Goal: Task Accomplishment & Management: Manage account settings

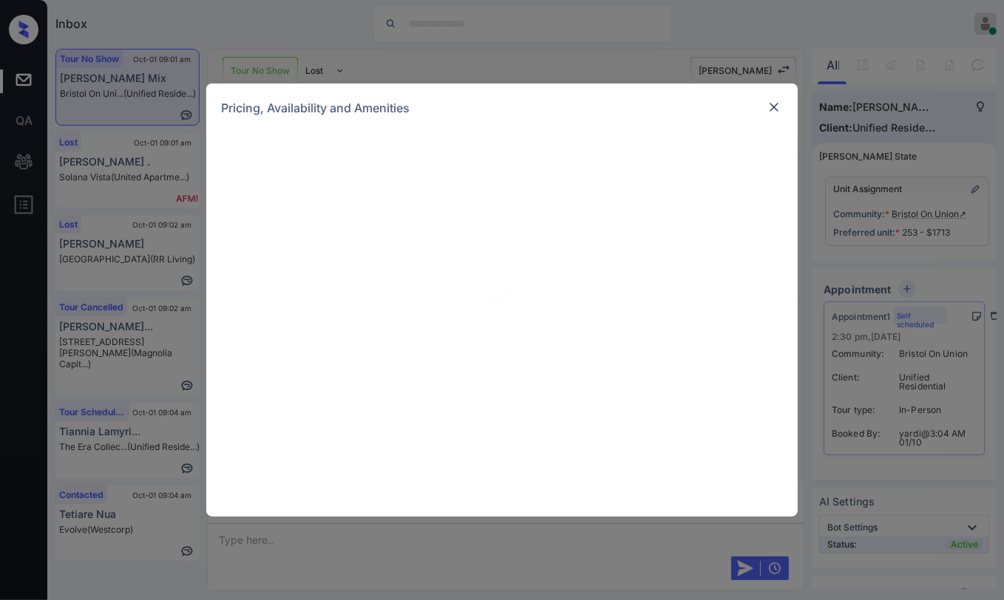
scroll to position [1757, 0]
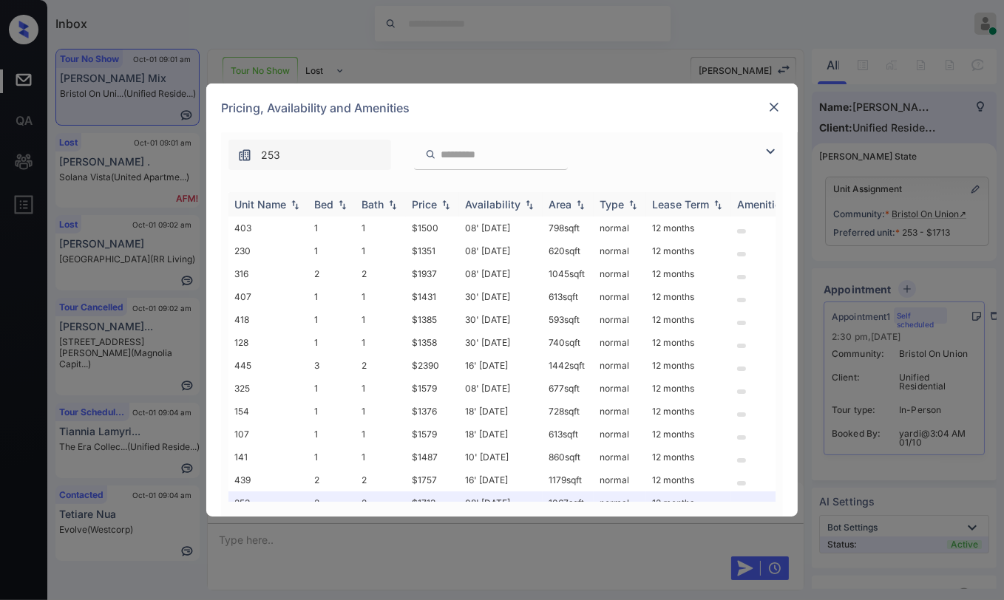
click at [330, 206] on div "Bed" at bounding box center [323, 204] width 19 height 13
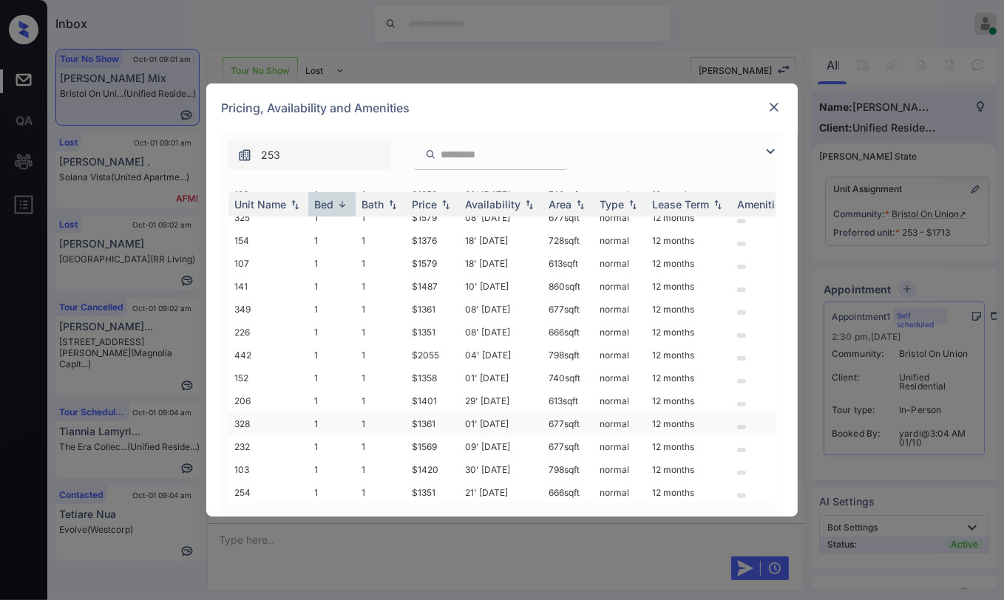
scroll to position [285, 0]
drag, startPoint x: 407, startPoint y: 298, endPoint x: 444, endPoint y: 300, distance: 37.0
click at [444, 300] on td "$1361" at bounding box center [432, 310] width 53 height 23
copy td "$1361"
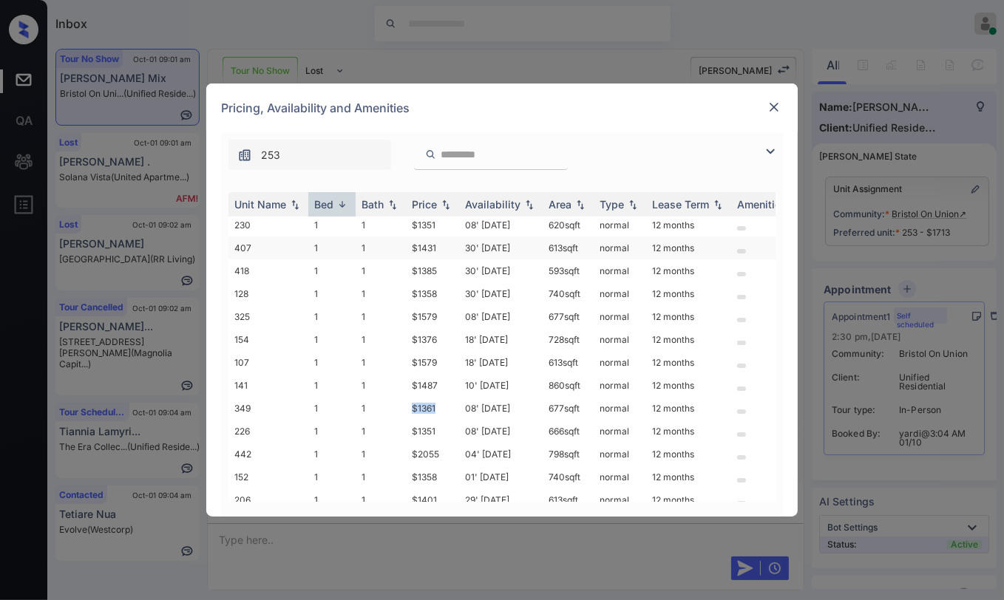
scroll to position [121, 0]
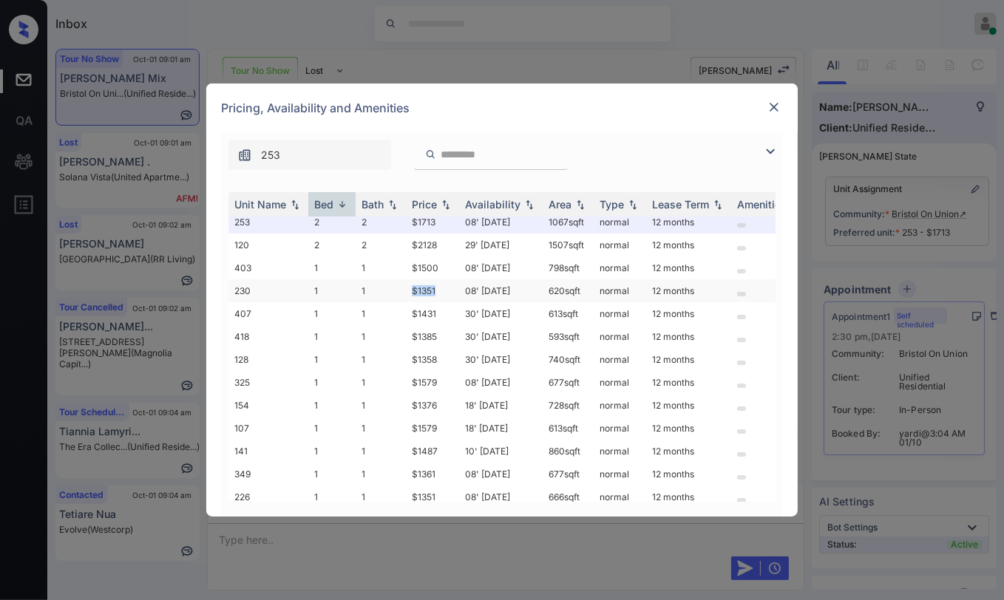
drag, startPoint x: 405, startPoint y: 283, endPoint x: 449, endPoint y: 282, distance: 43.6
click at [449, 282] on tr "230 1 1 $1351 08' Oct 25 620 sqft normal 12 months" at bounding box center [614, 290] width 773 height 23
copy tr "$1351"
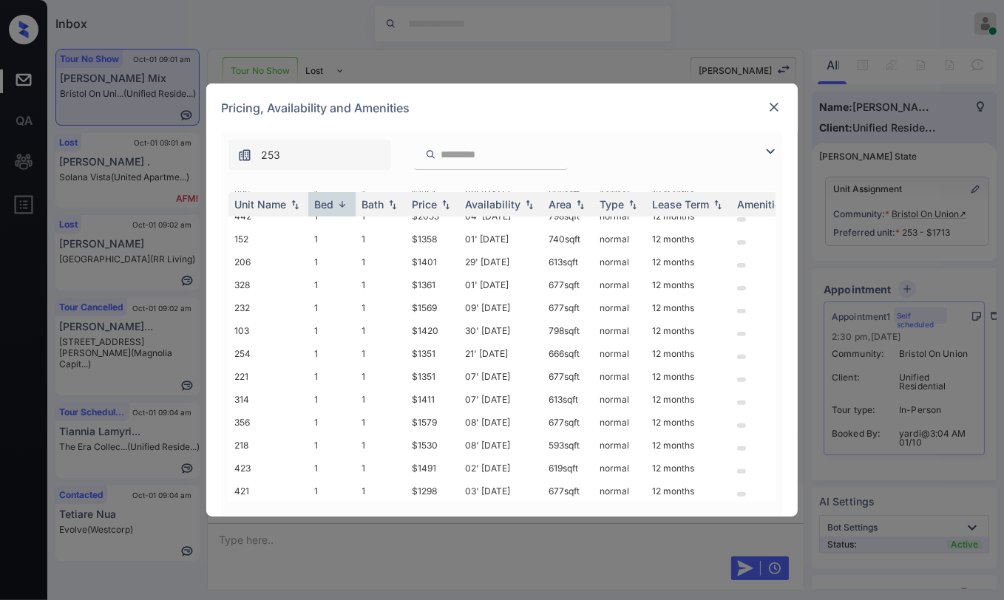
scroll to position [450, 0]
click at [773, 104] on img at bounding box center [774, 107] width 15 height 15
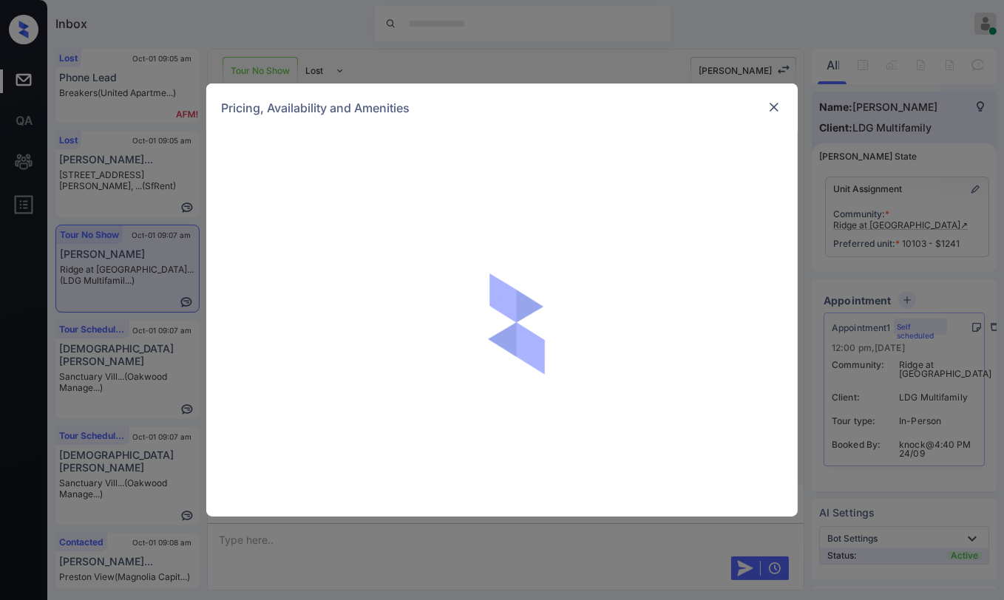
scroll to position [3219, 0]
click at [779, 108] on img at bounding box center [774, 107] width 15 height 15
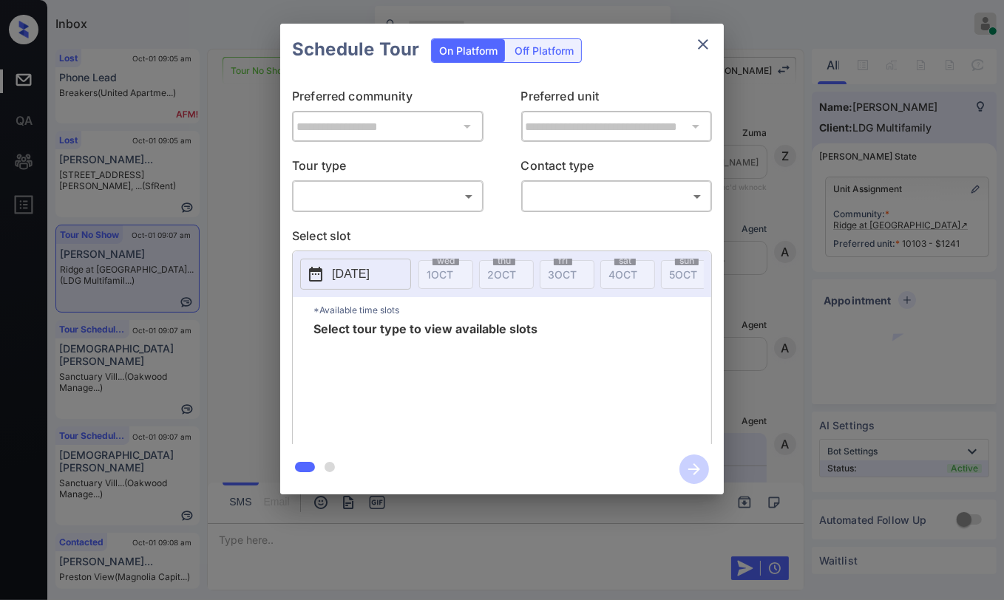
scroll to position [3219, 0]
click at [349, 203] on body "Inbox Danielle Dela Cruz Online Set yourself offline Set yourself on break Prof…" at bounding box center [502, 300] width 1004 height 600
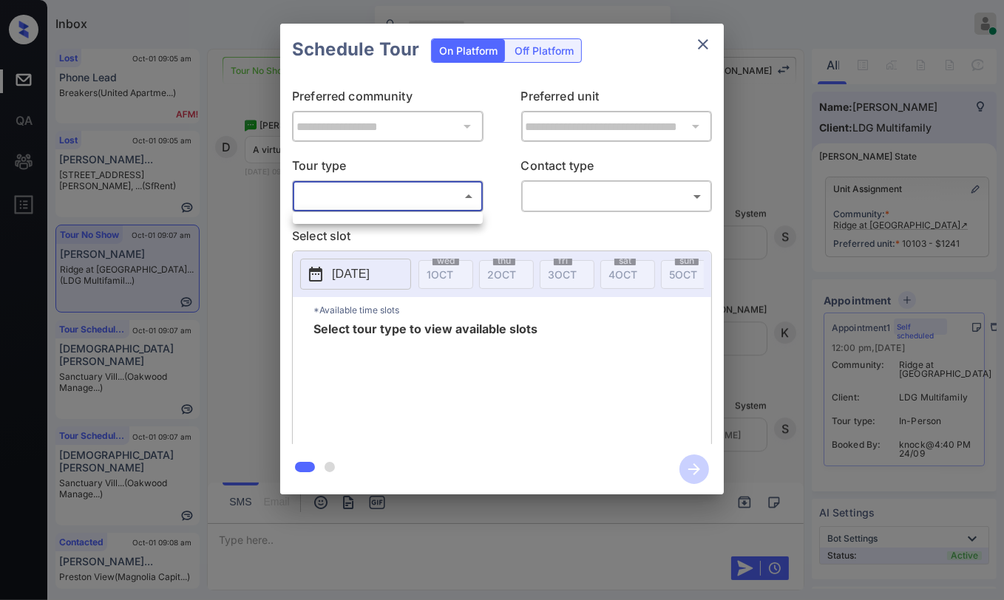
click at [694, 49] on div at bounding box center [502, 300] width 1004 height 600
click at [700, 44] on icon "close" at bounding box center [703, 44] width 18 height 18
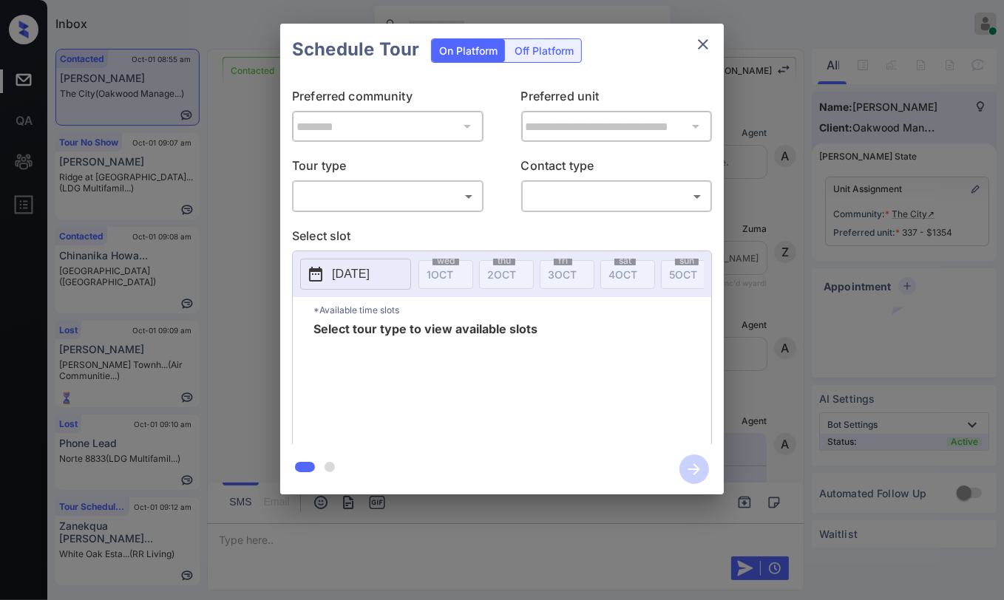
scroll to position [2017, 0]
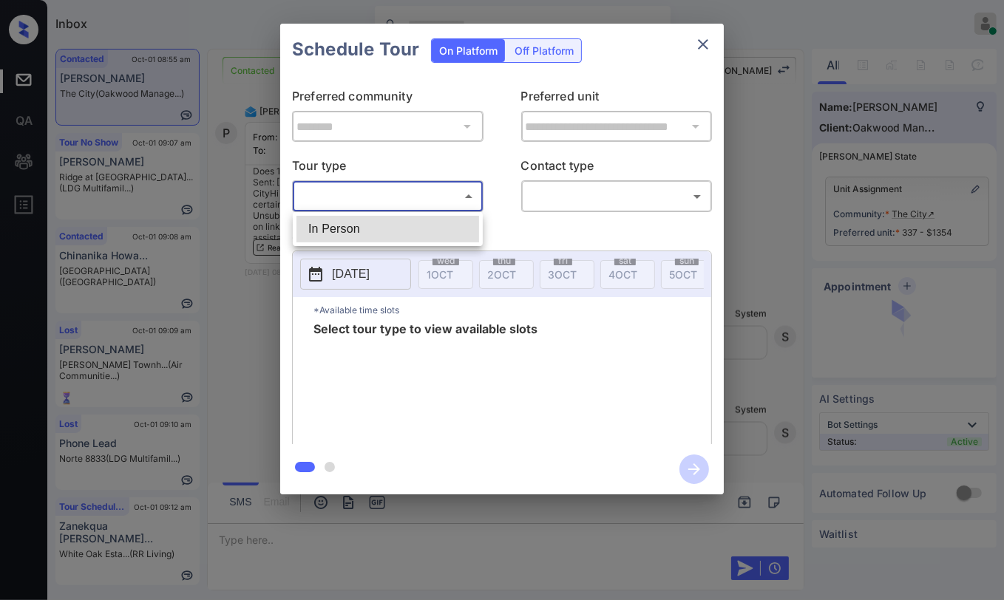
click at [402, 186] on body "Inbox Danielle Dela Cruz Online Set yourself offline Set yourself on break Prof…" at bounding box center [502, 300] width 1004 height 600
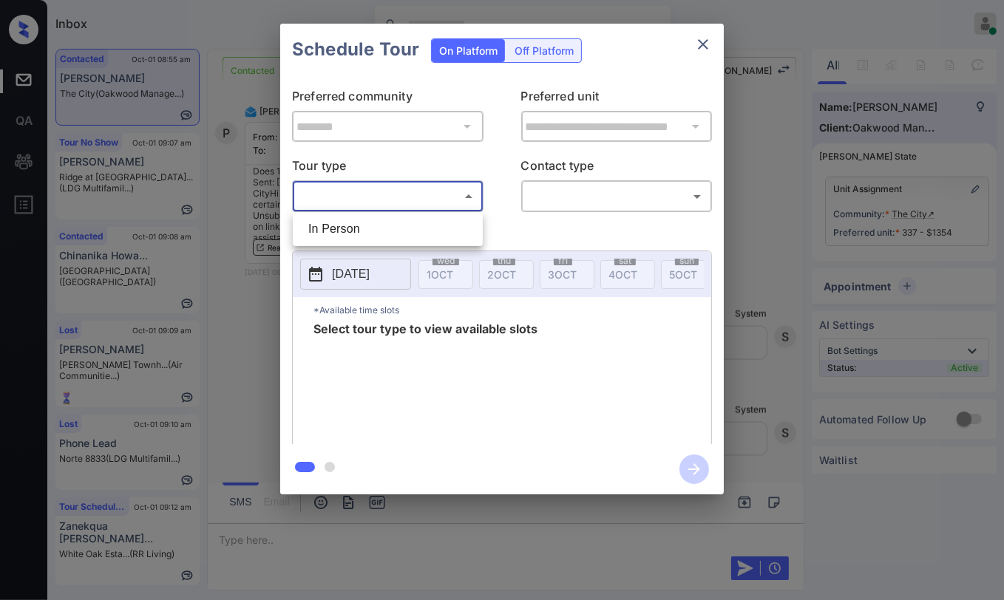
click at [488, 157] on div at bounding box center [502, 300] width 1004 height 600
click at [396, 191] on body "Inbox Danielle Dela Cruz Online Set yourself offline Set yourself on break Prof…" at bounding box center [502, 300] width 1004 height 600
click at [524, 229] on div at bounding box center [502, 300] width 1004 height 600
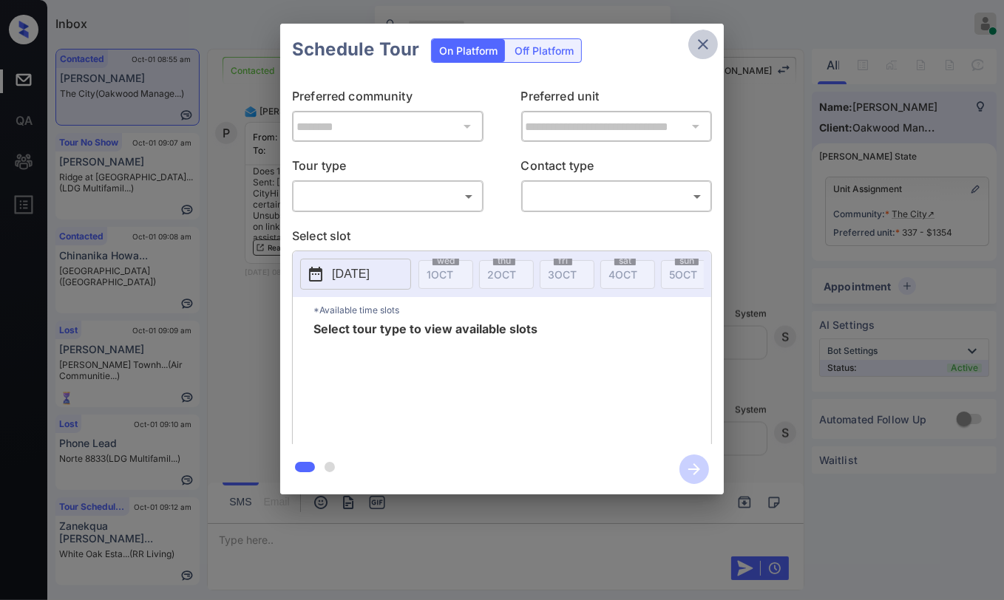
click at [705, 44] on icon "close" at bounding box center [703, 44] width 18 height 18
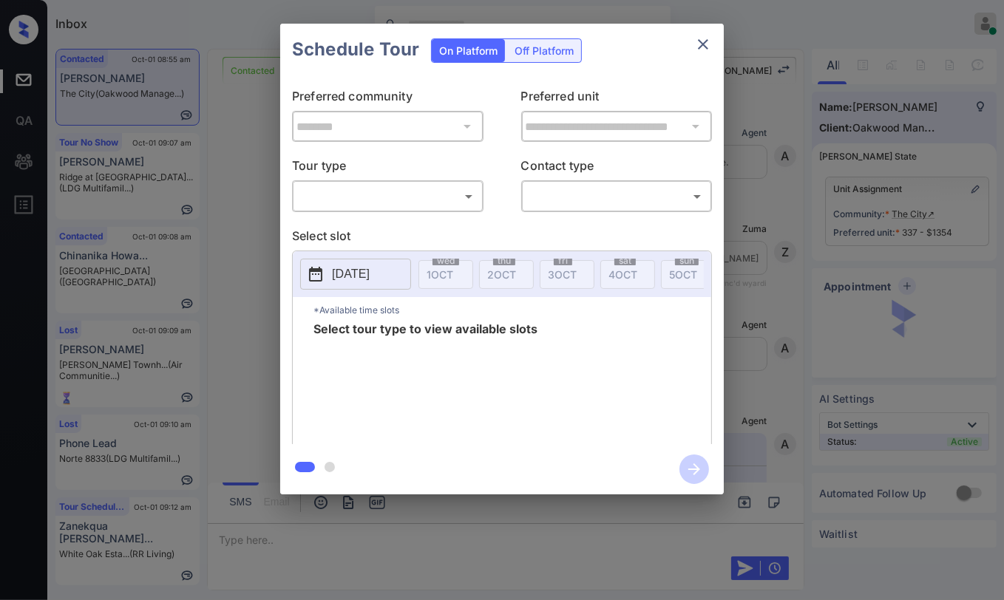
scroll to position [1606, 0]
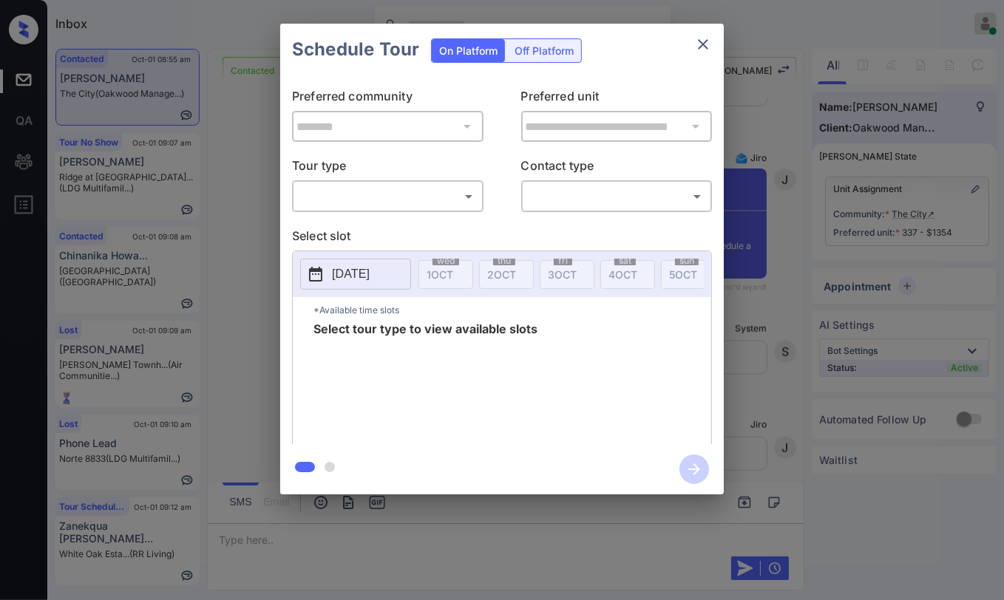
click at [386, 183] on div "​ ​" at bounding box center [387, 196] width 191 height 32
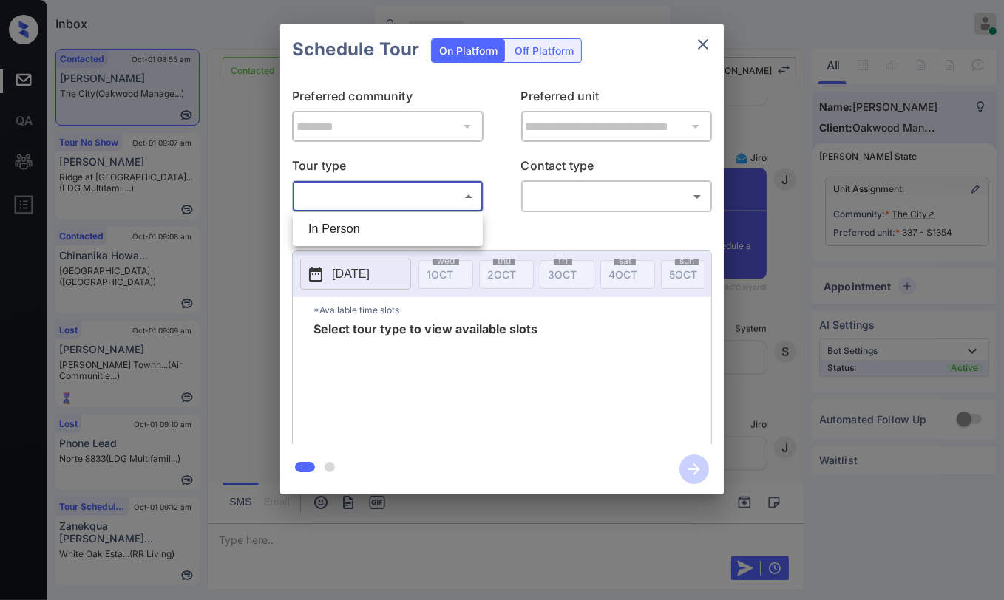
click at [363, 200] on body "Inbox Danielle Dela Cruz Online Set yourself offline Set yourself on break Prof…" at bounding box center [502, 300] width 1004 height 600
click at [278, 187] on div at bounding box center [502, 300] width 1004 height 600
click at [705, 41] on icon "close" at bounding box center [703, 44] width 10 height 10
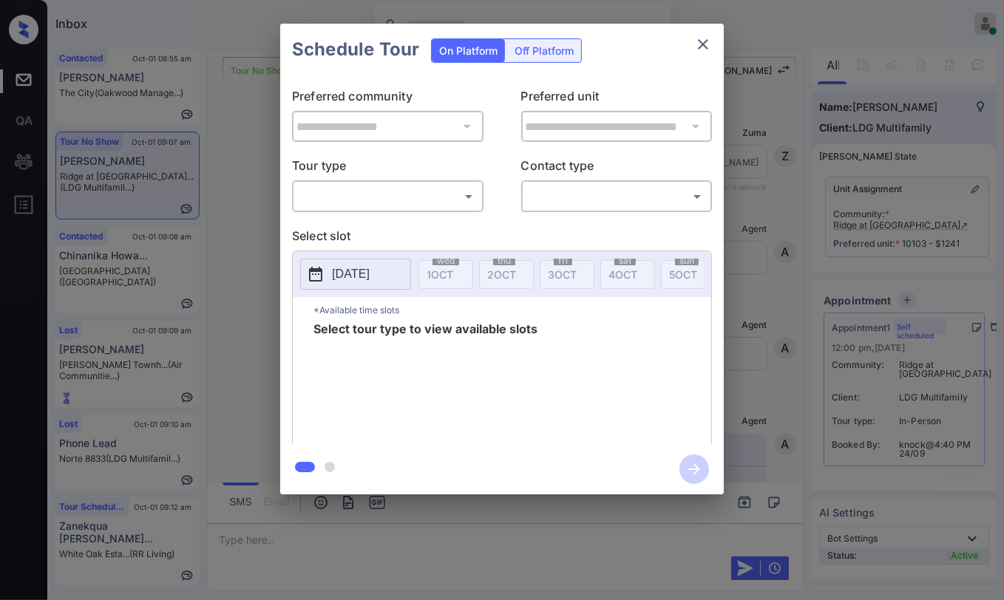
click at [333, 192] on body "Inbox Danielle Dela Cruz Online Set yourself offline Set yourself on break Prof…" at bounding box center [502, 300] width 1004 height 600
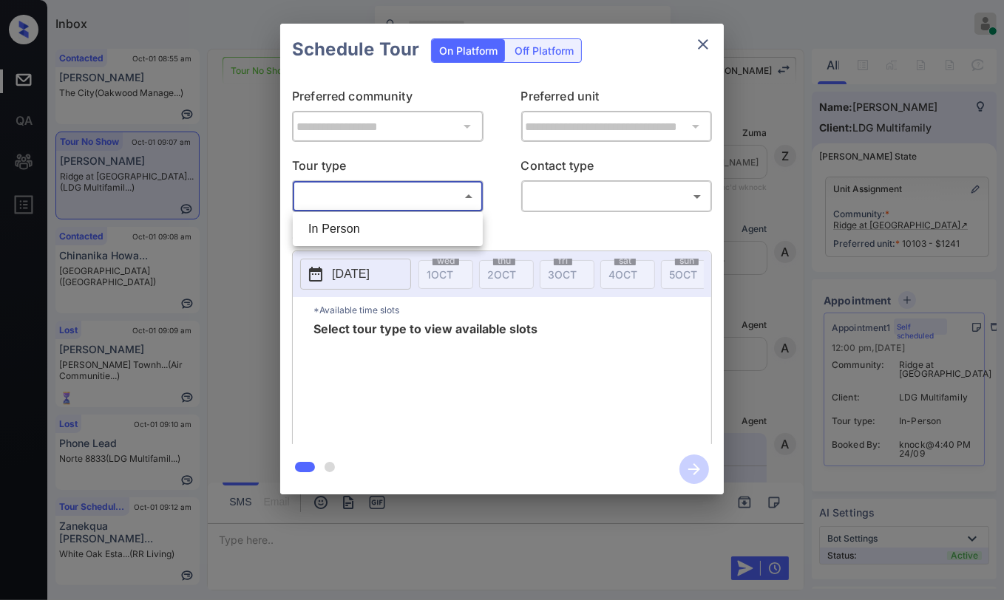
scroll to position [3219, 0]
click at [757, 104] on div at bounding box center [502, 300] width 1004 height 600
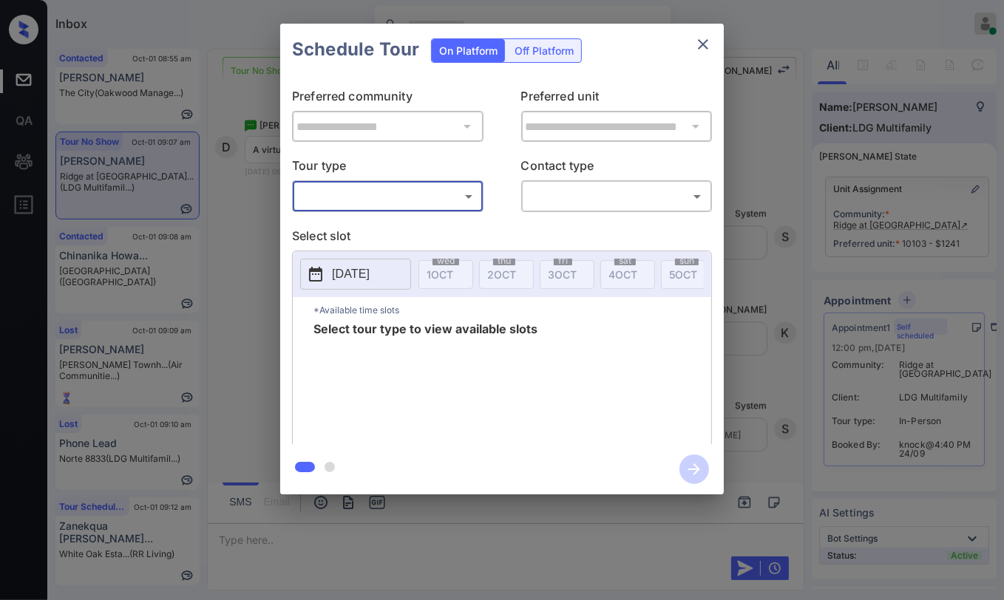
click at [694, 44] on icon "close" at bounding box center [703, 44] width 18 height 18
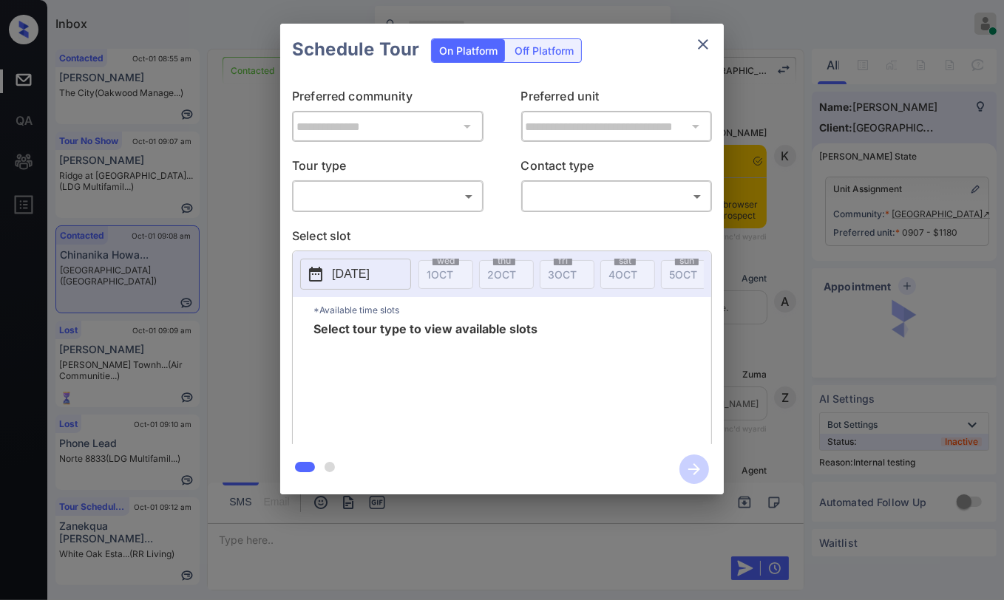
scroll to position [7874, 0]
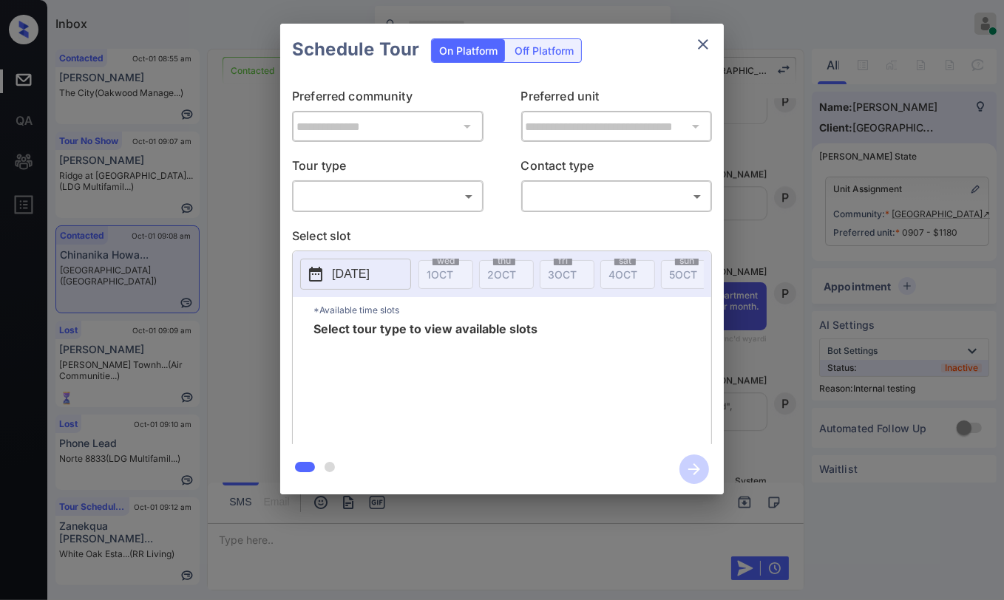
click at [399, 202] on body "Inbox Danielle Dela Cruz Online Set yourself offline Set yourself on break Prof…" at bounding box center [502, 300] width 1004 height 600
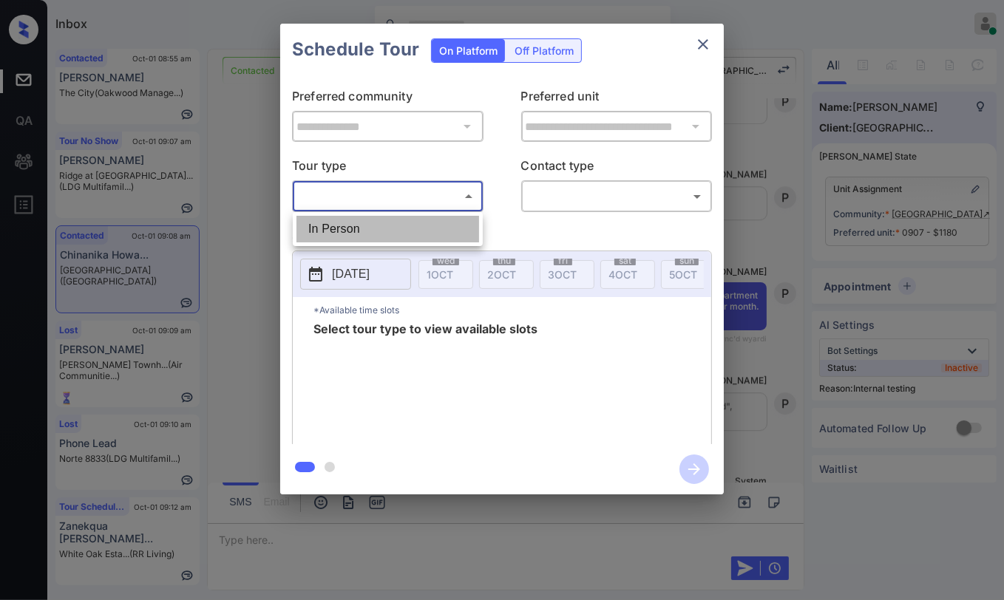
drag, startPoint x: 349, startPoint y: 236, endPoint x: 680, endPoint y: 234, distance: 331.2
click at [350, 234] on li "In Person" at bounding box center [387, 229] width 183 height 27
type input "********"
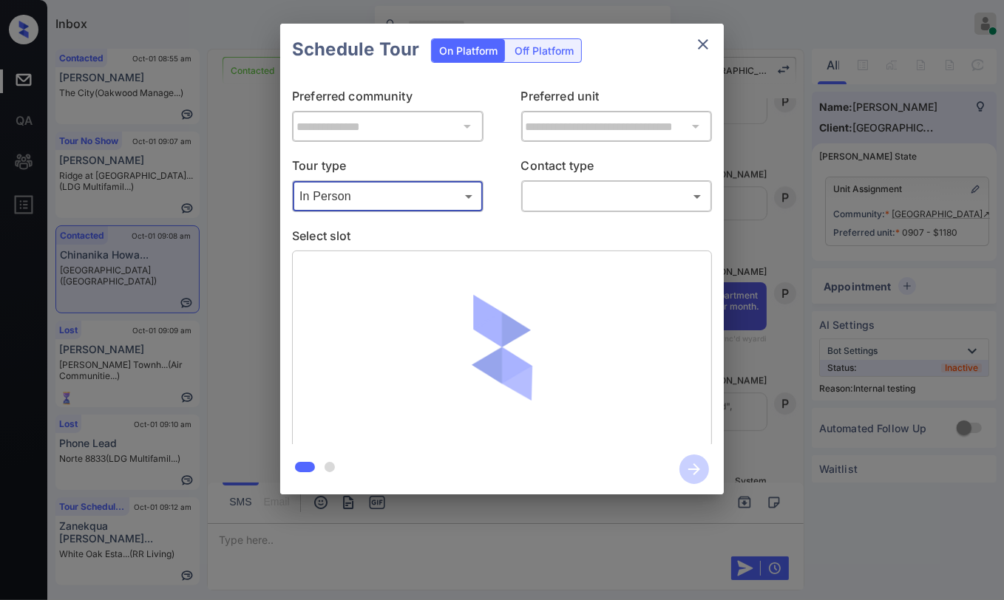
click at [589, 199] on body "Inbox Danielle Dela Cruz Online Set yourself offline Set yourself on break Prof…" at bounding box center [502, 300] width 1004 height 600
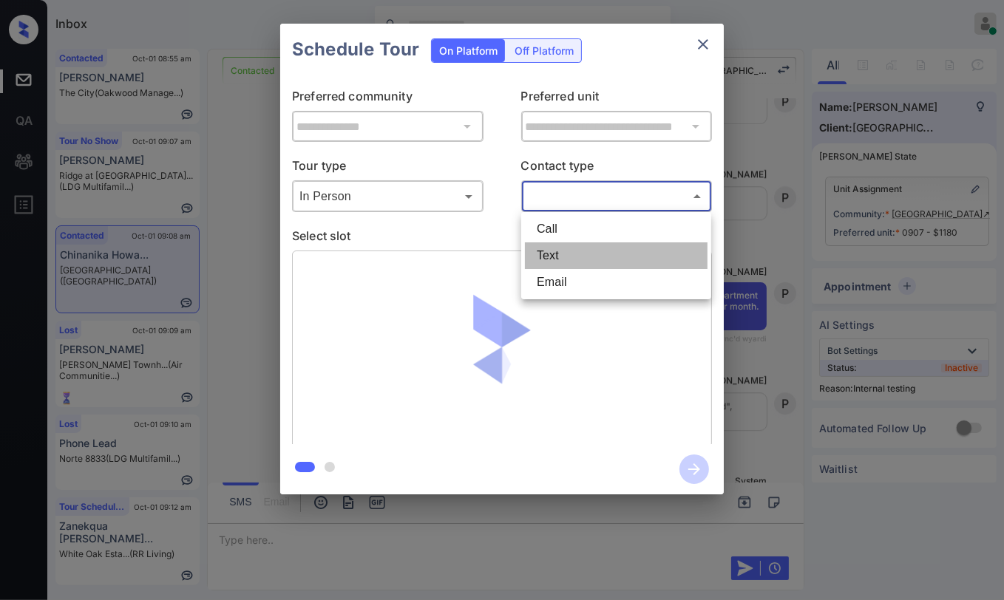
click at [556, 260] on li "Text" at bounding box center [616, 256] width 183 height 27
type input "****"
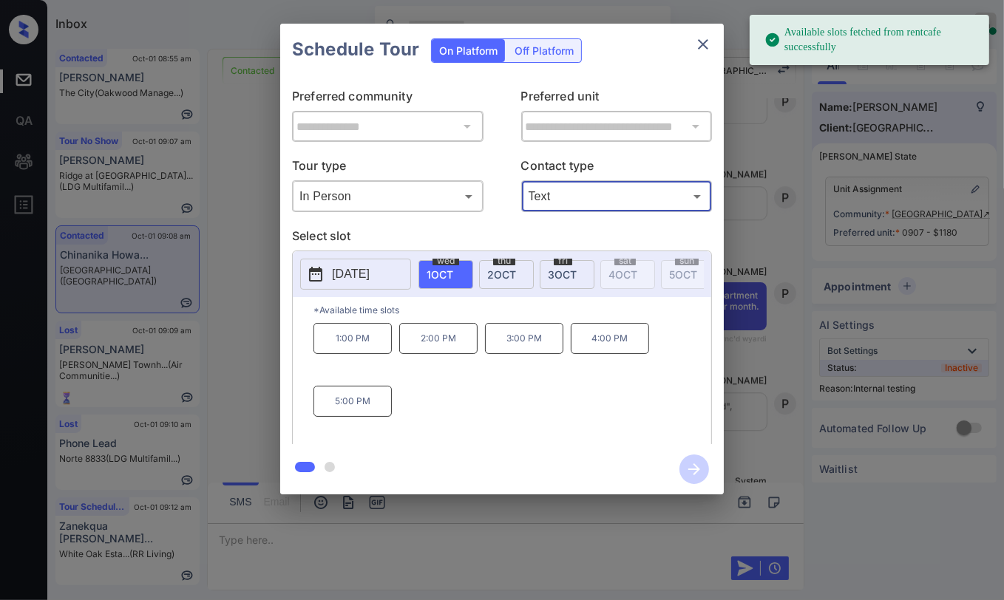
click at [361, 274] on p "2025-10-01" at bounding box center [351, 274] width 38 height 18
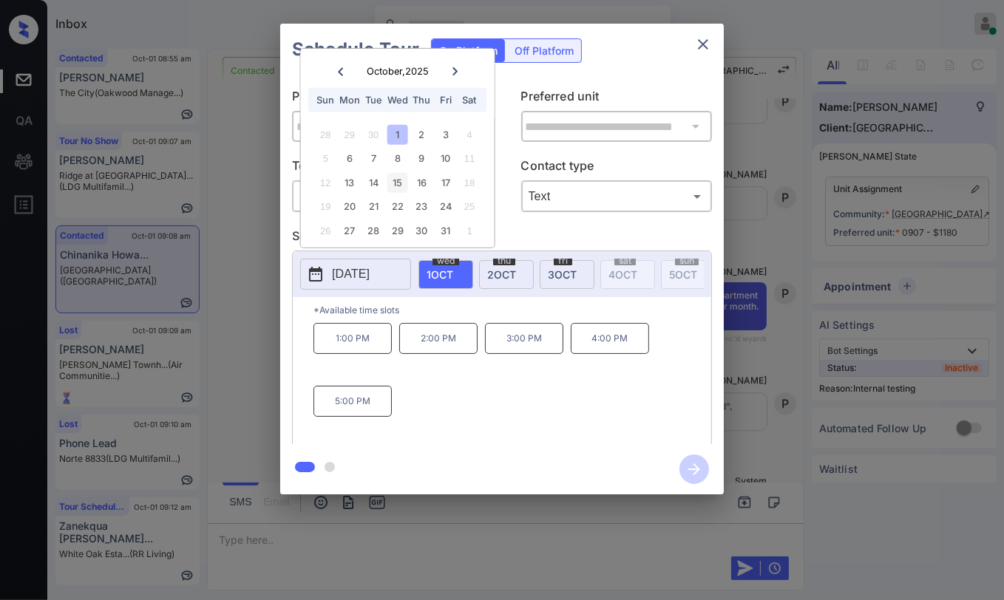
click at [399, 183] on div "15" at bounding box center [397, 183] width 20 height 20
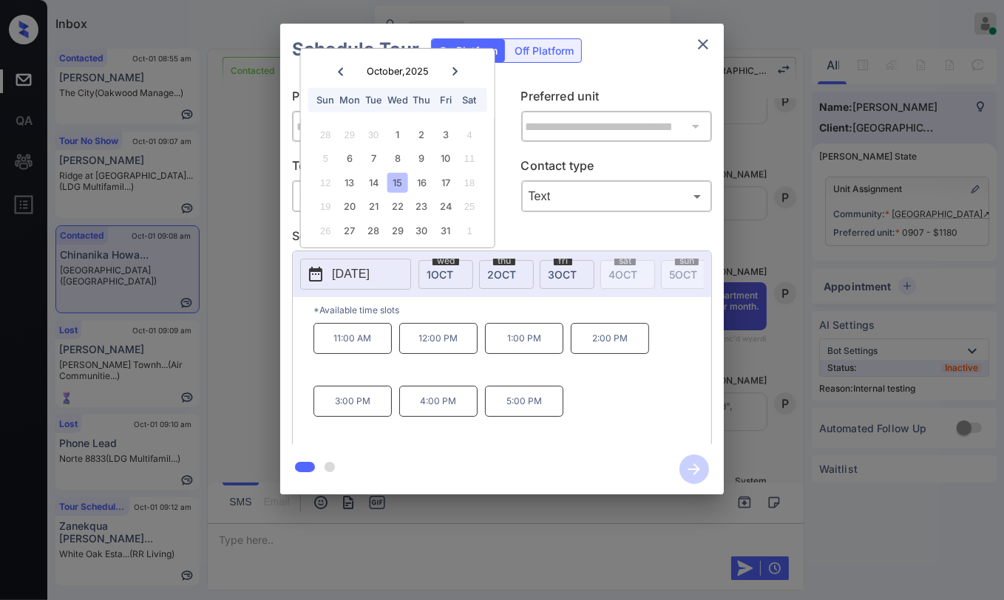
click at [711, 44] on icon "close" at bounding box center [703, 44] width 18 height 18
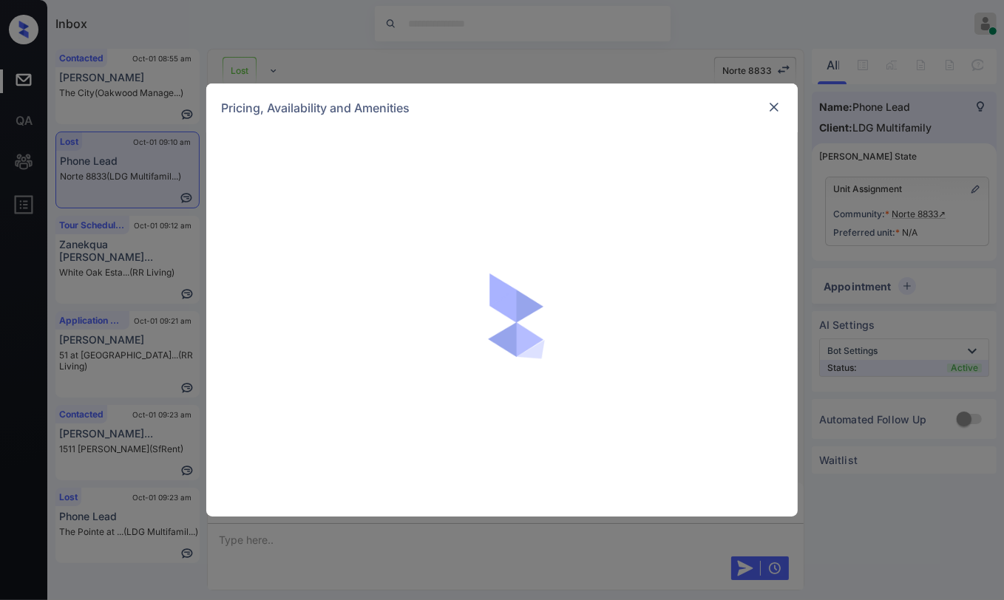
scroll to position [1733, 0]
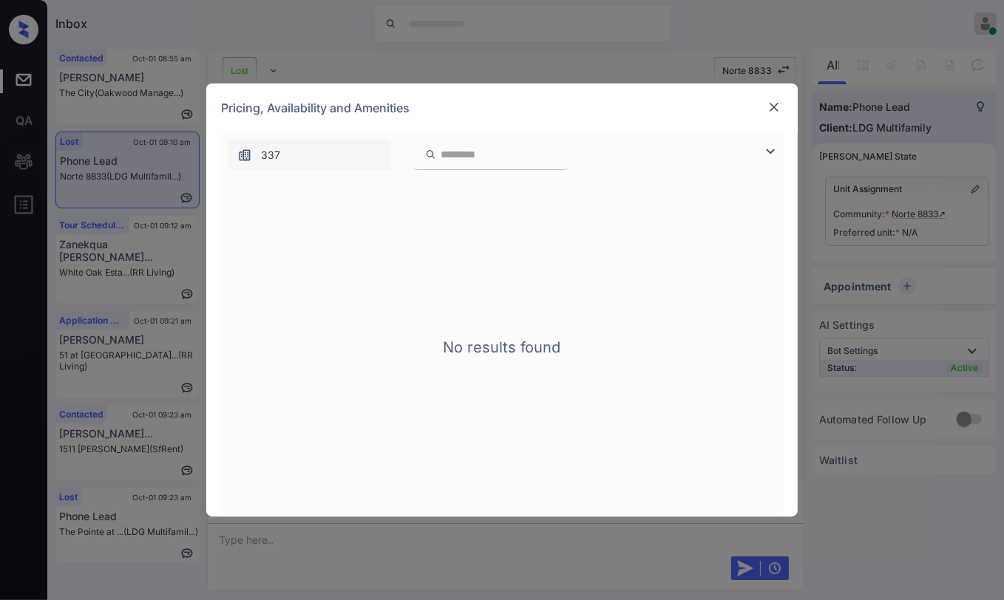
click at [765, 109] on div at bounding box center [774, 107] width 18 height 18
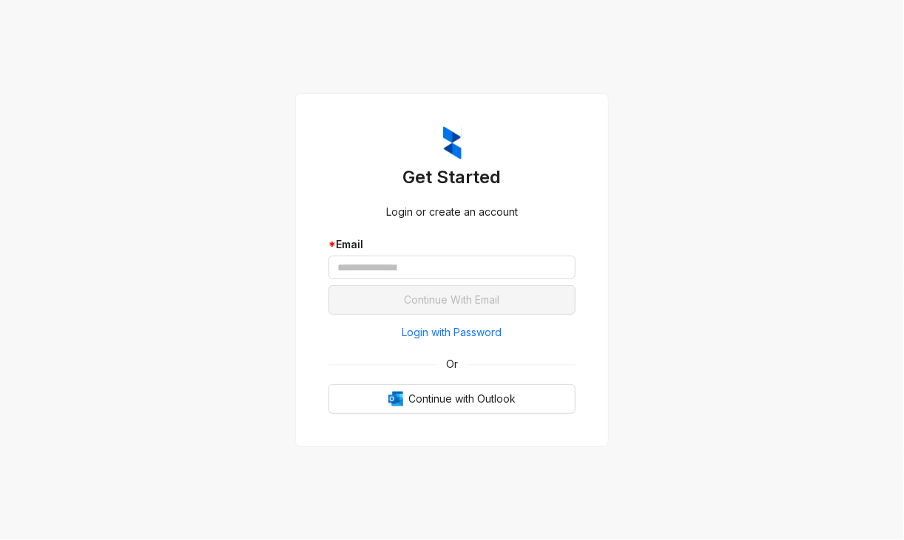
click at [55, 131] on div "Get Started Login or create an account * Email Continue With Email Login with P…" at bounding box center [452, 270] width 904 height 540
click at [359, 263] on input "text" at bounding box center [451, 268] width 247 height 24
click at [450, 327] on span "Login with Password" at bounding box center [452, 333] width 100 height 16
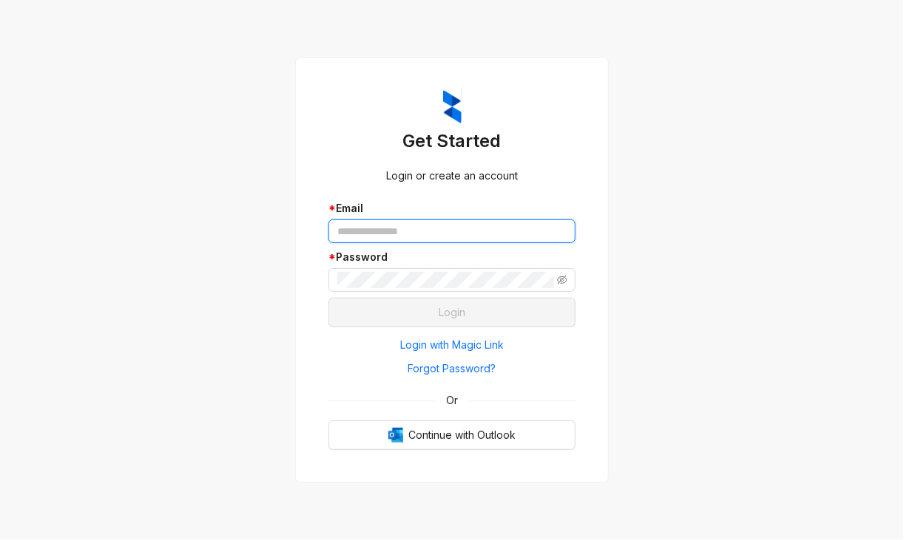
click at [410, 234] on input "text" at bounding box center [451, 232] width 247 height 24
type input "**********"
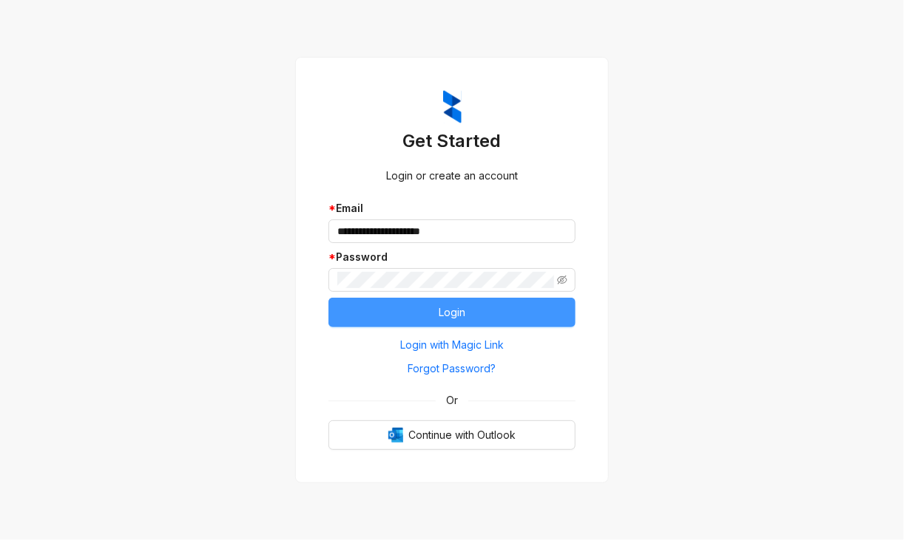
click at [431, 321] on button "Login" at bounding box center [451, 313] width 247 height 30
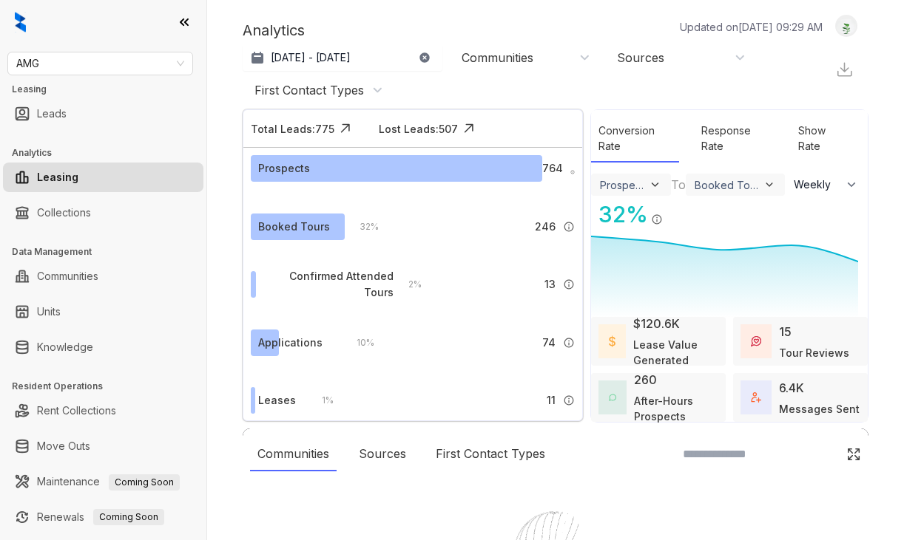
select select "******"
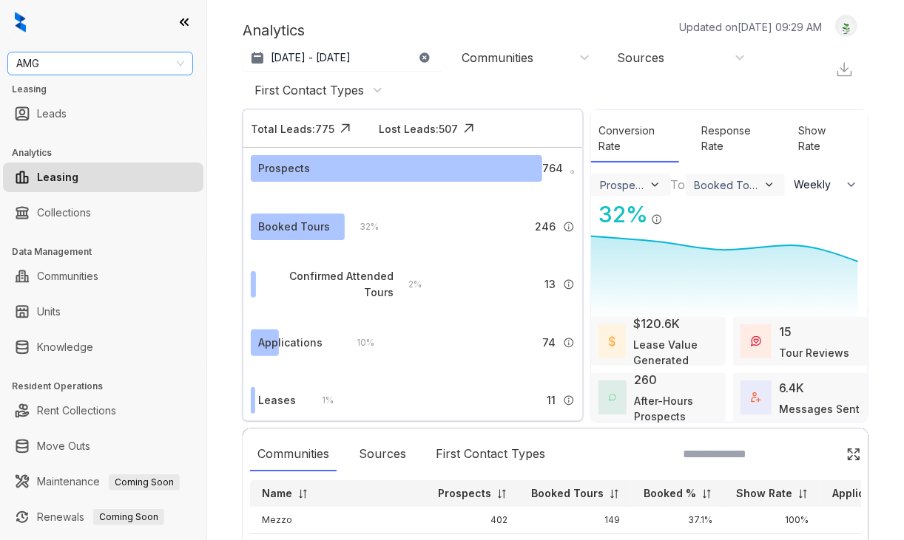
click at [96, 60] on span "AMG" at bounding box center [100, 63] width 168 height 22
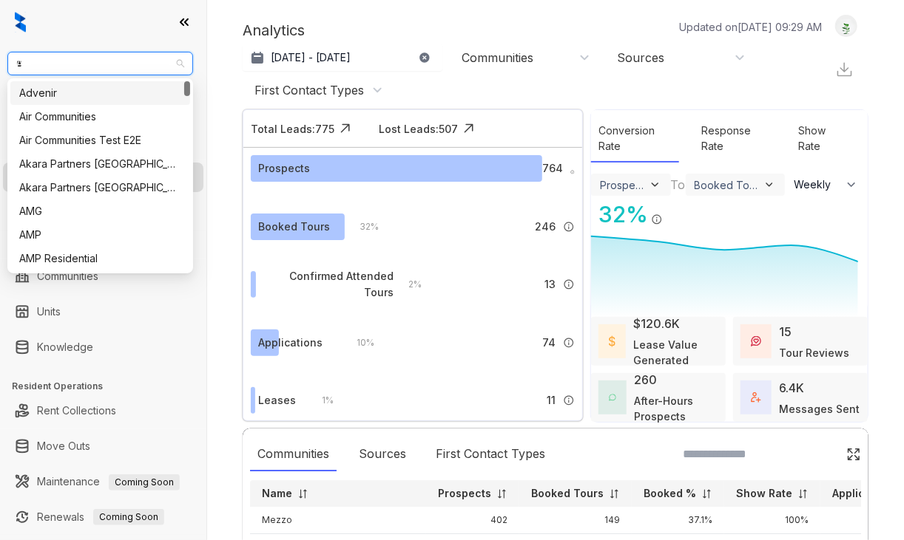
type input "**"
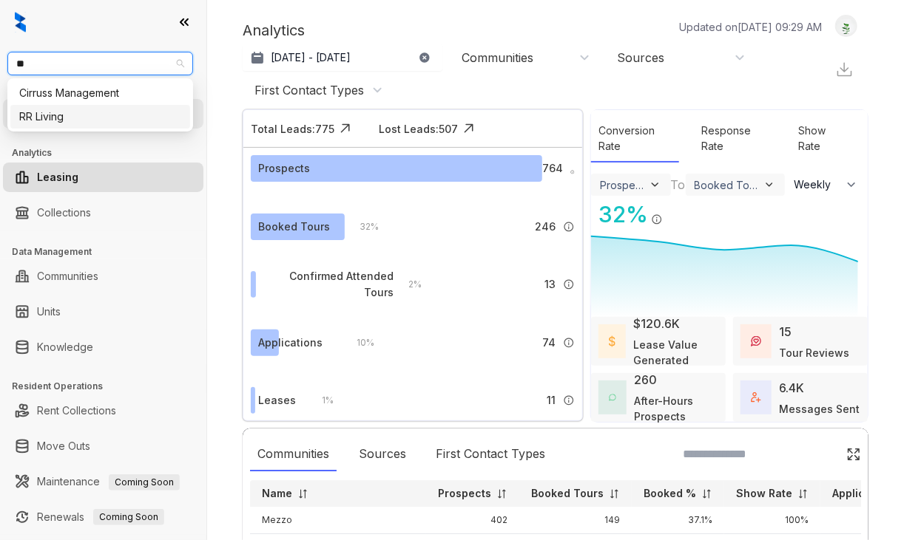
drag, startPoint x: 47, startPoint y: 113, endPoint x: 64, endPoint y: 106, distance: 17.6
click at [48, 113] on div "RR Living" at bounding box center [100, 117] width 162 height 16
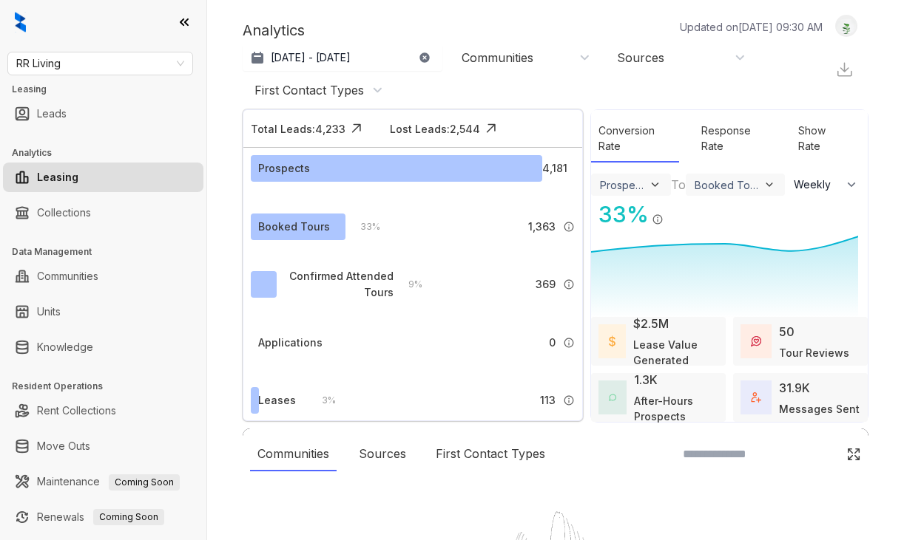
select select "******"
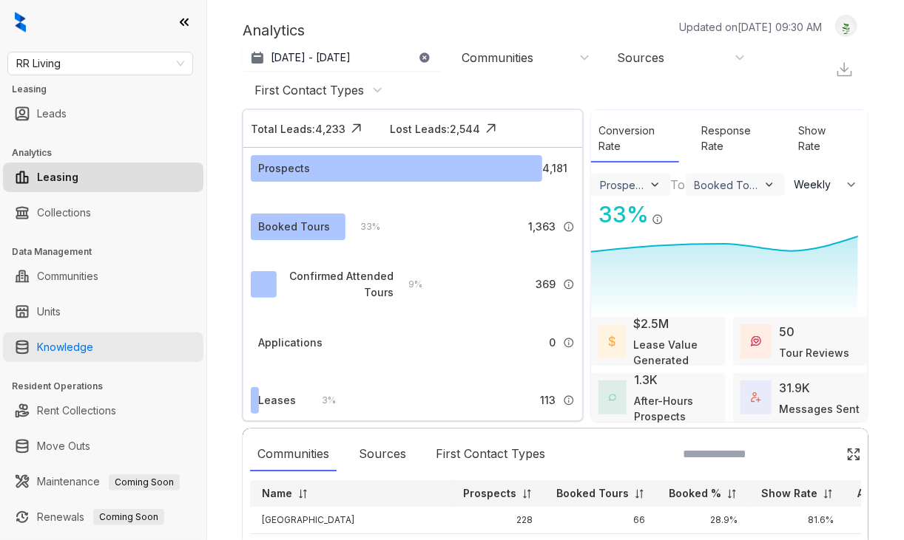
click at [55, 343] on link "Knowledge" at bounding box center [65, 348] width 56 height 30
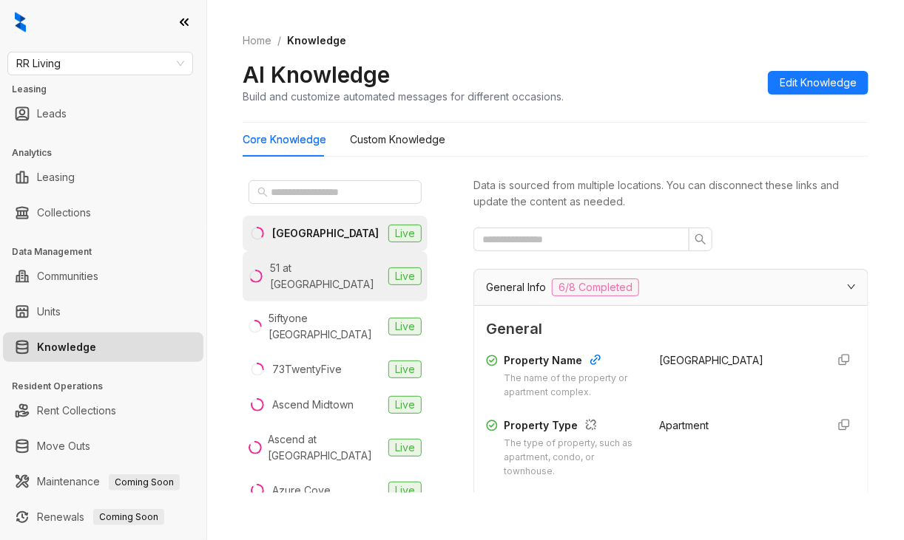
click at [303, 268] on div "51 at [GEOGRAPHIC_DATA]" at bounding box center [326, 276] width 112 height 33
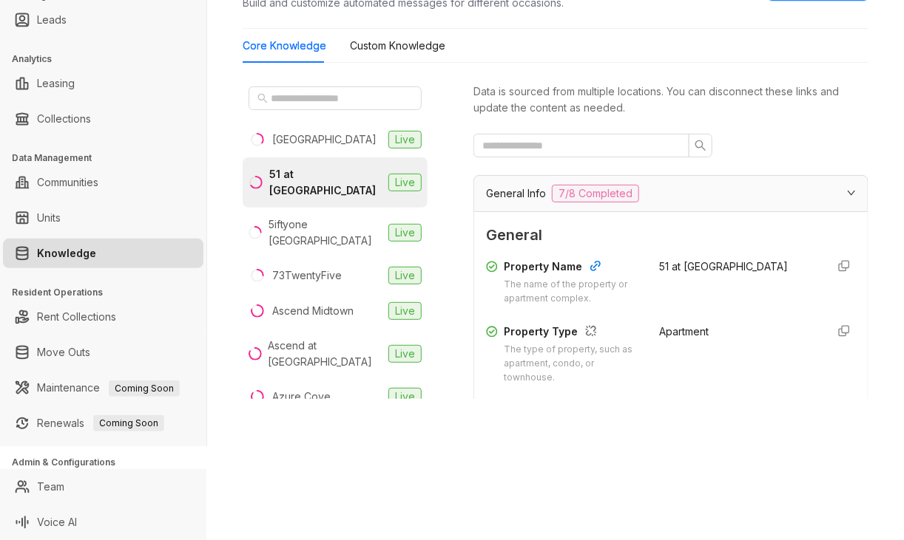
scroll to position [222, 0]
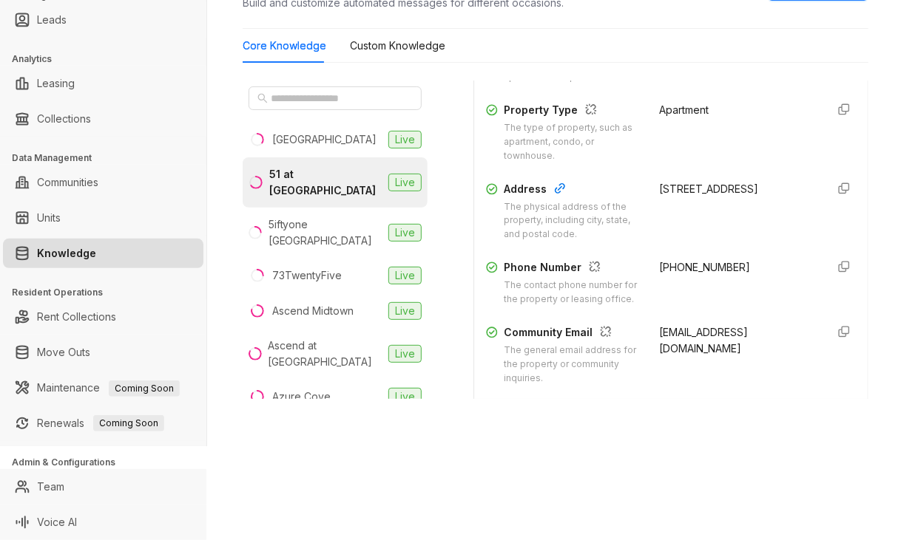
click at [659, 271] on span "[PHONE_NUMBER]" at bounding box center [704, 267] width 91 height 13
drag, startPoint x: 642, startPoint y: 269, endPoint x: 733, endPoint y: 268, distance: 90.9
click at [733, 268] on div "Phone Number The contact phone number for the property or leasing office. +1662…" at bounding box center [671, 283] width 370 height 47
copy span "+16623429000"
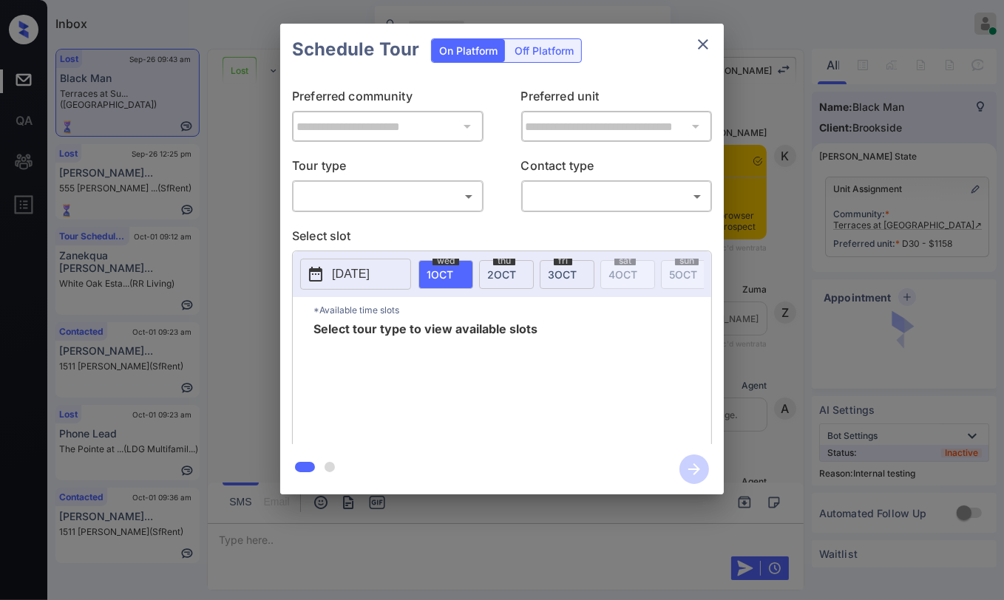
scroll to position [3777, 0]
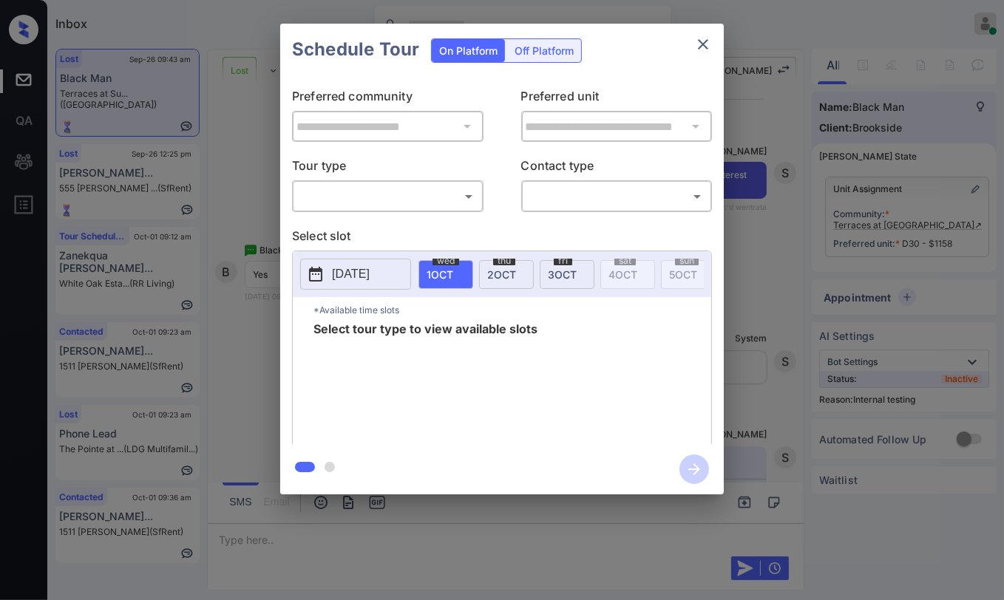
click at [386, 194] on body "Inbox Danielle Dela Cruz Online Set yourself offline Set yourself on break Prof…" at bounding box center [502, 300] width 1004 height 600
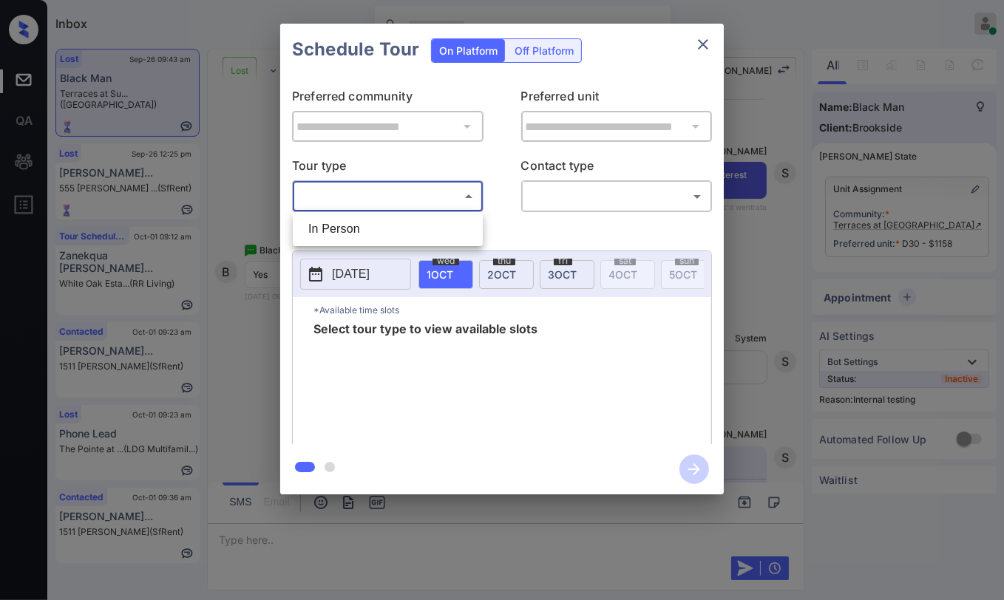
click at [344, 223] on li "In Person" at bounding box center [387, 229] width 183 height 27
type input "********"
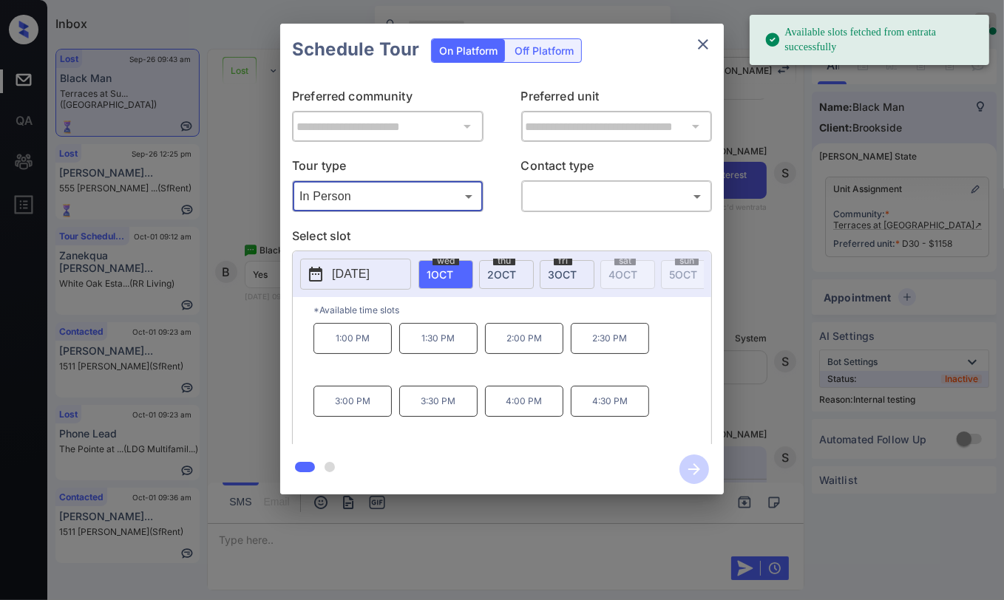
click at [558, 269] on span "3 OCT" at bounding box center [562, 274] width 29 height 13
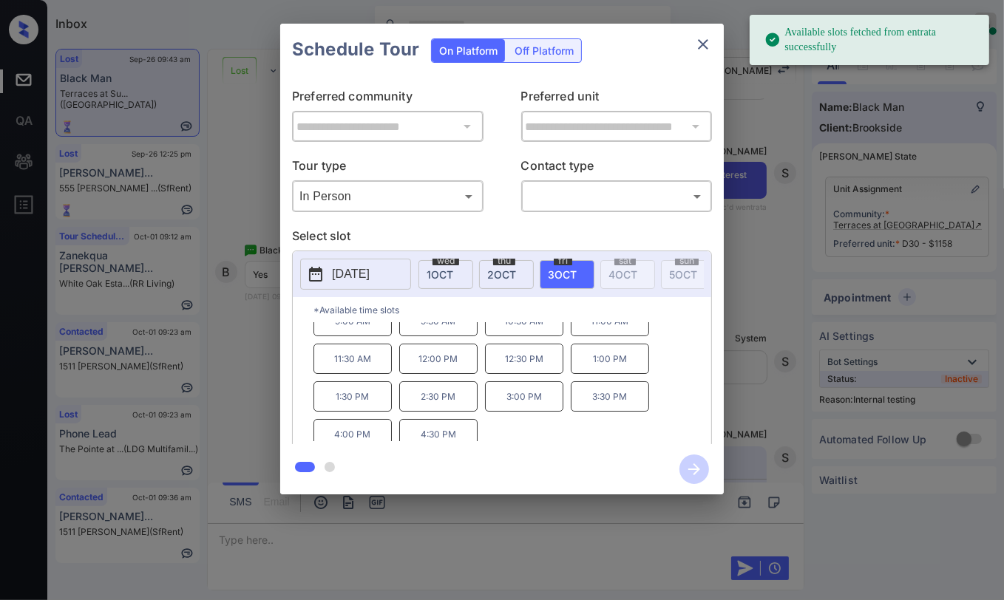
scroll to position [24, 0]
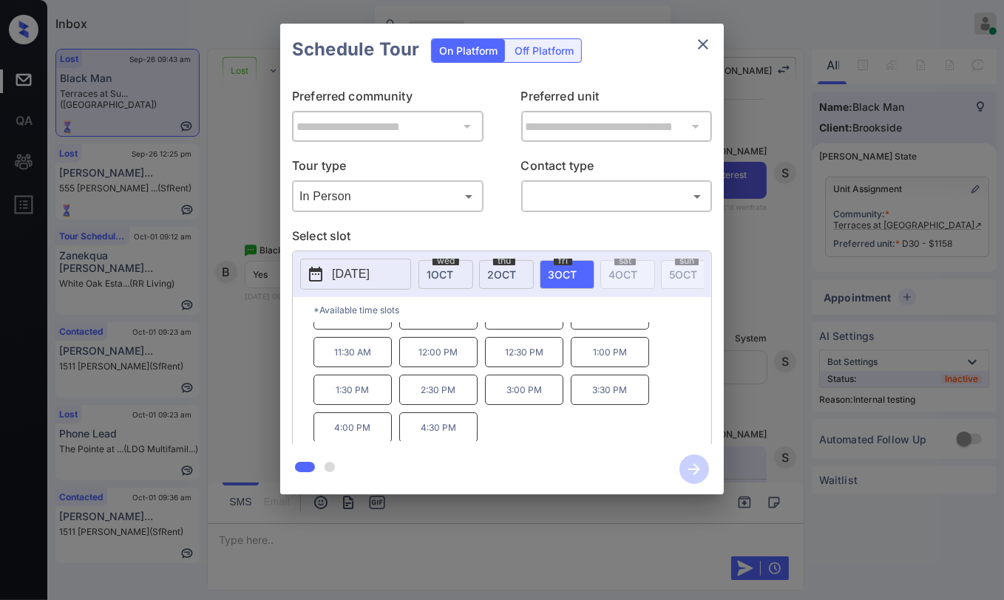
click at [699, 38] on icon "close" at bounding box center [703, 44] width 18 height 18
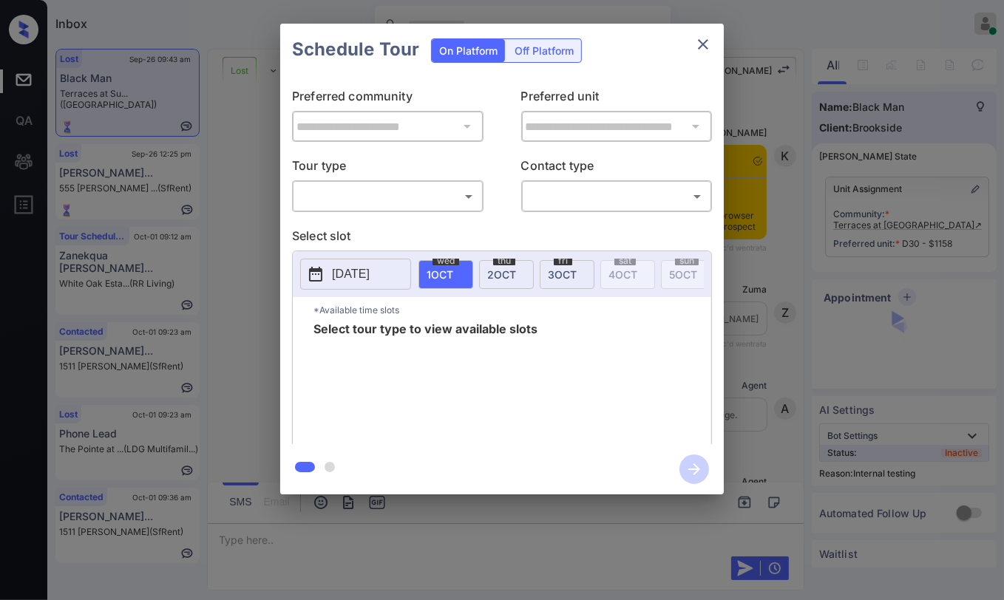
scroll to position [3531, 0]
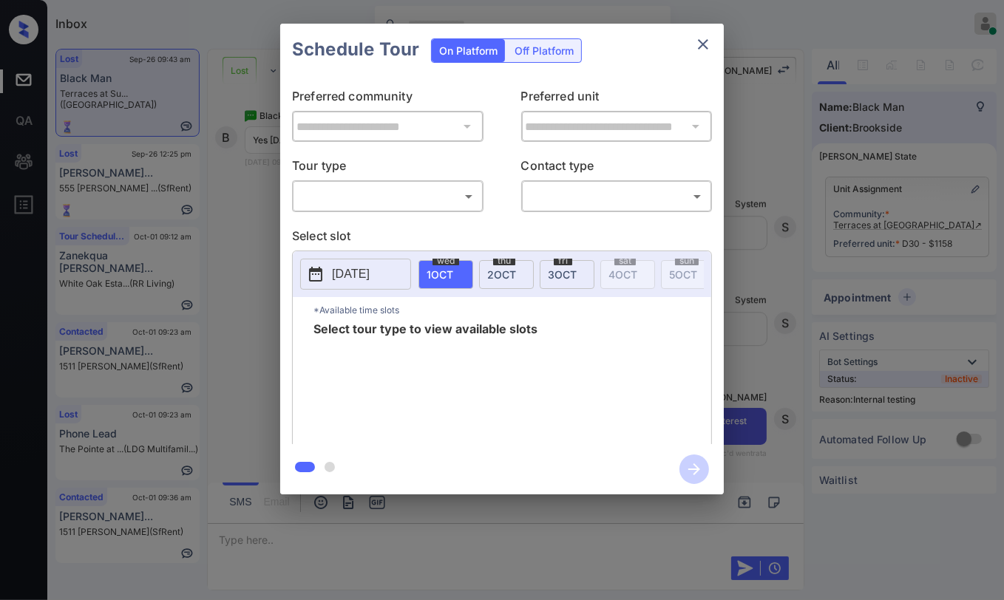
click at [401, 187] on body "Inbox [PERSON_NAME] [PERSON_NAME] Online Set yourself offline Set yourself on b…" at bounding box center [502, 300] width 1004 height 600
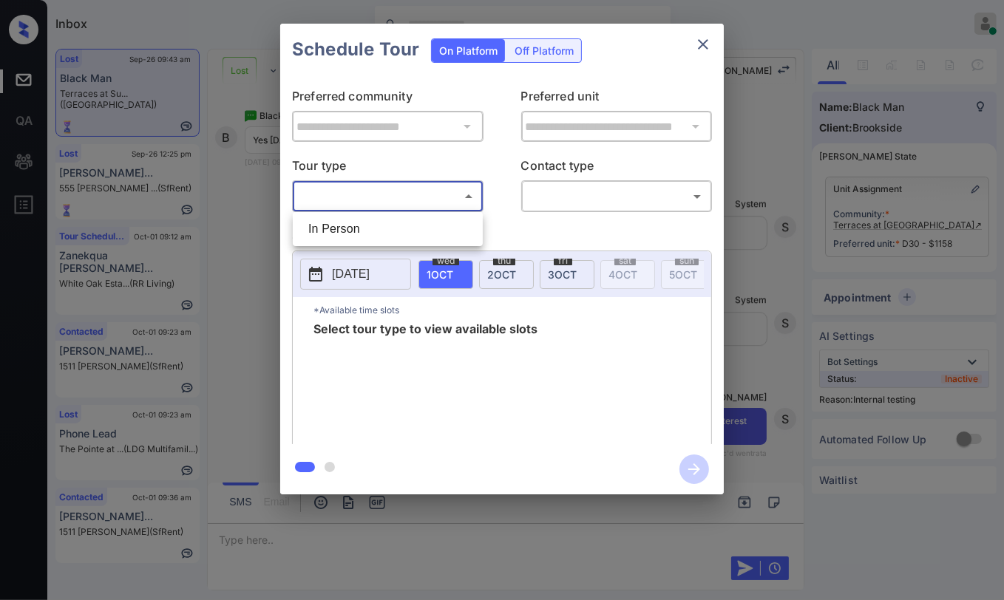
click at [349, 233] on li "In Person" at bounding box center [387, 229] width 183 height 27
type input "********"
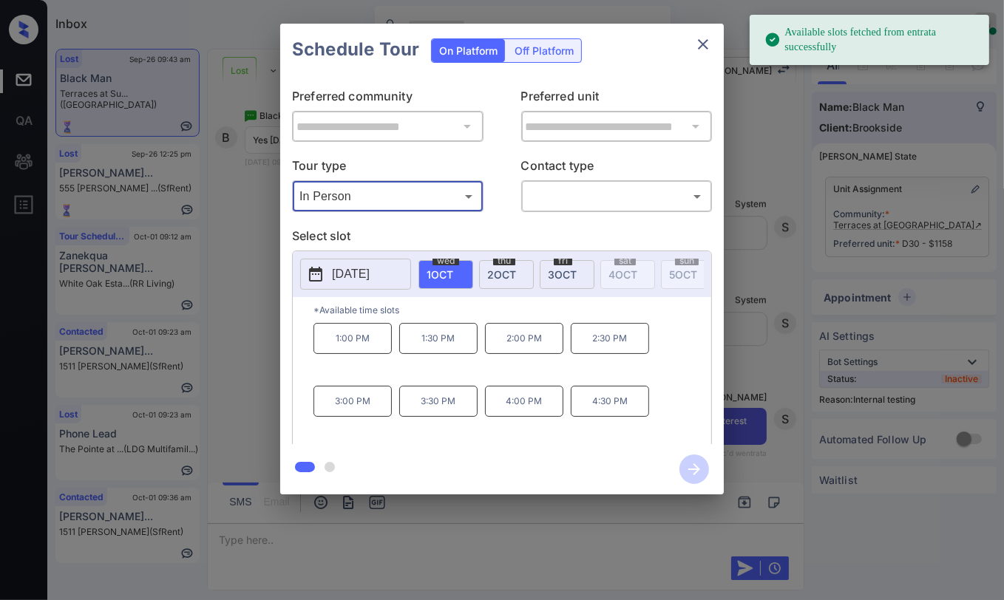
click at [546, 274] on div "fri 3 OCT" at bounding box center [567, 274] width 55 height 29
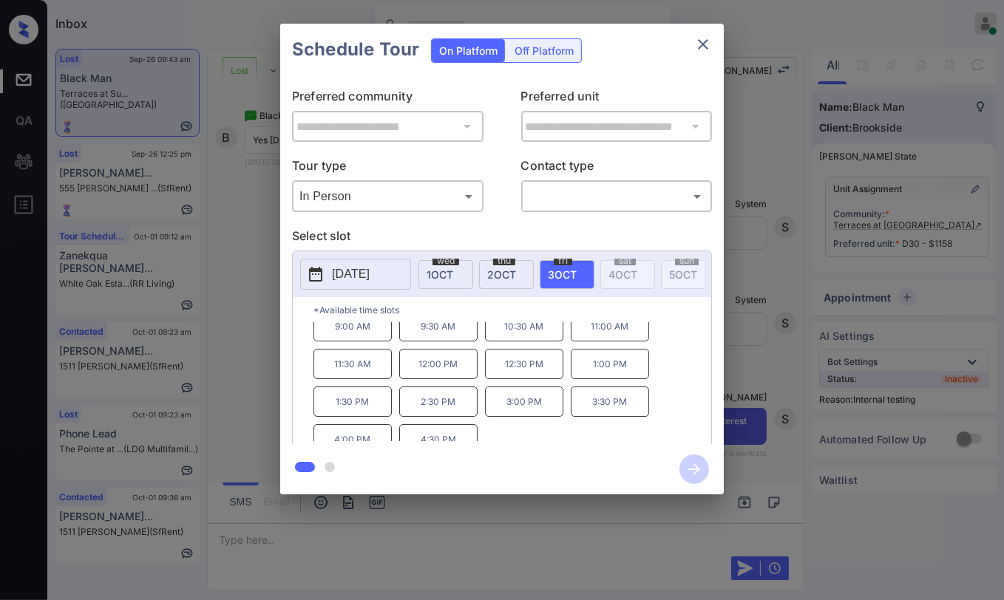
scroll to position [24, 0]
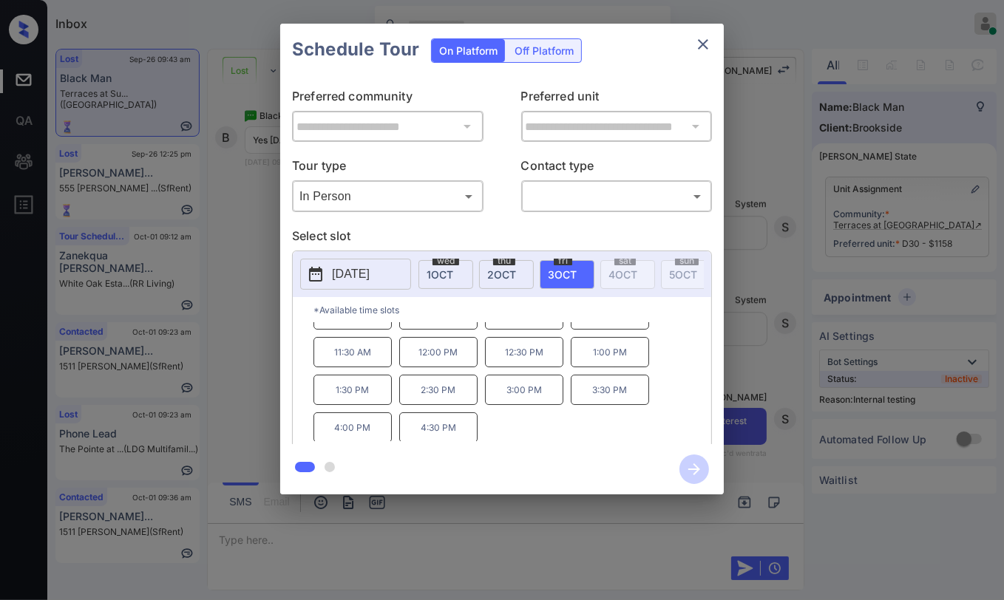
click at [705, 41] on icon "close" at bounding box center [703, 44] width 18 height 18
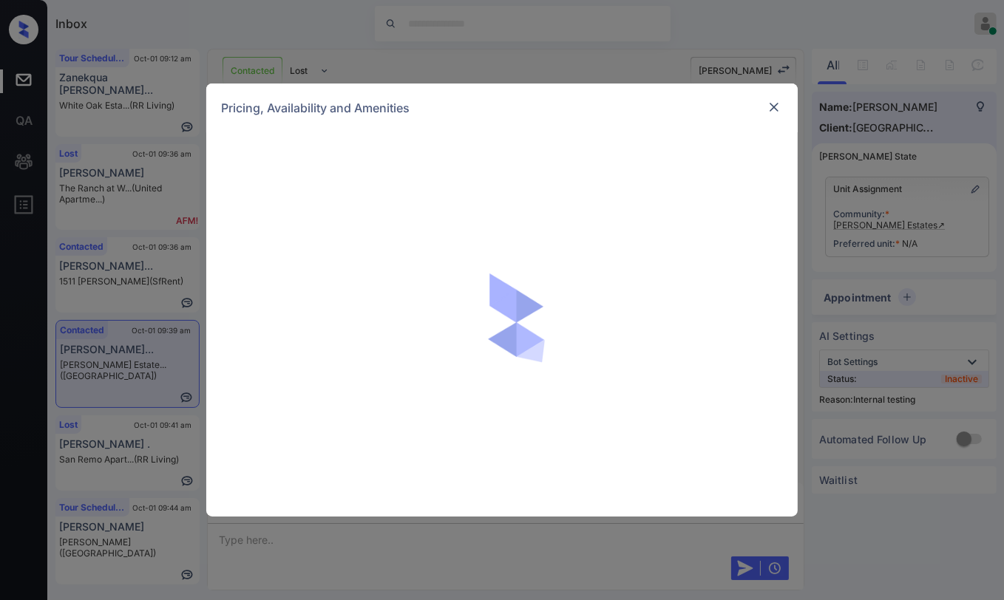
scroll to position [2418, 0]
click at [772, 106] on img at bounding box center [774, 107] width 15 height 15
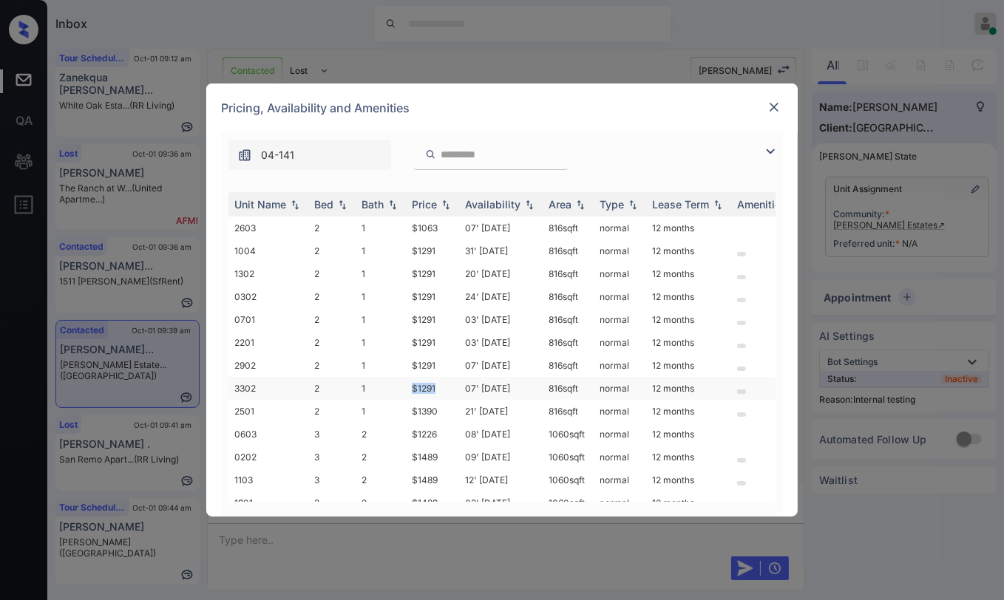
drag, startPoint x: 412, startPoint y: 384, endPoint x: 438, endPoint y: 384, distance: 25.9
click at [438, 384] on td "$1291" at bounding box center [432, 388] width 53 height 23
copy td "$1291"
drag, startPoint x: 408, startPoint y: 226, endPoint x: 450, endPoint y: 226, distance: 41.4
click at [450, 226] on td "$1063" at bounding box center [432, 228] width 53 height 23
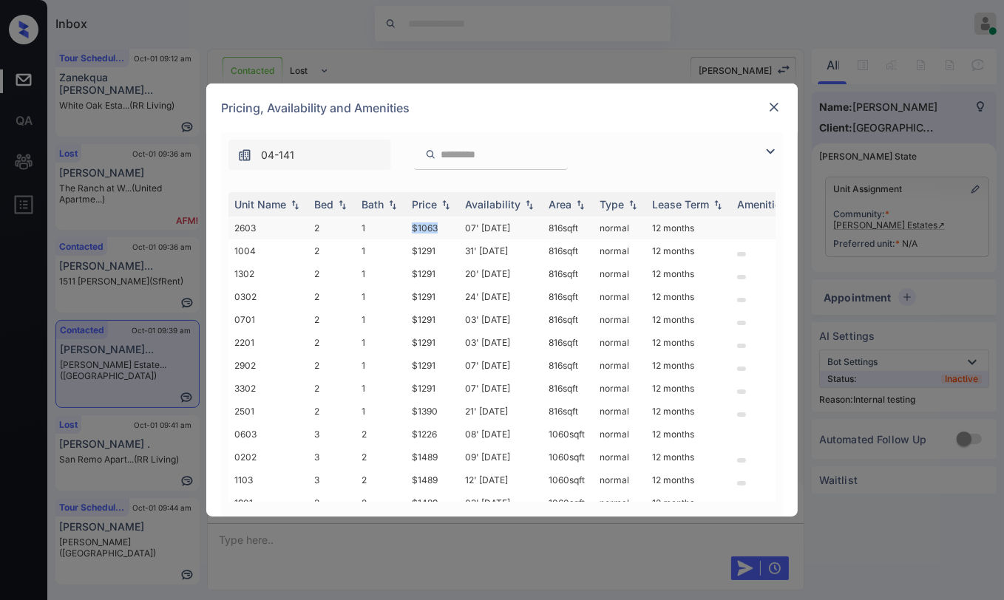
copy td "$1063"
click at [777, 108] on img at bounding box center [774, 107] width 15 height 15
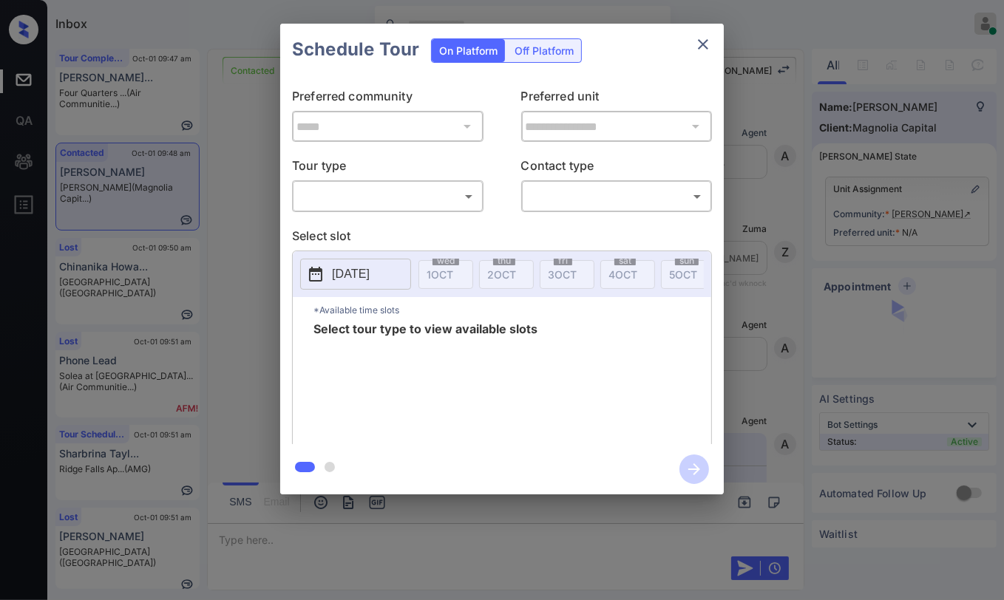
scroll to position [628, 0]
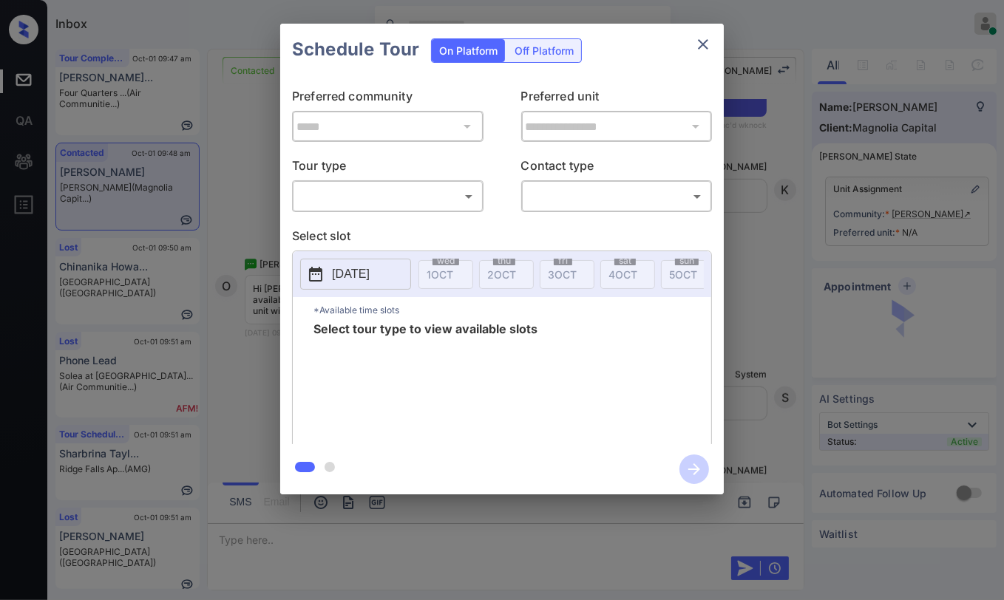
click at [399, 185] on body "Inbox [PERSON_NAME] [PERSON_NAME] Online Set yourself offline Set yourself on b…" at bounding box center [502, 300] width 1004 height 600
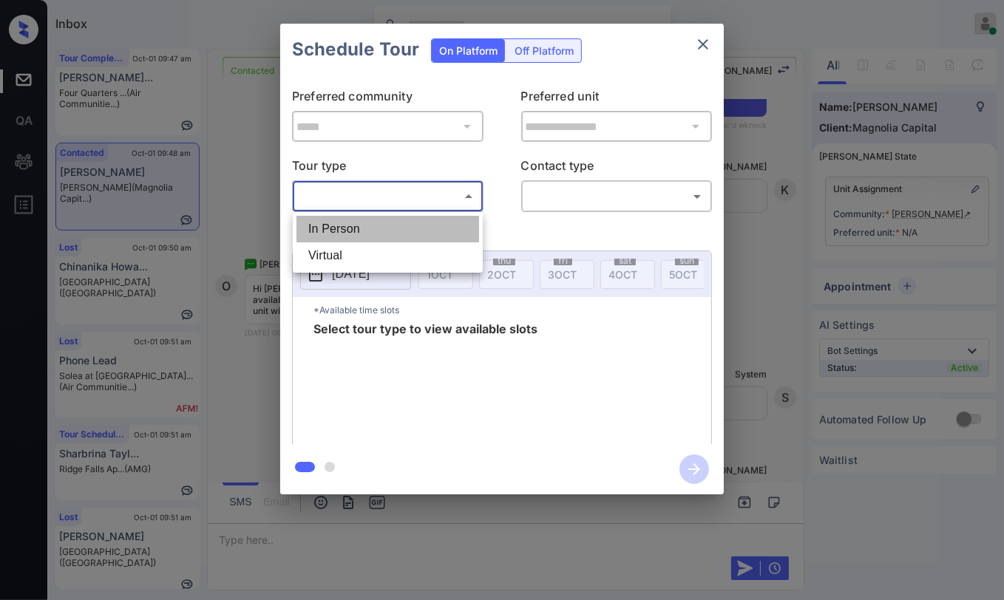
click at [336, 222] on li "In Person" at bounding box center [387, 229] width 183 height 27
type input "********"
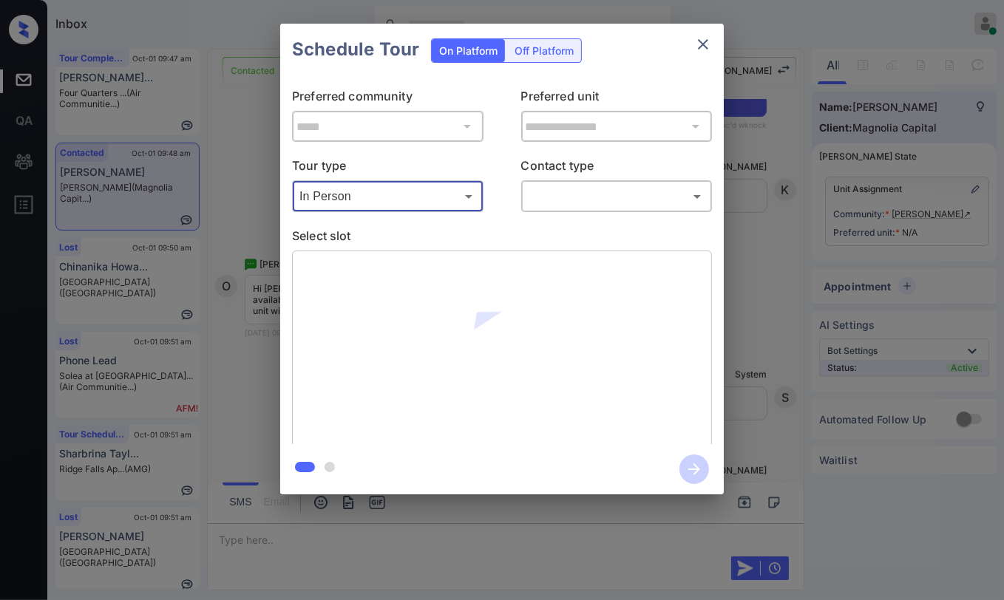
click at [597, 194] on body "Inbox [PERSON_NAME] [PERSON_NAME] Online Set yourself offline Set yourself on b…" at bounding box center [502, 300] width 1004 height 600
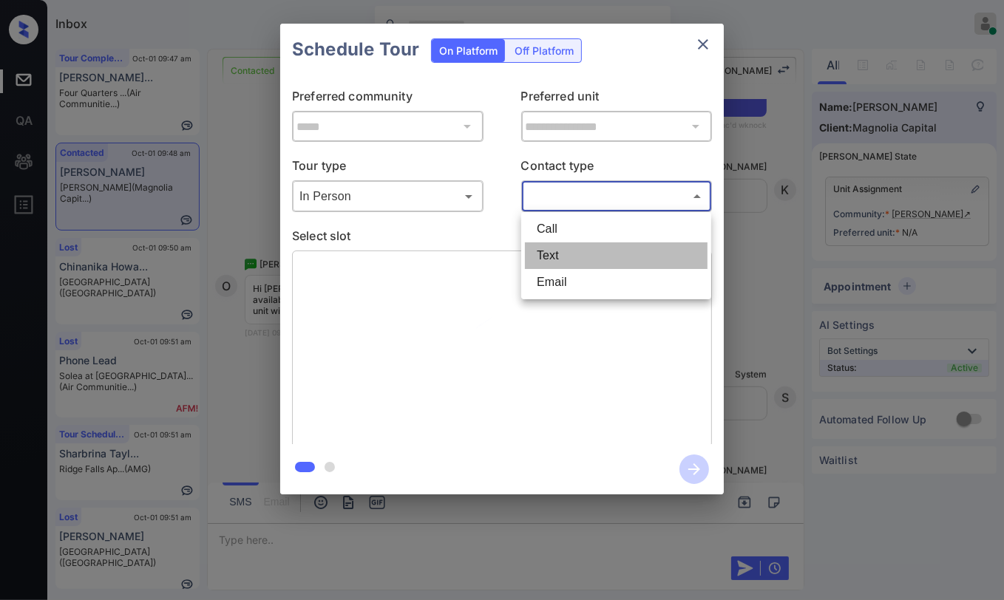
click at [551, 251] on li "Text" at bounding box center [616, 256] width 183 height 27
type input "****"
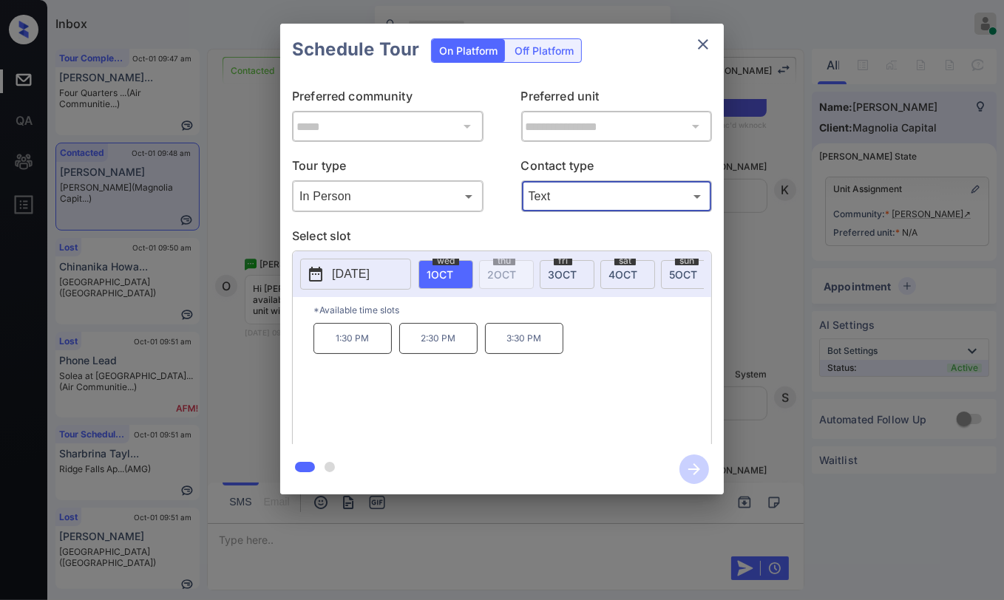
click at [229, 238] on div "**********" at bounding box center [502, 259] width 1004 height 518
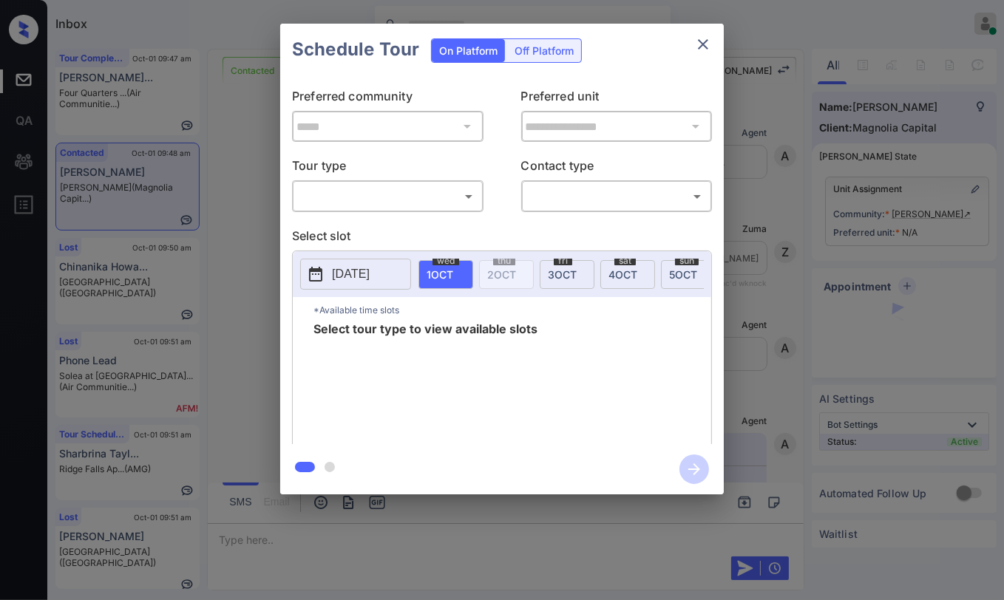
scroll to position [628, 0]
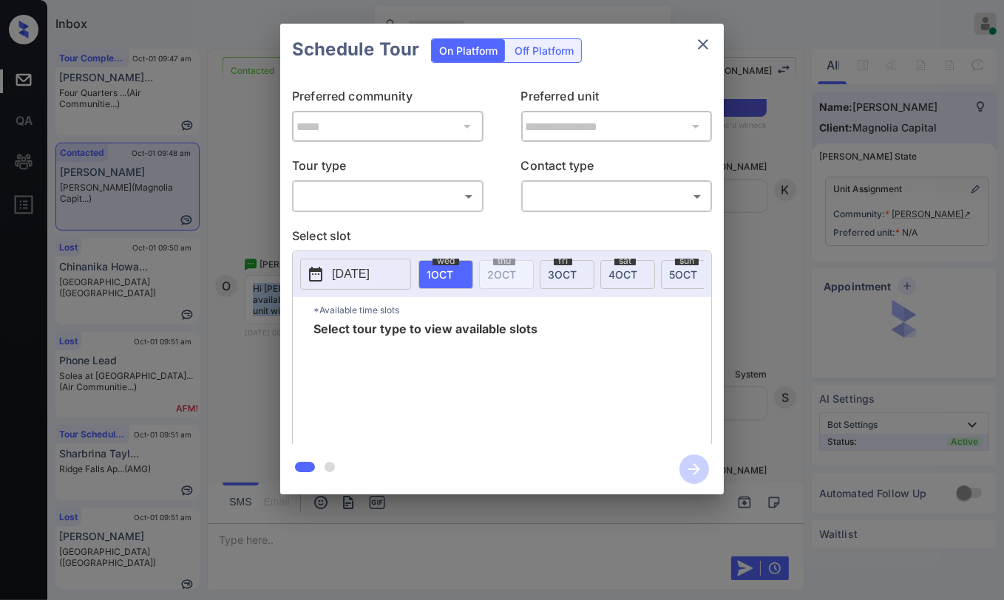
click at [348, 206] on body "Inbox Danielle Dela Cruz Online Set yourself offline Set yourself on break Prof…" at bounding box center [502, 300] width 1004 height 600
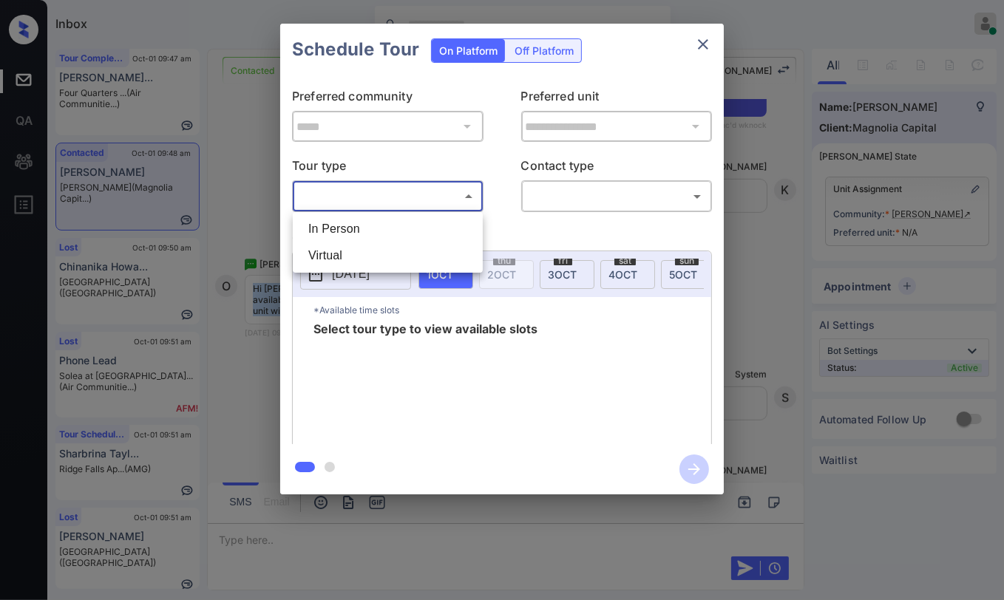
drag, startPoint x: 333, startPoint y: 232, endPoint x: 599, endPoint y: 187, distance: 270.0
click at [333, 231] on li "In Person" at bounding box center [387, 229] width 183 height 27
type input "********"
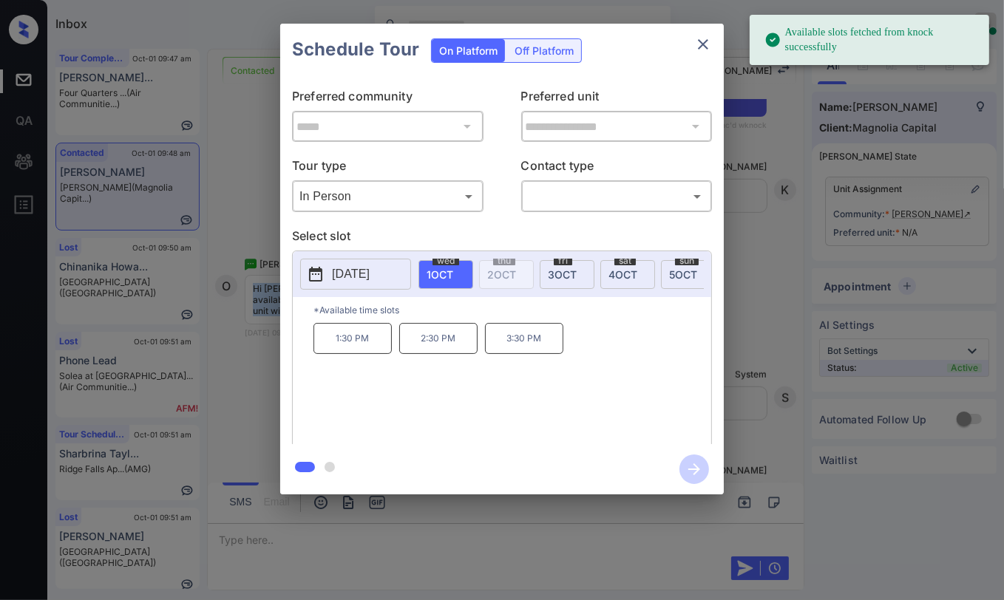
click at [370, 265] on p "2025-10-01" at bounding box center [351, 274] width 38 height 18
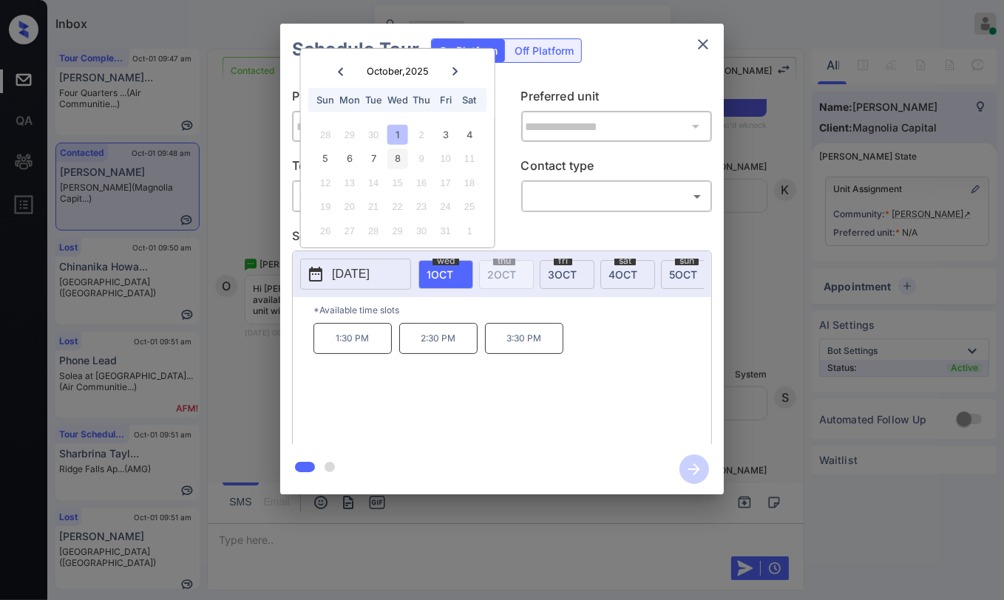
click at [396, 155] on div "8" at bounding box center [397, 159] width 20 height 20
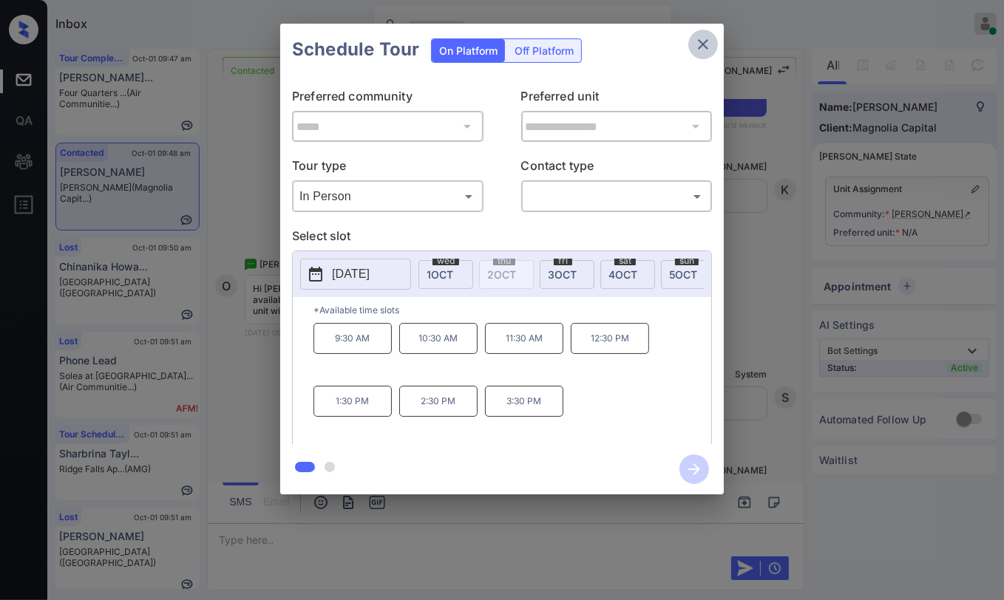
click at [700, 41] on icon "close" at bounding box center [703, 44] width 10 height 10
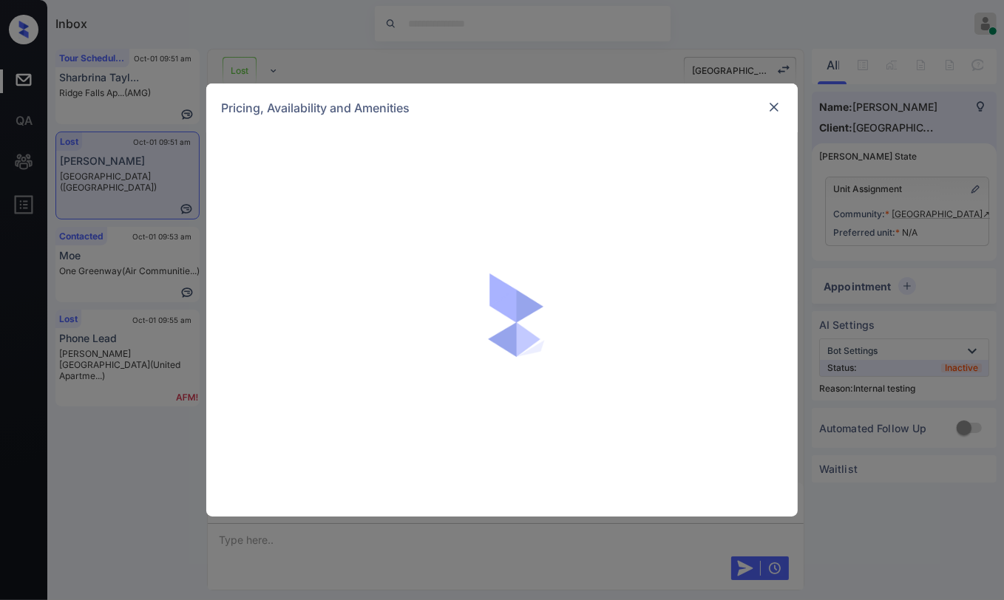
scroll to position [3795, 0]
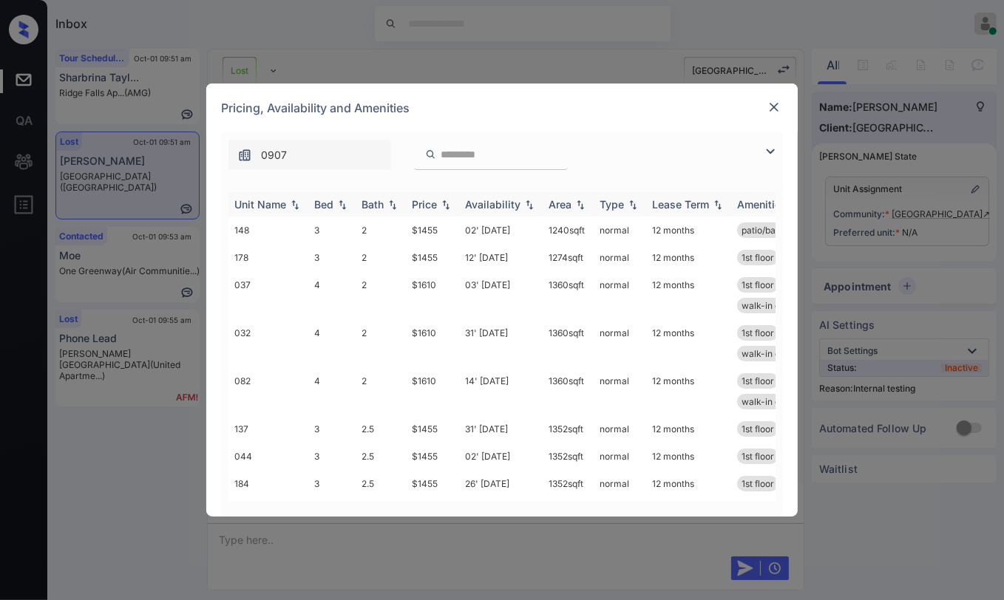
click at [327, 203] on div "Bed" at bounding box center [323, 204] width 19 height 13
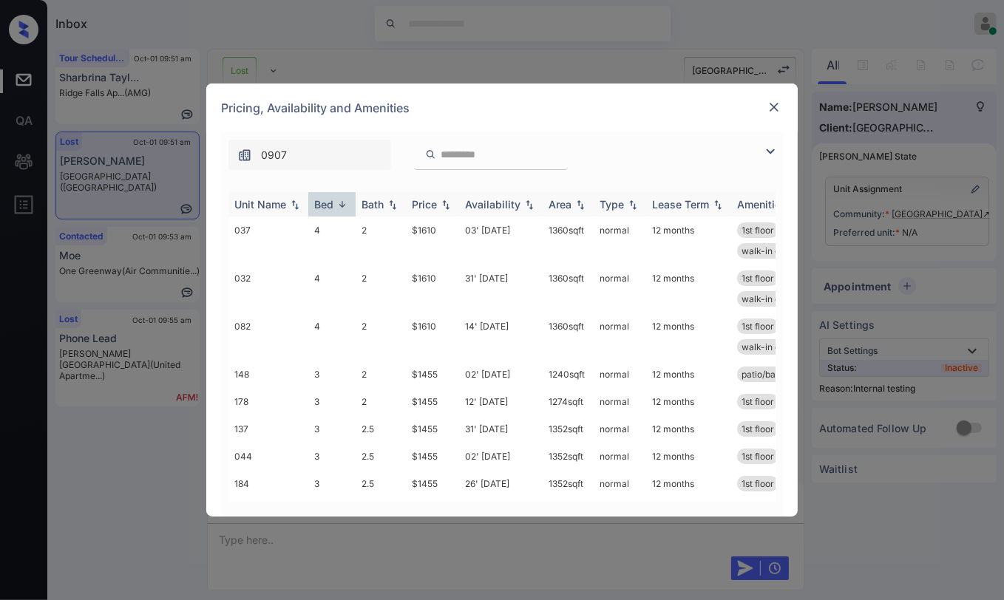
click at [328, 203] on div "Bed" at bounding box center [323, 204] width 19 height 13
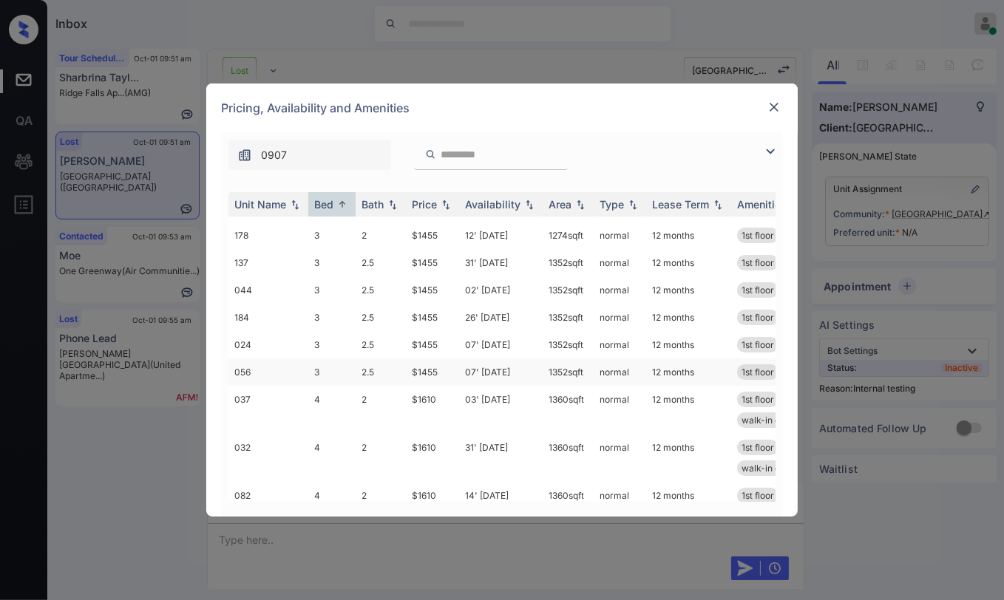
scroll to position [0, 0]
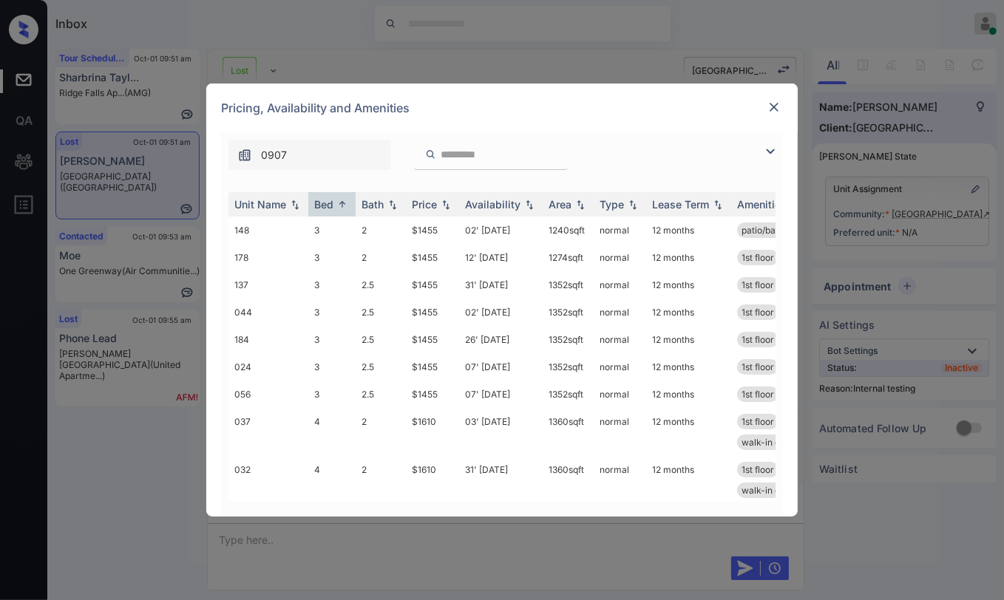
click at [771, 115] on div at bounding box center [774, 107] width 18 height 19
click at [771, 108] on img at bounding box center [774, 107] width 15 height 15
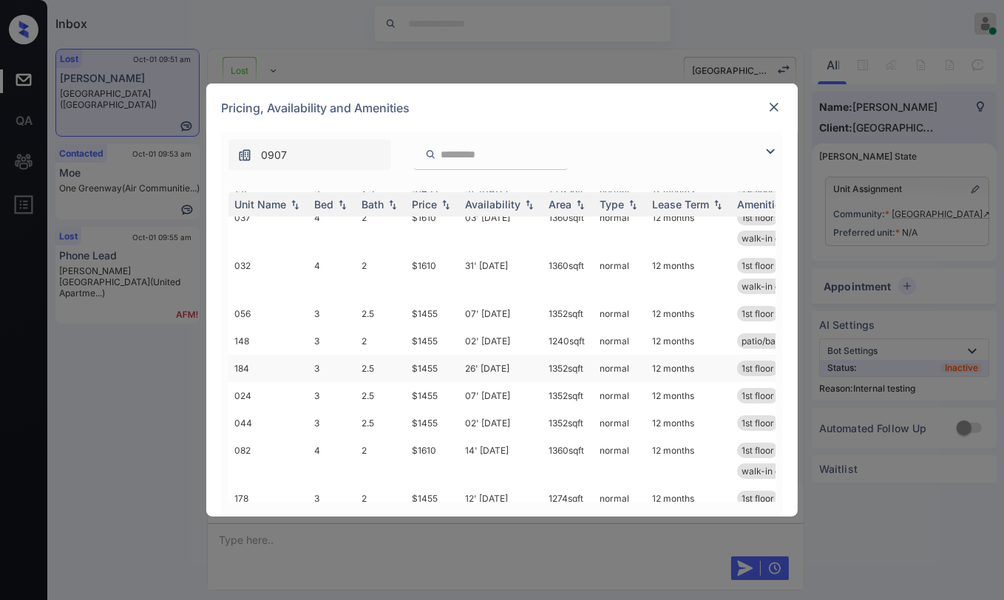
scroll to position [62, 0]
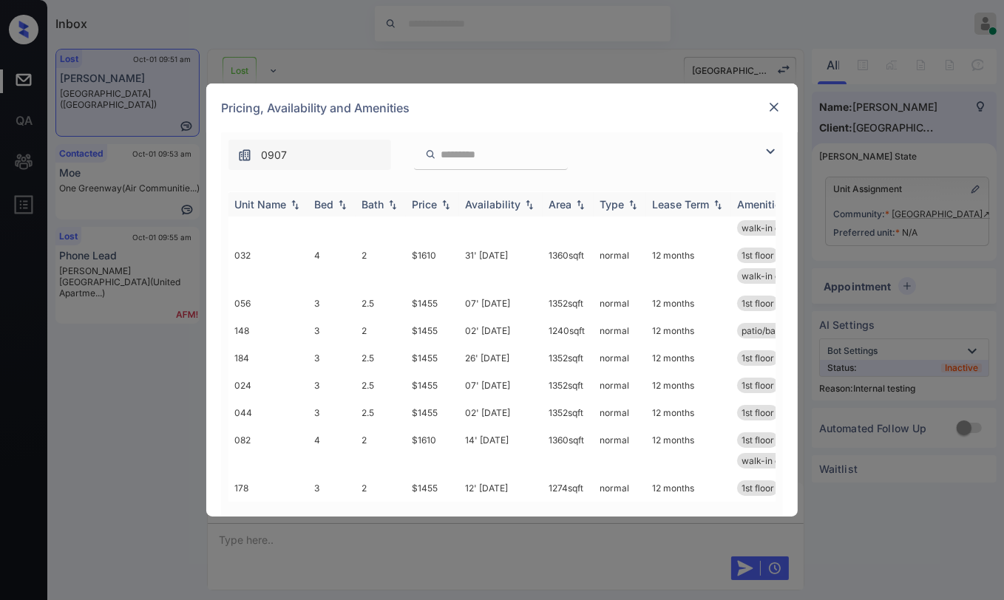
click at [318, 203] on div "Bed" at bounding box center [323, 204] width 19 height 13
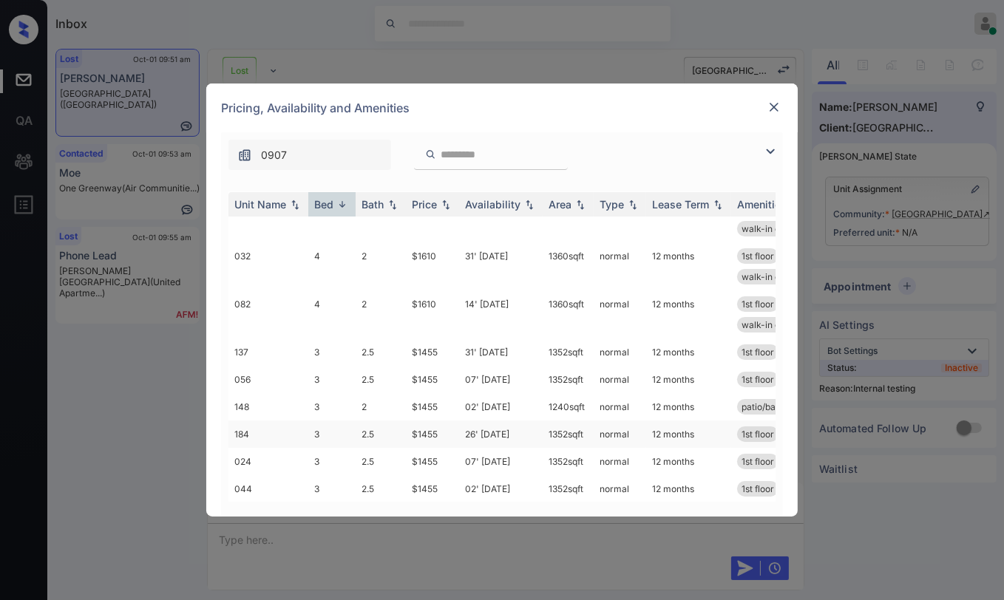
scroll to position [0, 0]
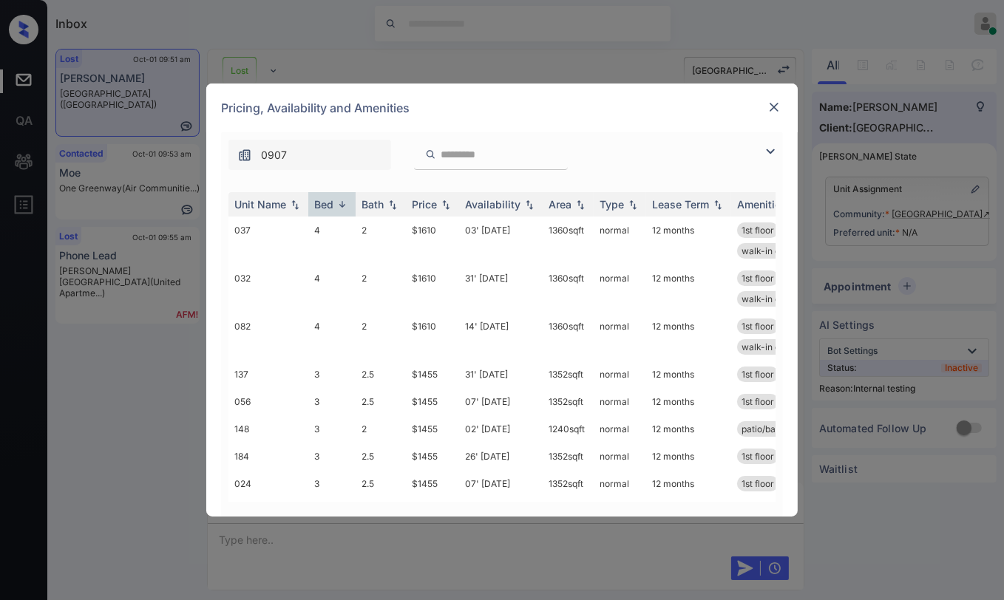
click at [773, 114] on img at bounding box center [774, 107] width 15 height 15
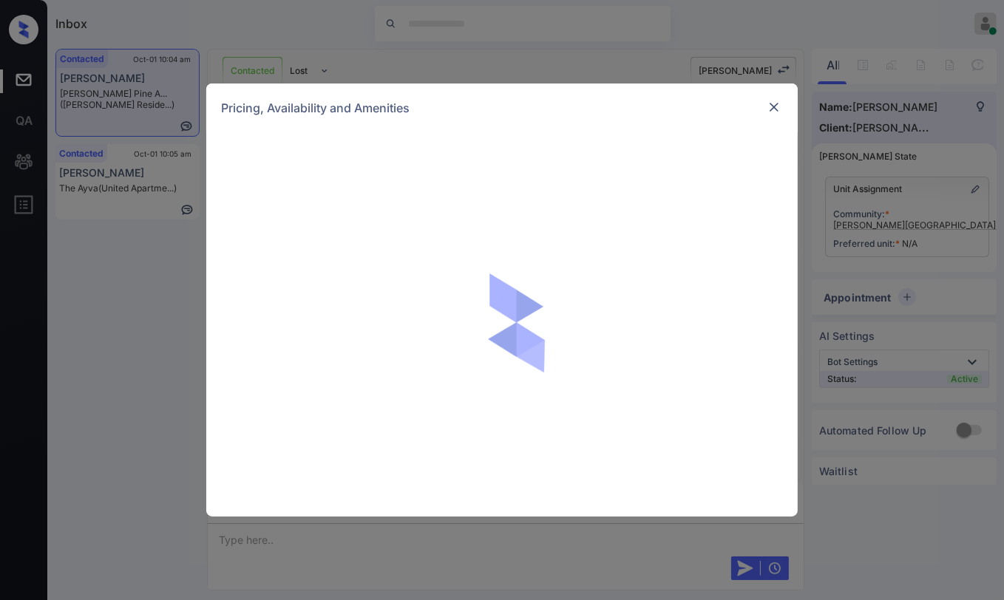
scroll to position [4667, 0]
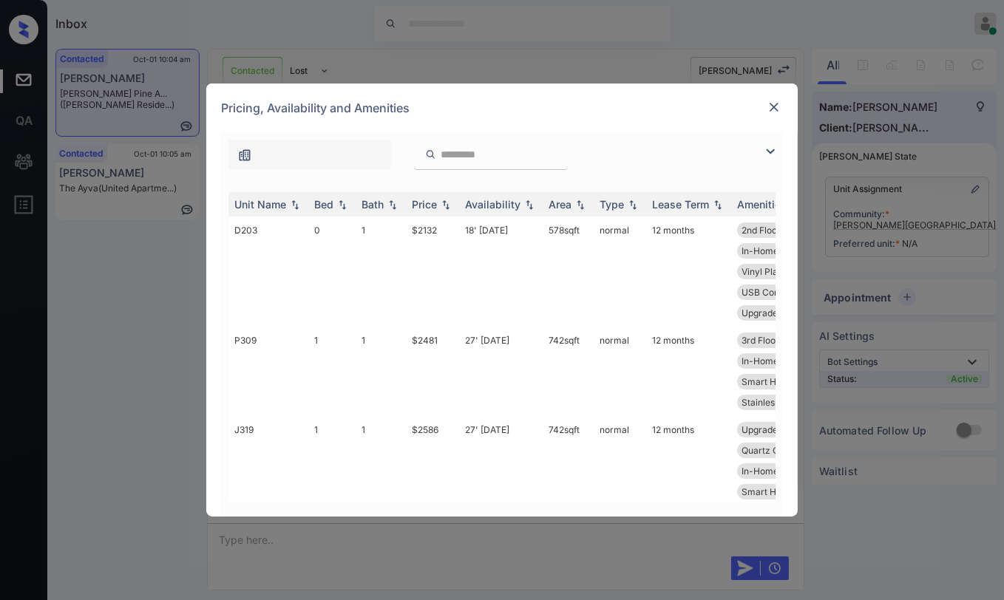
click at [769, 102] on img at bounding box center [774, 107] width 15 height 15
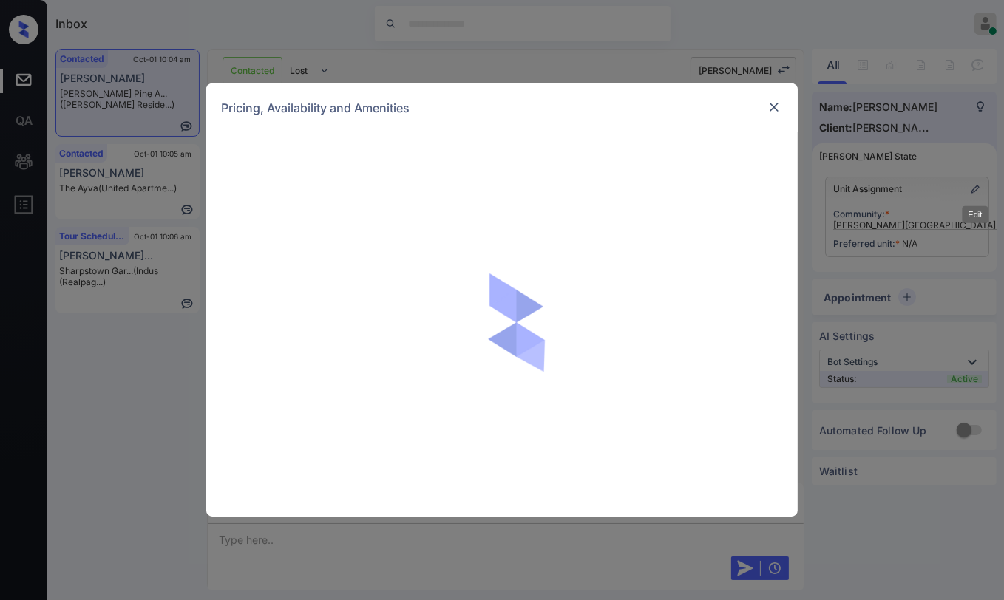
scroll to position [1396, 0]
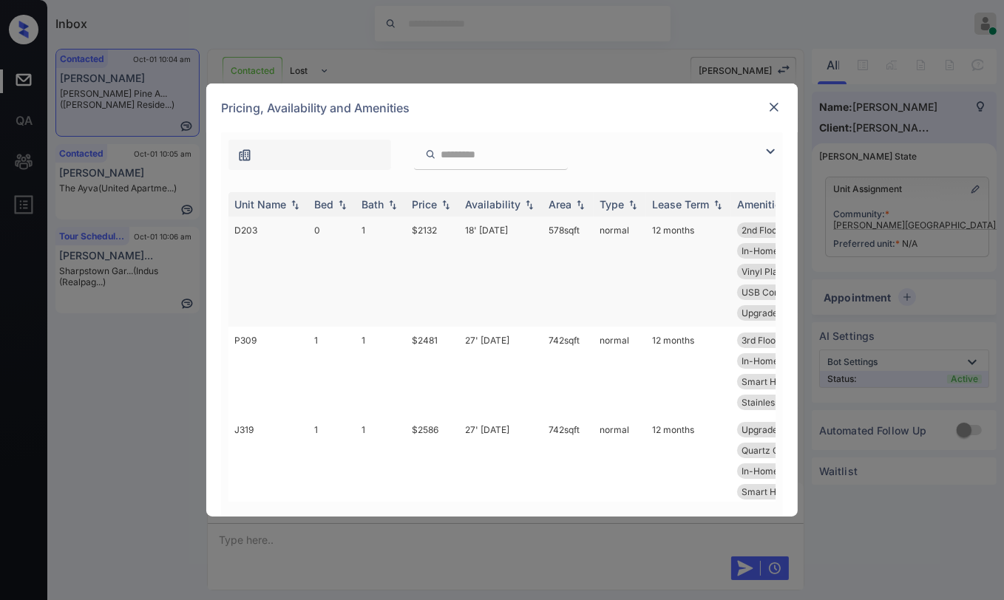
click at [322, 229] on td "0" at bounding box center [331, 272] width 47 height 110
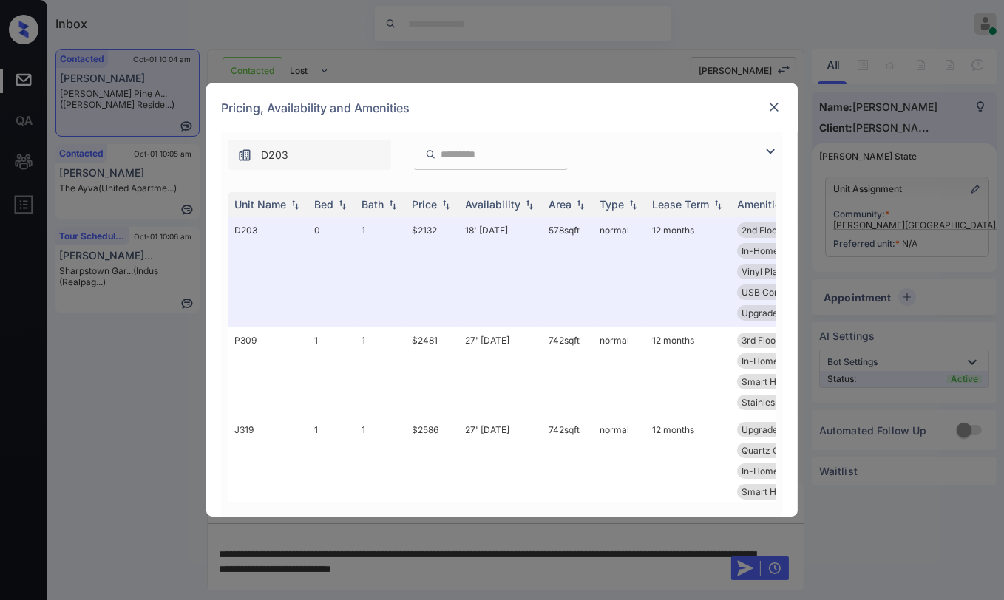
click at [773, 106] on img at bounding box center [774, 107] width 15 height 15
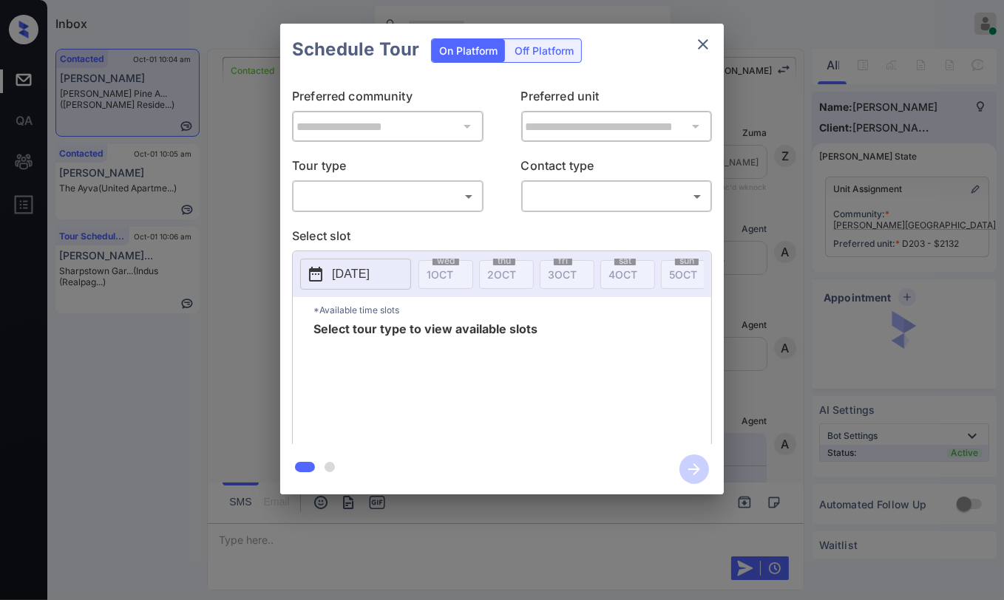
scroll to position [4435, 0]
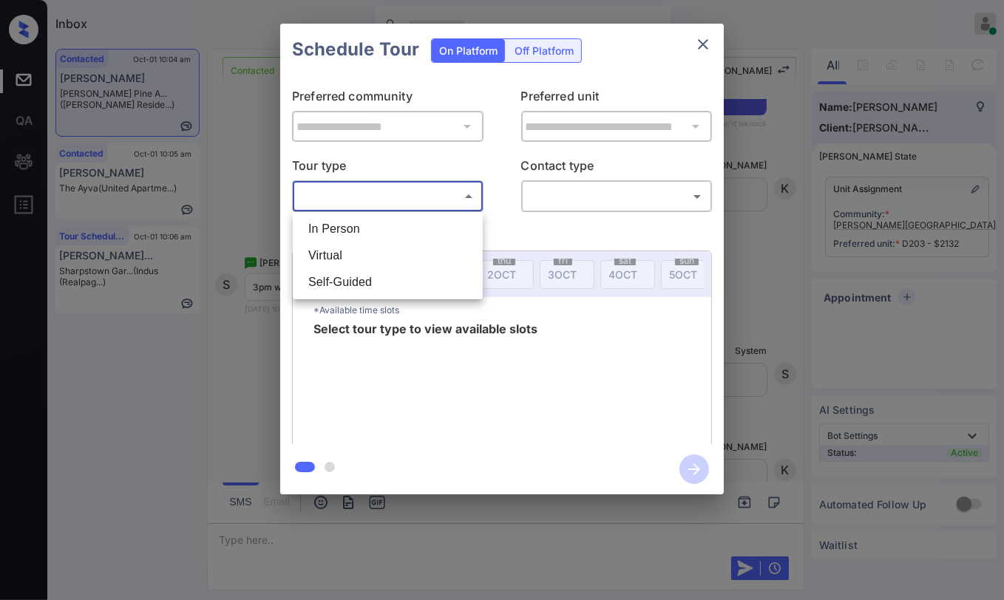
drag, startPoint x: 376, startPoint y: 197, endPoint x: 373, endPoint y: 214, distance: 18.1
click at [376, 196] on body "Inbox Danielle Dela Cruz Online Set yourself offline Set yourself on break Prof…" at bounding box center [502, 300] width 1004 height 600
click at [237, 155] on div at bounding box center [502, 300] width 1004 height 600
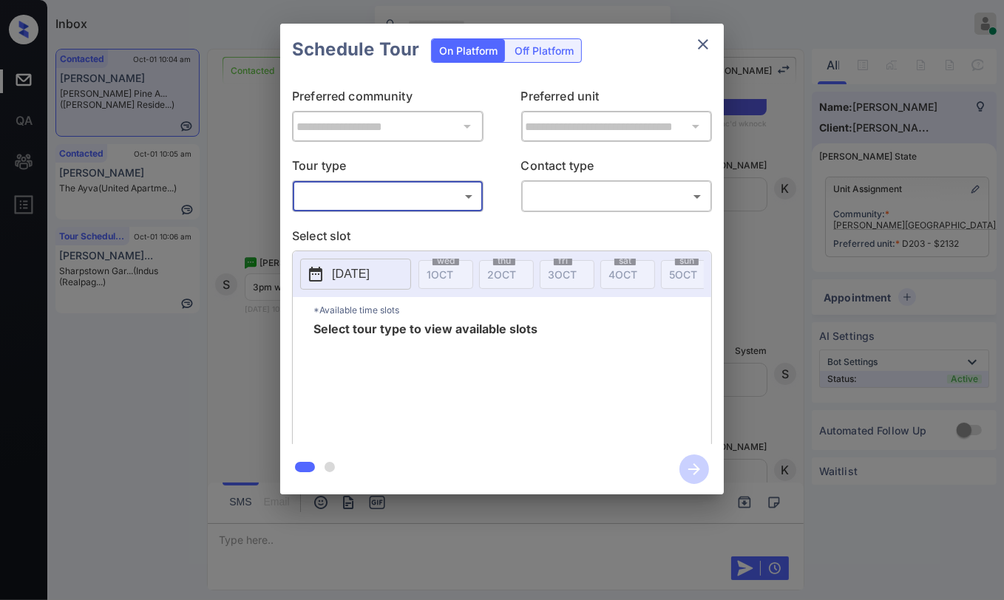
click at [701, 34] on button "close" at bounding box center [703, 45] width 30 height 30
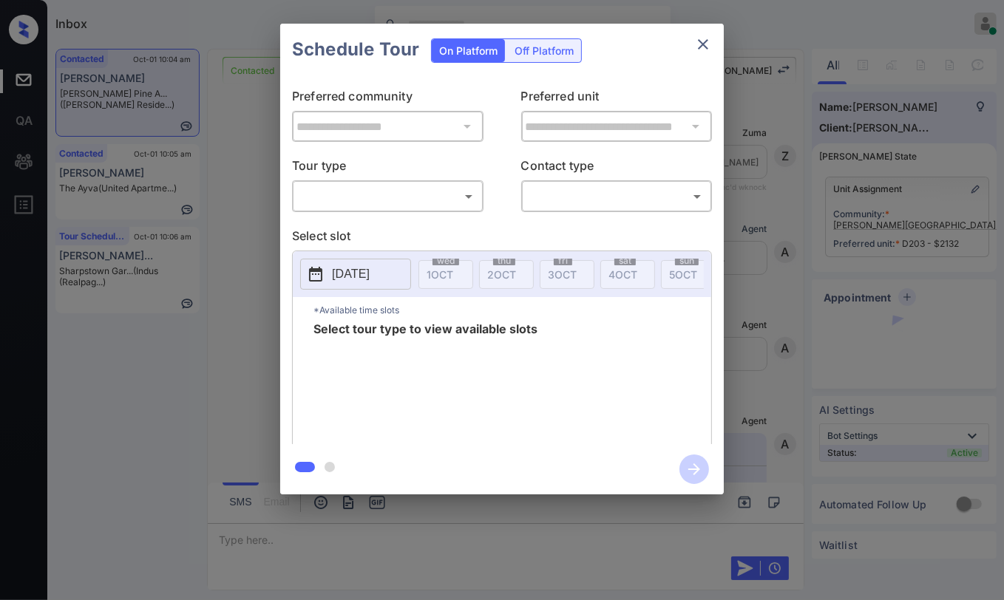
scroll to position [4106, 0]
click at [384, 187] on body "Inbox Danielle Dela Cruz Online Set yourself offline Set yourself on break Prof…" at bounding box center [502, 300] width 1004 height 600
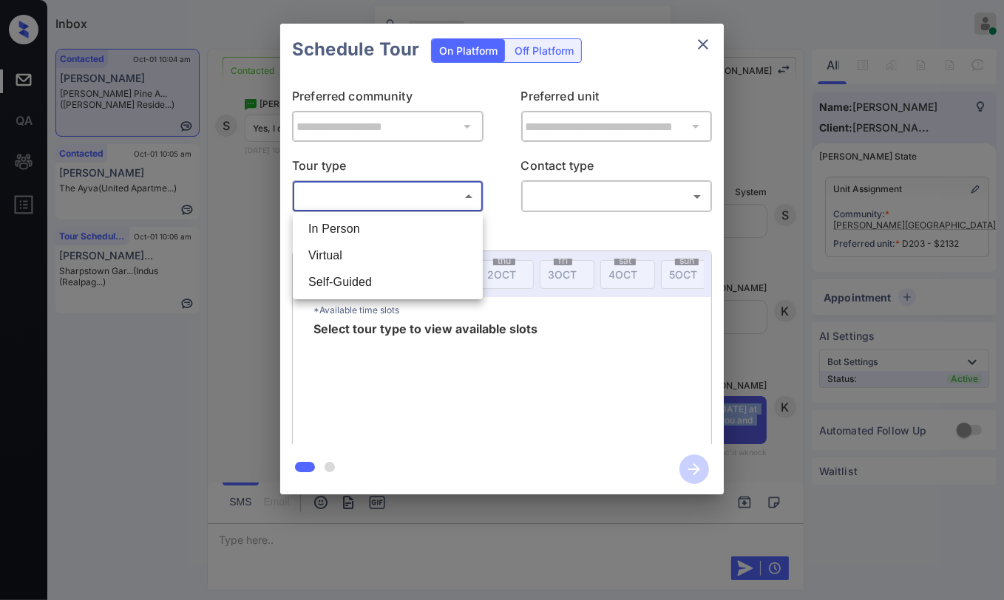
click at [341, 226] on li "In Person" at bounding box center [387, 229] width 183 height 27
type input "********"
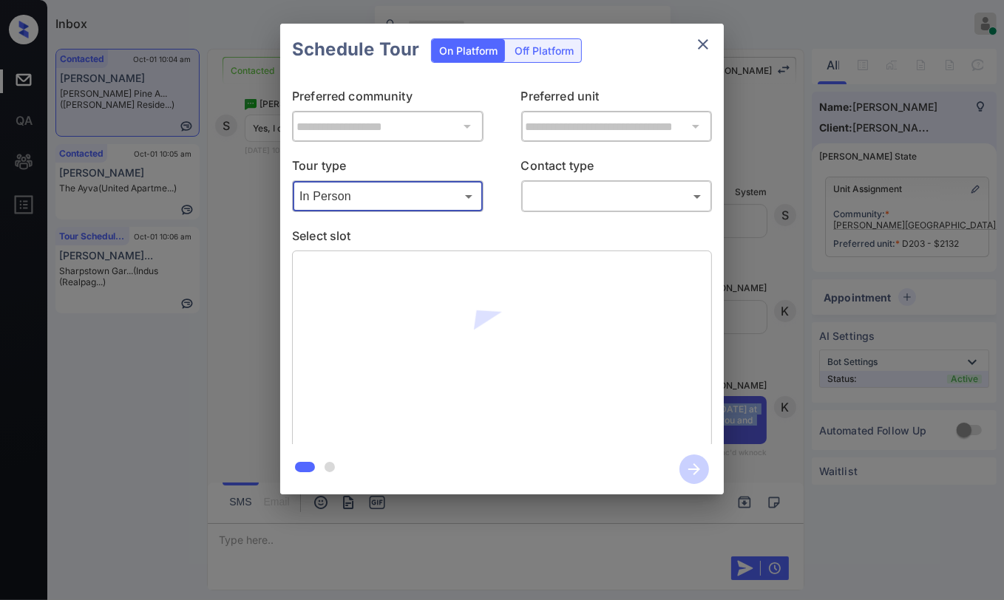
click at [659, 191] on body "Inbox Danielle Dela Cruz Online Set yourself offline Set yourself on break Prof…" at bounding box center [502, 300] width 1004 height 600
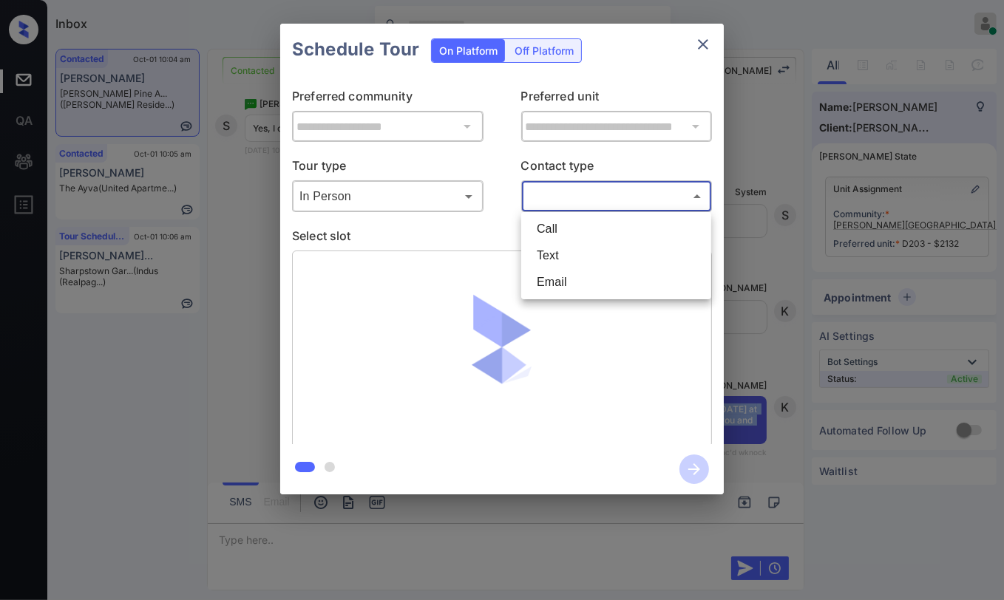
click at [577, 246] on li "Text" at bounding box center [616, 256] width 183 height 27
type input "****"
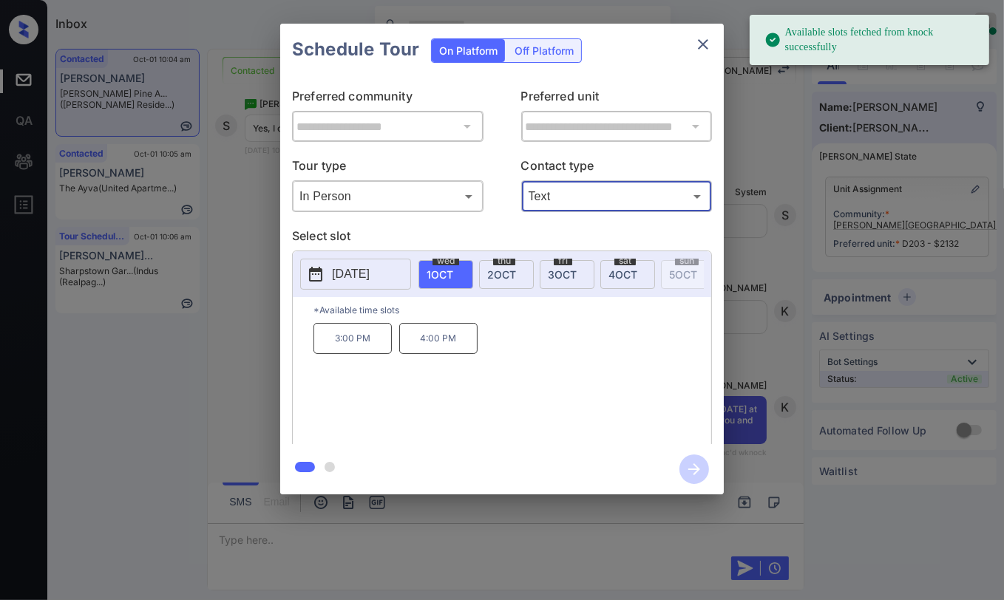
click at [354, 347] on p "3:00 PM" at bounding box center [352, 338] width 78 height 31
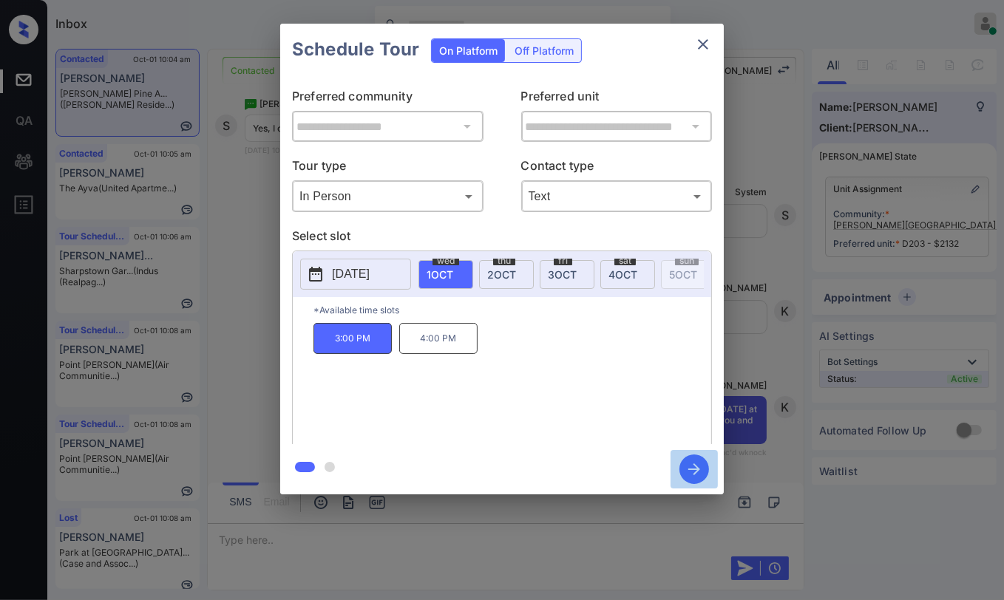
click at [702, 464] on icon "button" at bounding box center [694, 470] width 30 height 30
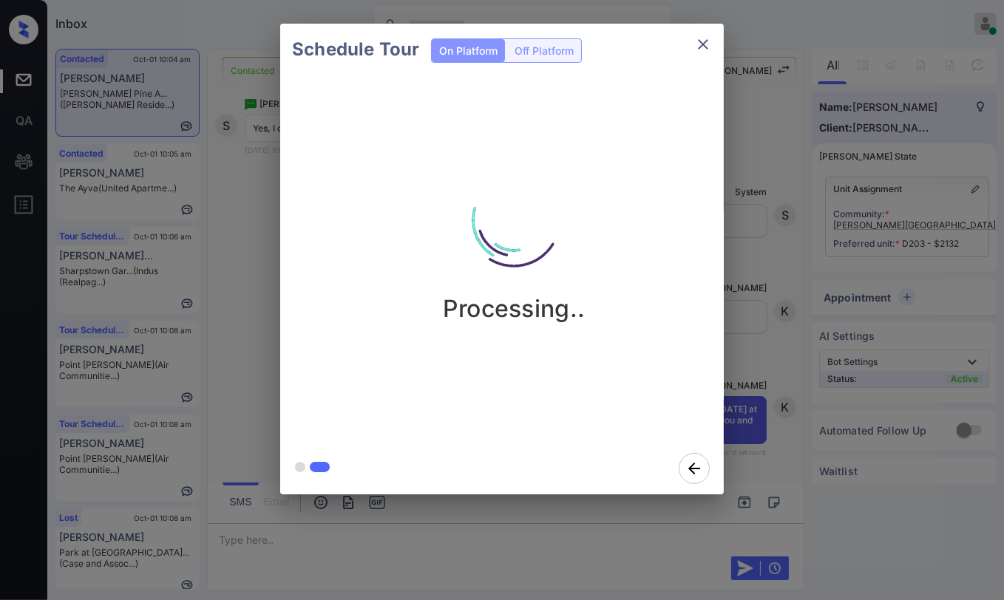
click at [222, 196] on div "Schedule Tour On Platform Off Platform Processing.." at bounding box center [502, 259] width 1004 height 518
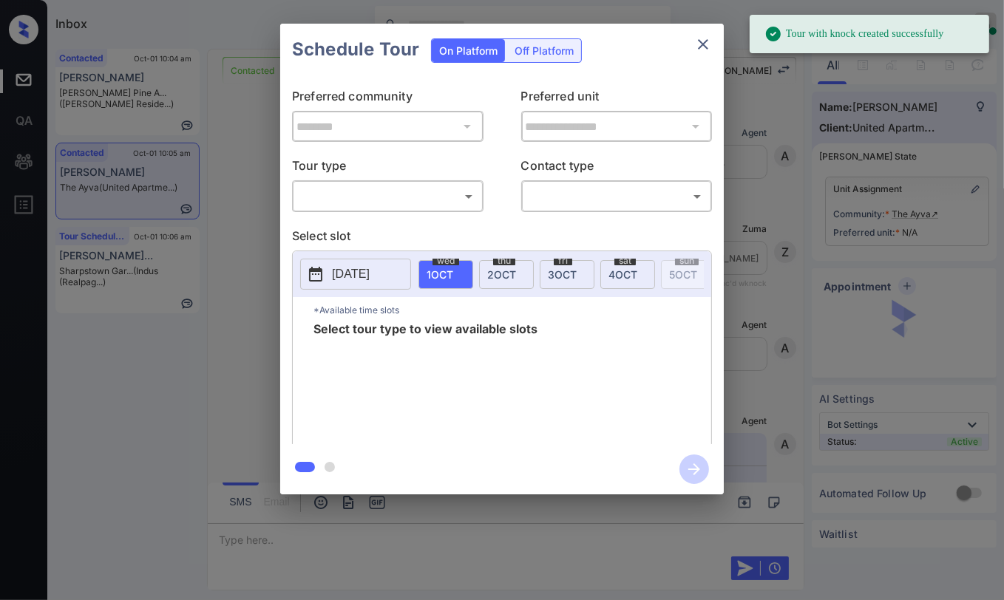
scroll to position [821, 0]
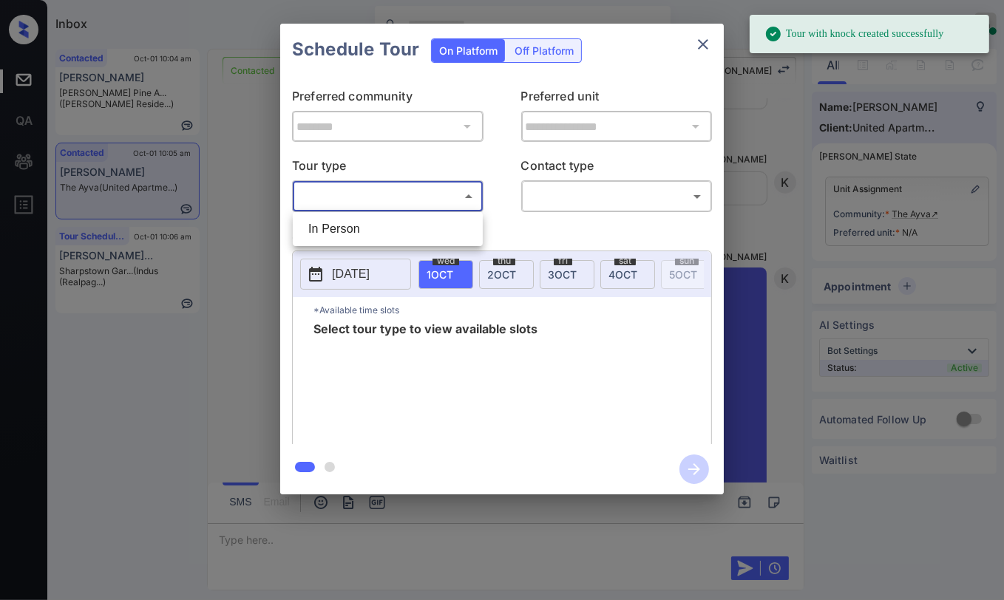
click at [450, 207] on body "Tour with knock created successfully Inbox [PERSON_NAME] [PERSON_NAME] Online S…" at bounding box center [502, 300] width 1004 height 600
click at [452, 150] on div at bounding box center [502, 300] width 1004 height 600
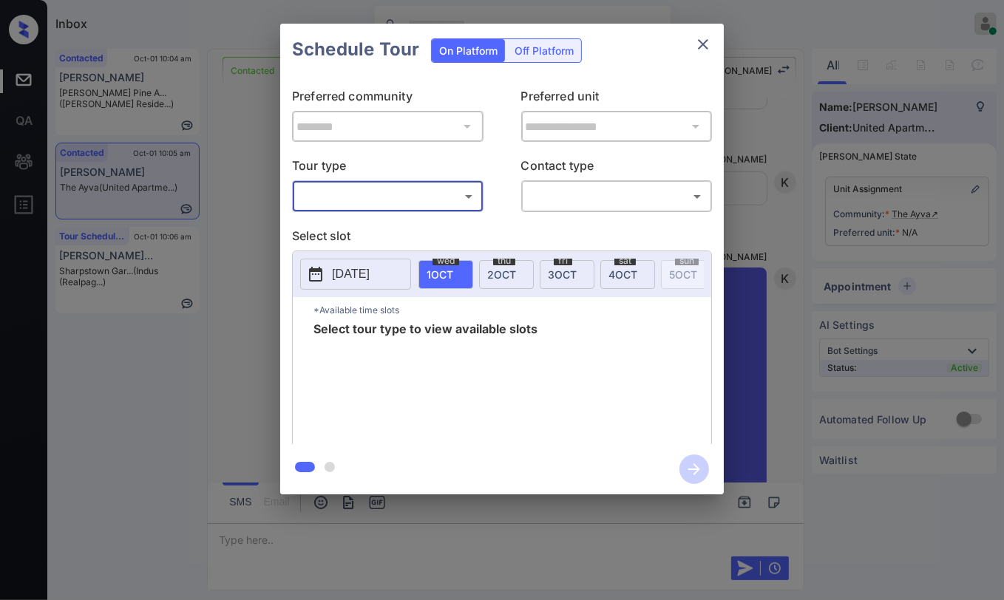
click at [365, 270] on p "[DATE]" at bounding box center [351, 274] width 38 height 18
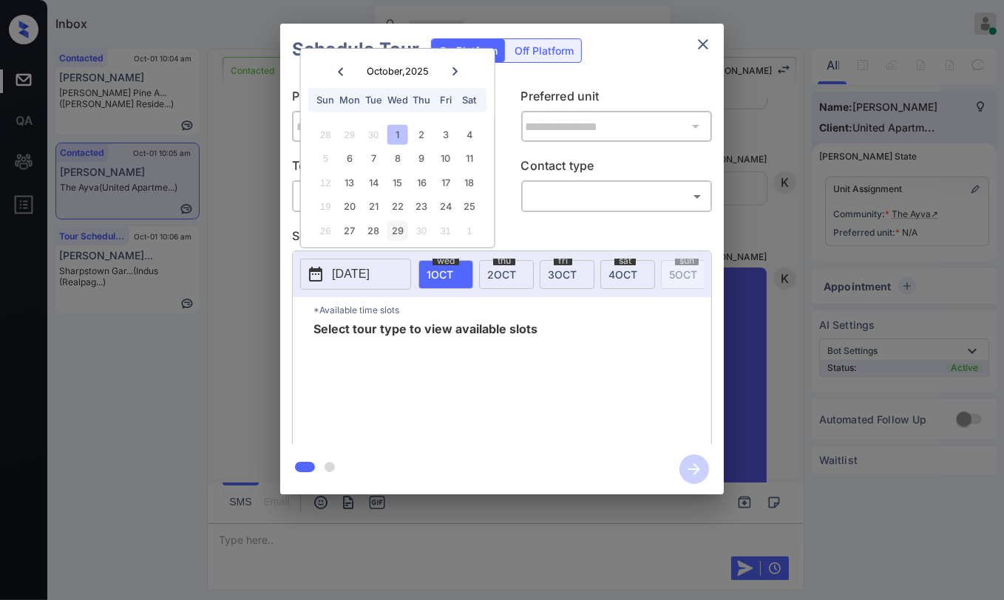
click at [391, 230] on div "29" at bounding box center [397, 231] width 20 height 20
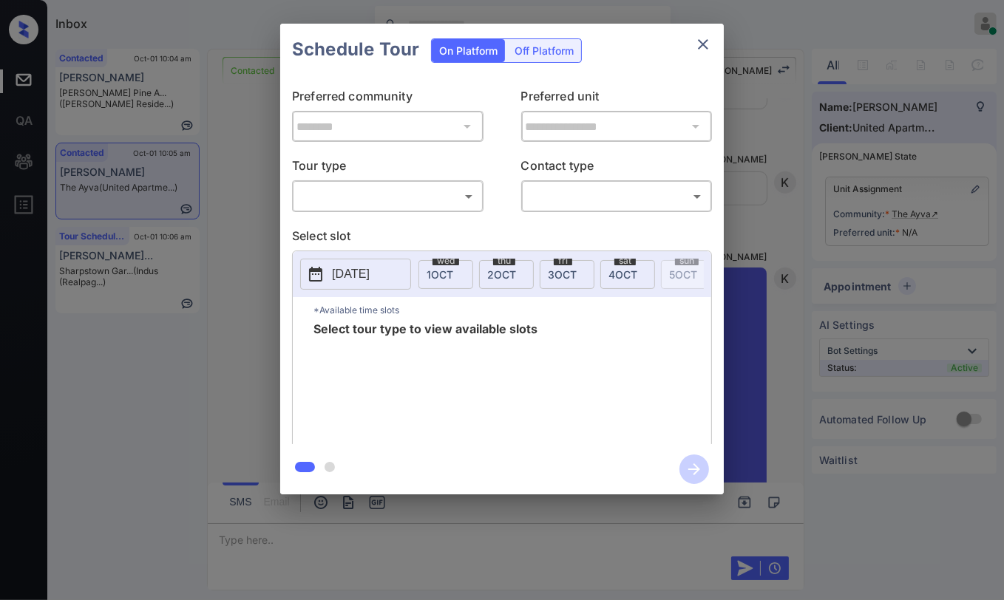
click at [509, 158] on div "Tour type ​ ​ Contact type ​ ​" at bounding box center [502, 184] width 420 height 55
click at [359, 197] on body "Inbox [PERSON_NAME] [PERSON_NAME] Online Set yourself offline Set yourself on b…" at bounding box center [502, 300] width 1004 height 600
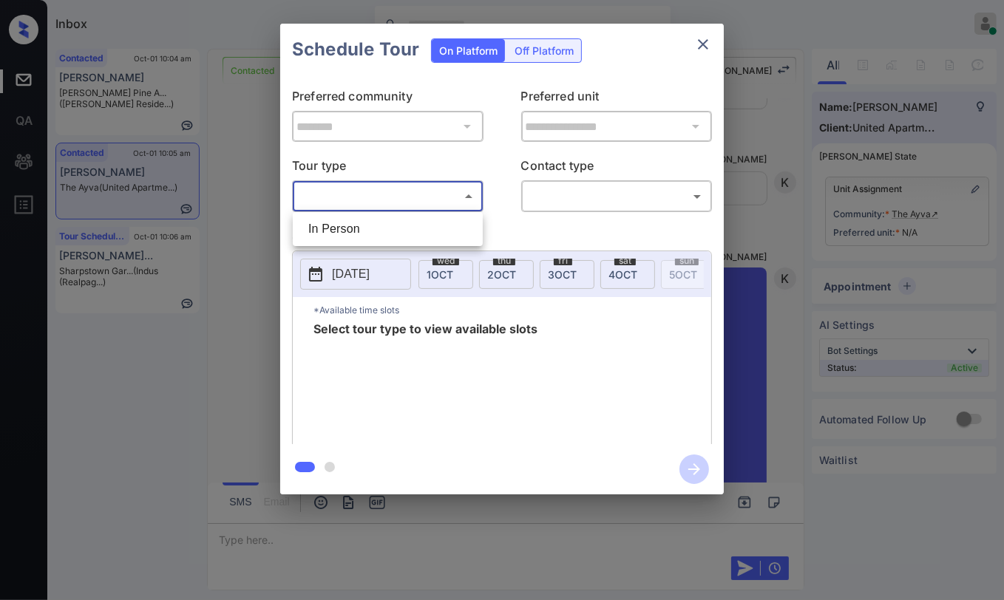
click at [341, 228] on li "In Person" at bounding box center [387, 229] width 183 height 27
type input "********"
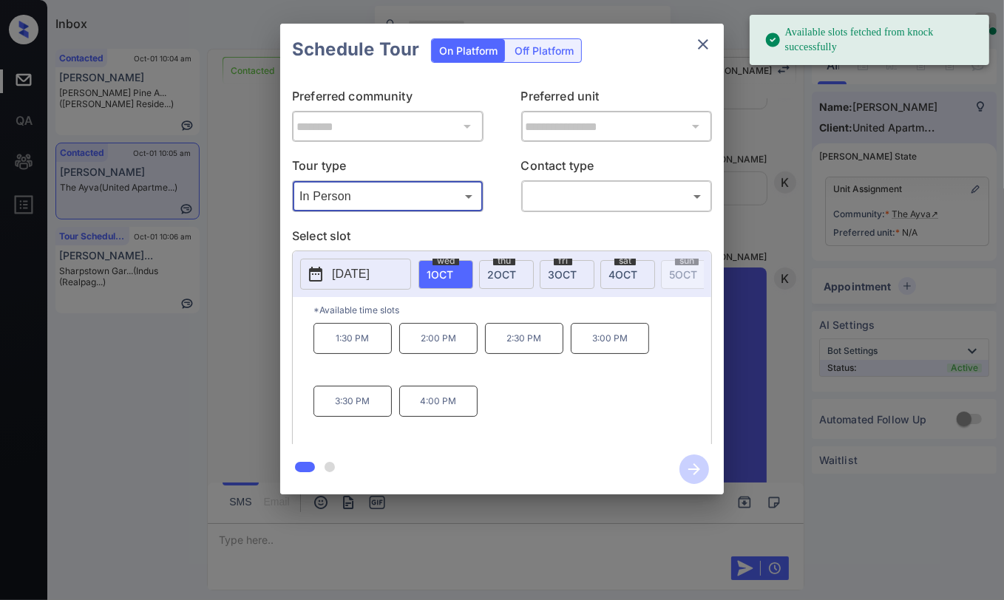
click at [370, 275] on p "[DATE]" at bounding box center [351, 274] width 38 height 18
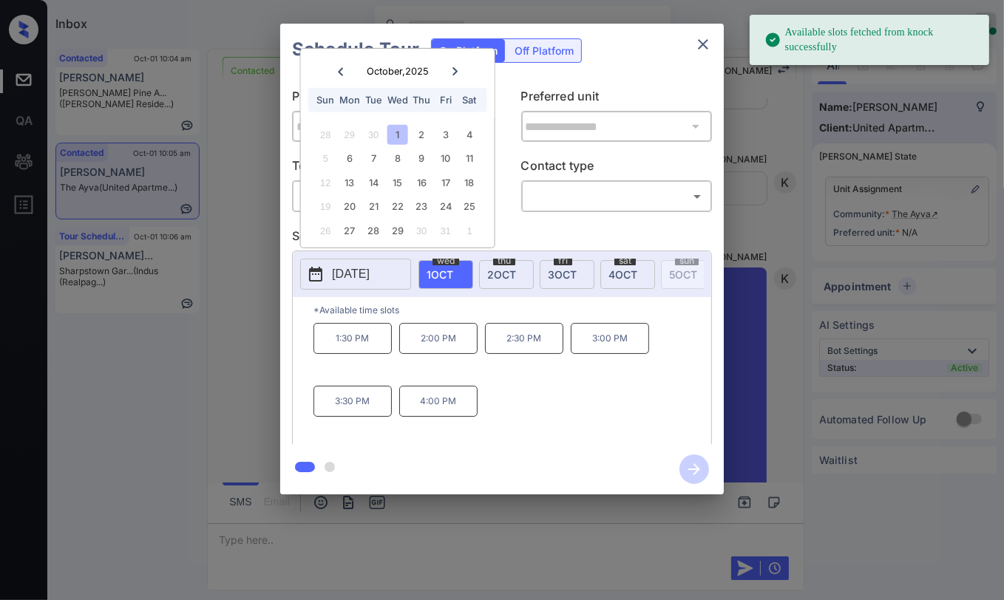
click at [455, 67] on icon at bounding box center [454, 71] width 9 height 9
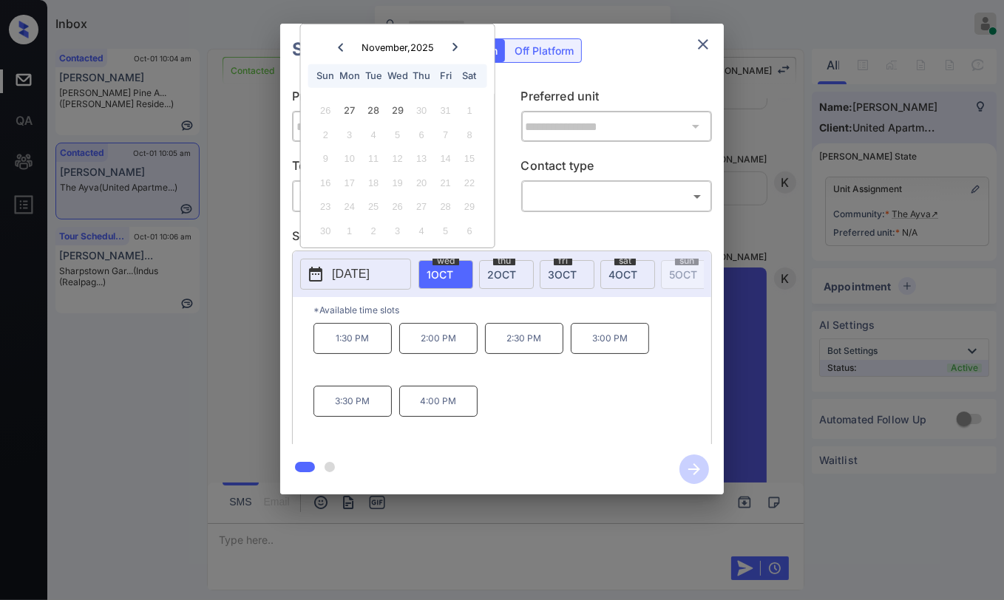
click at [399, 110] on div "29" at bounding box center [397, 111] width 20 height 20
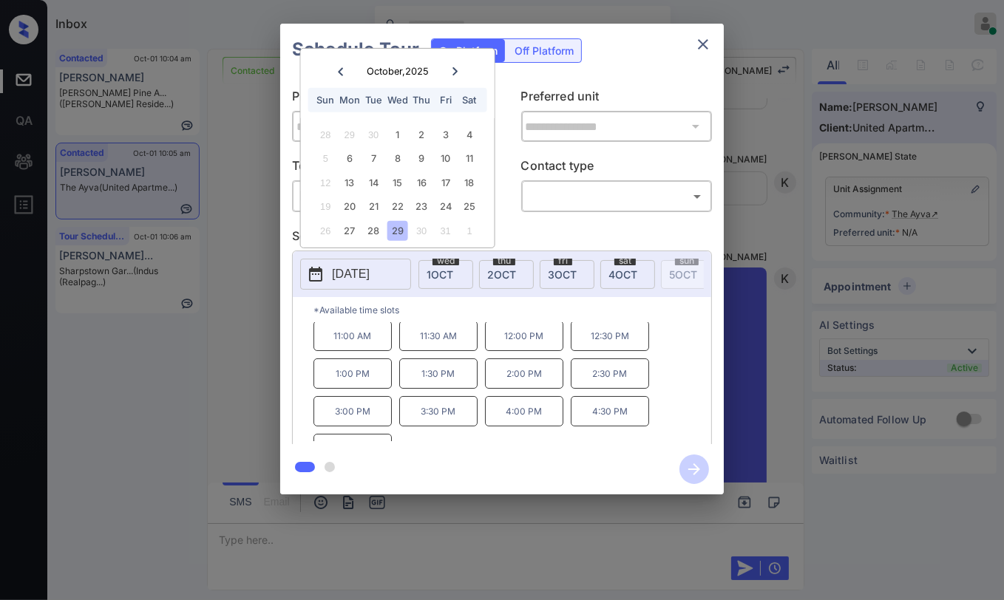
scroll to position [61, 0]
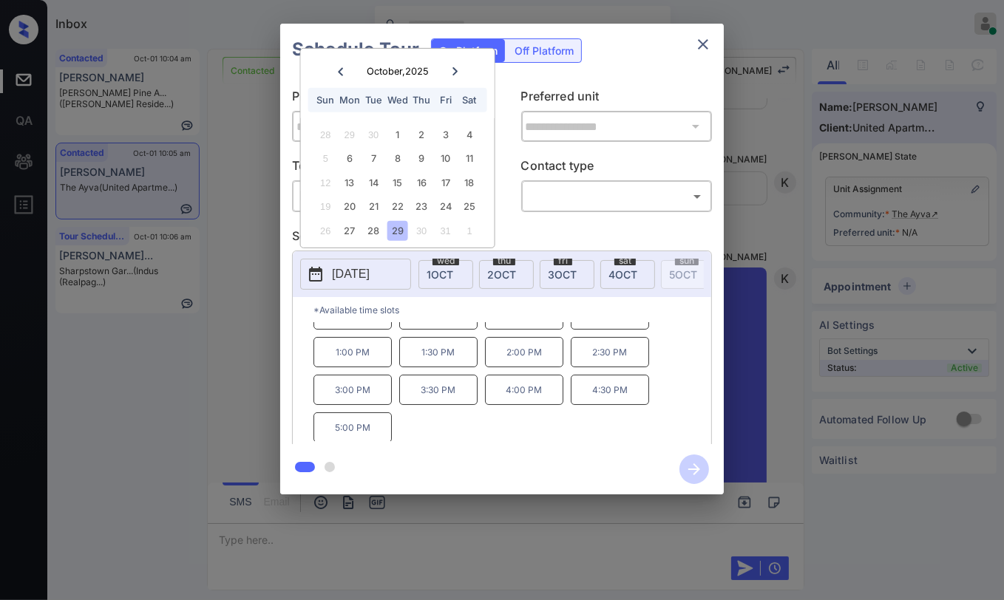
click at [705, 41] on icon "close" at bounding box center [703, 44] width 18 height 18
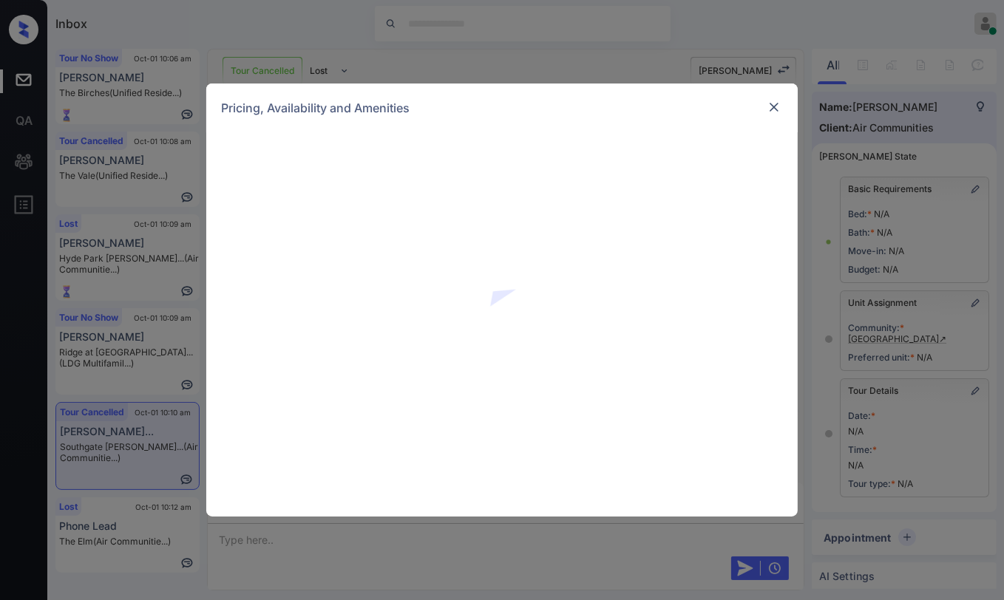
scroll to position [82, 0]
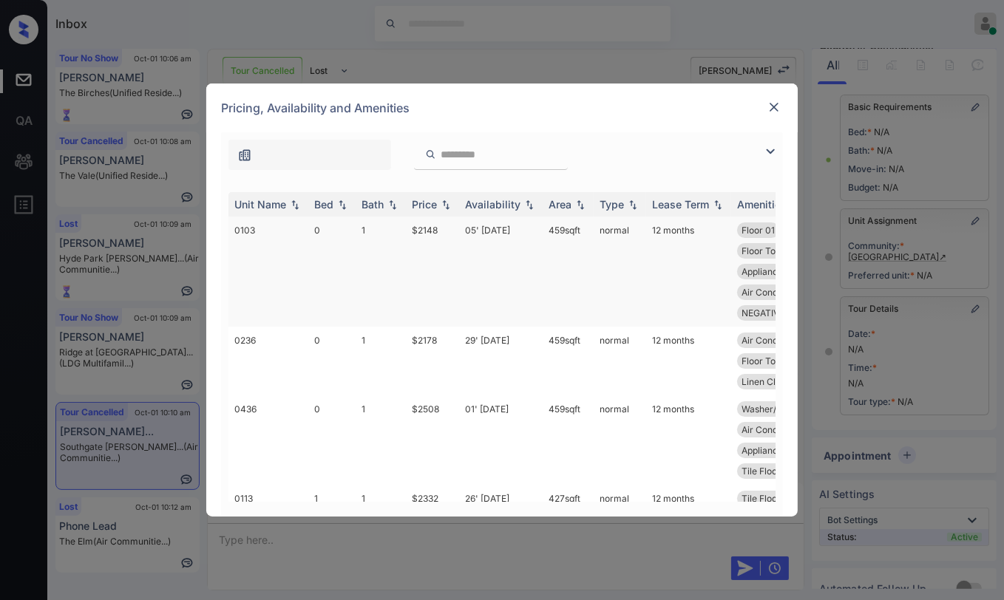
click at [279, 226] on td "0103" at bounding box center [268, 272] width 80 height 110
click at [278, 226] on td "0103" at bounding box center [268, 272] width 80 height 110
click at [384, 240] on td "1" at bounding box center [381, 272] width 50 height 110
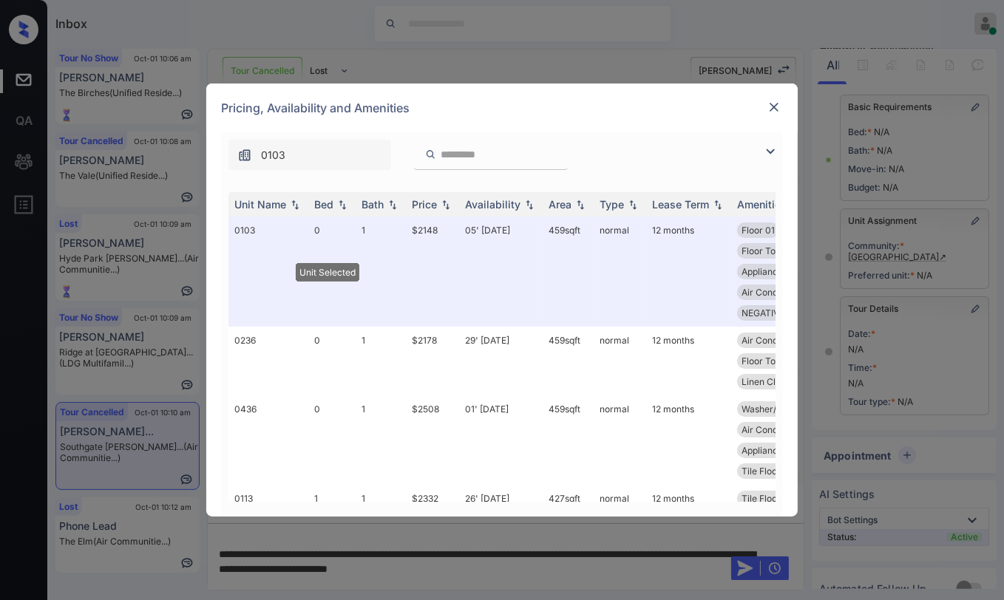
click at [774, 108] on img at bounding box center [774, 107] width 15 height 15
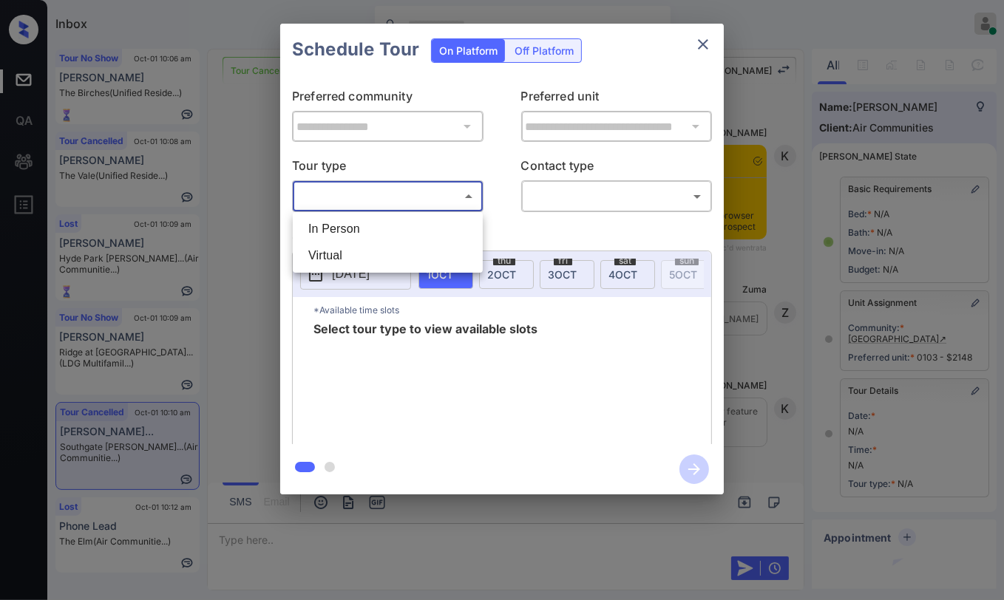
scroll to position [148, 0]
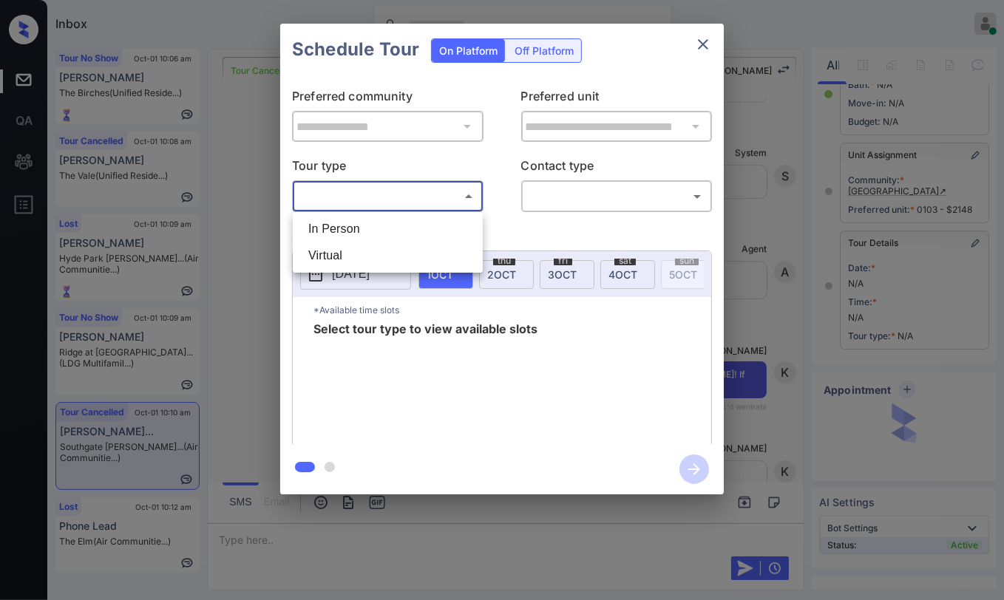
click at [339, 230] on li "In Person" at bounding box center [387, 229] width 183 height 27
type input "********"
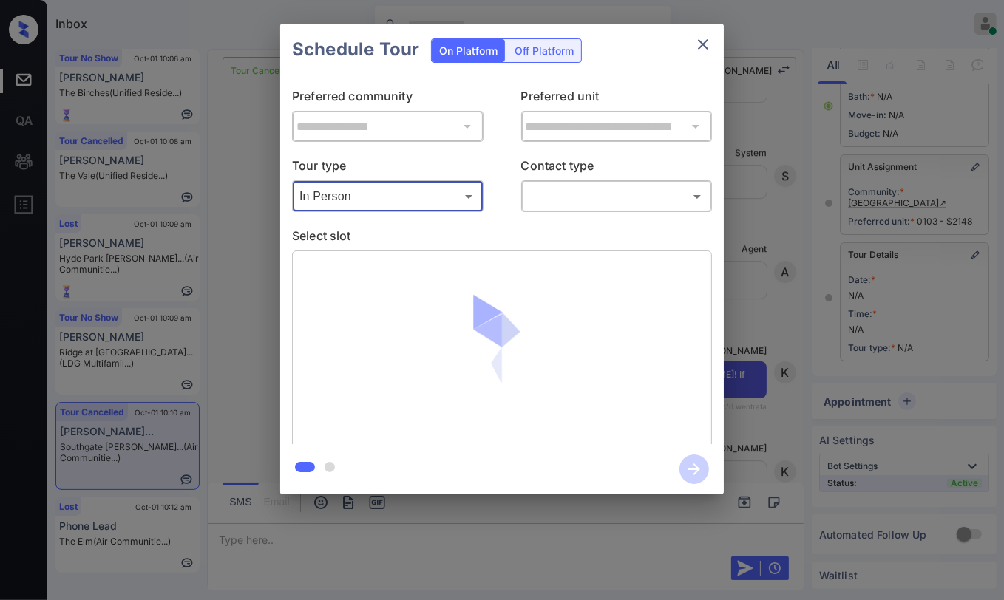
click at [659, 186] on body "Inbox Danielle Dela Cruz Online Set yourself offline Set yourself on break Prof…" at bounding box center [502, 300] width 1004 height 600
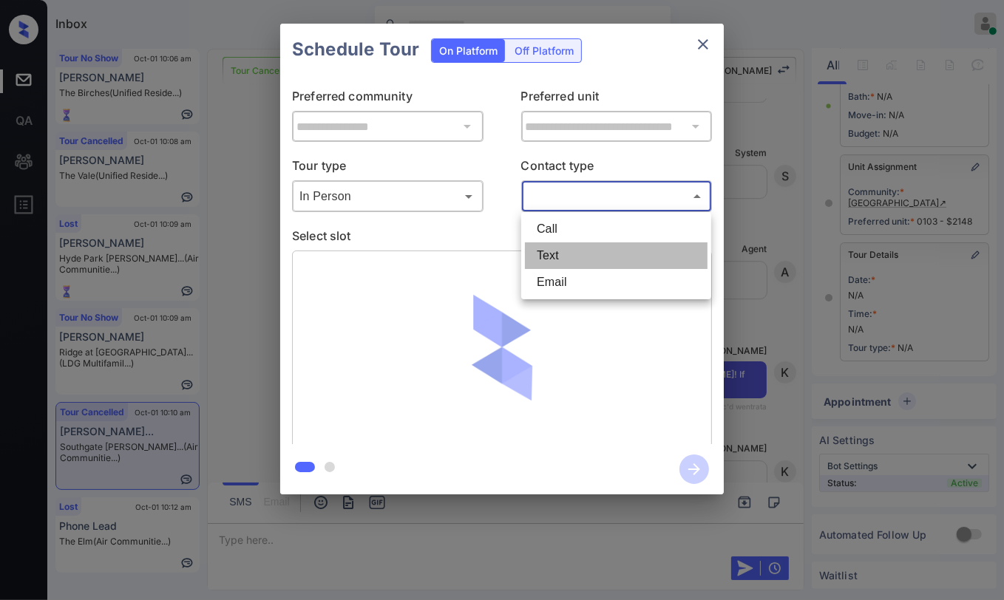
click at [561, 251] on li "Text" at bounding box center [616, 256] width 183 height 27
type input "****"
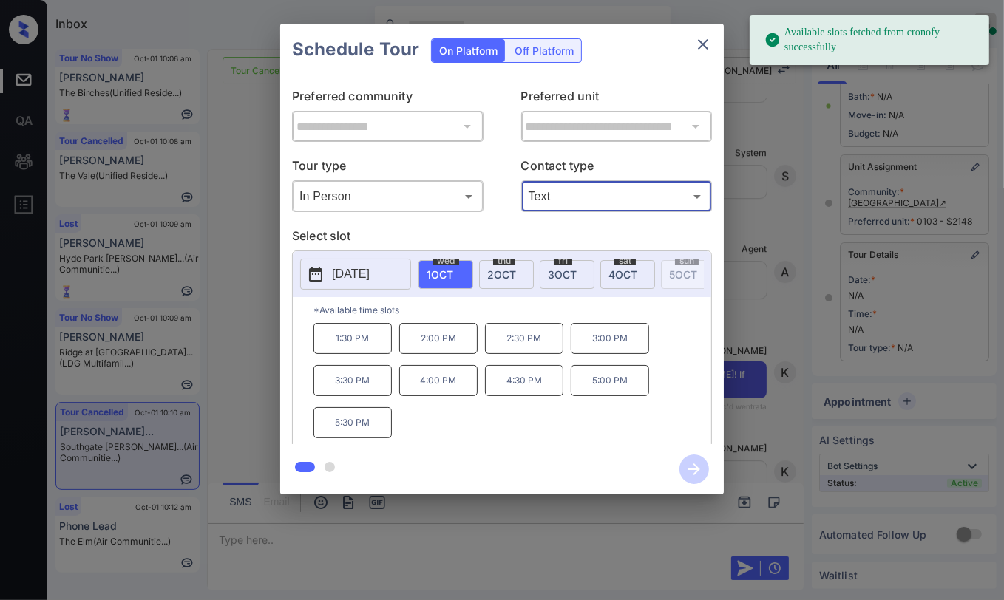
click at [427, 347] on p "2:00 PM" at bounding box center [438, 338] width 78 height 31
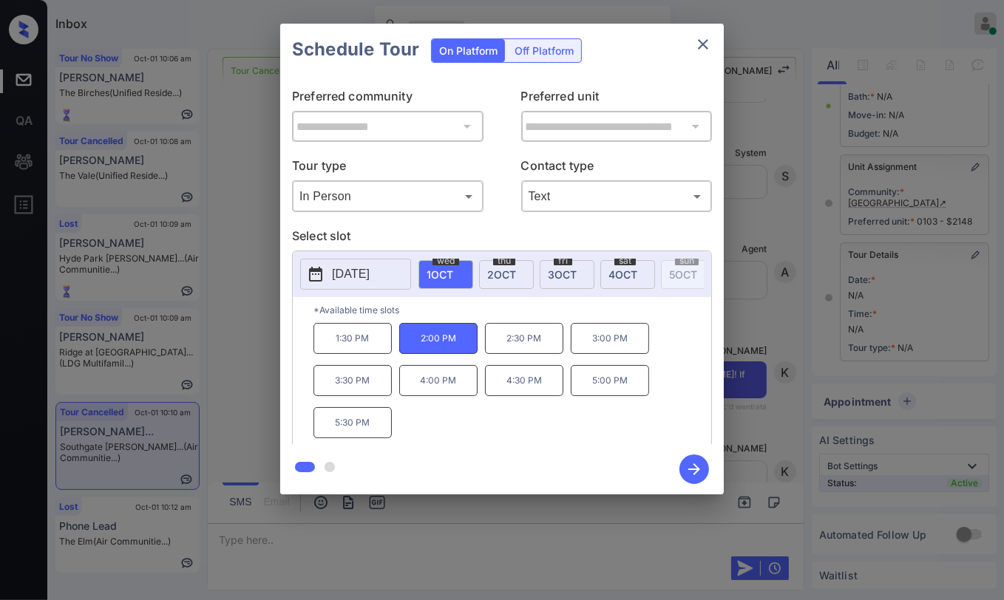
click at [692, 470] on icon "button" at bounding box center [694, 470] width 30 height 30
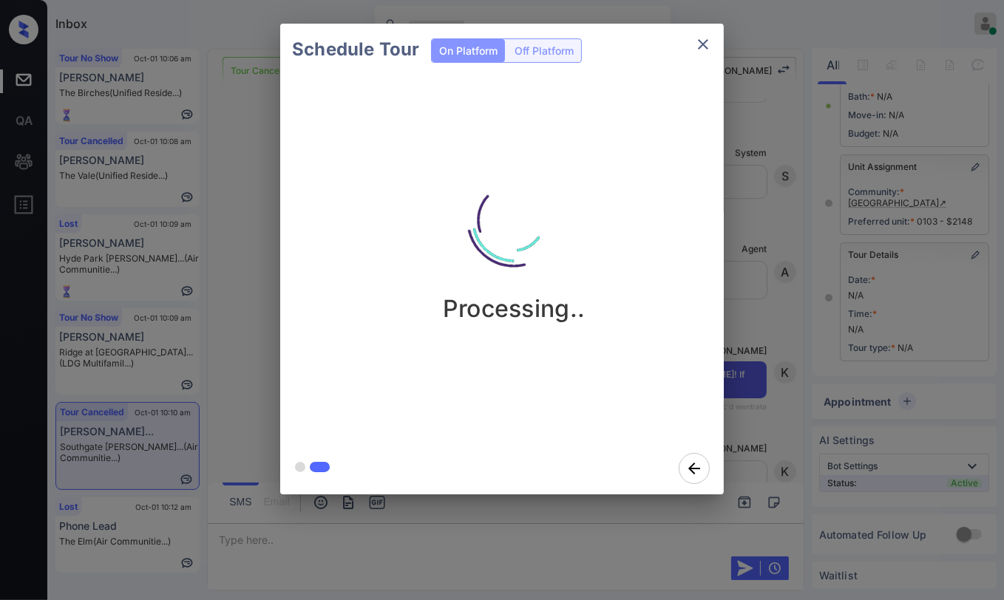
click at [248, 339] on div "Schedule Tour On Platform Off Platform Processing.." at bounding box center [502, 259] width 1004 height 518
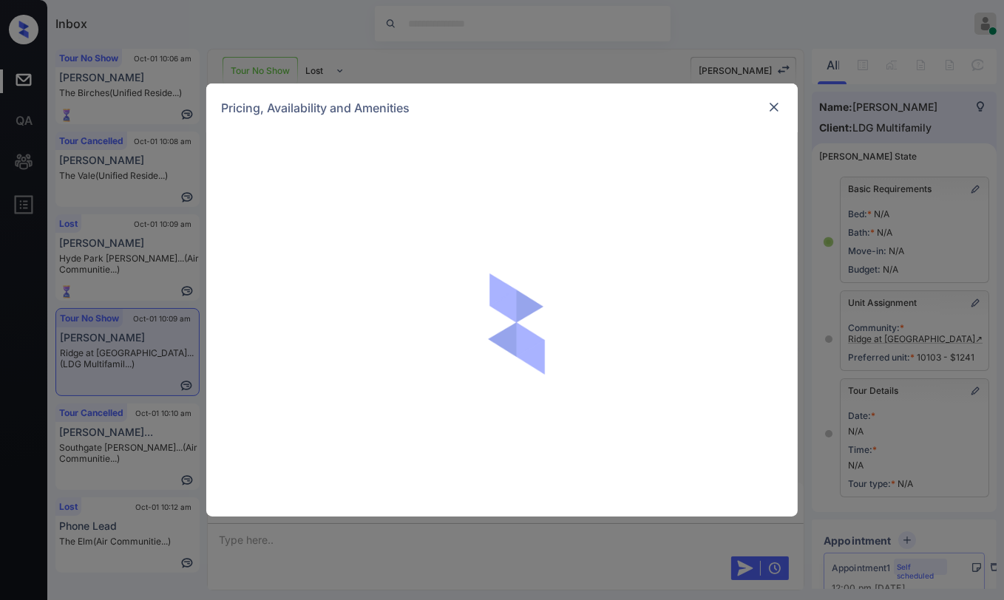
scroll to position [4833, 0]
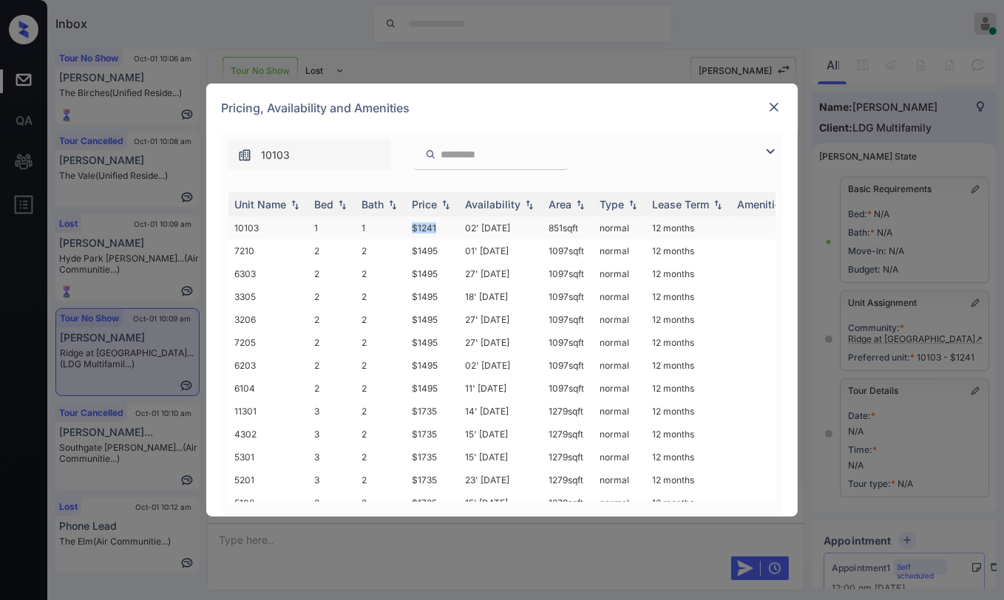
drag, startPoint x: 406, startPoint y: 220, endPoint x: 448, endPoint y: 226, distance: 42.6
click at [448, 226] on td "$1241" at bounding box center [432, 228] width 53 height 23
drag, startPoint x: 543, startPoint y: 227, endPoint x: 586, endPoint y: 231, distance: 43.1
click at [586, 231] on td "851 sqft" at bounding box center [568, 228] width 51 height 23
copy td "851 sqft"
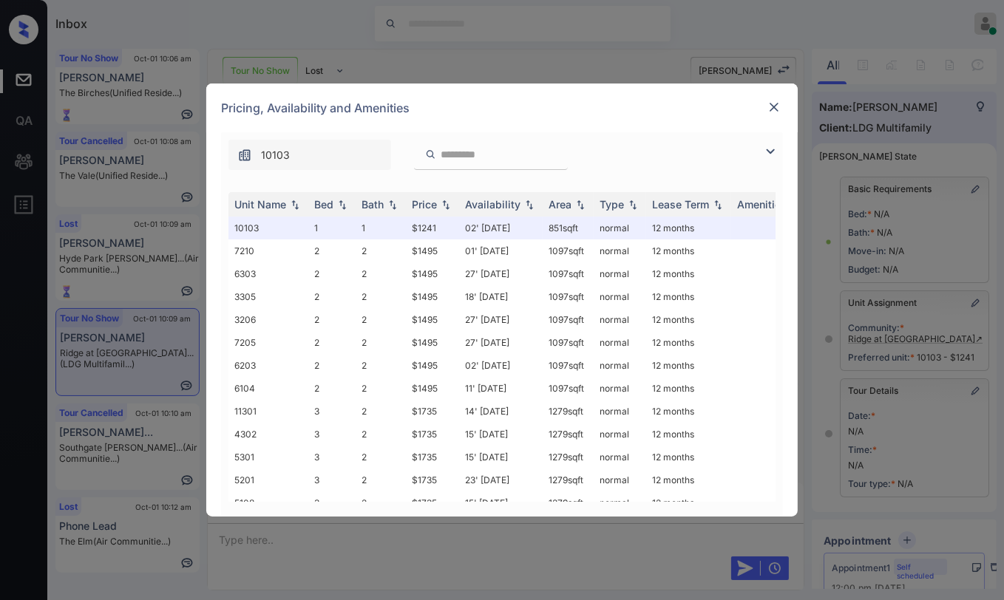
click at [772, 99] on div at bounding box center [774, 107] width 18 height 18
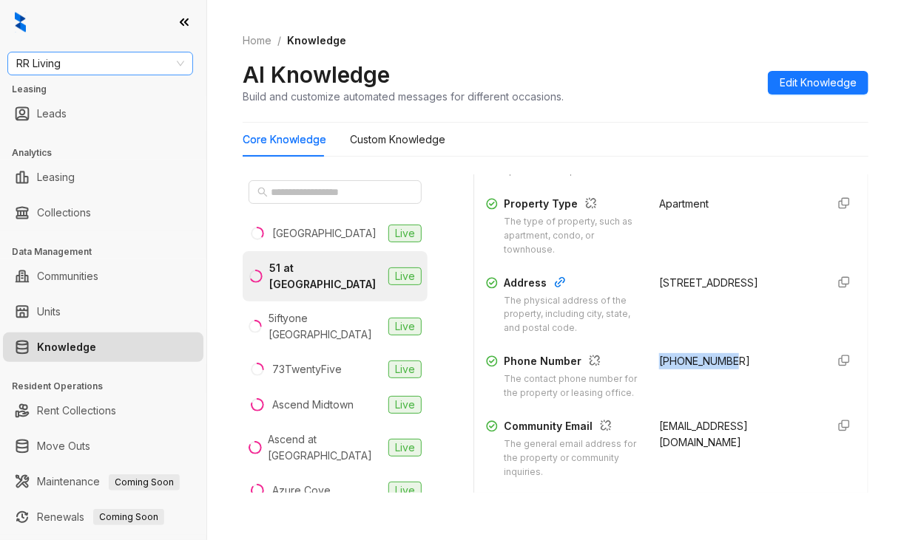
click at [74, 69] on span "RR Living" at bounding box center [100, 63] width 168 height 22
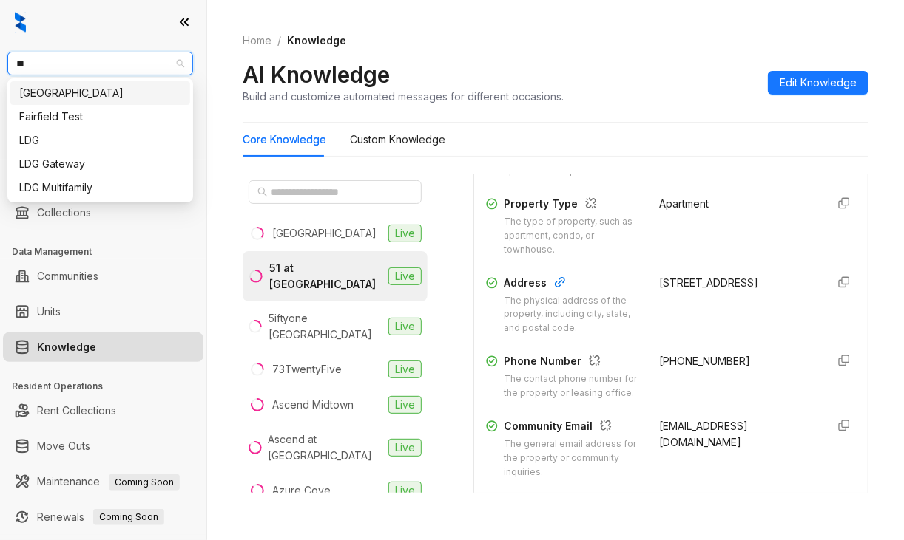
type input "***"
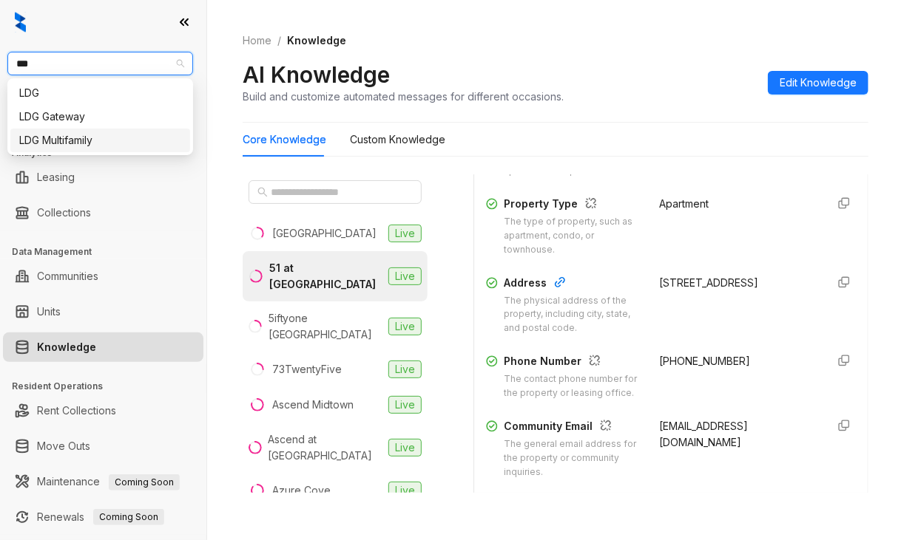
click at [60, 143] on div "LDG Multifamily" at bounding box center [100, 140] width 162 height 16
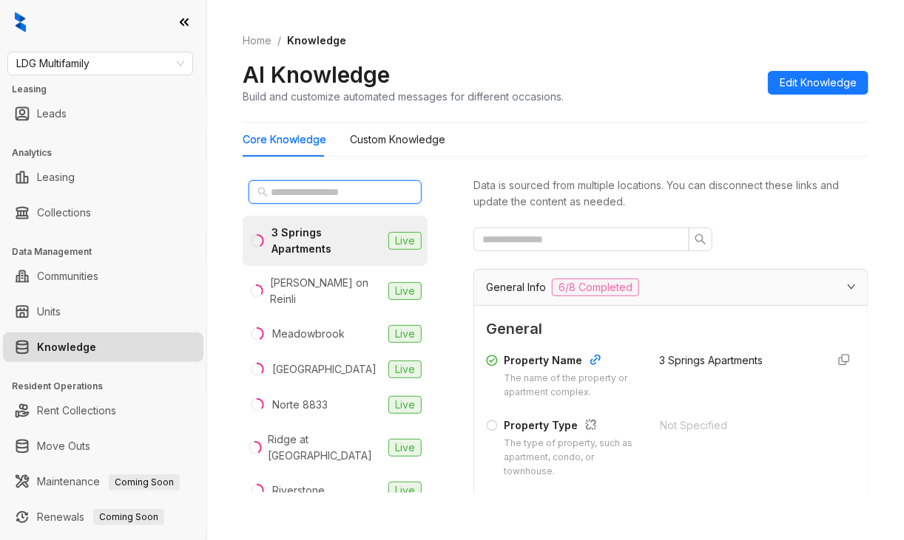
click at [316, 194] on input "text" at bounding box center [336, 192] width 130 height 16
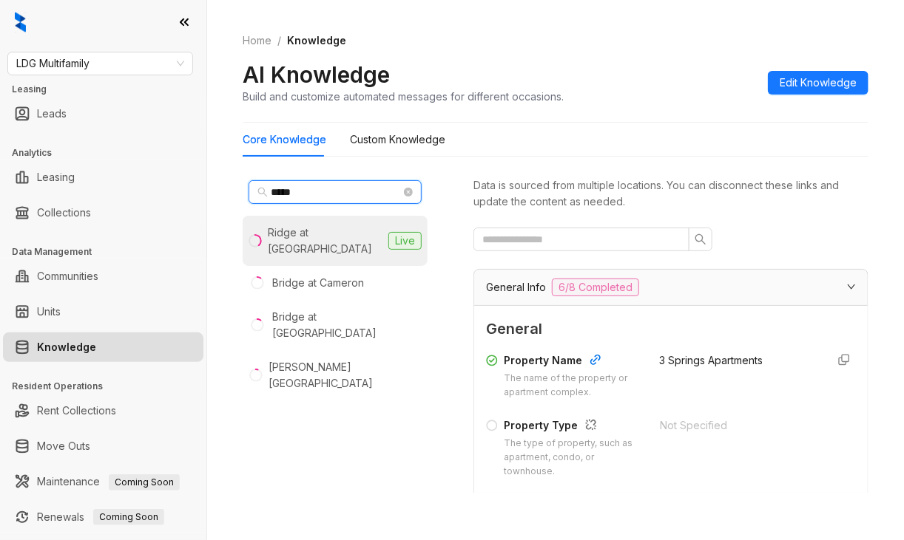
type input "*****"
click at [322, 234] on div "Ridge at [GEOGRAPHIC_DATA]" at bounding box center [325, 241] width 114 height 33
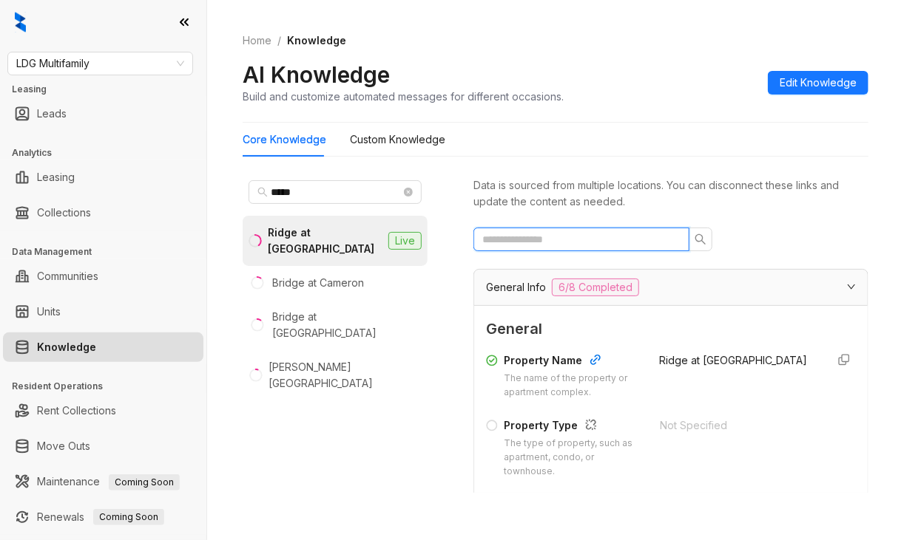
click at [520, 239] on input "text" at bounding box center [575, 239] width 186 height 16
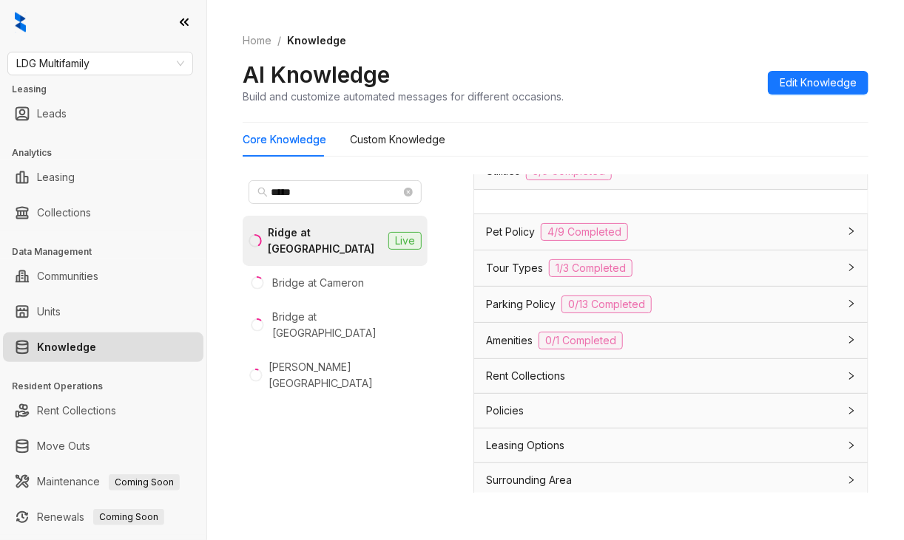
scroll to position [112, 0]
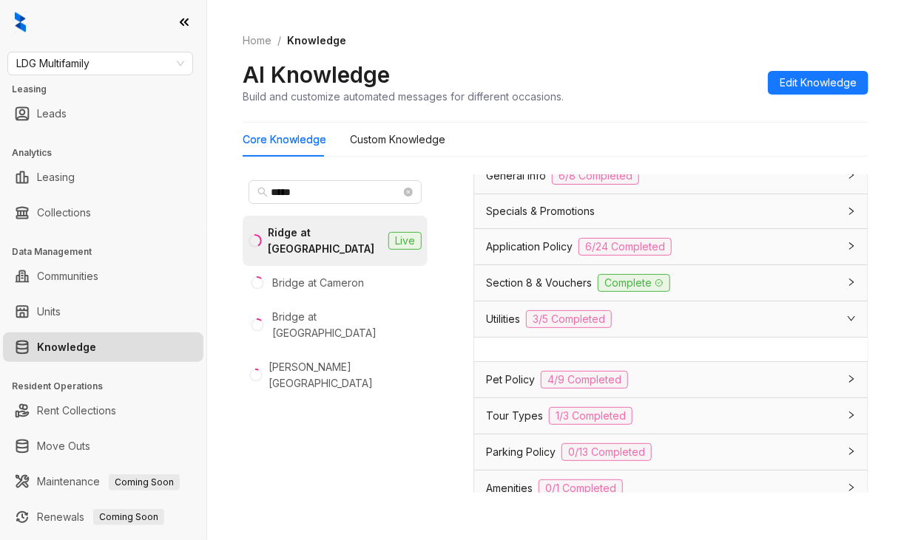
type input "******"
click at [470, 329] on div "***** Ridge at Lancaster Live Bridge at Cameron Bridge at Canyon View Sansom Ri…" at bounding box center [556, 337] width 626 height 337
click at [504, 315] on span "Utilities" at bounding box center [503, 319] width 34 height 16
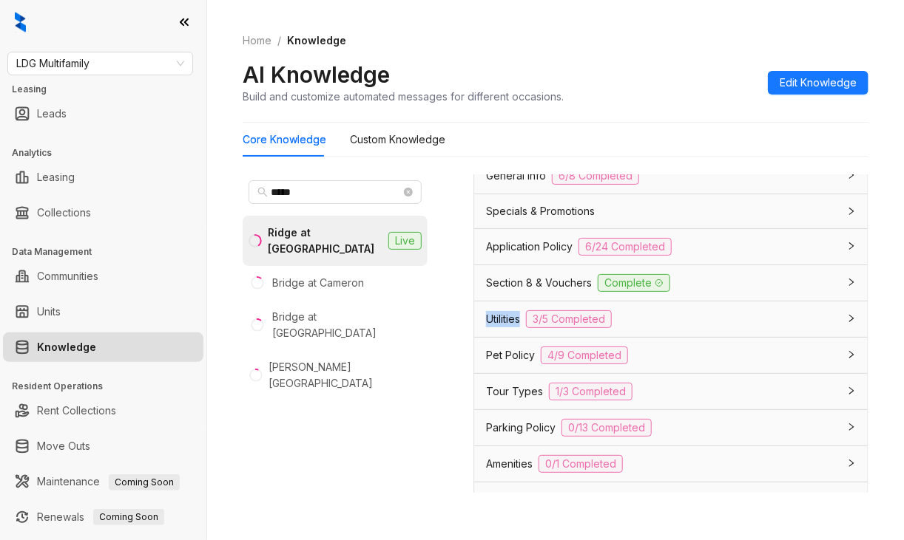
click at [504, 315] on span "Utilities" at bounding box center [503, 319] width 34 height 16
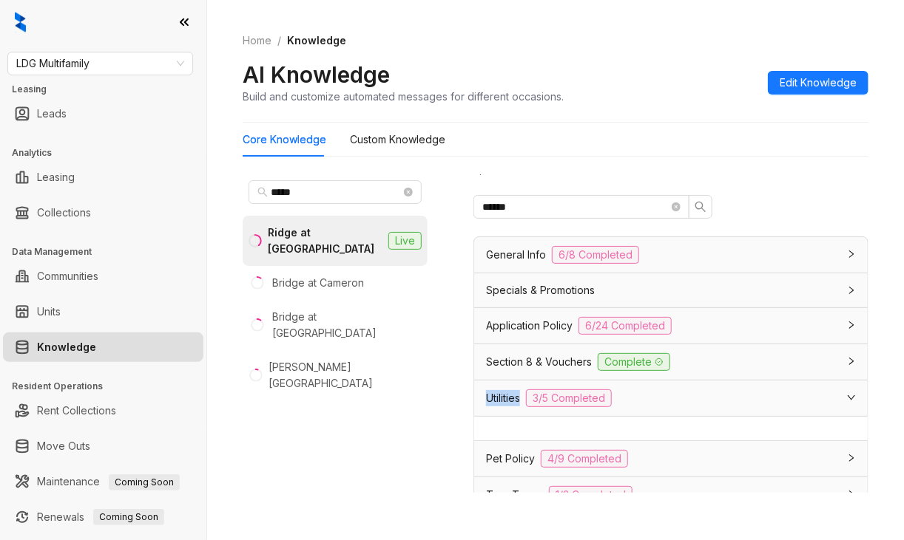
scroll to position [0, 0]
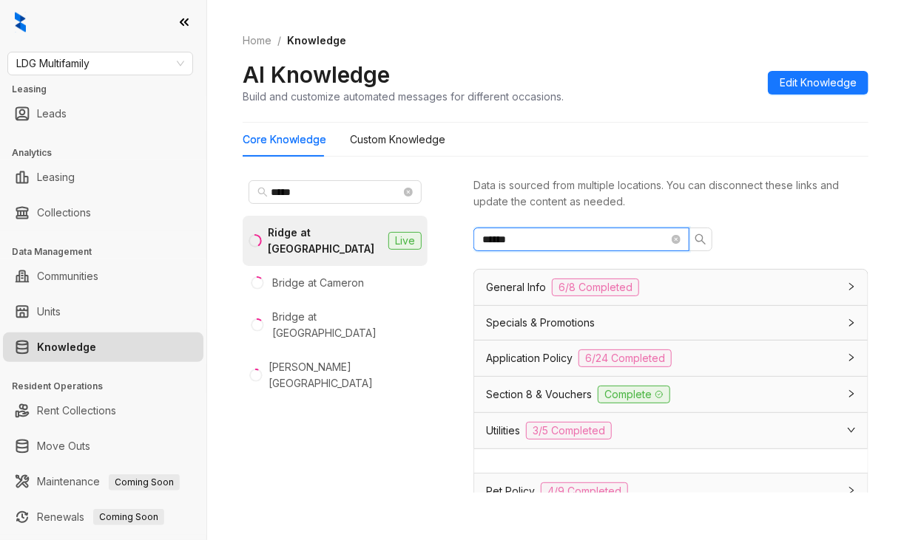
drag, startPoint x: 529, startPoint y: 233, endPoint x: 383, endPoint y: 237, distance: 146.5
click at [385, 237] on div "***** Ridge at Lancaster Live Bridge at Cameron Bridge at Canyon View Sansom Ri…" at bounding box center [556, 337] width 626 height 337
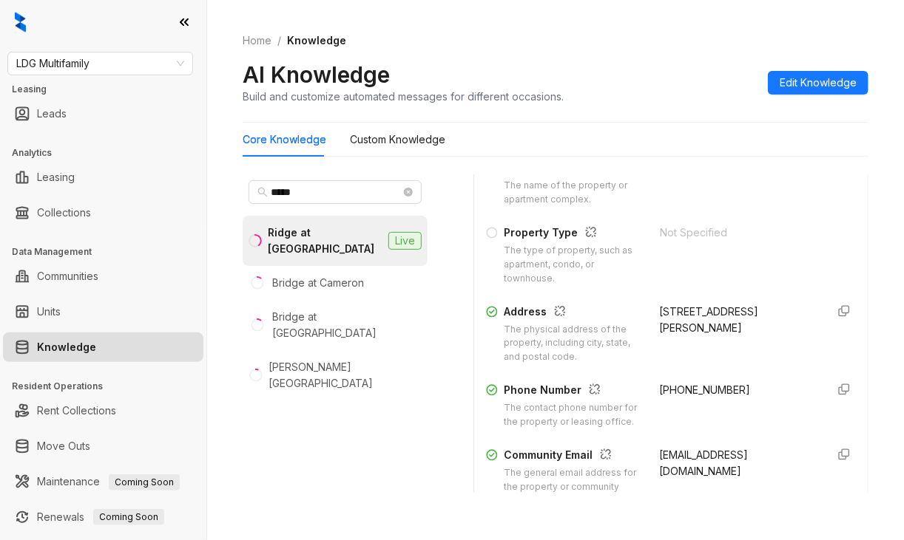
scroll to position [370, 0]
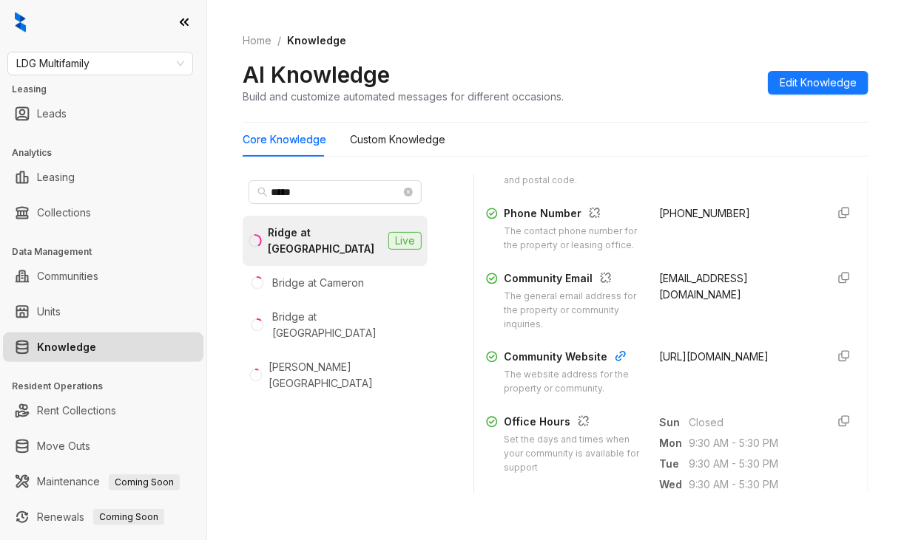
click at [659, 214] on span "+13252980673" at bounding box center [704, 213] width 91 height 13
click at [665, 211] on span "+13252980673" at bounding box center [704, 213] width 91 height 13
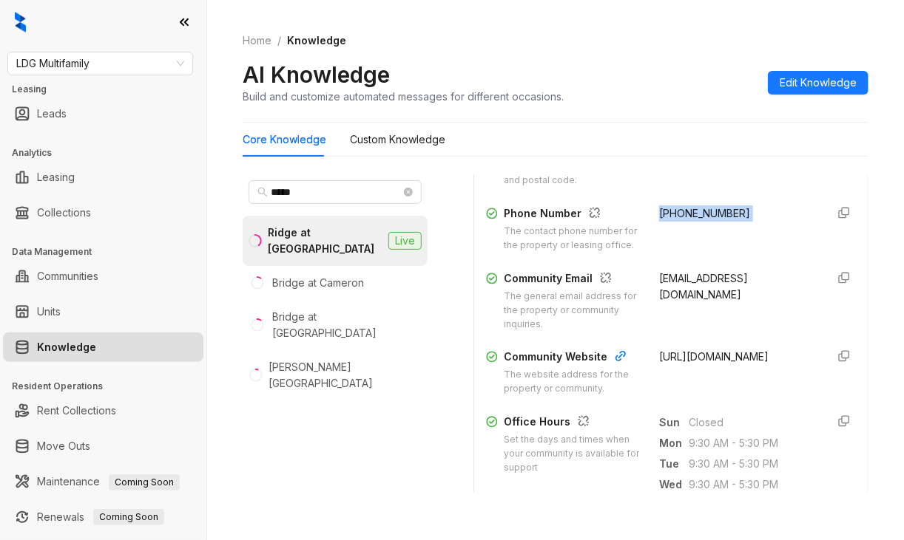
copy div "+13252980673"
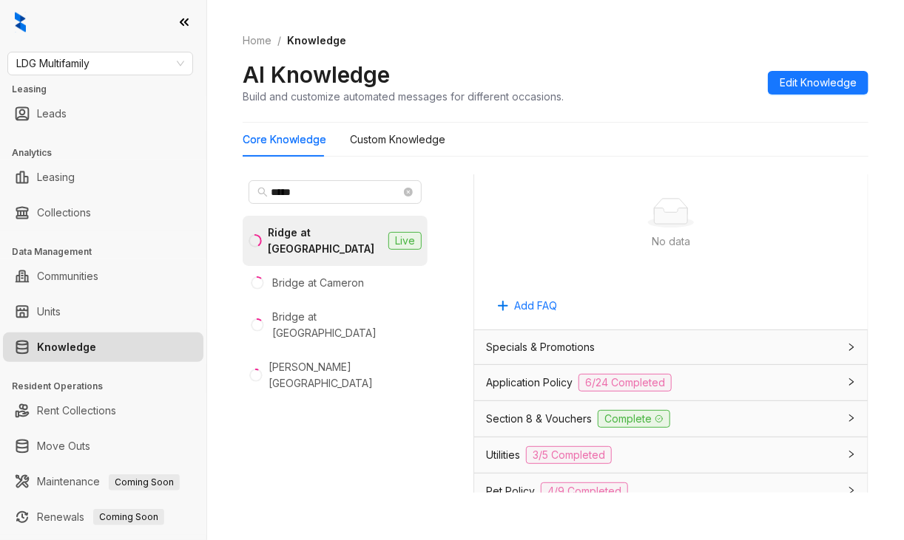
scroll to position [1035, 0]
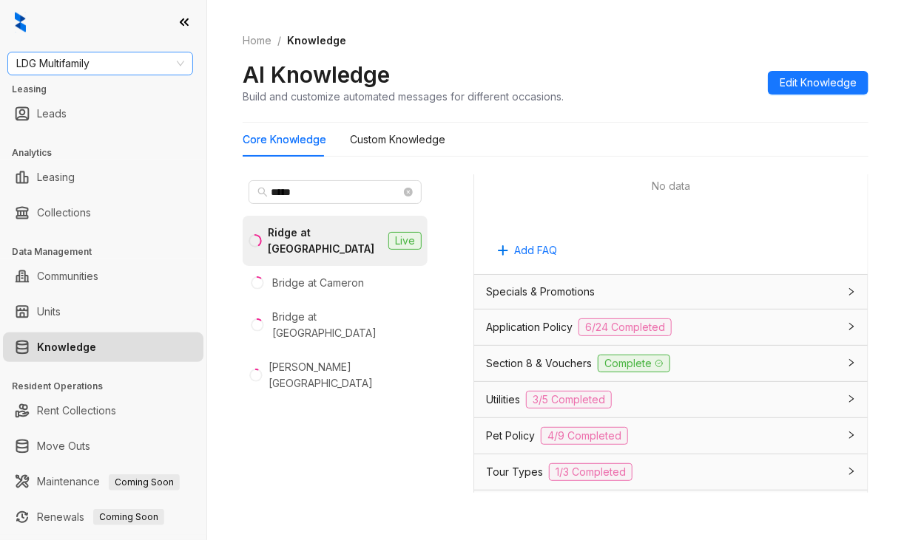
click at [138, 64] on span "LDG Multifamily" at bounding box center [100, 63] width 168 height 22
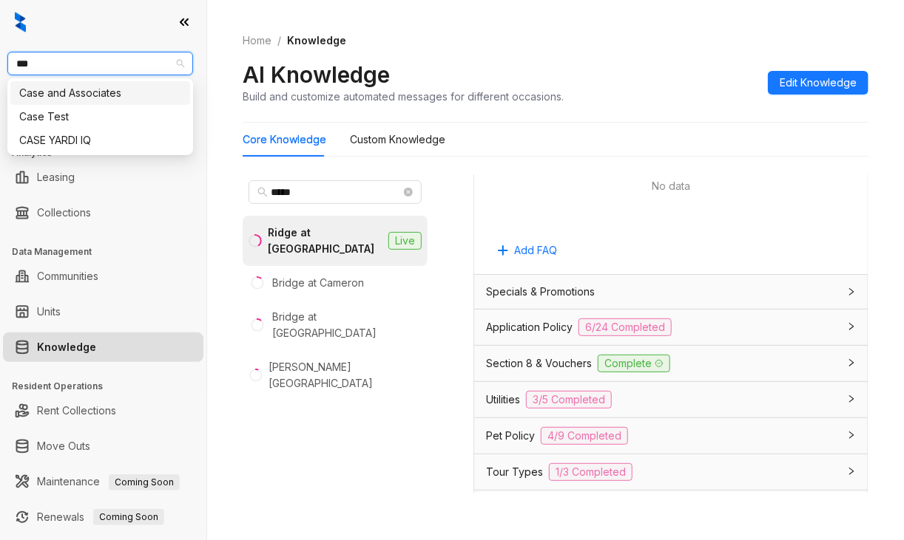
type input "****"
click at [67, 89] on div "Case and Associates" at bounding box center [100, 93] width 162 height 16
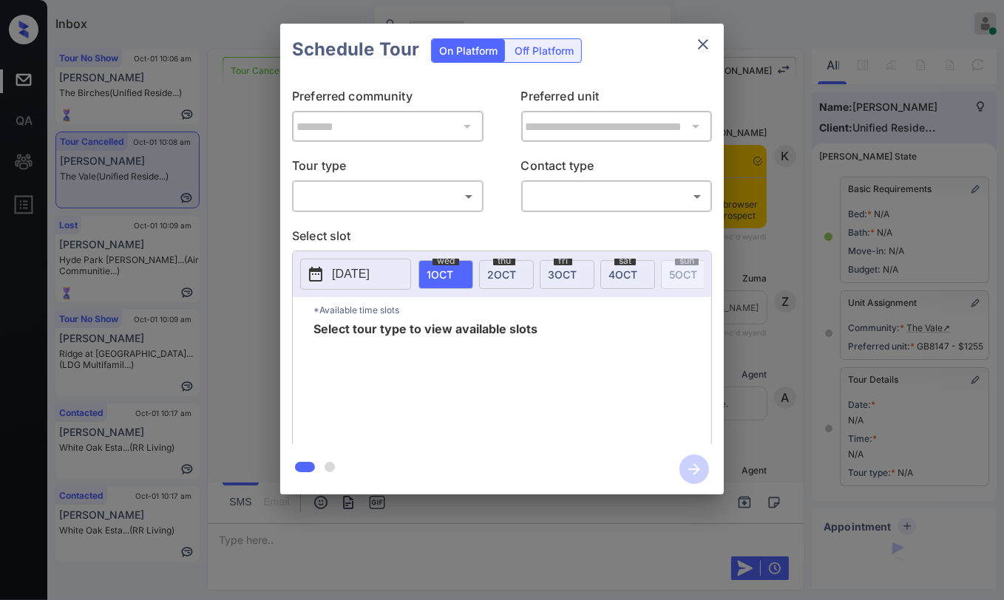
scroll to position [136, 0]
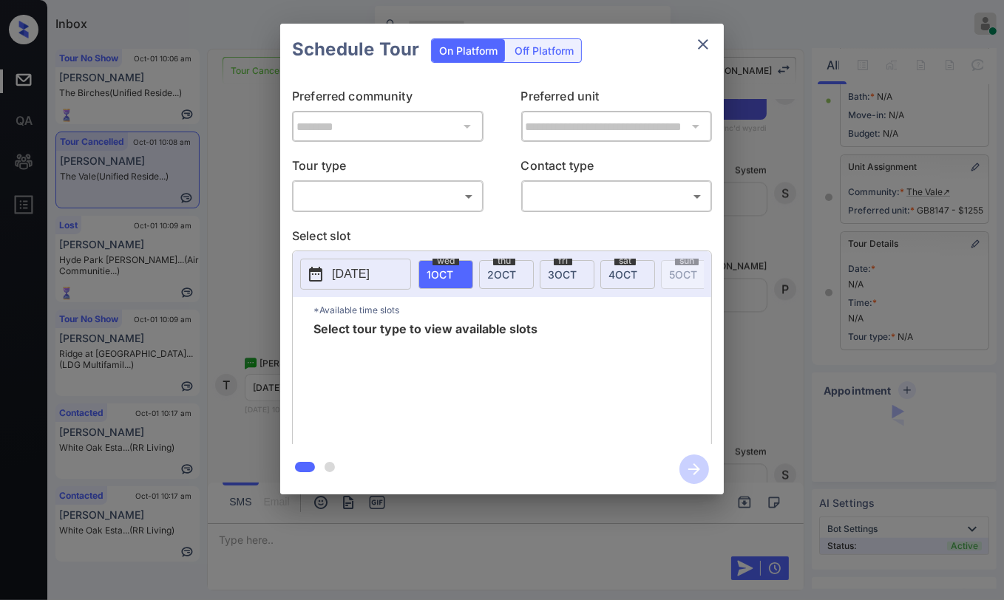
click at [421, 201] on body "Inbox [PERSON_NAME] [PERSON_NAME] Online Set yourself offline Set yourself on b…" at bounding box center [502, 300] width 1004 height 600
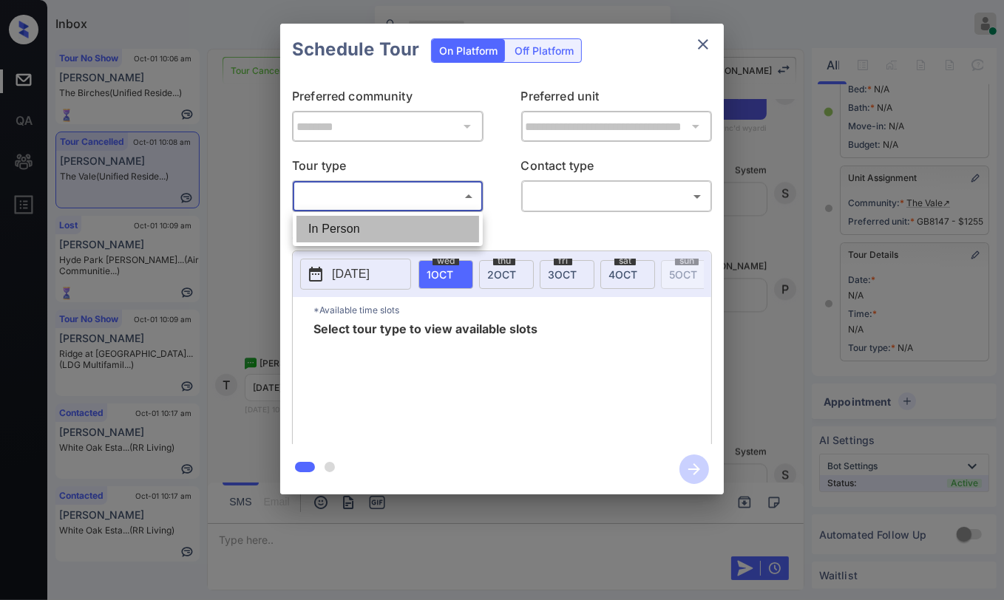
click at [351, 231] on li "In Person" at bounding box center [387, 229] width 183 height 27
type input "********"
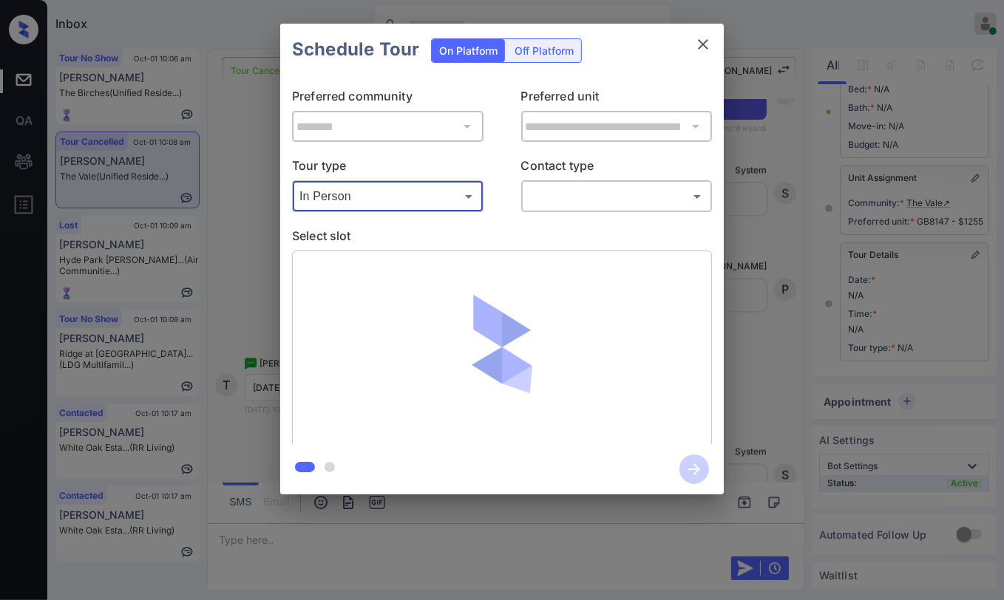
click at [593, 193] on body "Inbox [PERSON_NAME] [PERSON_NAME] Online Set yourself offline Set yourself on b…" at bounding box center [502, 300] width 1004 height 600
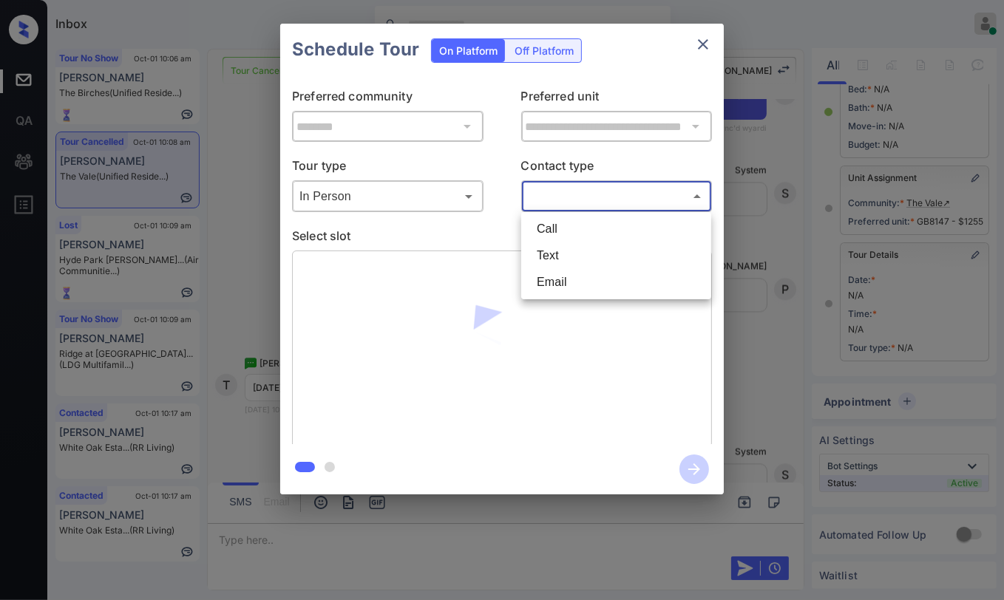
click at [555, 254] on li "Text" at bounding box center [616, 256] width 183 height 27
type input "****"
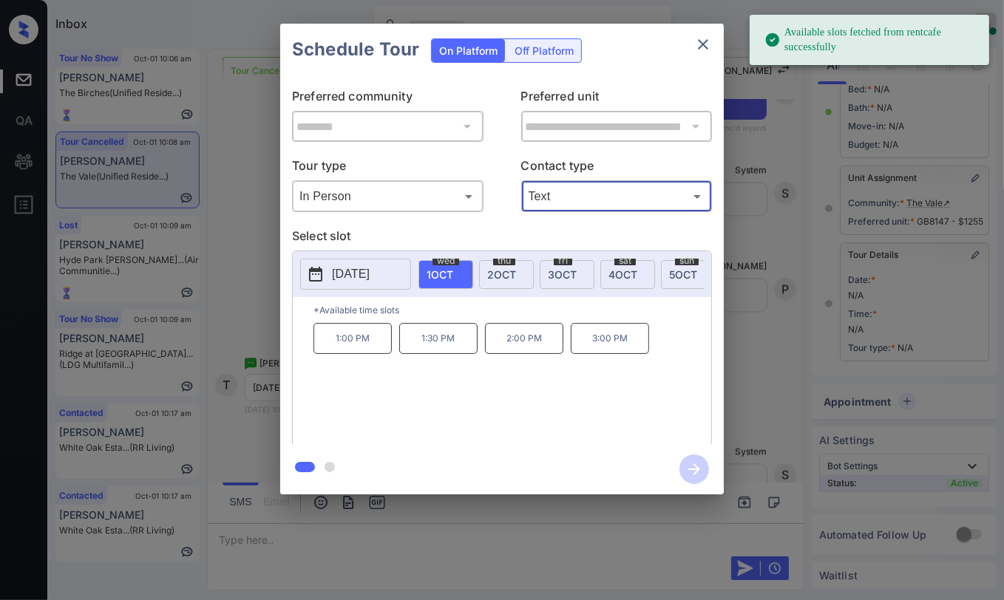
click at [504, 271] on span "[DATE]" at bounding box center [501, 274] width 29 height 13
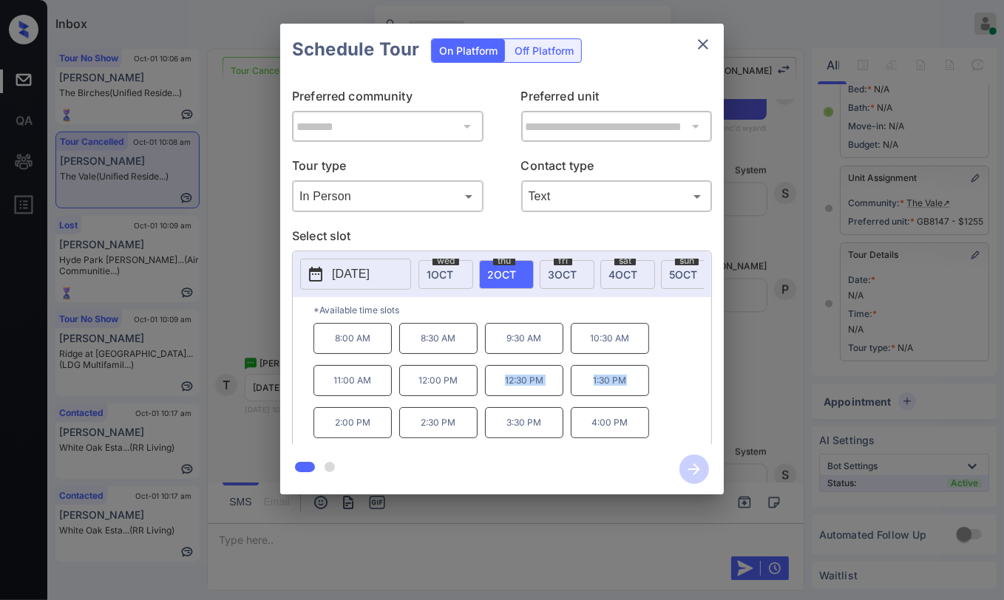
drag, startPoint x: 497, startPoint y: 387, endPoint x: 634, endPoint y: 390, distance: 136.8
click at [634, 390] on div "8:00 AM 8:30 AM 9:30 AM 10:30 AM 11:00 AM 12:00 PM 12:30 PM 1:30 PM 2:00 PM 2:3…" at bounding box center [512, 382] width 398 height 118
copy div "12:30 PM 1:30 PM"
click at [703, 42] on icon "close" at bounding box center [703, 44] width 18 height 18
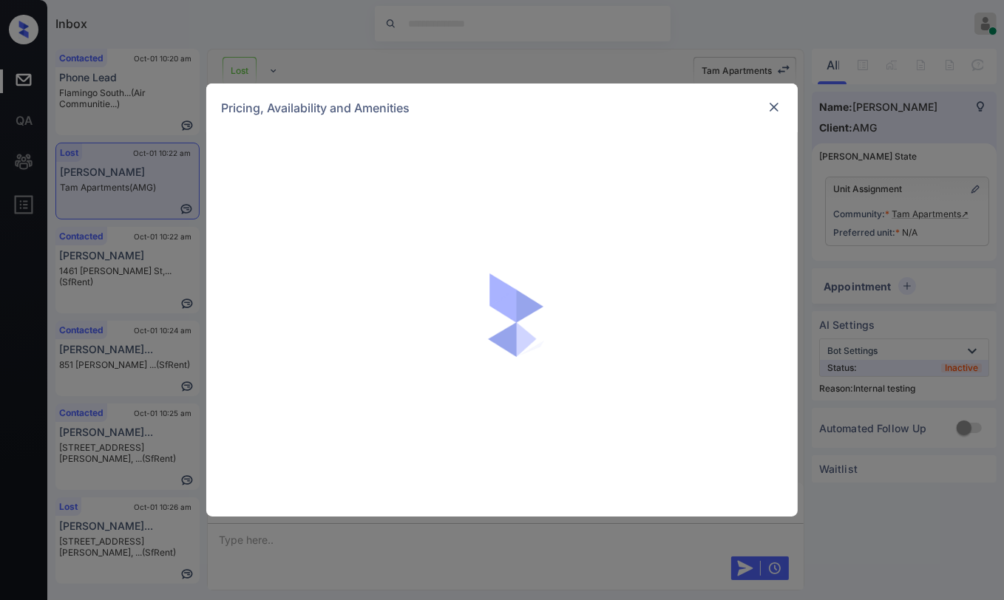
scroll to position [4143, 0]
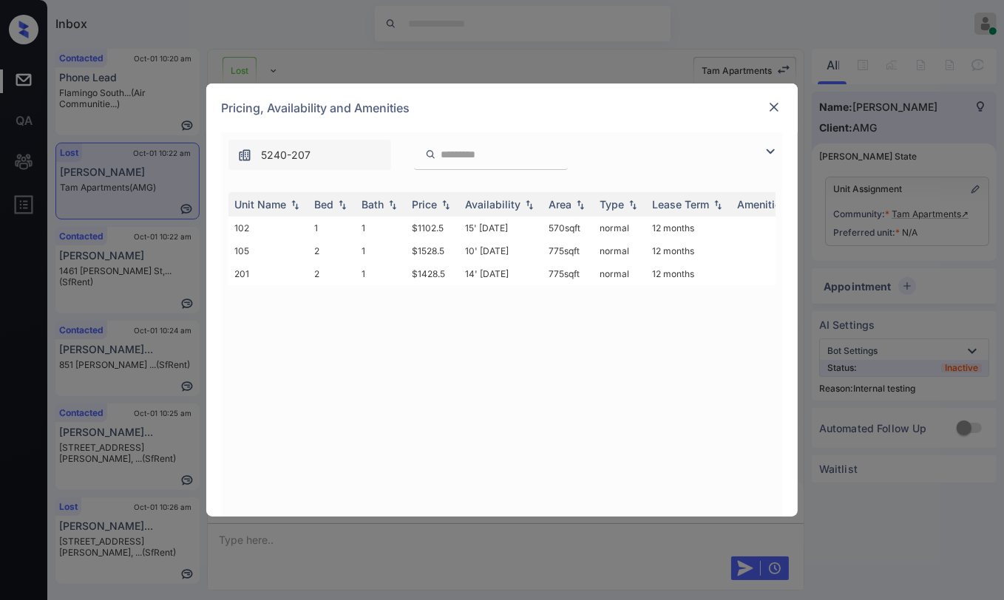
click at [763, 108] on div "Pricing, Availability and Amenities" at bounding box center [501, 108] width 591 height 49
click at [770, 106] on img at bounding box center [774, 107] width 15 height 15
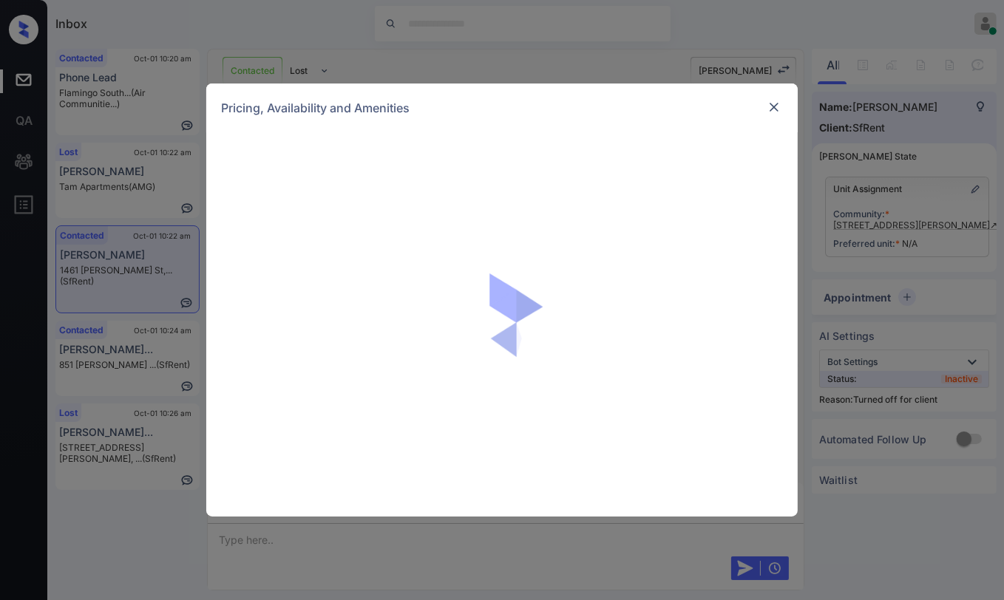
scroll to position [1769, 0]
click at [775, 105] on img at bounding box center [774, 107] width 15 height 15
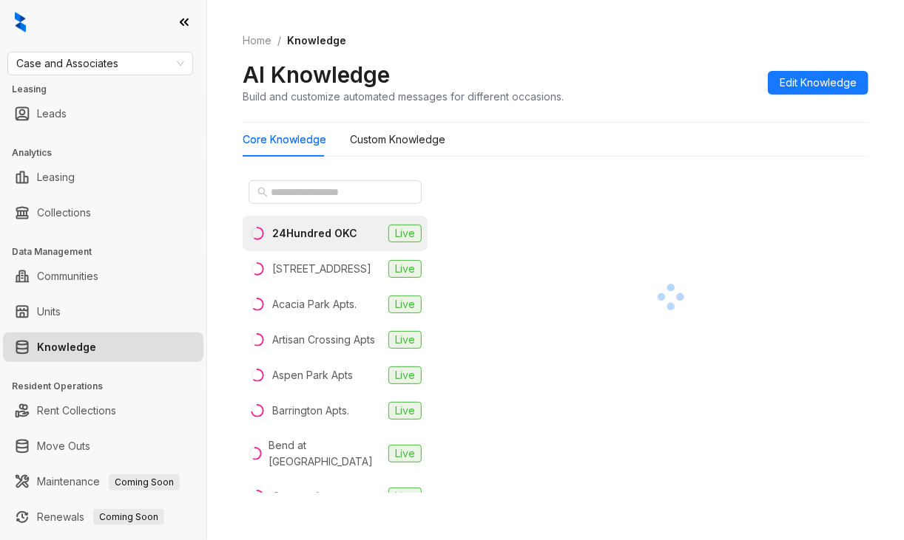
drag, startPoint x: 64, startPoint y: 25, endPoint x: 129, endPoint y: 13, distance: 67.0
click at [64, 25] on div at bounding box center [103, 22] width 206 height 44
drag, startPoint x: 319, startPoint y: 193, endPoint x: 307, endPoint y: 183, distance: 15.8
click at [319, 193] on input "text" at bounding box center [336, 192] width 130 height 16
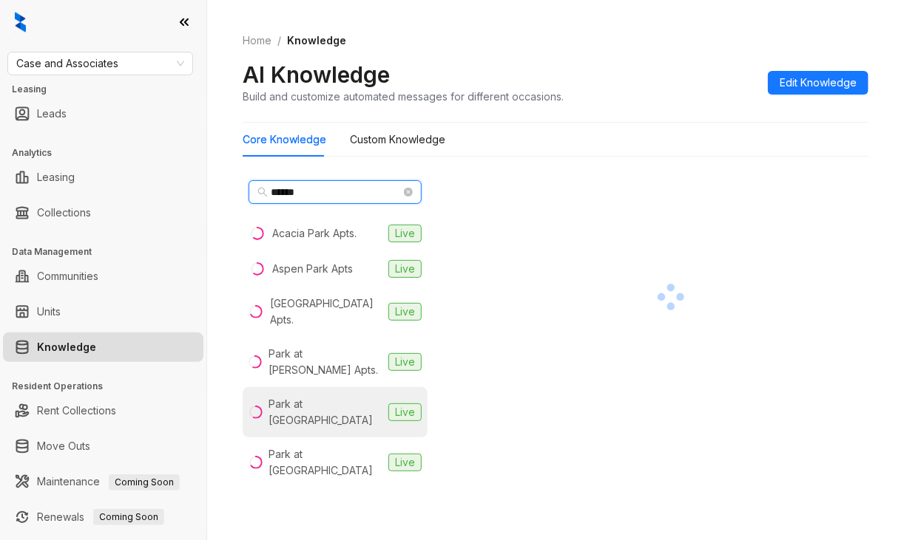
type input "******"
click at [327, 399] on div "Park at Mission Hills" at bounding box center [325, 412] width 114 height 33
click at [56, 10] on div at bounding box center [103, 22] width 206 height 44
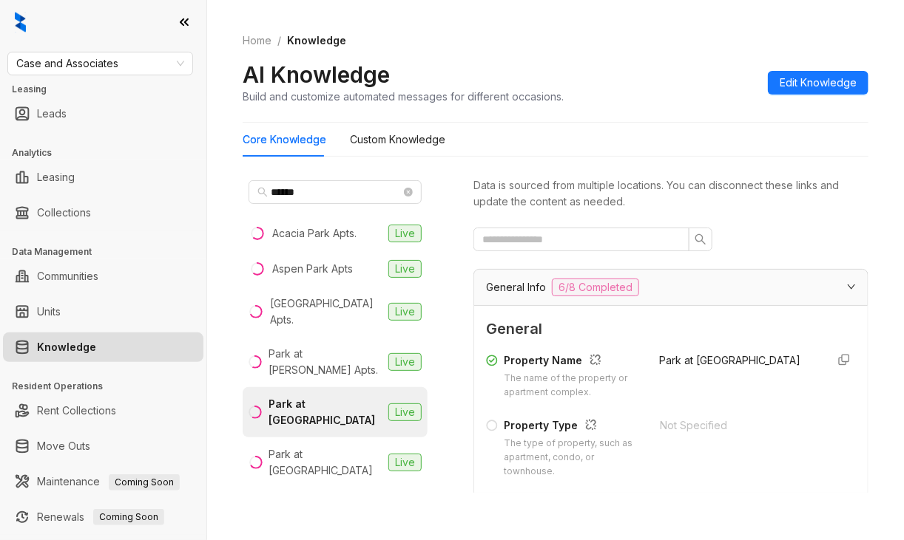
click at [79, 27] on div at bounding box center [103, 22] width 206 height 44
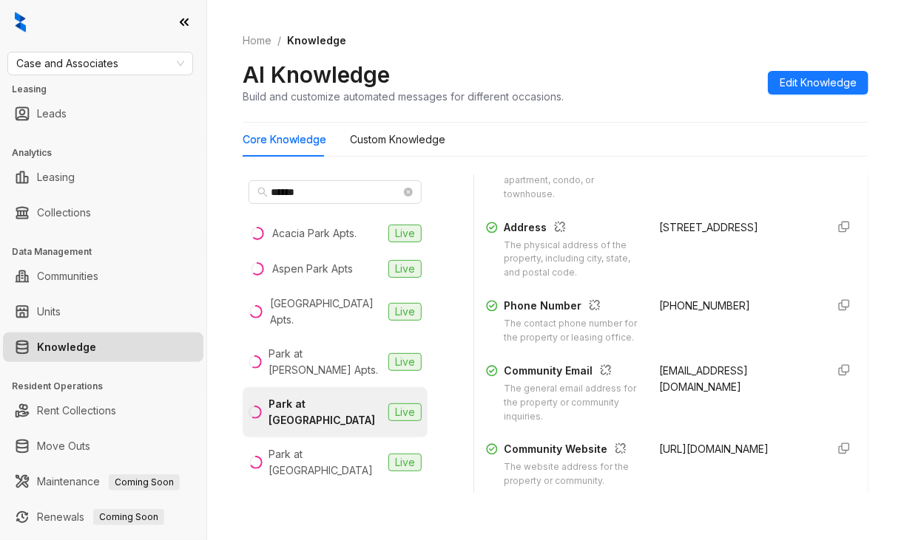
scroll to position [296, 0]
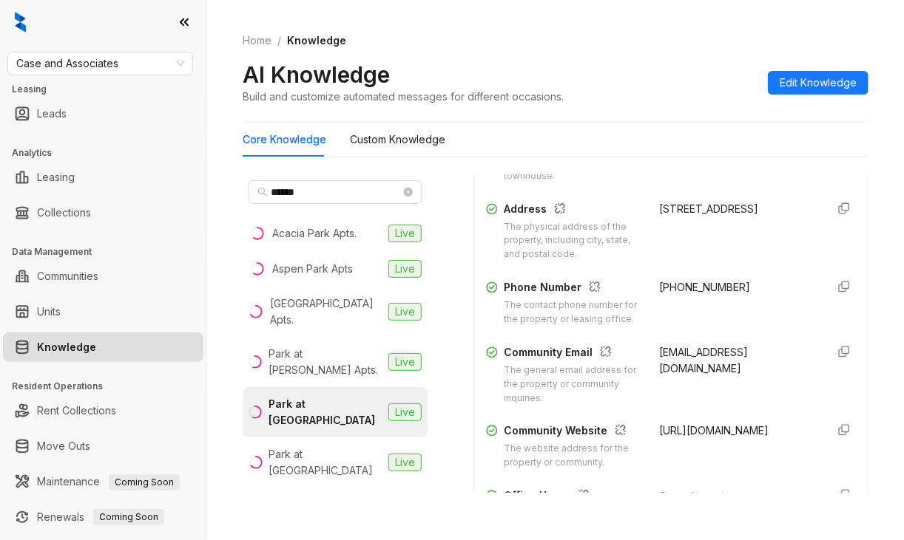
click at [662, 285] on span "+19189947700" at bounding box center [704, 287] width 91 height 13
copy div "+19189947700"
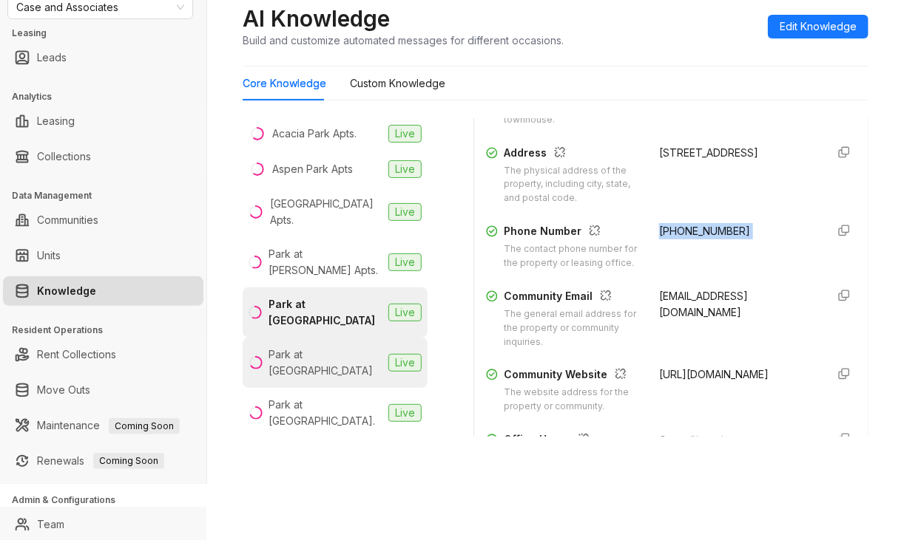
scroll to position [94, 0]
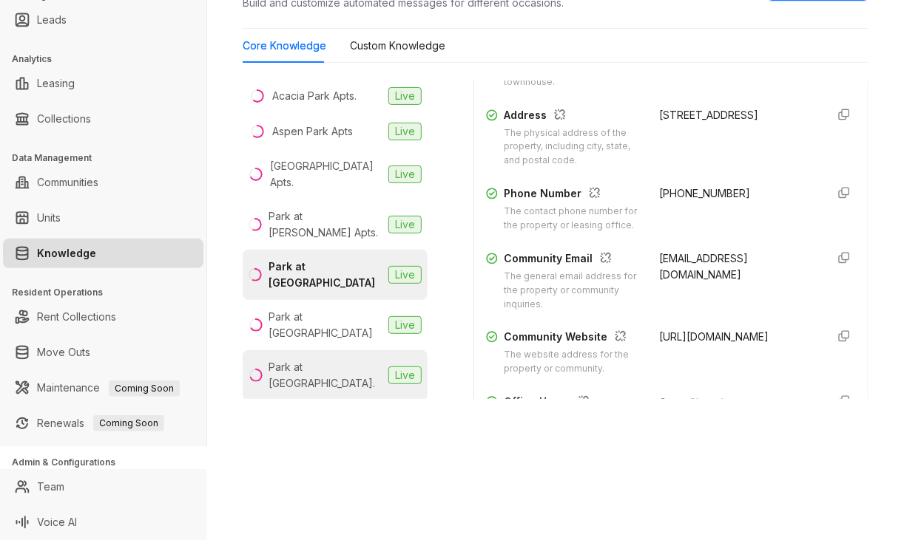
click at [310, 370] on div "Park at Westpointe Apts." at bounding box center [325, 375] width 114 height 33
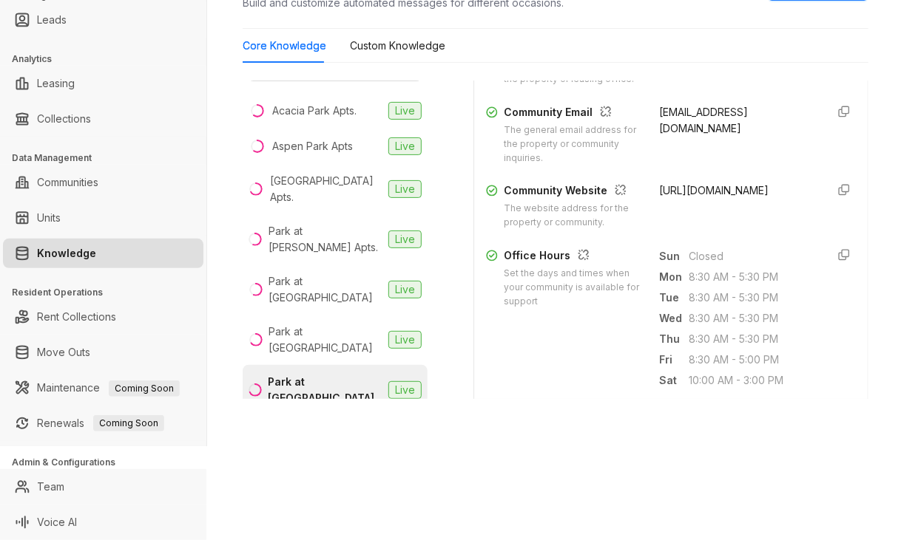
scroll to position [370, 0]
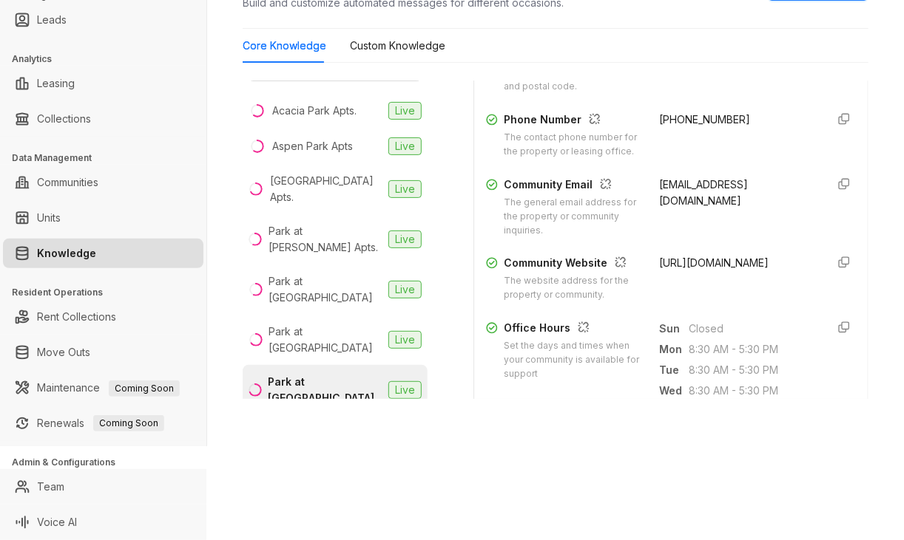
click at [668, 116] on span "+14054947500" at bounding box center [704, 119] width 91 height 13
click at [668, 115] on span "+14054947500" at bounding box center [704, 119] width 91 height 13
copy div "[PHONE_NUMBER]"
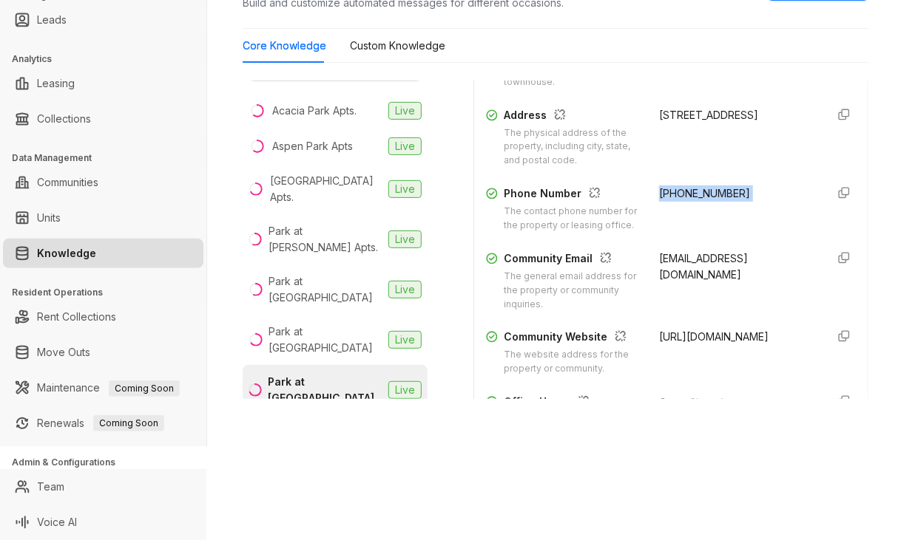
scroll to position [296, 0]
click at [659, 278] on div "[EMAIL_ADDRESS][DOMAIN_NAME]" at bounding box center [736, 281] width 155 height 61
click at [659, 277] on span "[EMAIL_ADDRESS][DOMAIN_NAME]" at bounding box center [703, 266] width 89 height 29
drag, startPoint x: 642, startPoint y: 270, endPoint x: 775, endPoint y: 270, distance: 133.1
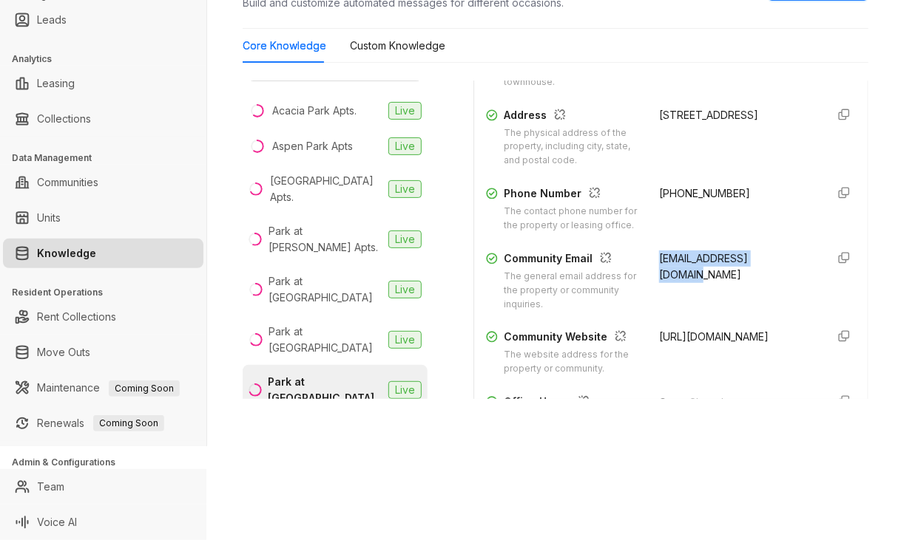
click at [775, 270] on div "[EMAIL_ADDRESS][DOMAIN_NAME]" at bounding box center [736, 281] width 155 height 61
copy span "[EMAIL_ADDRESS][DOMAIN_NAME]"
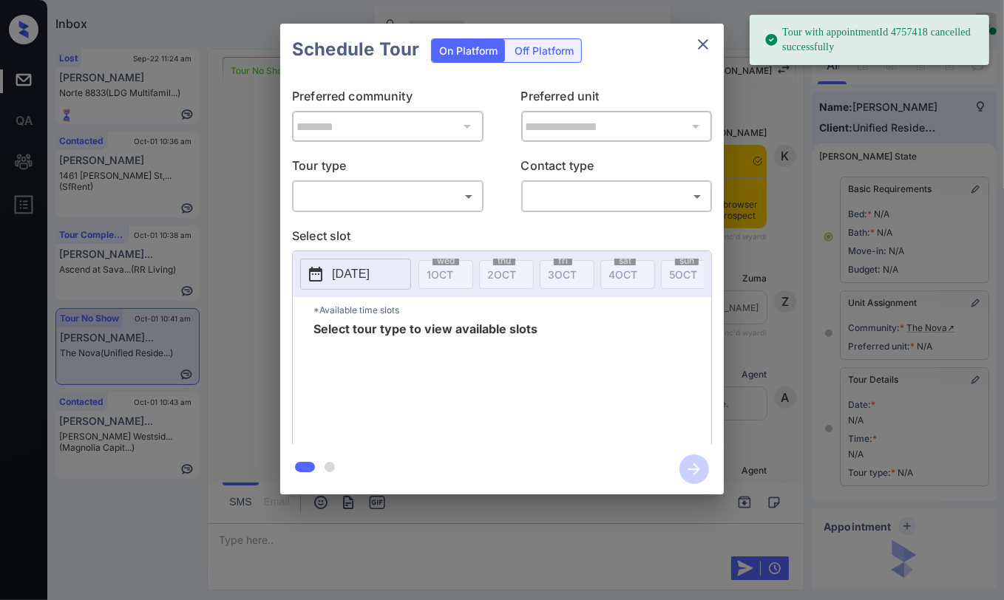
scroll to position [3814, 0]
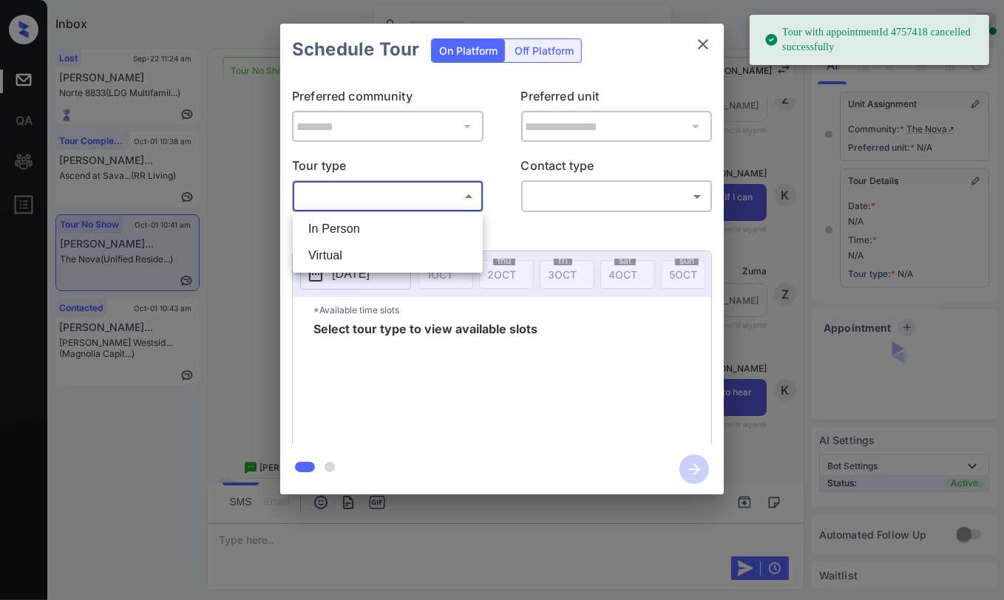
click at [331, 191] on body "Tour with appointmentId 4757418 cancelled successfully Inbox Danielle Dela Cruz…" at bounding box center [502, 300] width 1004 height 600
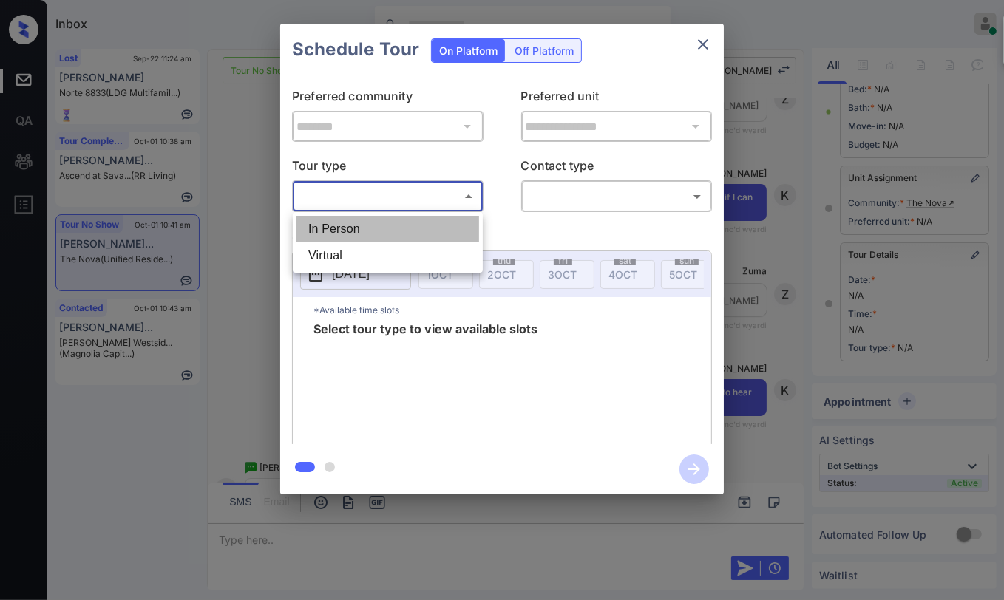
click at [362, 232] on li "In Person" at bounding box center [387, 229] width 183 height 27
type input "********"
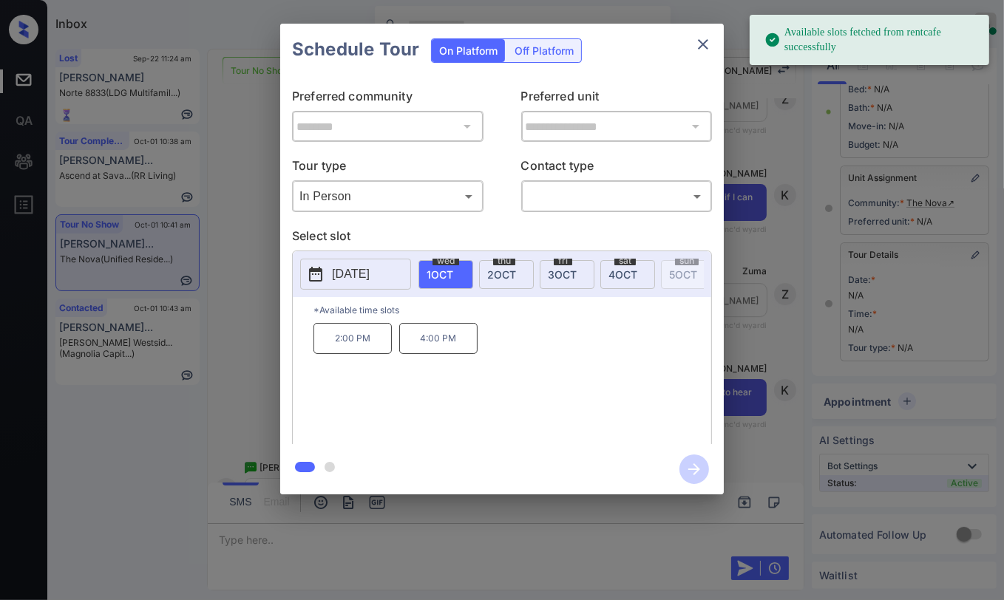
click at [370, 280] on p "2025-10-01" at bounding box center [351, 274] width 38 height 18
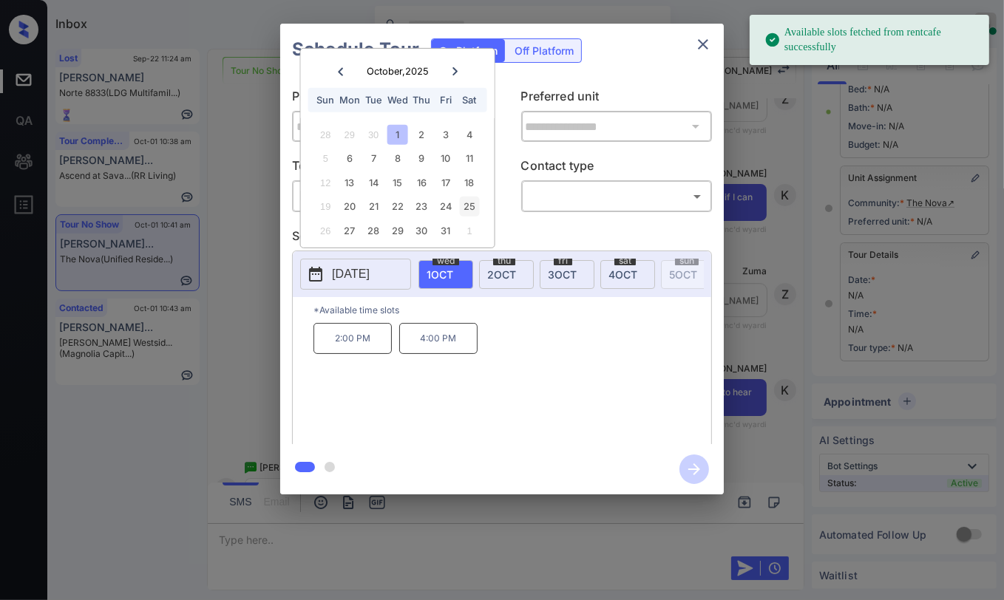
click at [474, 206] on div "25" at bounding box center [469, 207] width 20 height 20
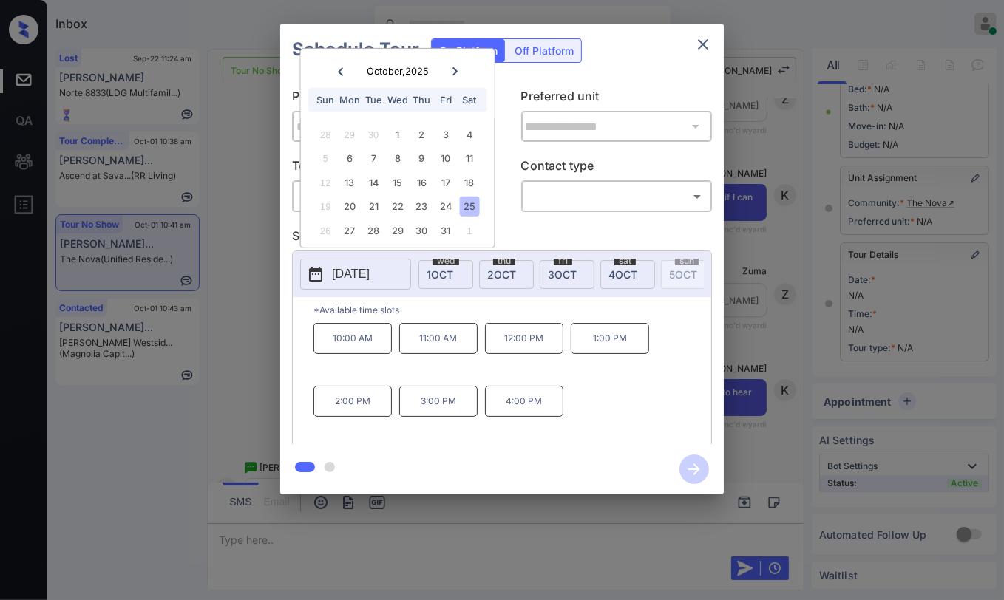
click at [702, 49] on icon "close" at bounding box center [703, 44] width 18 height 18
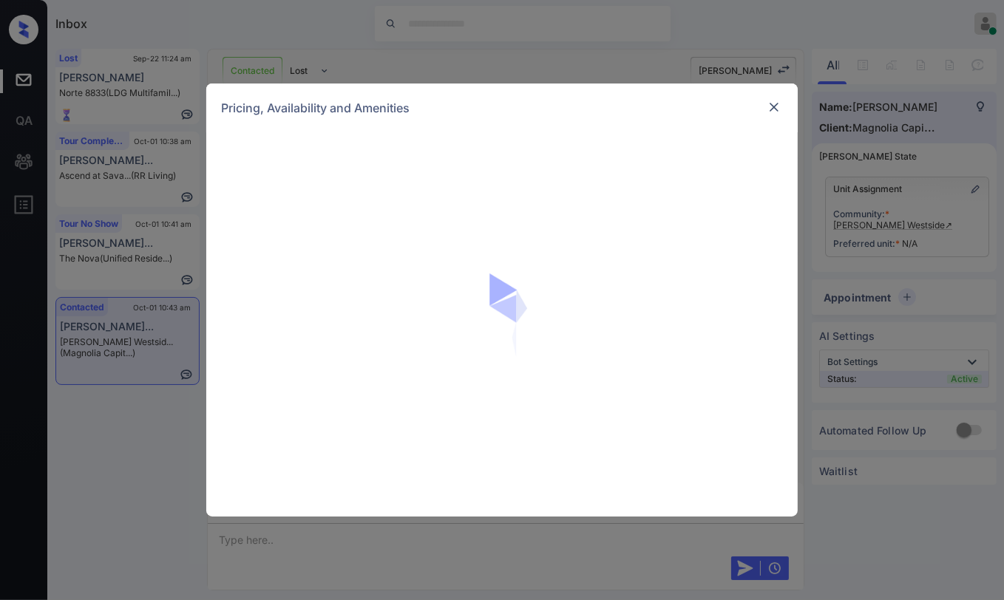
scroll to position [450, 0]
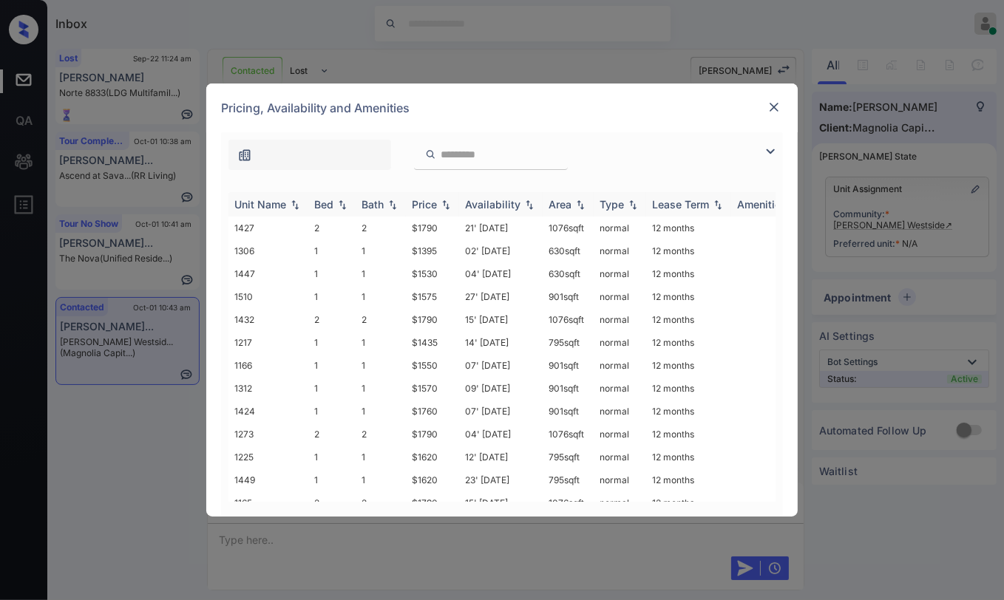
click at [331, 203] on div "Bed" at bounding box center [323, 204] width 19 height 13
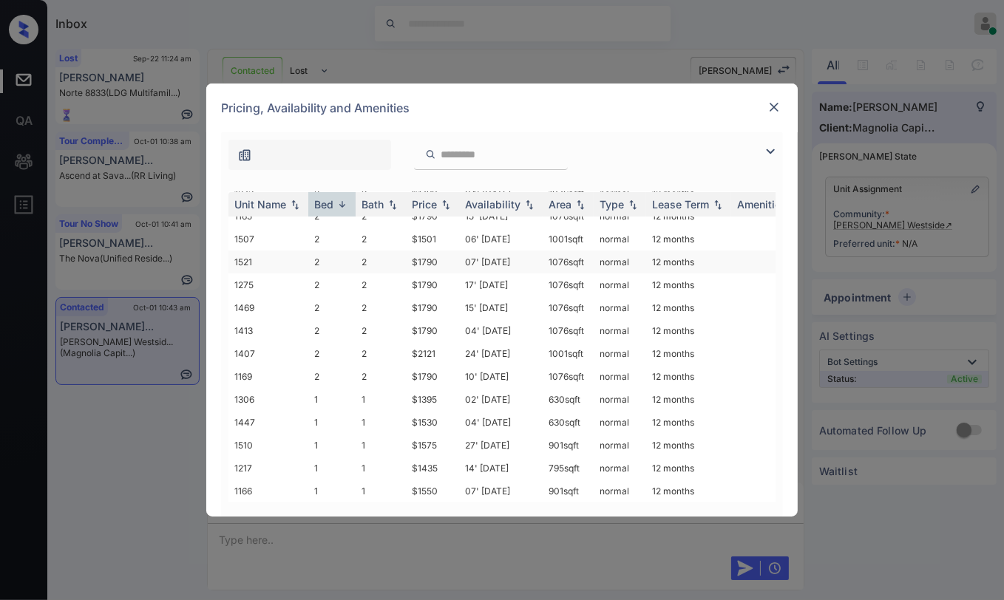
scroll to position [0, 0]
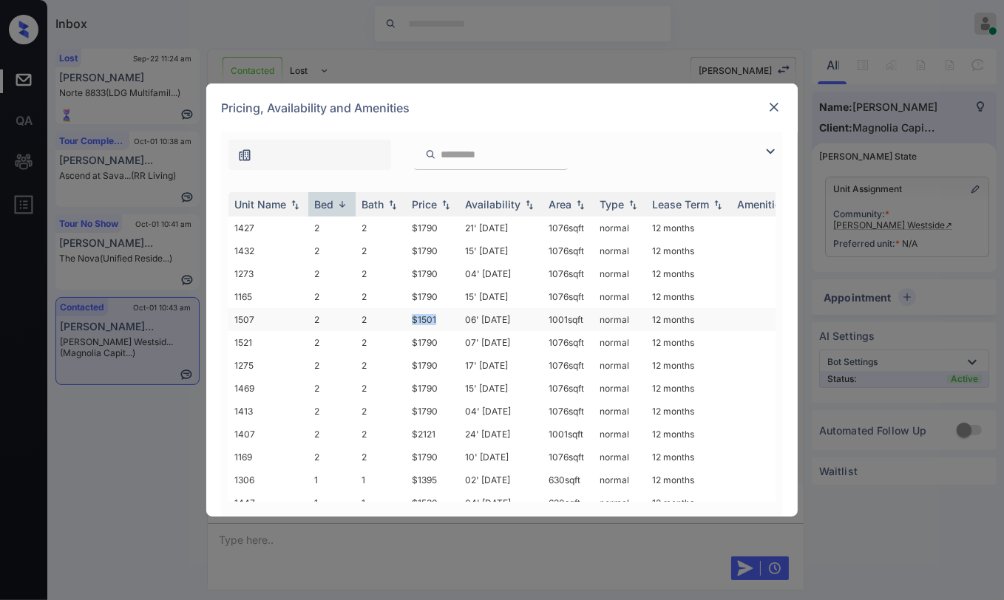
drag, startPoint x: 410, startPoint y: 312, endPoint x: 442, endPoint y: 313, distance: 32.5
click at [442, 313] on td "$1501" at bounding box center [432, 319] width 53 height 23
copy td "$1501"
click at [776, 108] on img at bounding box center [774, 107] width 15 height 15
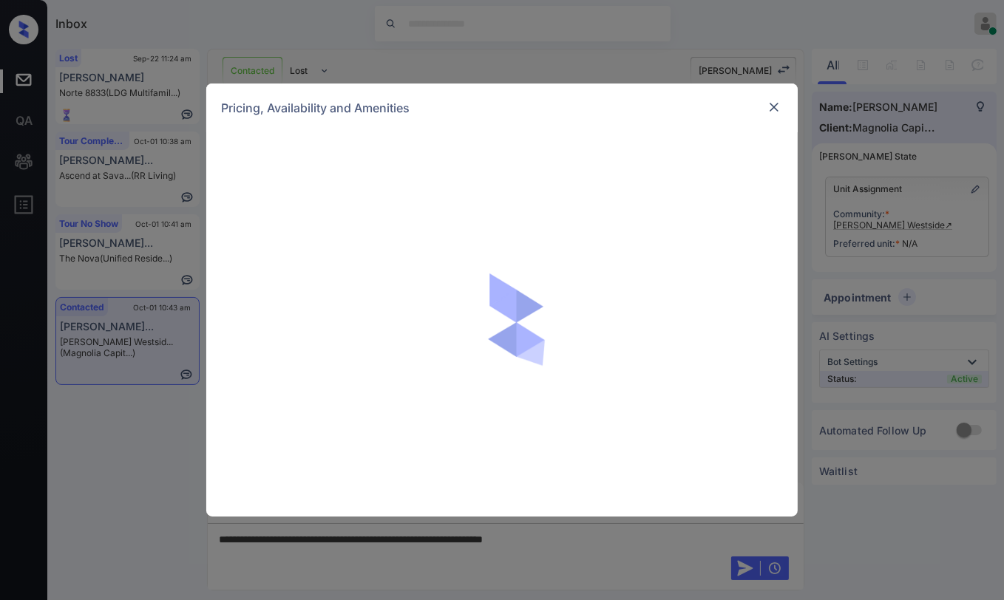
scroll to position [450, 0]
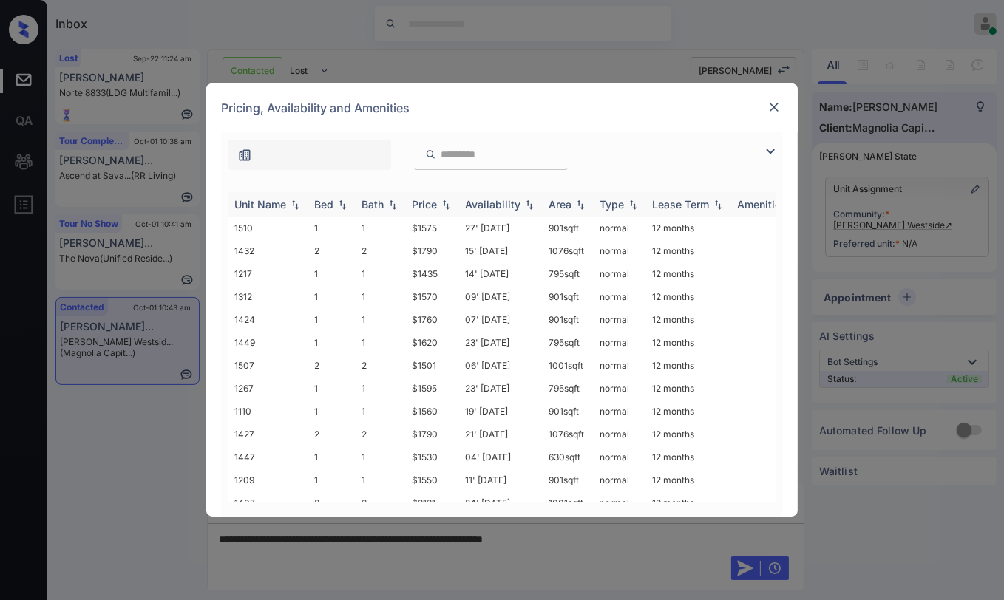
click at [324, 206] on div "Bed" at bounding box center [323, 204] width 19 height 13
drag, startPoint x: 410, startPoint y: 251, endPoint x: 434, endPoint y: 249, distance: 23.8
click at [434, 249] on td "$1501" at bounding box center [432, 251] width 53 height 23
click at [770, 104] on img at bounding box center [774, 107] width 15 height 15
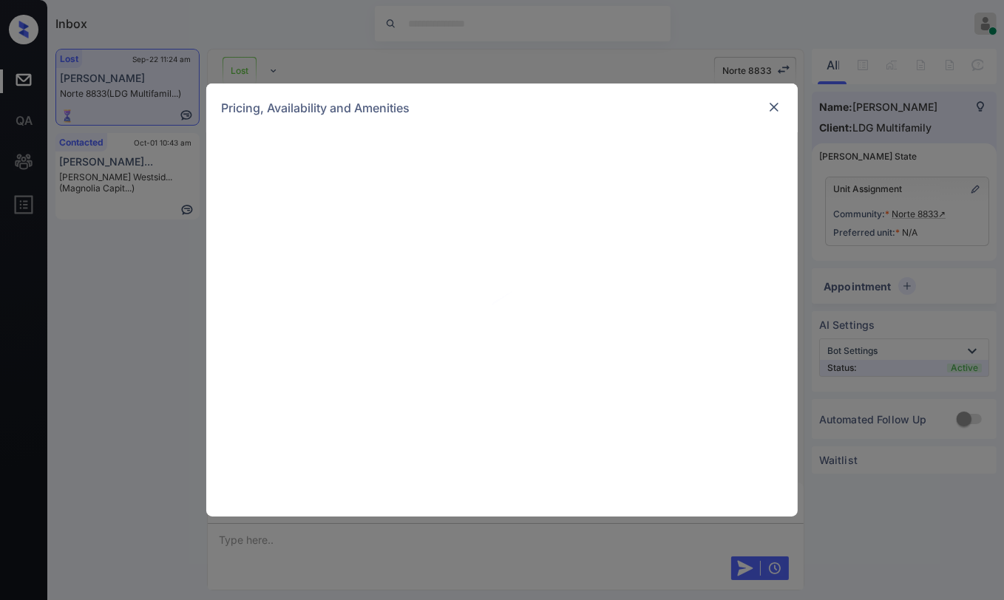
scroll to position [1083, 0]
click at [770, 115] on div at bounding box center [774, 107] width 18 height 18
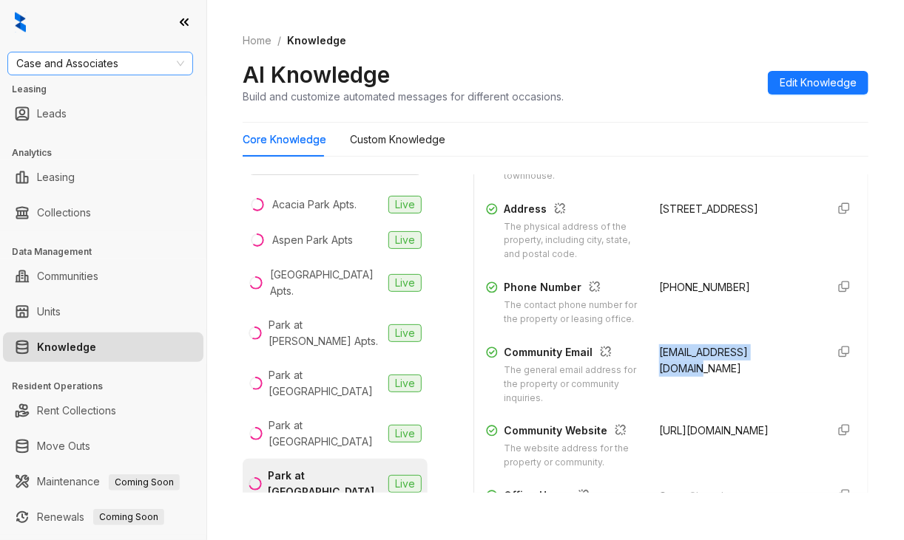
click at [132, 66] on span "Case and Associates" at bounding box center [100, 63] width 168 height 22
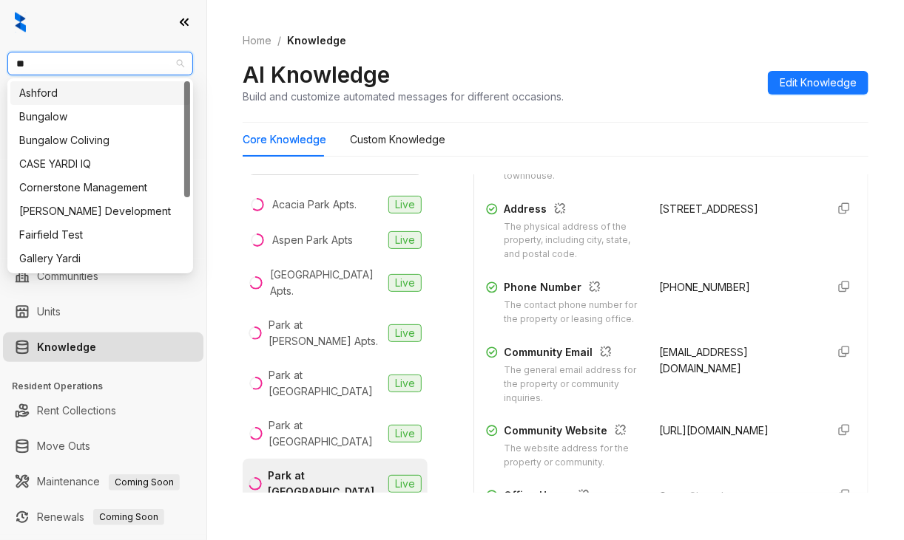
type input "***"
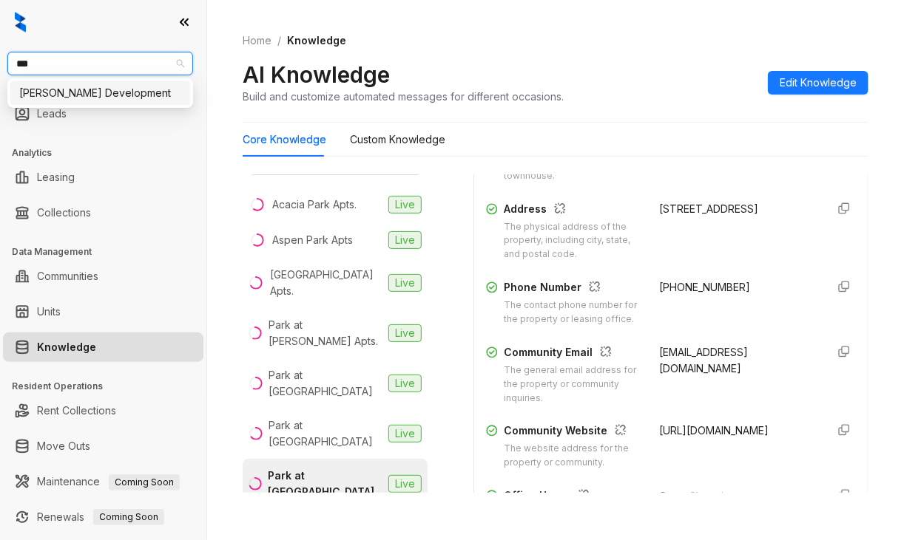
click at [74, 97] on div "Davis Development" at bounding box center [100, 93] width 162 height 16
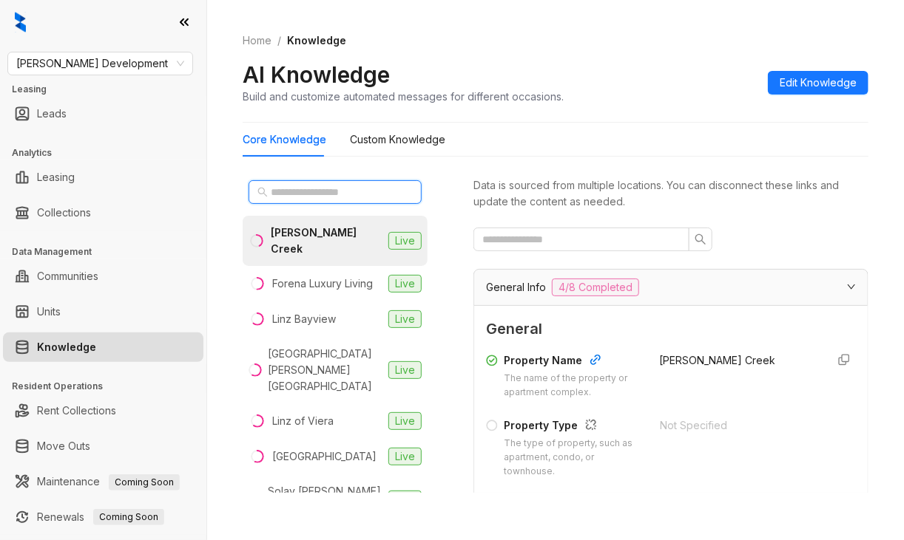
click at [328, 190] on input "text" at bounding box center [336, 192] width 130 height 16
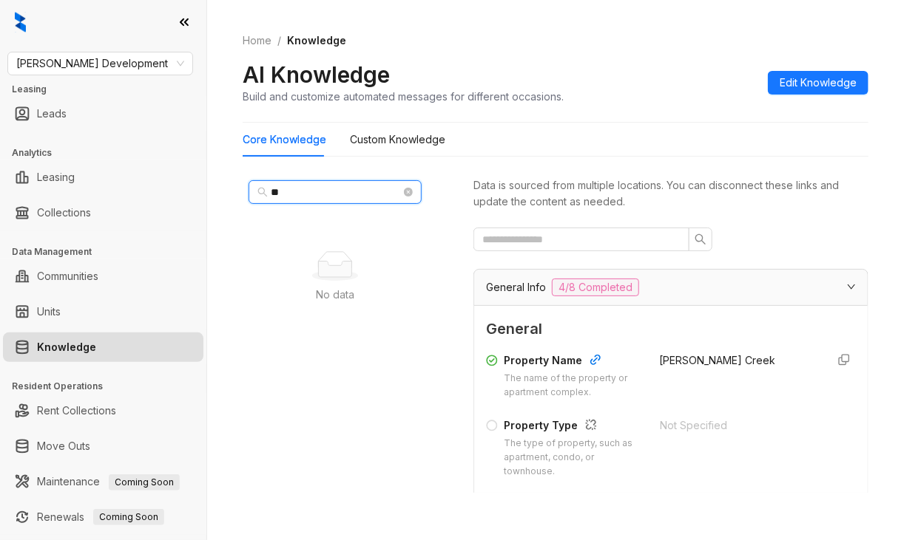
type input "*"
type input "*****"
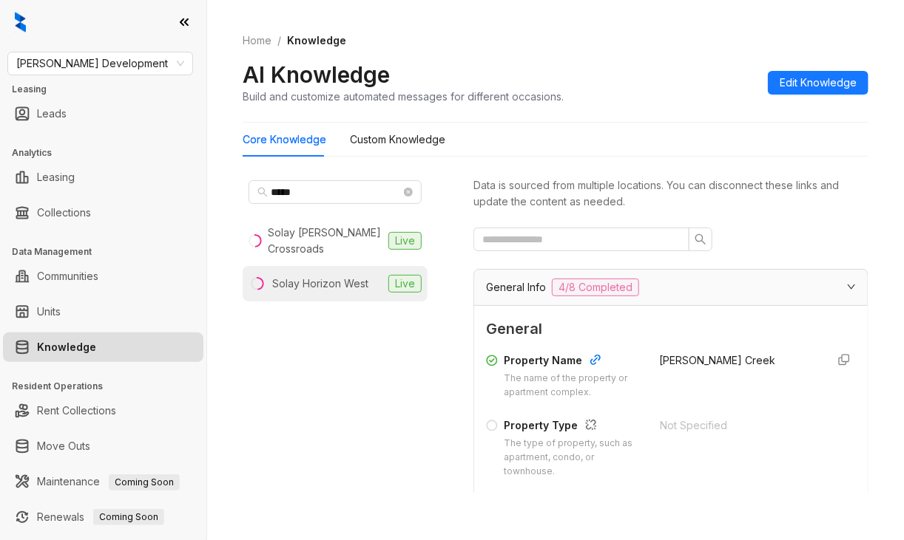
click at [297, 279] on div "Solay Horizon West" at bounding box center [320, 284] width 96 height 16
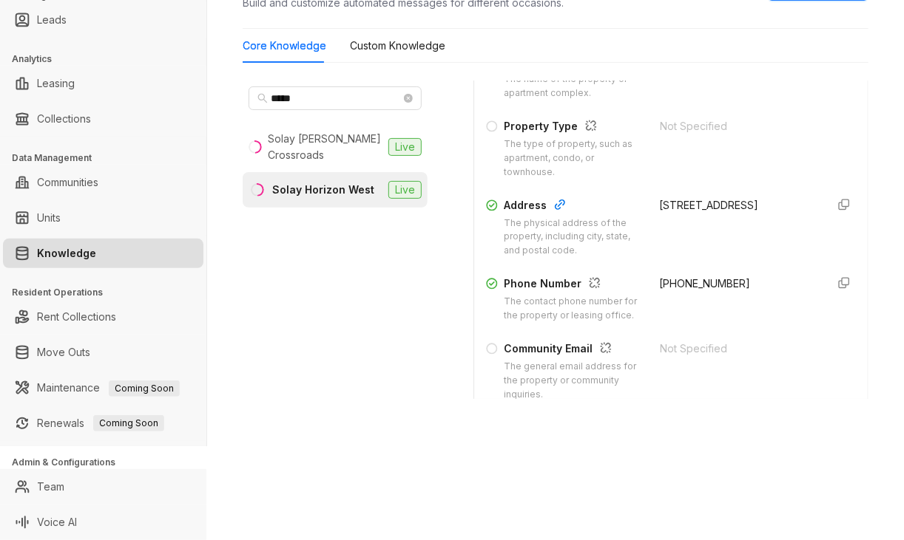
scroll to position [296, 0]
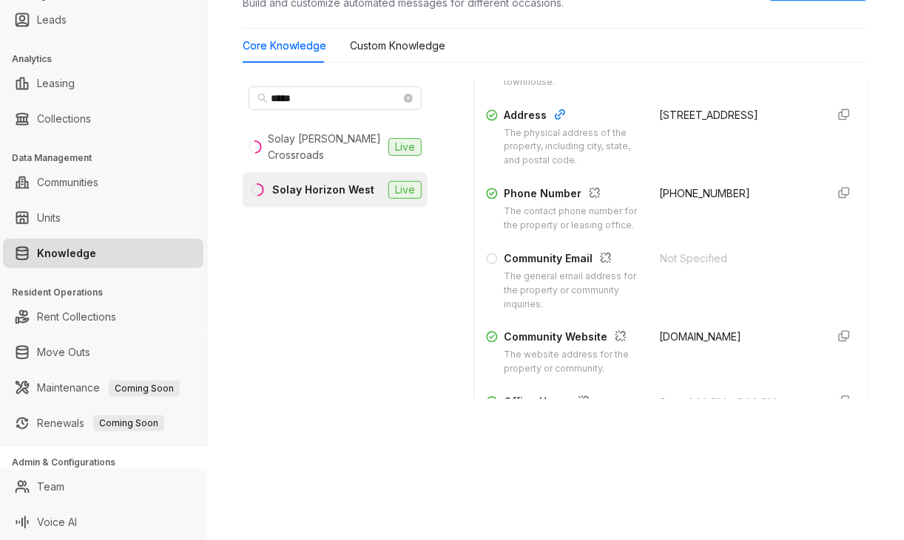
click at [659, 186] on div "+14073473129" at bounding box center [736, 209] width 155 height 47
copy div "+14073473129"
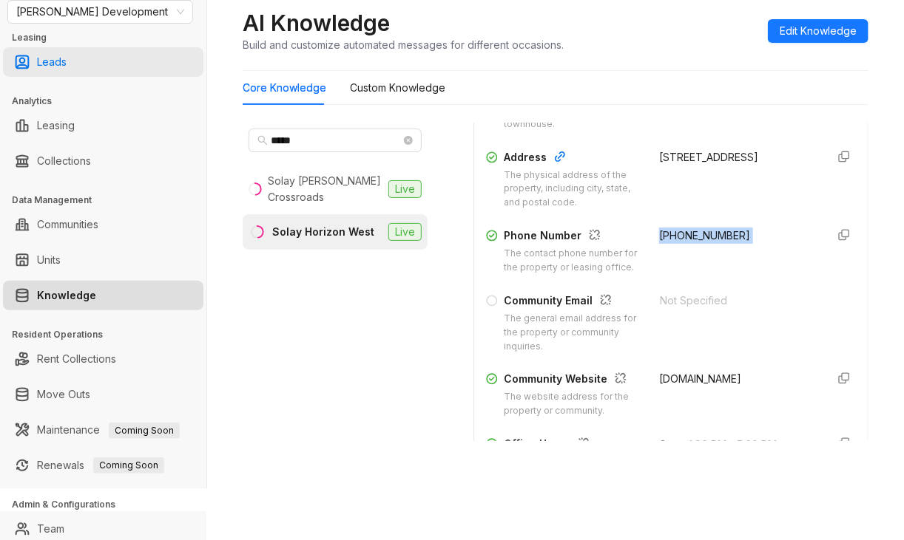
scroll to position [0, 0]
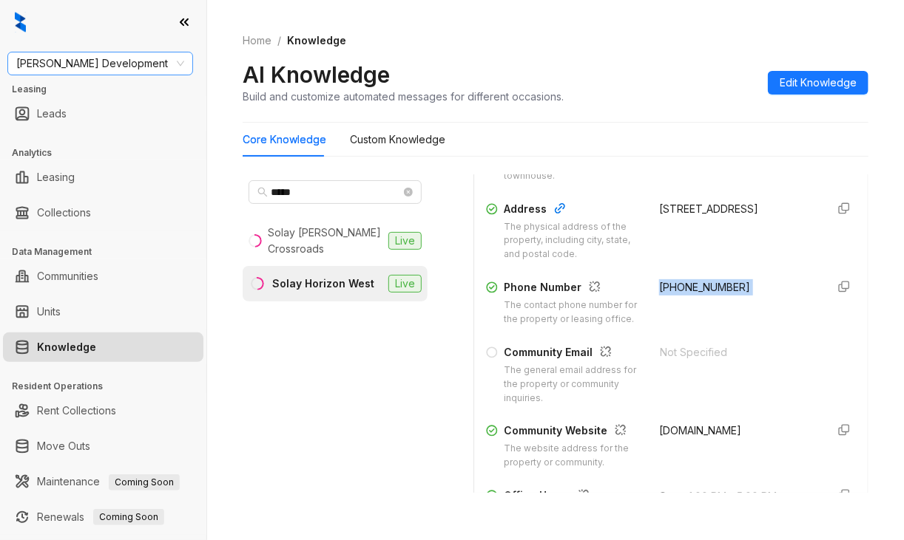
click at [107, 64] on span "[PERSON_NAME] Development" at bounding box center [100, 63] width 168 height 22
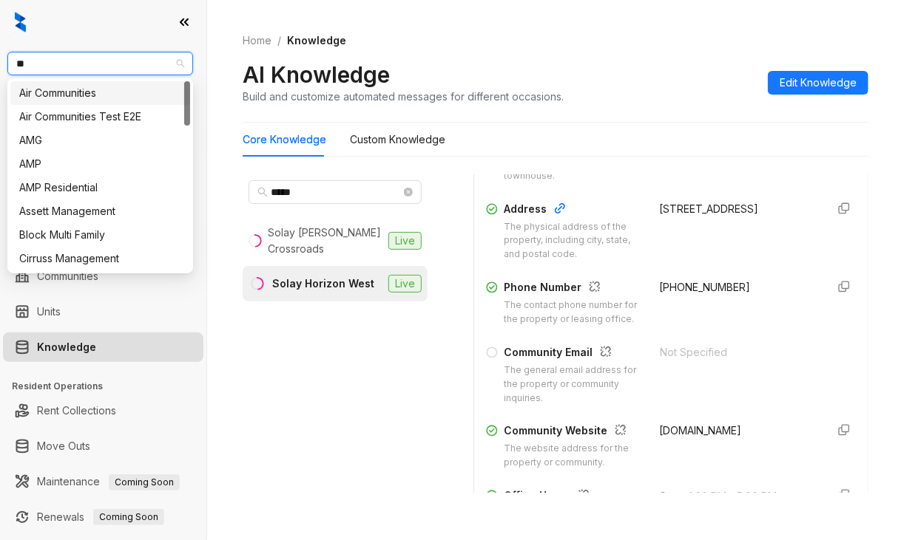
type input "***"
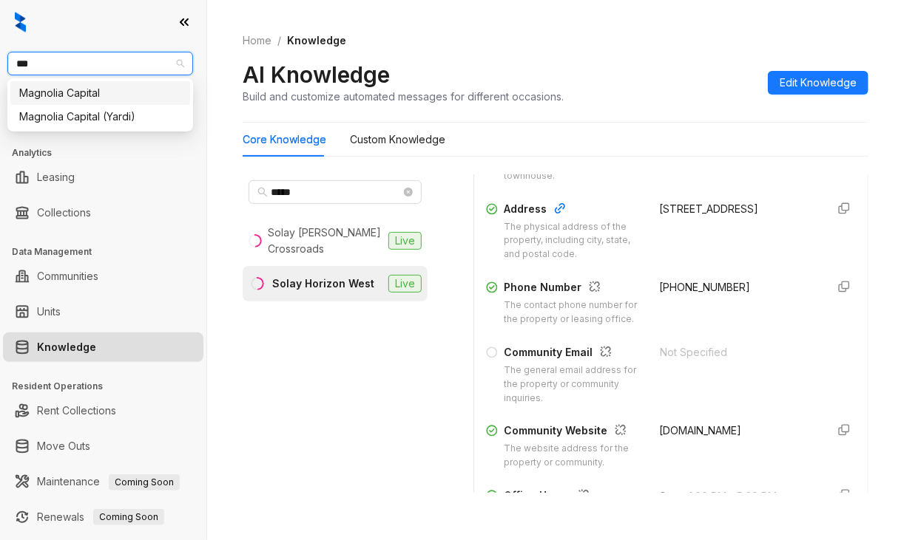
click at [98, 98] on div "Magnolia Capital" at bounding box center [100, 93] width 162 height 16
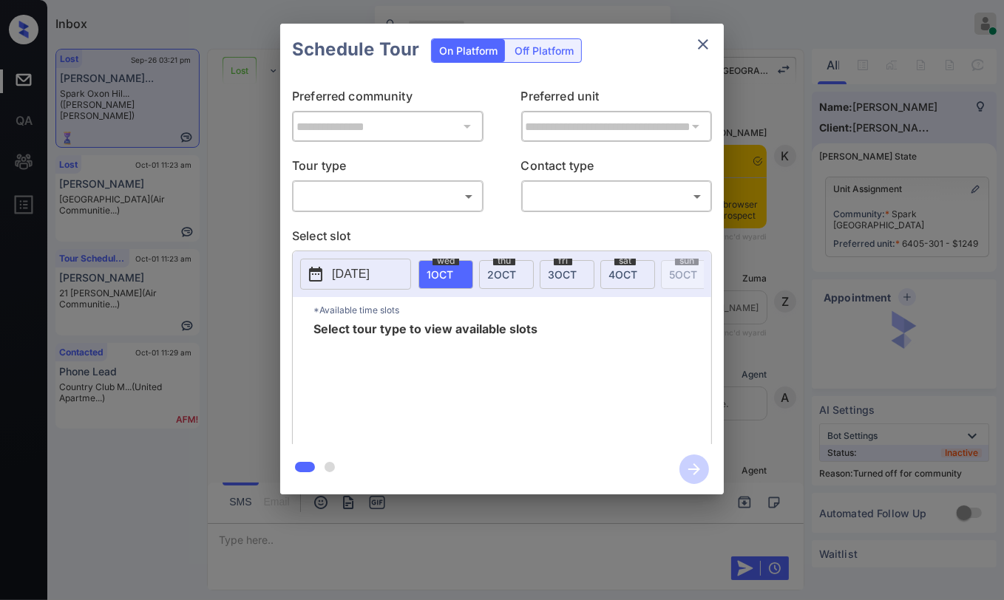
scroll to position [2734, 0]
click at [350, 180] on div "​ ​" at bounding box center [387, 196] width 191 height 32
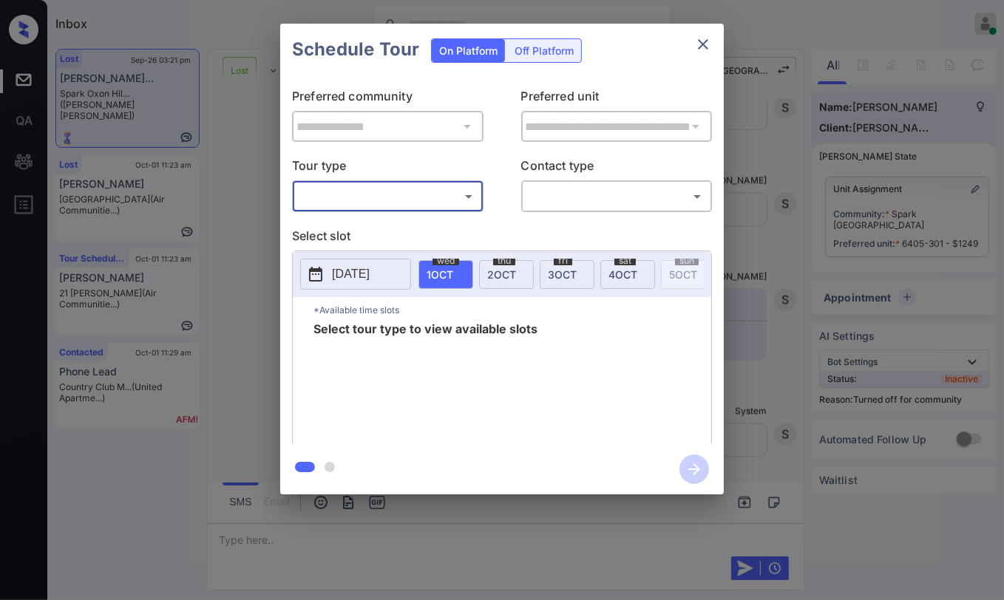
click at [345, 197] on body "Inbox Danielle Dela Cruz Online Set yourself offline Set yourself on break Prof…" at bounding box center [502, 300] width 1004 height 600
click at [350, 217] on li "In Person" at bounding box center [387, 229] width 183 height 27
type input "********"
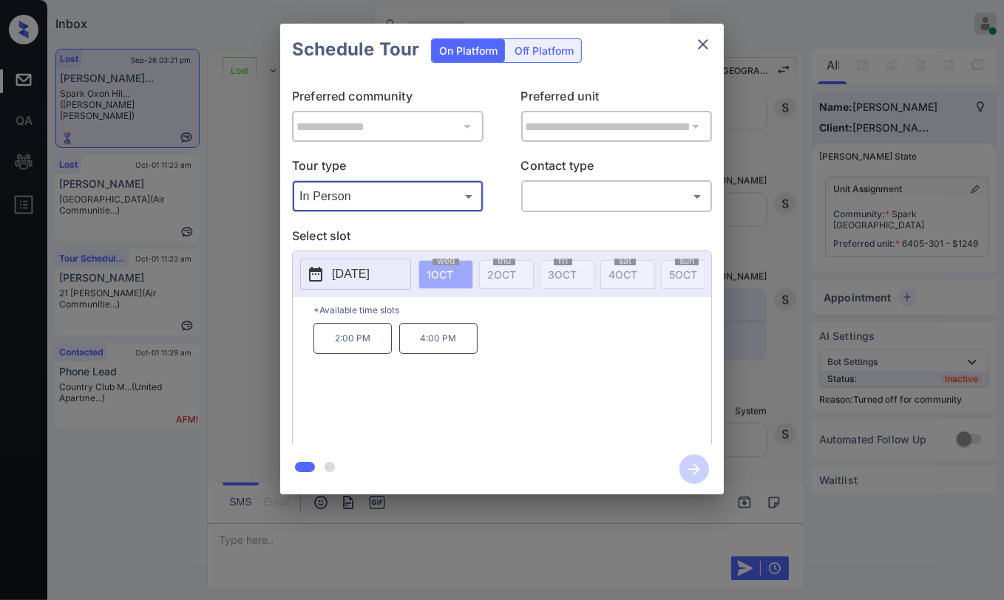
click at [353, 262] on button "[DATE]" at bounding box center [355, 274] width 111 height 31
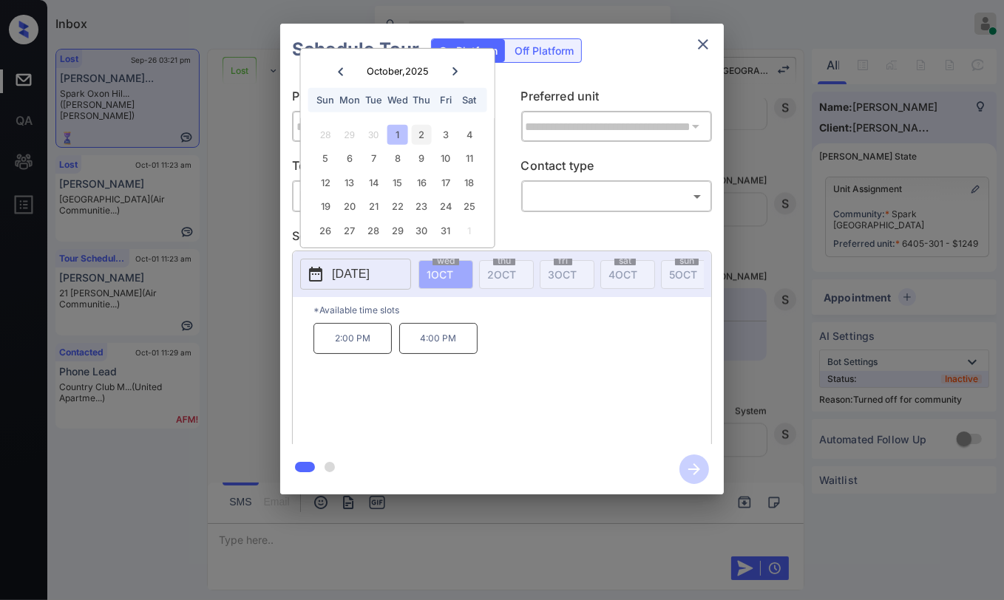
click at [423, 132] on div "2" at bounding box center [422, 135] width 20 height 20
click at [396, 132] on div "1" at bounding box center [397, 135] width 20 height 20
click at [706, 41] on icon "close" at bounding box center [703, 44] width 10 height 10
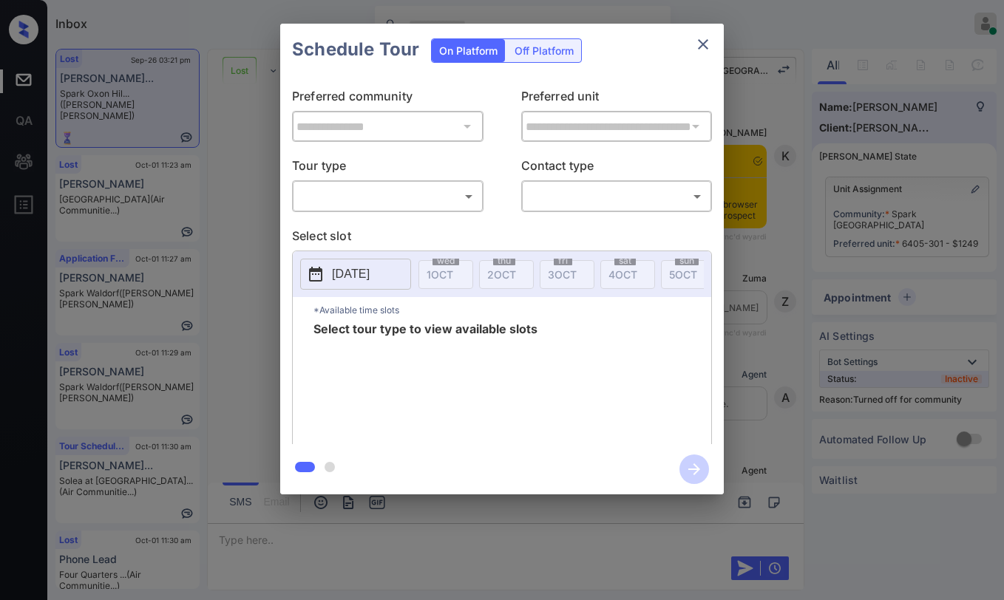
click at [393, 190] on body "Inbox [PERSON_NAME] [PERSON_NAME] Online Set yourself offline Set yourself on b…" at bounding box center [502, 300] width 1004 height 600
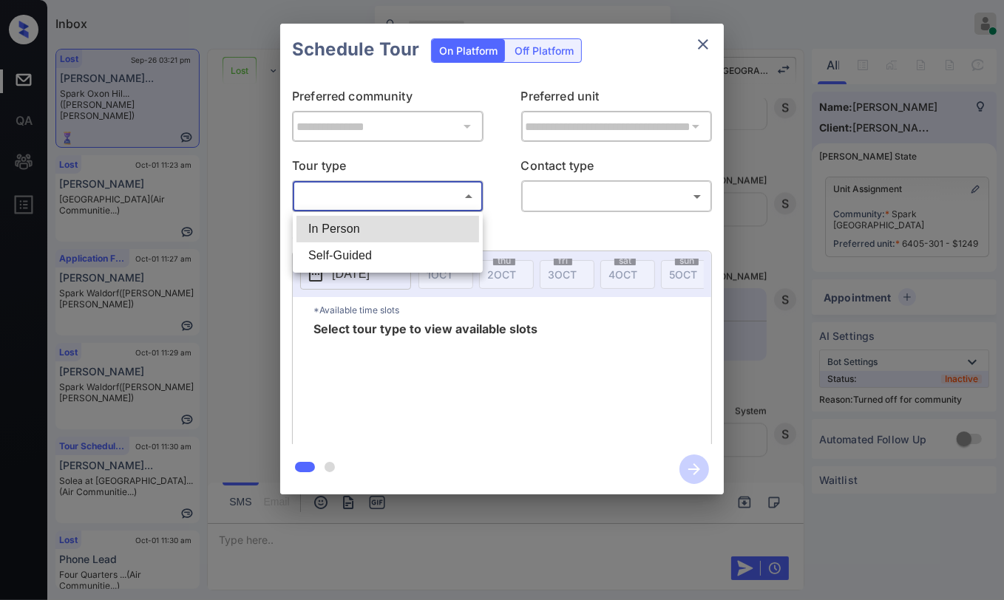
click at [350, 240] on li "In Person" at bounding box center [387, 229] width 183 height 27
type input "********"
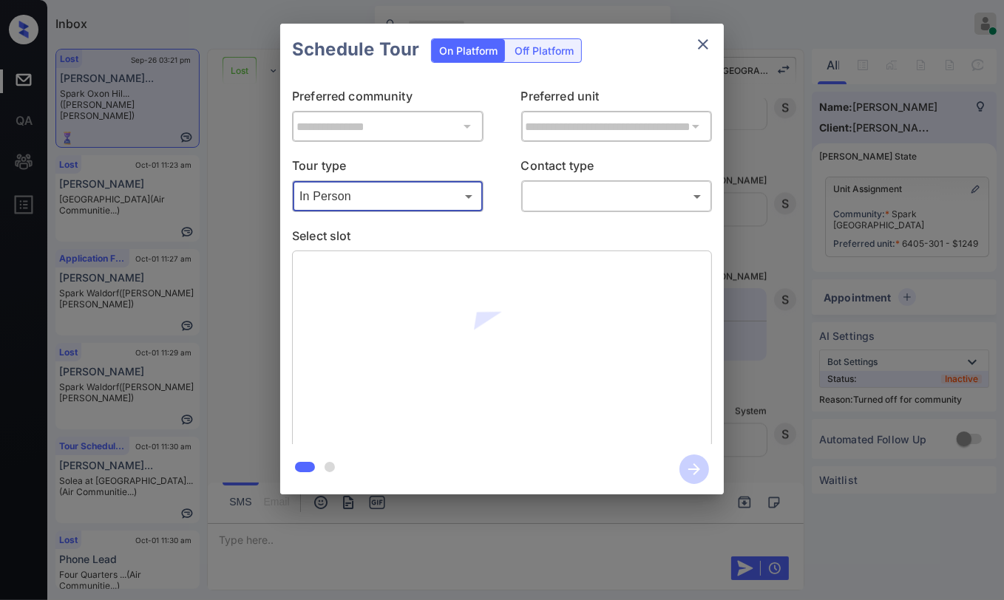
click at [646, 197] on body "Inbox [PERSON_NAME] [PERSON_NAME] Online Set yourself offline Set yourself on b…" at bounding box center [502, 300] width 1004 height 600
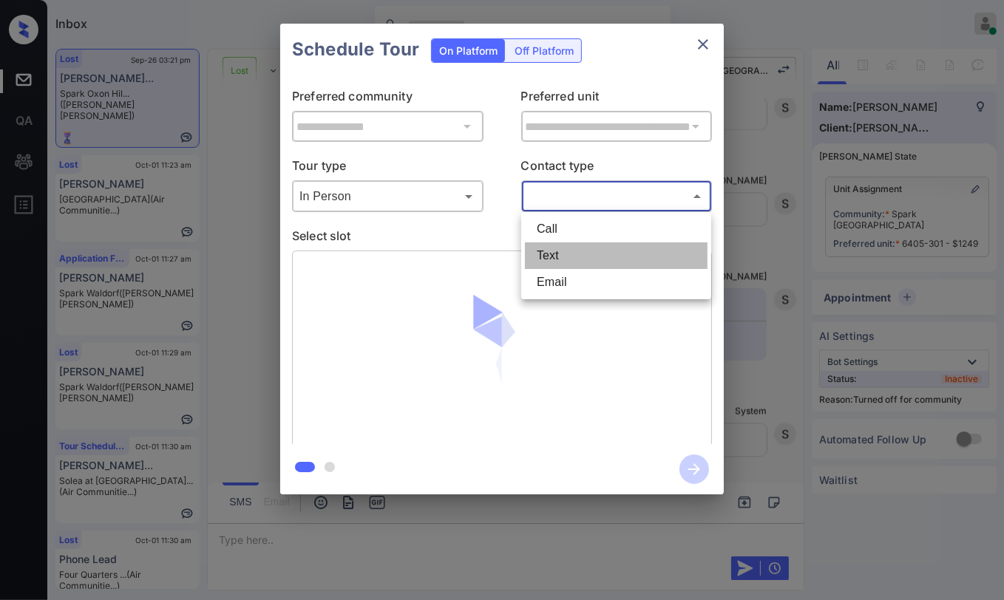
click at [540, 260] on li "Text" at bounding box center [616, 256] width 183 height 27
type input "****"
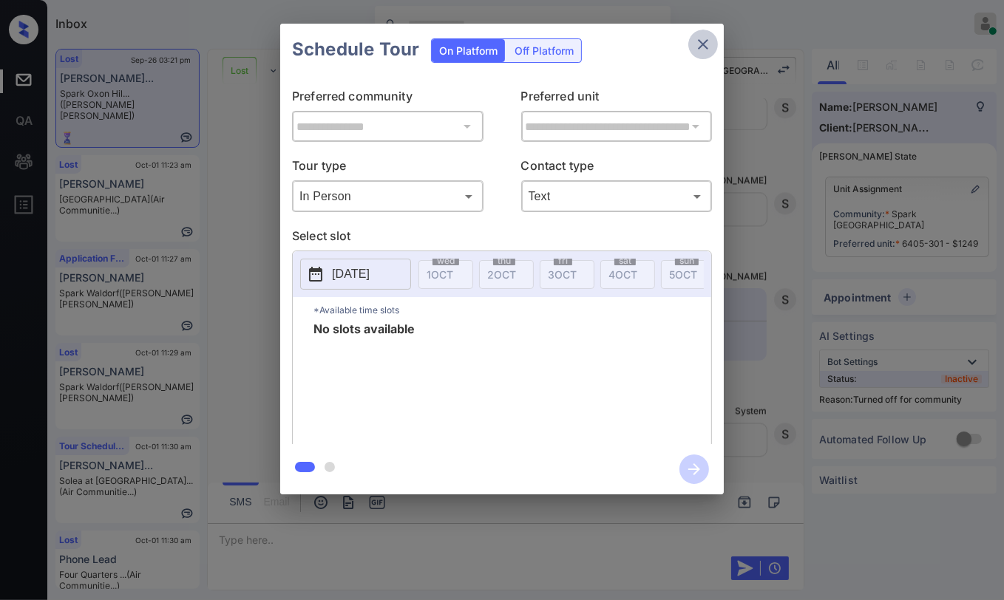
click at [710, 40] on icon "close" at bounding box center [703, 44] width 18 height 18
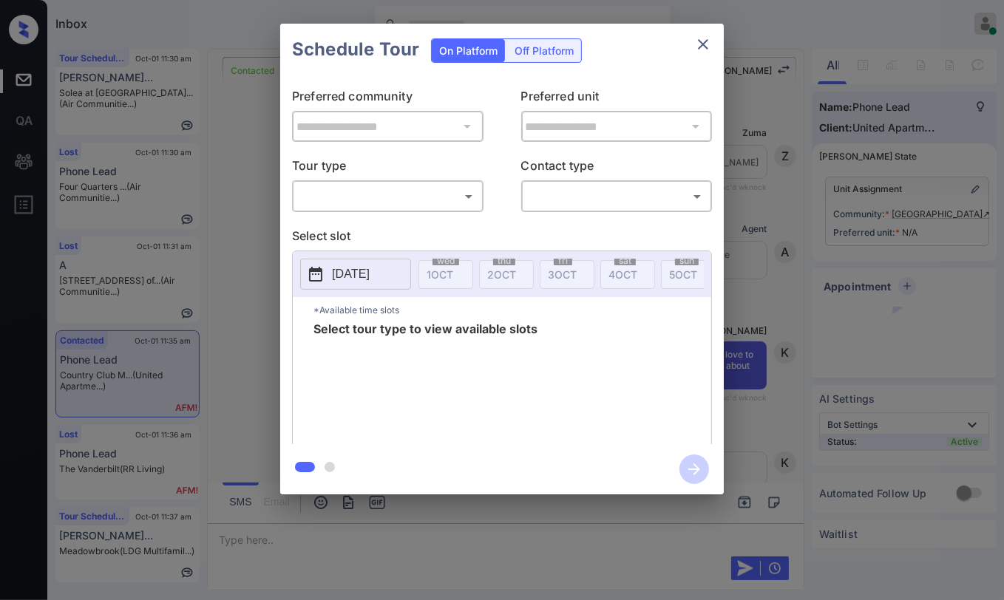
click at [355, 191] on body "Inbox [PERSON_NAME] [PERSON_NAME] Online Set yourself offline Set yourself on b…" at bounding box center [502, 300] width 1004 height 600
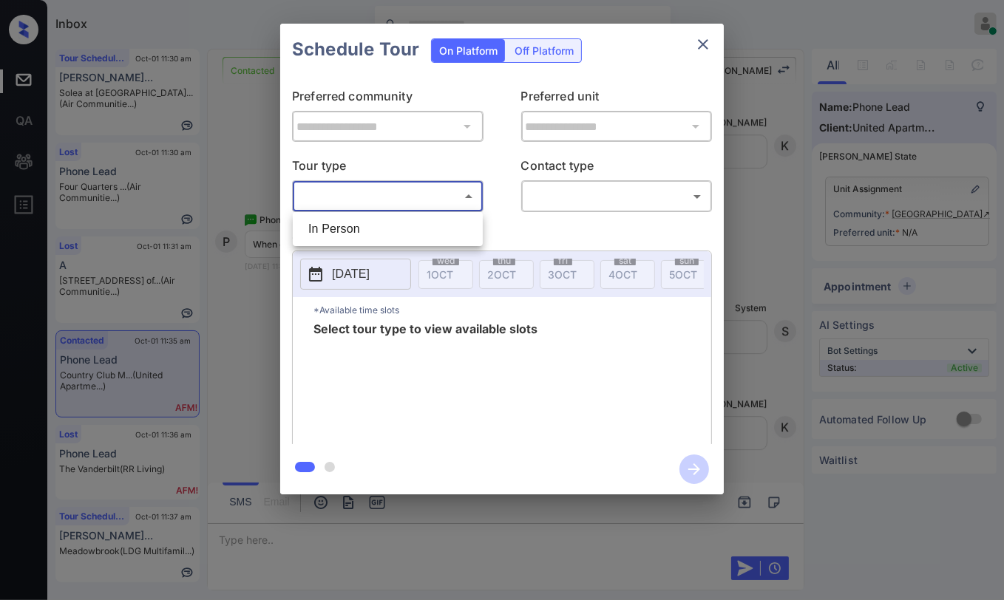
click at [343, 220] on li "In Person" at bounding box center [387, 229] width 183 height 27
type input "********"
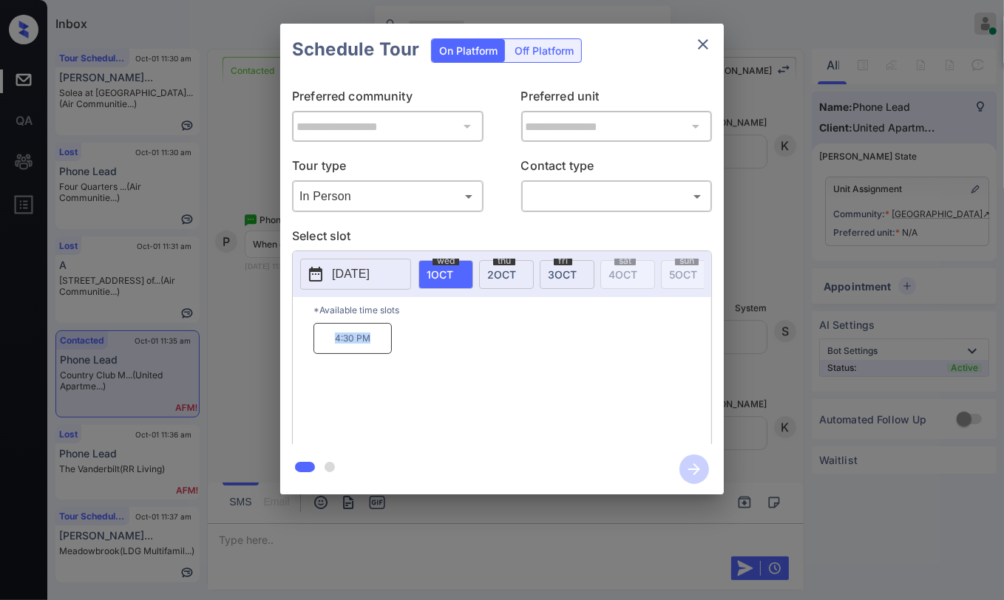
drag, startPoint x: 324, startPoint y: 350, endPoint x: 412, endPoint y: 345, distance: 88.2
click at [390, 345] on p "4:30 PM" at bounding box center [352, 338] width 78 height 31
copy p "4:30 PM"
click at [704, 45] on icon "close" at bounding box center [703, 44] width 10 height 10
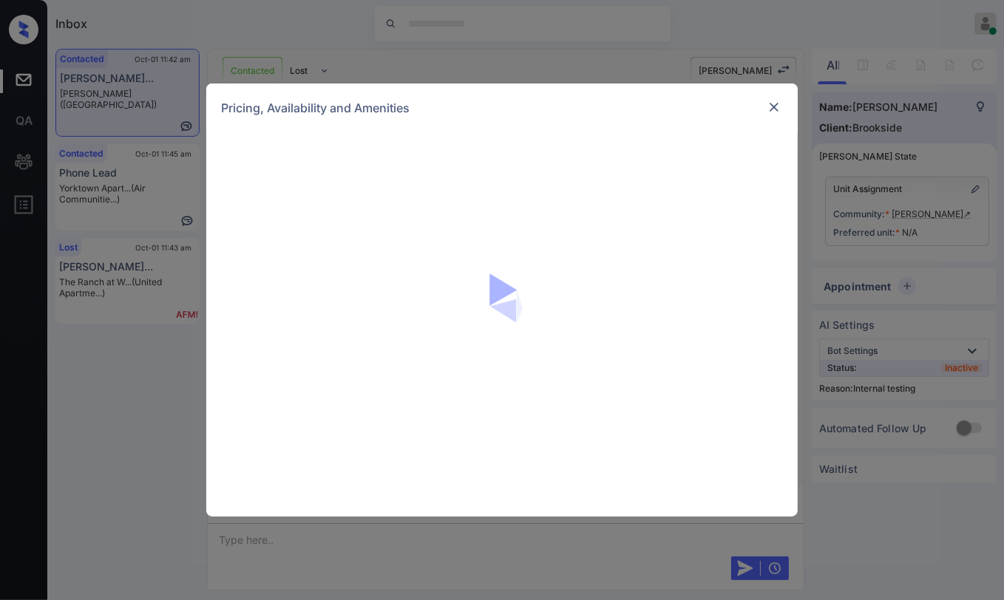
scroll to position [11363, 0]
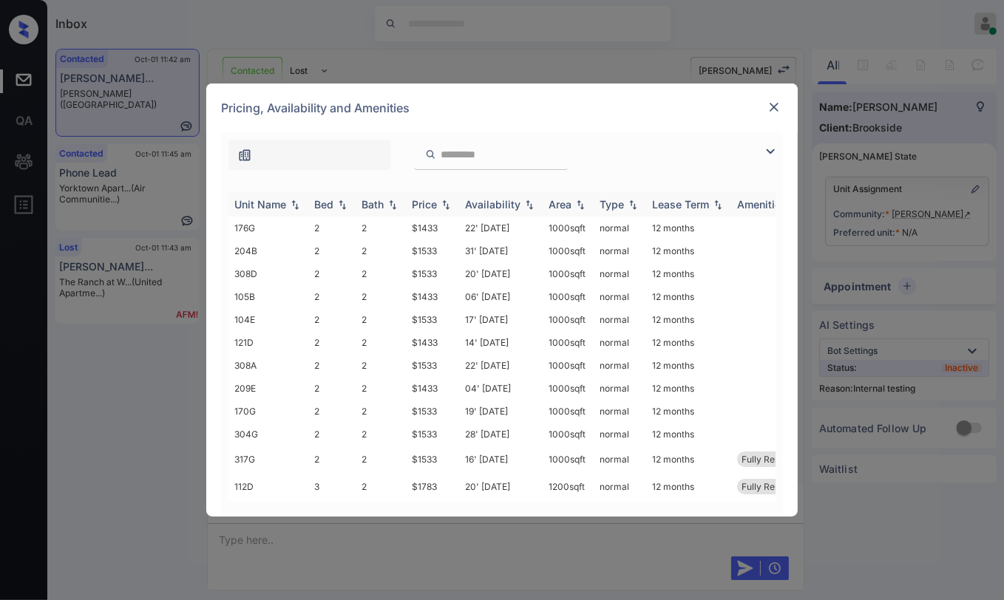
click at [314, 199] on div "Bed" at bounding box center [323, 204] width 19 height 13
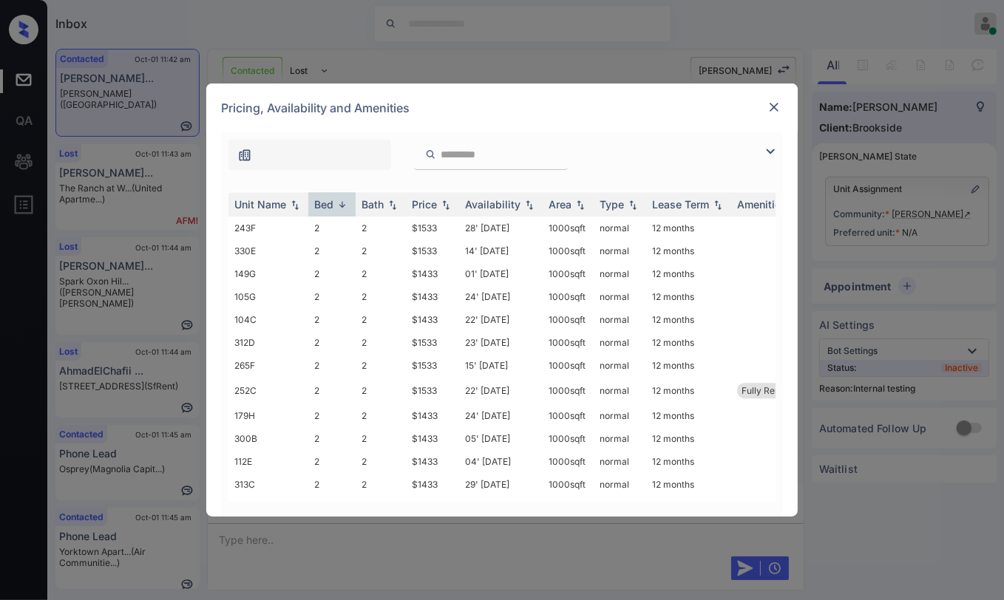
scroll to position [3052, 0]
click at [770, 101] on img at bounding box center [774, 107] width 15 height 15
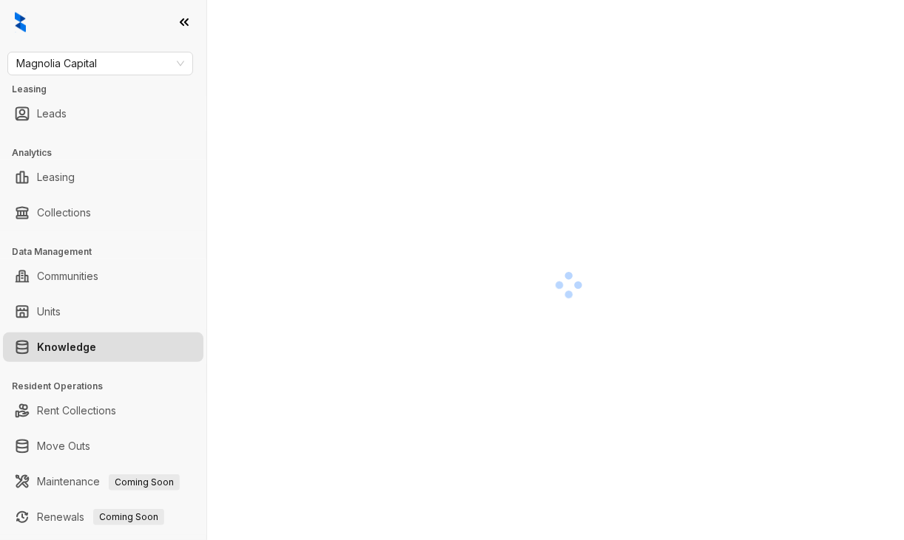
drag, startPoint x: 49, startPoint y: 13, endPoint x: 50, endPoint y: 24, distance: 11.1
click at [49, 13] on div at bounding box center [103, 22] width 206 height 44
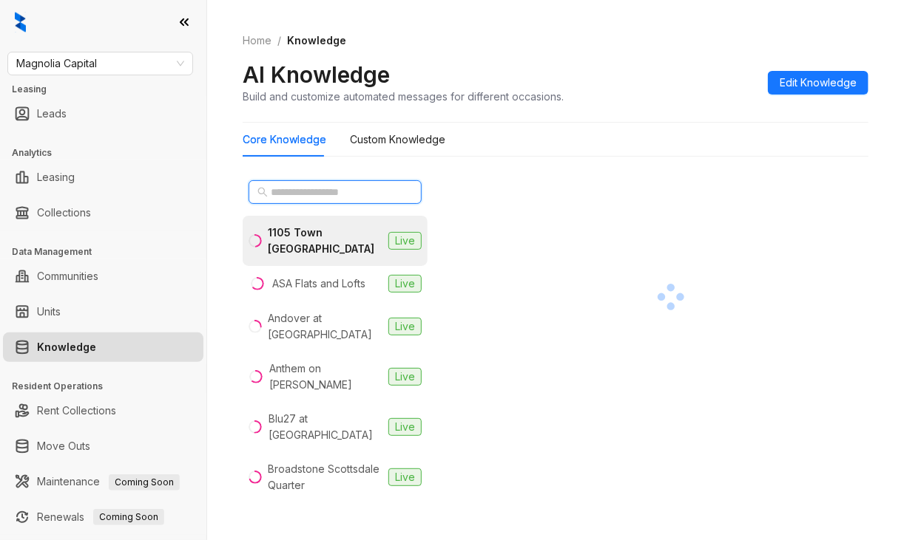
click at [341, 188] on input "text" at bounding box center [336, 192] width 130 height 16
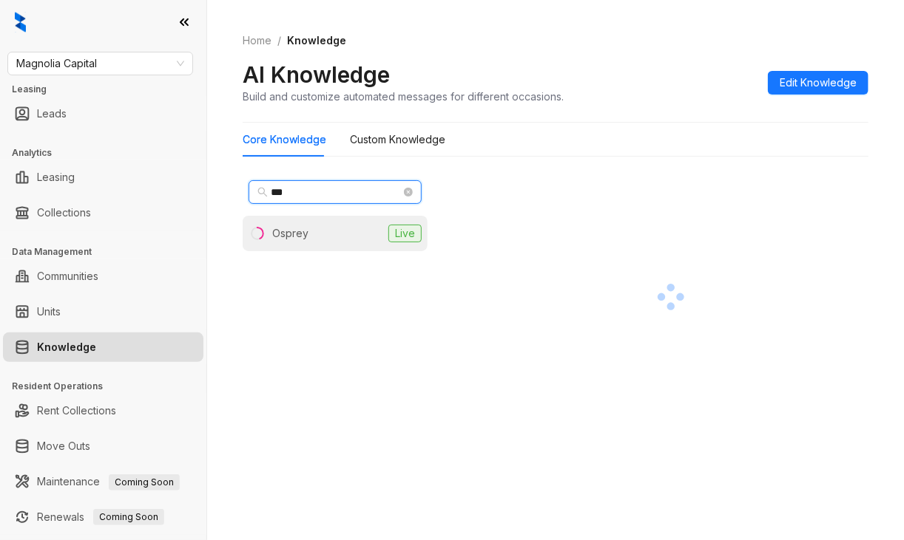
type input "***"
click at [312, 234] on li "Osprey Live" at bounding box center [335, 233] width 185 height 35
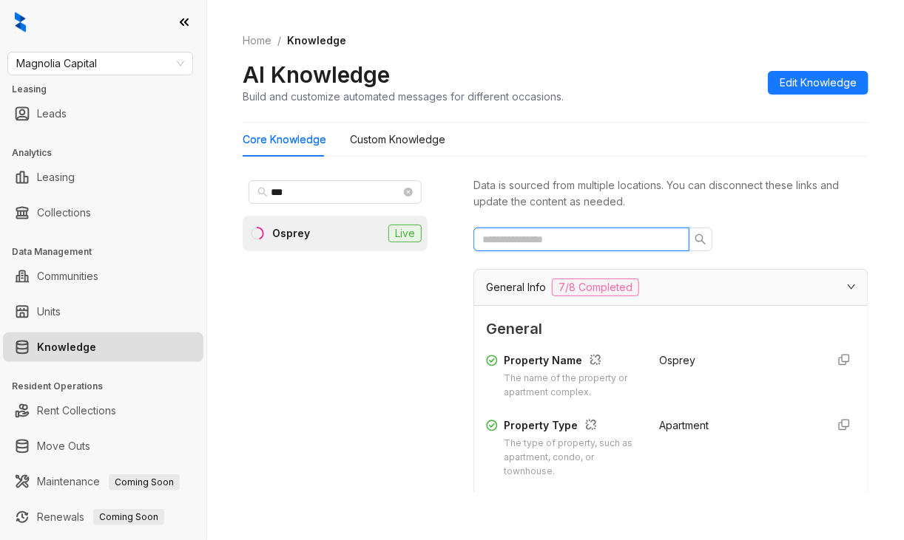
click at [527, 245] on input "text" at bounding box center [575, 239] width 186 height 16
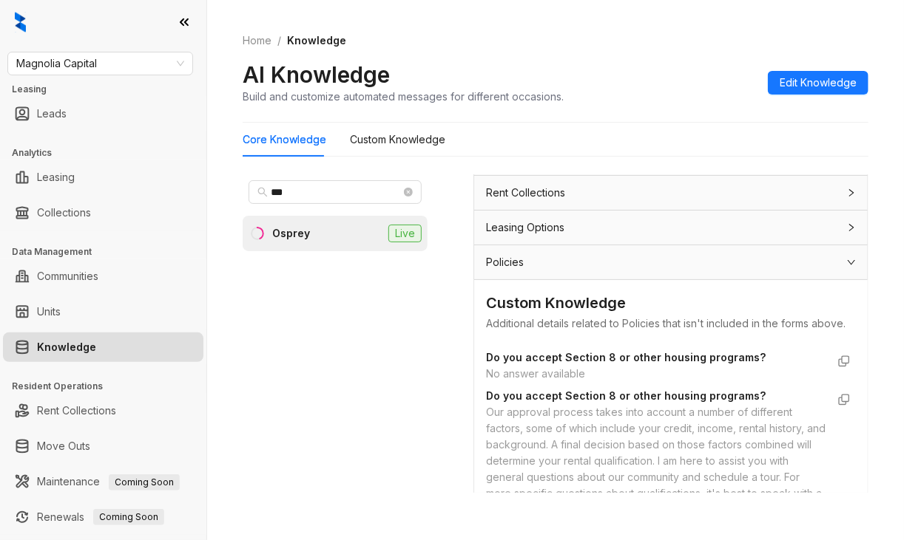
scroll to position [665, 0]
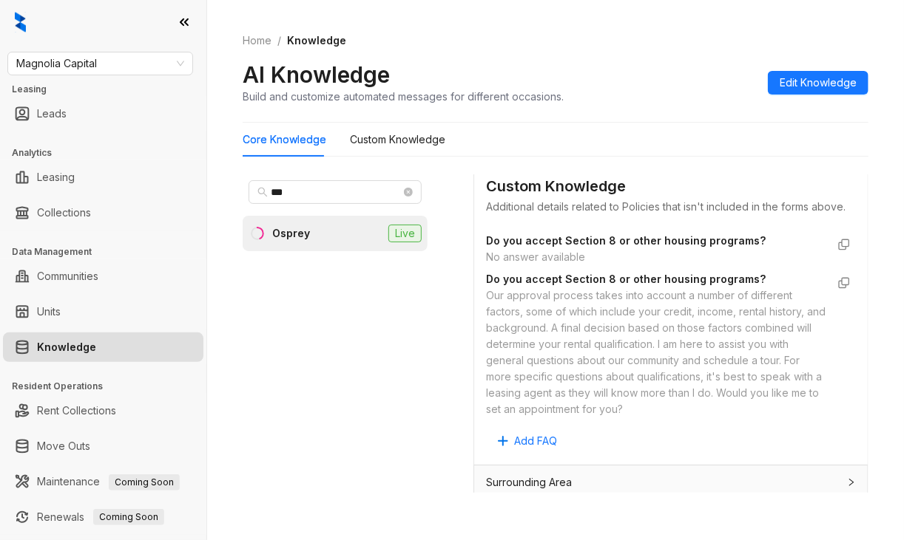
type input "****"
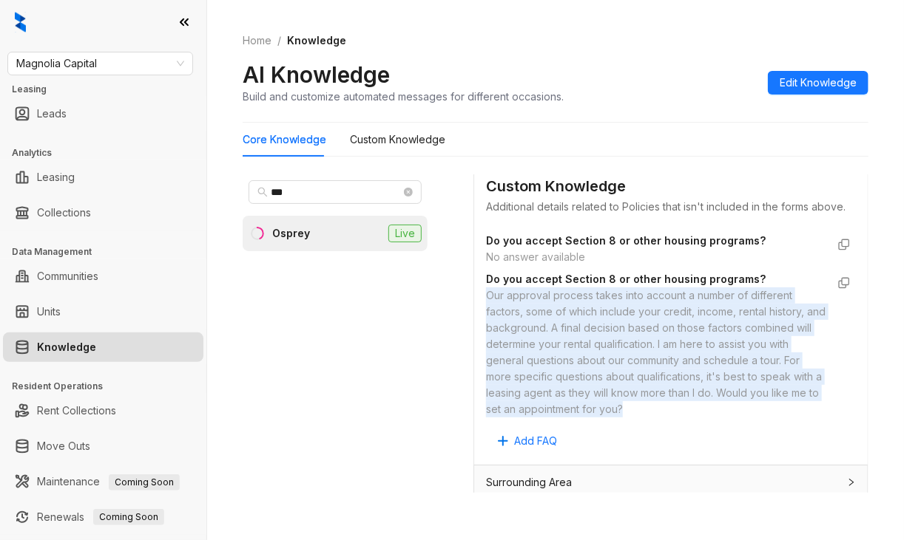
drag, startPoint x: 482, startPoint y: 308, endPoint x: 627, endPoint y: 441, distance: 196.8
click at [626, 441] on div "Custom Knowledge Additional details related to Policies that isn't included in …" at bounding box center [670, 313] width 393 height 301
copy div "Our approval process takes into account a number of different factors, some of …"
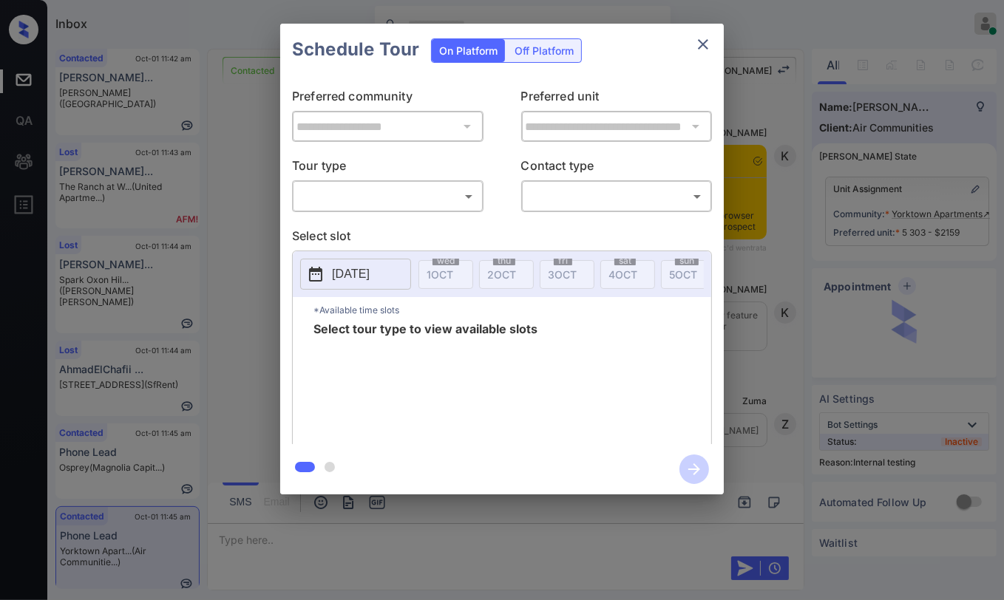
scroll to position [2064, 0]
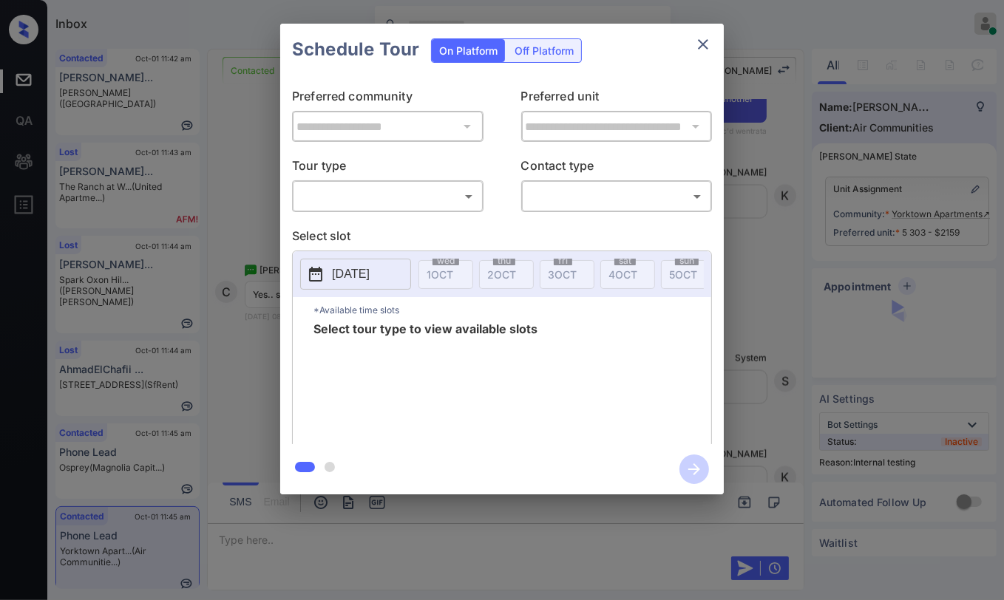
click at [244, 185] on div "**********" at bounding box center [502, 259] width 1004 height 518
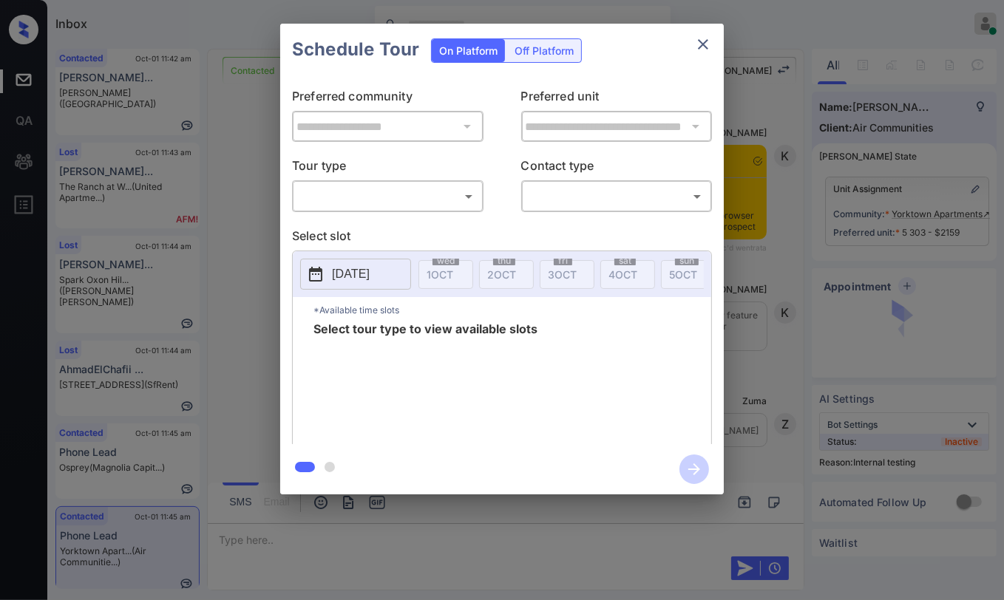
click at [414, 198] on body "Inbox Danielle Dela Cruz Online Set yourself offline Set yourself on break Prof…" at bounding box center [502, 300] width 1004 height 600
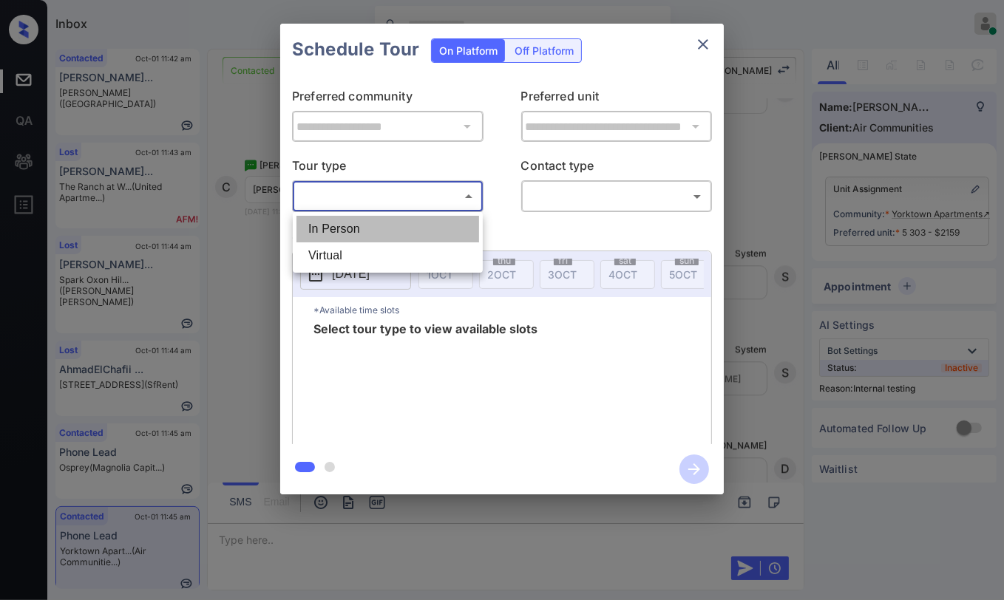
click at [346, 225] on li "In Person" at bounding box center [387, 229] width 183 height 27
type input "********"
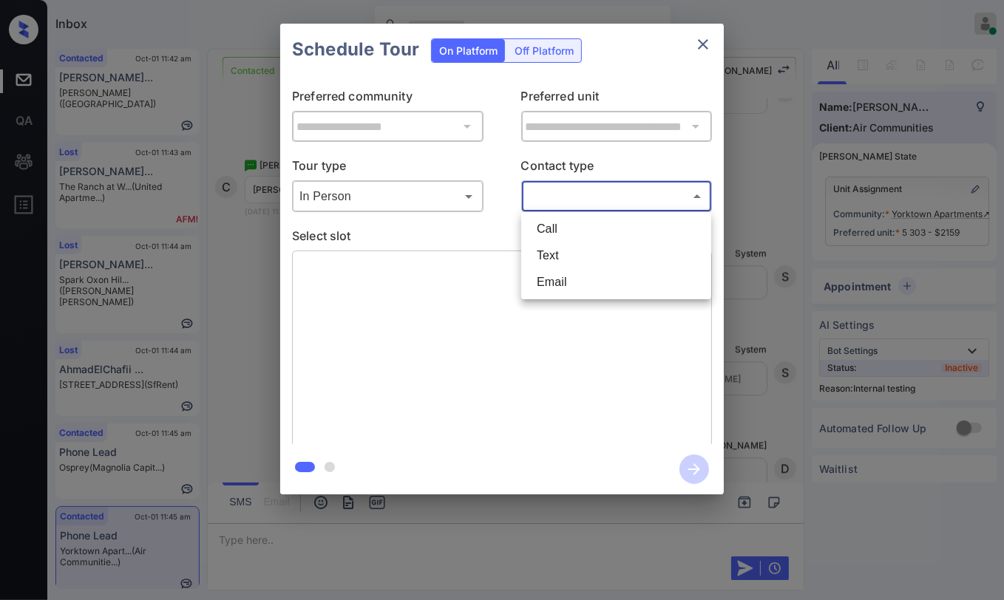
click at [630, 200] on body "Inbox Danielle Dela Cruz Online Set yourself offline Set yourself on break Prof…" at bounding box center [502, 300] width 1004 height 600
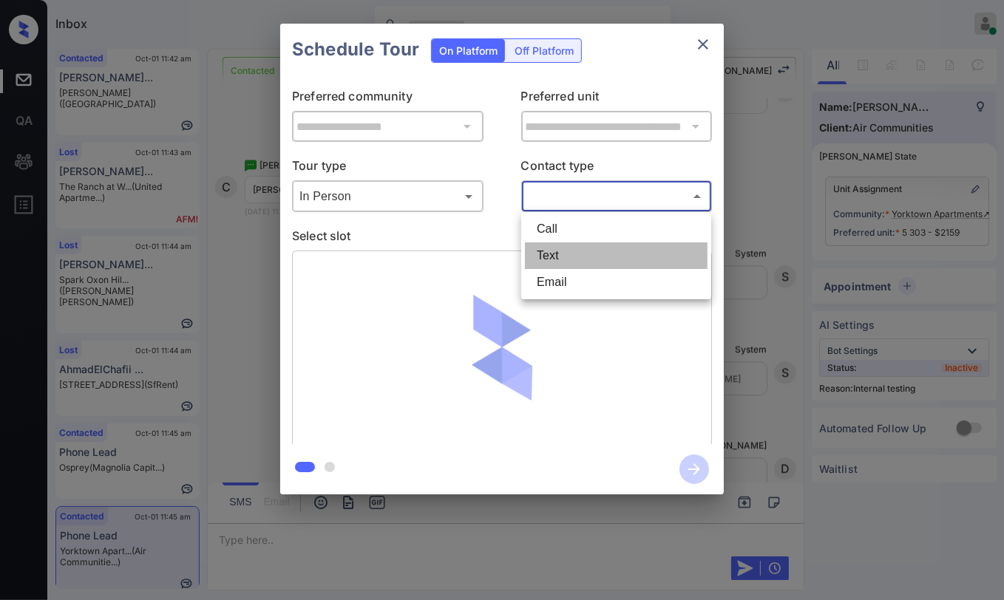
click at [566, 256] on li "Text" at bounding box center [616, 256] width 183 height 27
type input "****"
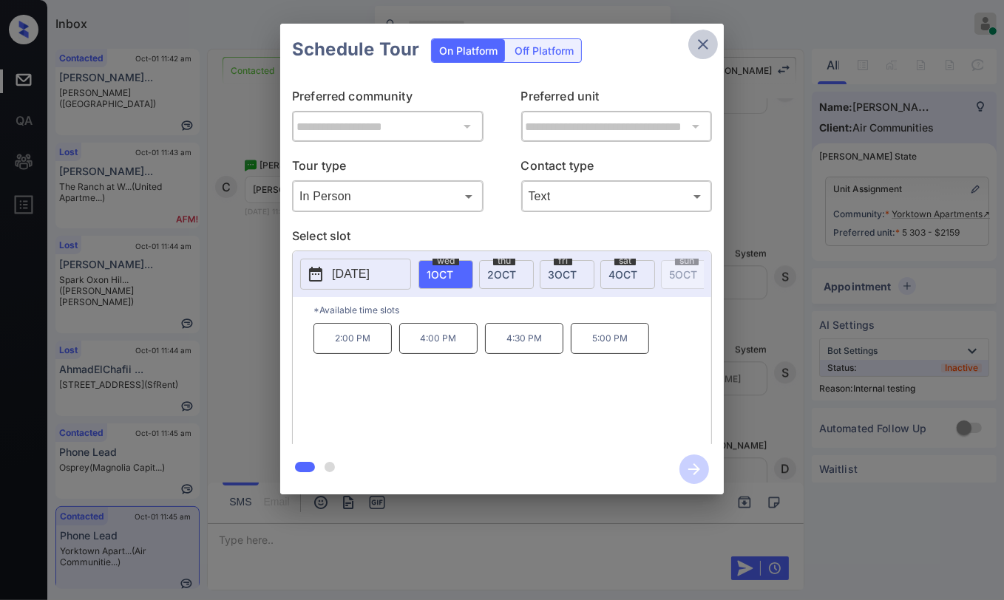
click at [704, 41] on icon "close" at bounding box center [703, 44] width 18 height 18
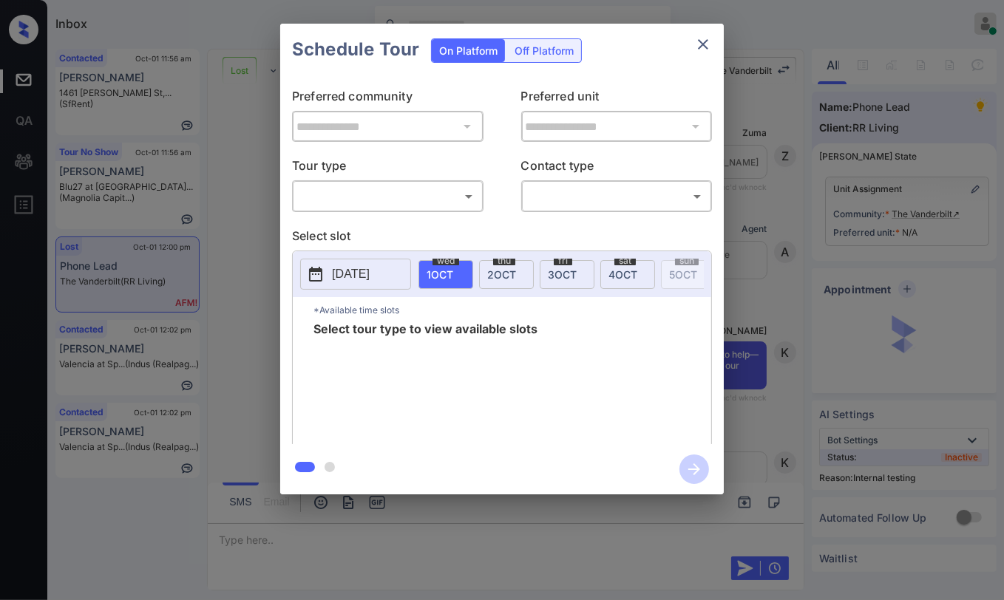
scroll to position [3752, 0]
click at [370, 197] on body "Inbox Danielle Dela Cruz Online Set yourself offline Set yourself on break Prof…" at bounding box center [502, 300] width 1004 height 600
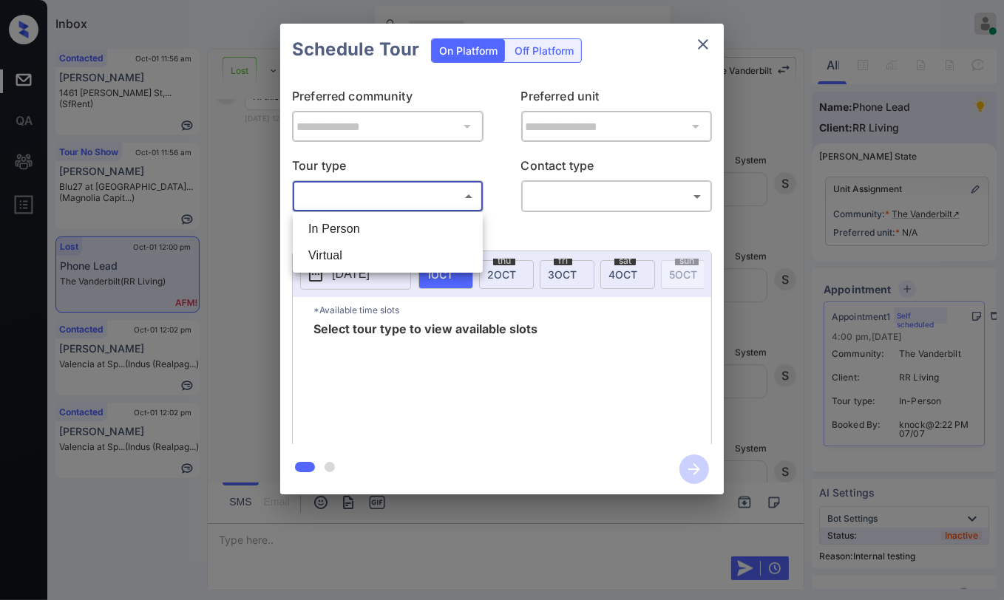
click at [350, 229] on li "In Person" at bounding box center [387, 229] width 183 height 27
type input "********"
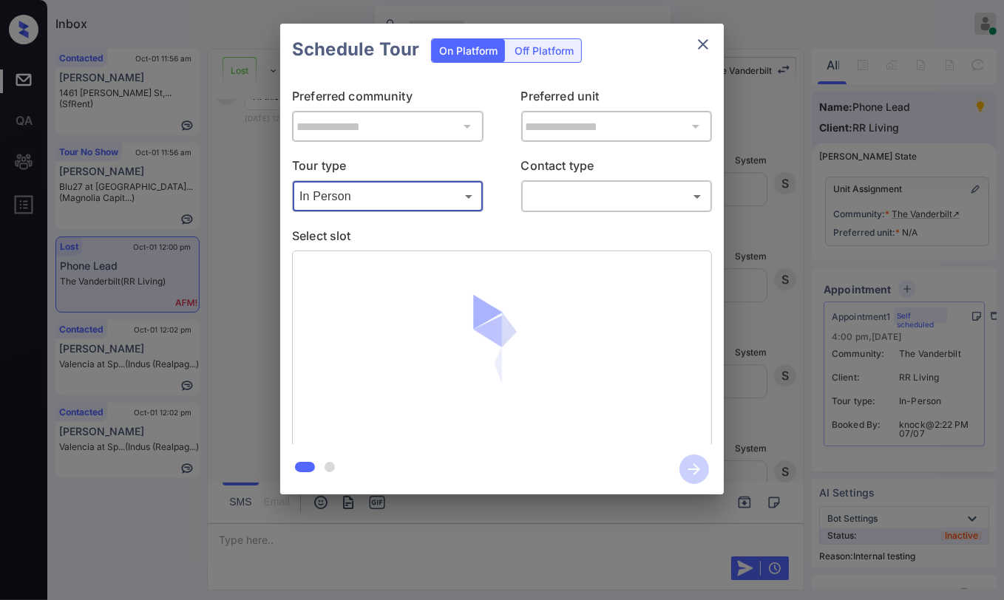
click at [582, 197] on body "Inbox Danielle Dela Cruz Online Set yourself offline Set yourself on break Prof…" at bounding box center [502, 300] width 1004 height 600
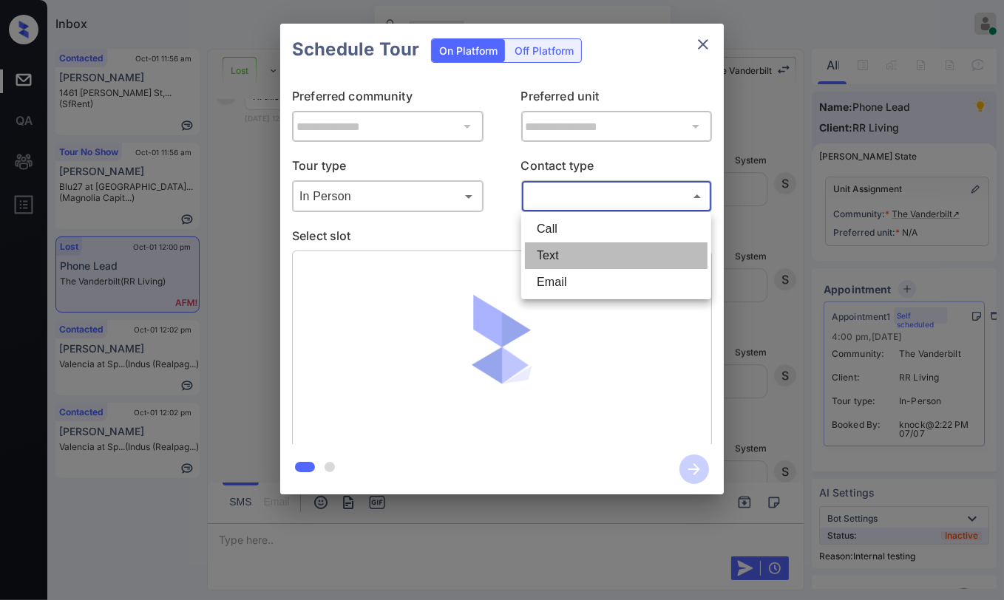
click at [551, 248] on li "Text" at bounding box center [616, 256] width 183 height 27
type input "****"
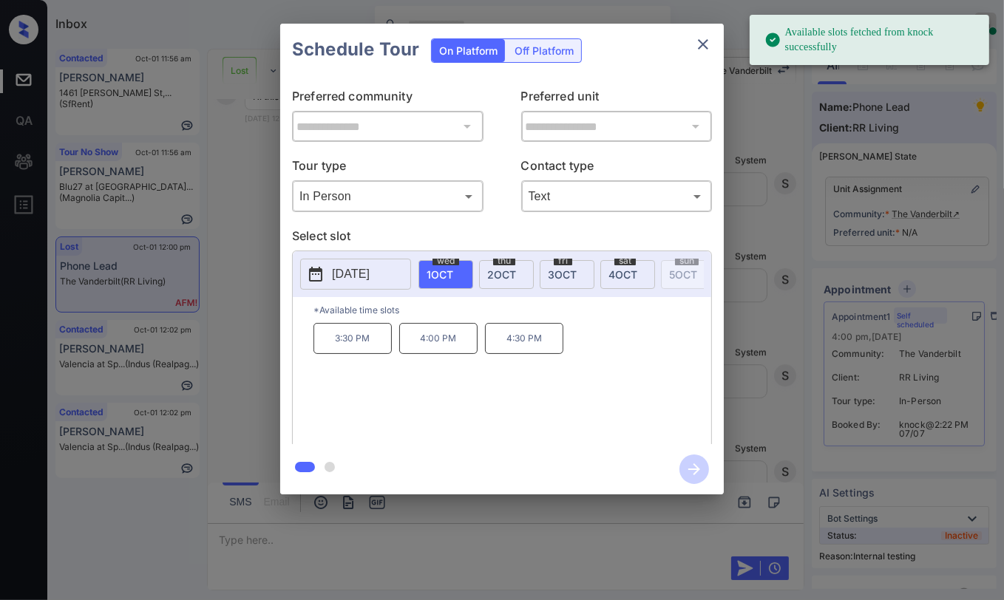
click at [368, 272] on p "2025-10-01" at bounding box center [351, 274] width 38 height 18
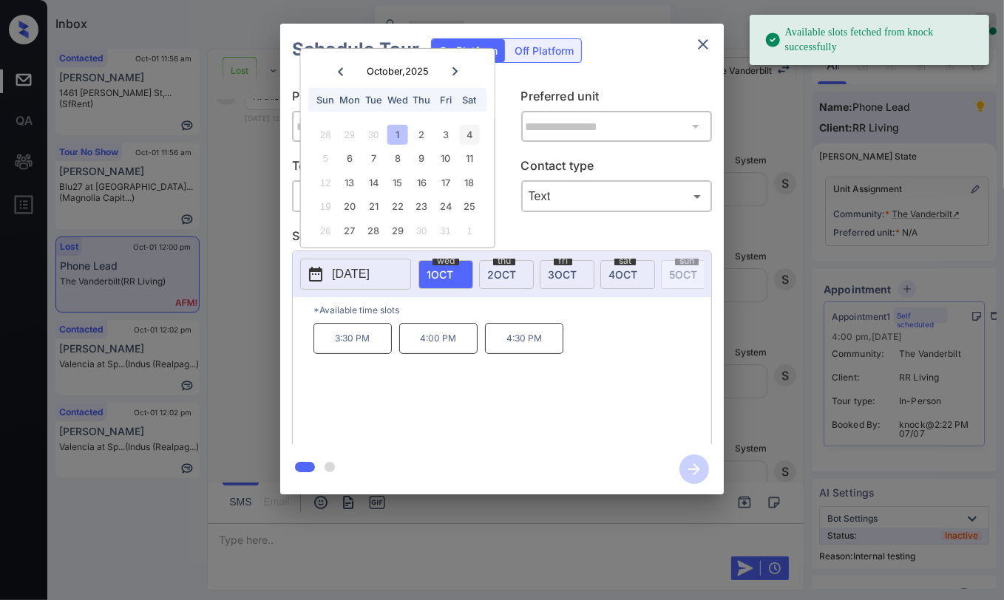
click at [467, 136] on div "4" at bounding box center [469, 135] width 20 height 20
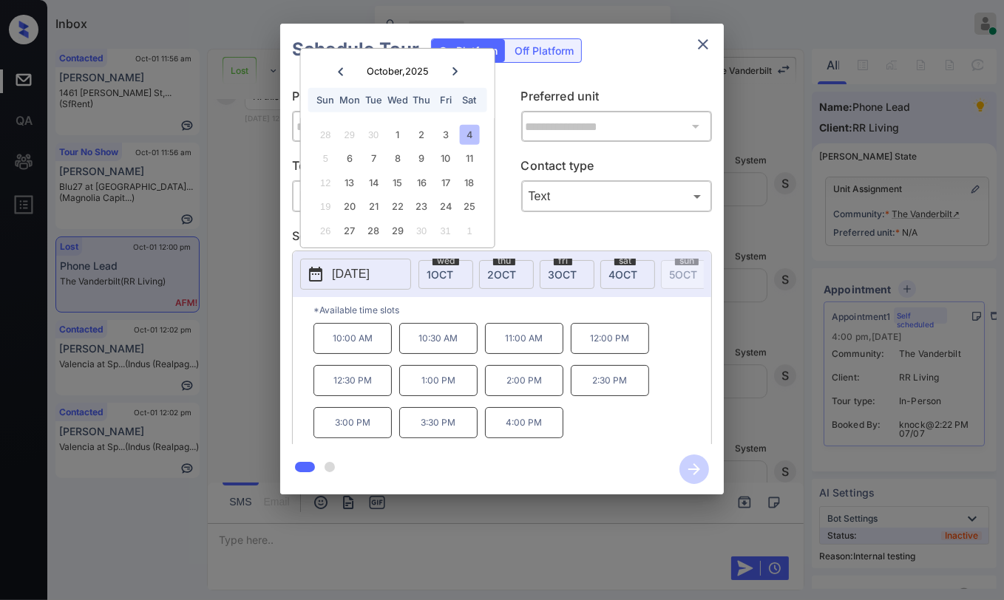
click at [362, 345] on p "10:00 AM" at bounding box center [352, 338] width 78 height 31
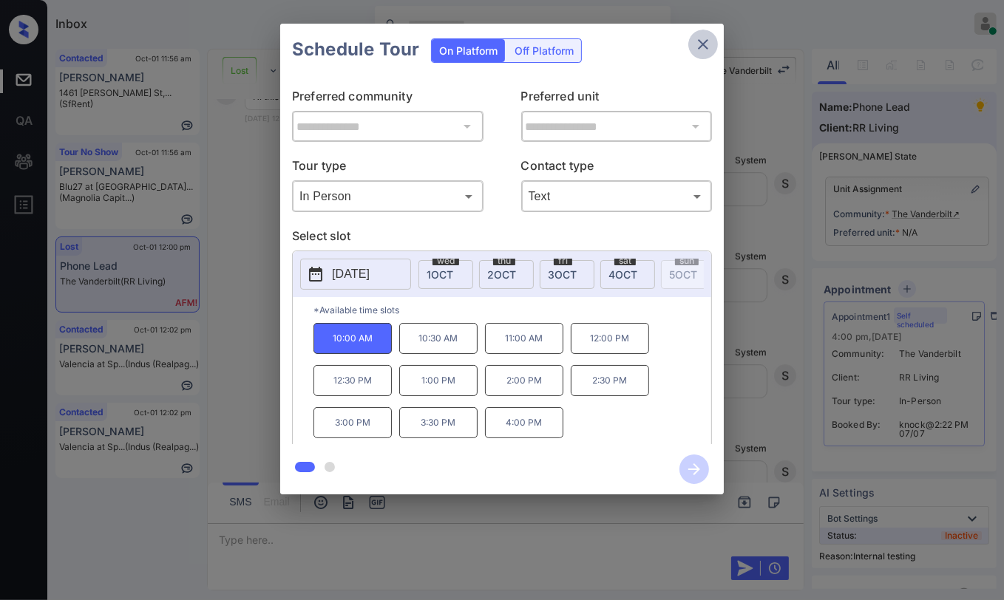
click at [705, 41] on icon "close" at bounding box center [703, 44] width 18 height 18
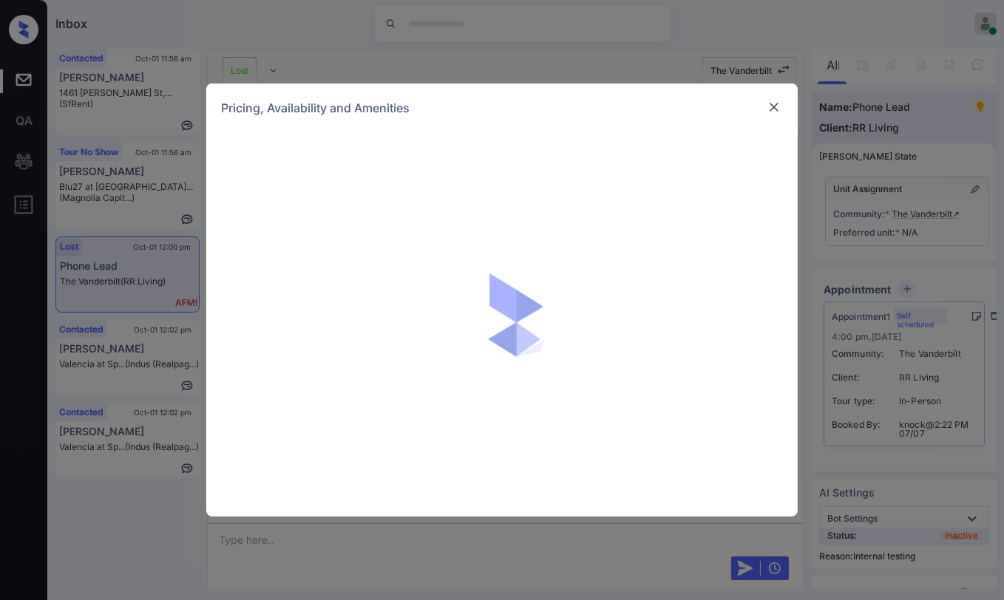
scroll to position [3752, 0]
click at [779, 101] on img at bounding box center [774, 107] width 15 height 15
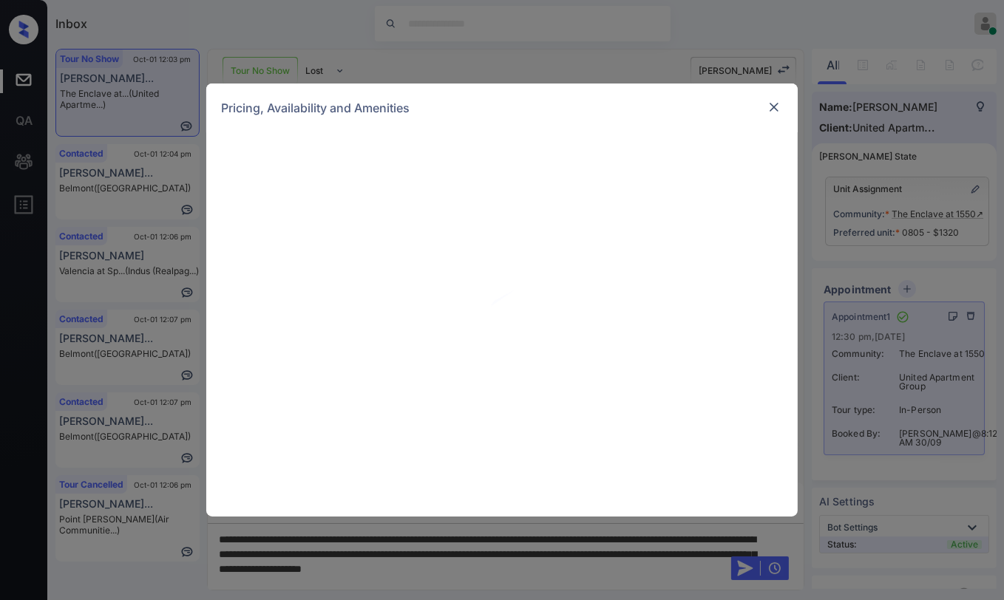
scroll to position [1516, 0]
click at [784, 105] on div "Pricing, Availability and Amenities" at bounding box center [501, 108] width 591 height 49
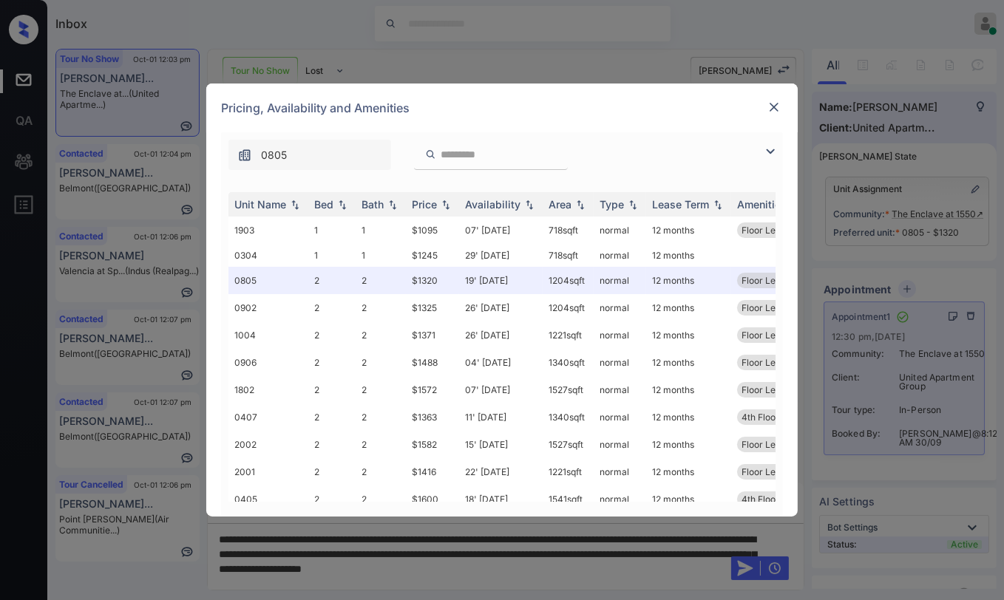
click at [774, 105] on img at bounding box center [774, 107] width 15 height 15
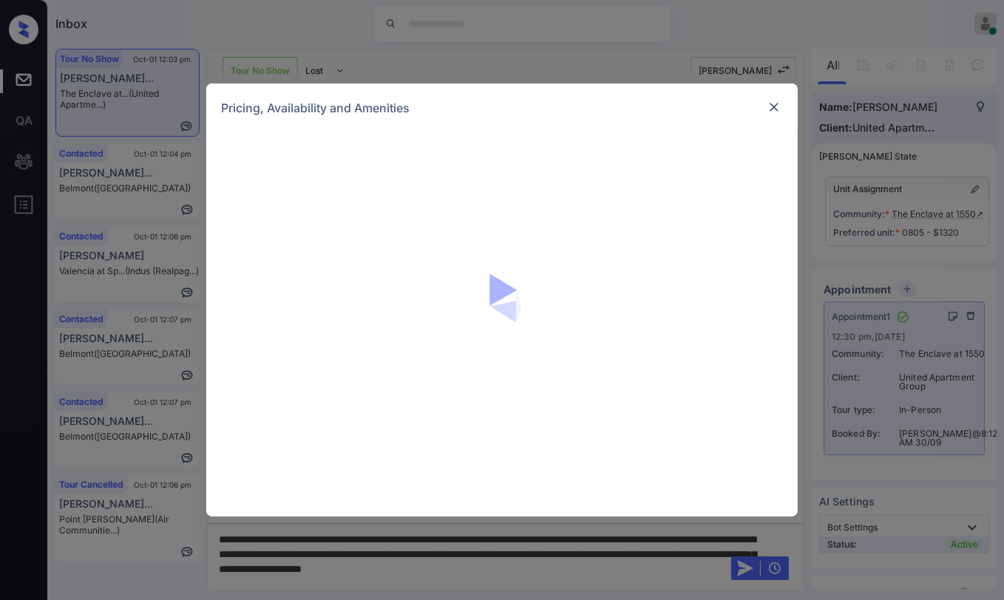
scroll to position [1516, 0]
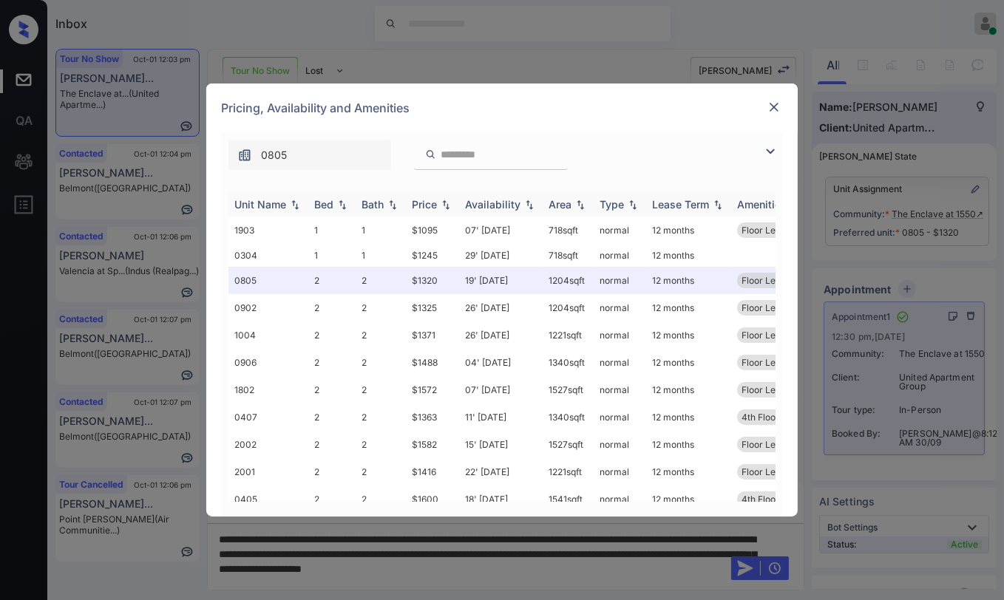
click at [330, 206] on div "Bed" at bounding box center [323, 204] width 19 height 13
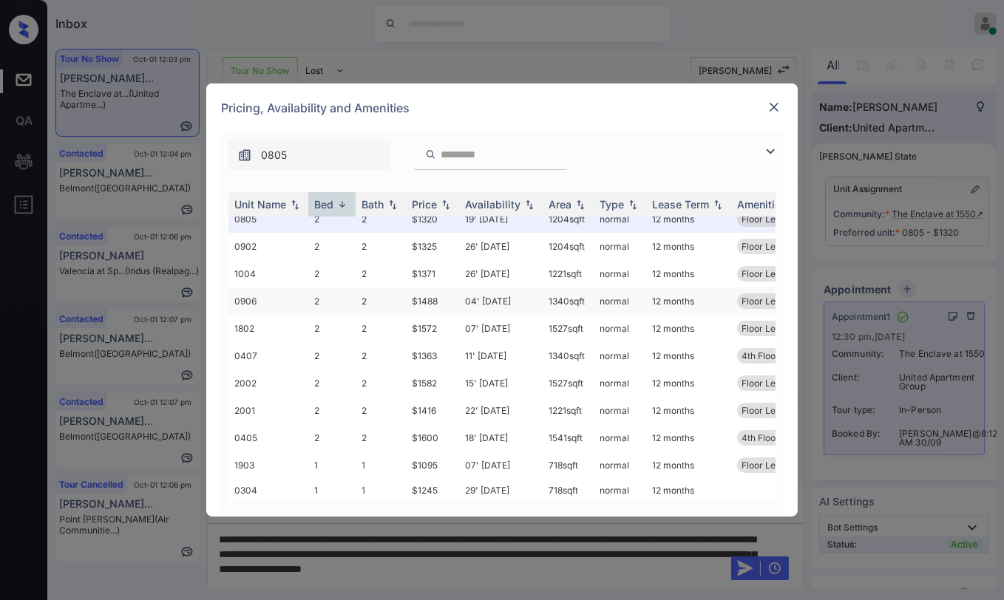
scroll to position [23, 0]
drag, startPoint x: 409, startPoint y: 404, endPoint x: 441, endPoint y: 403, distance: 31.8
click at [441, 403] on td "$1416" at bounding box center [432, 410] width 53 height 27
copy td "$1416"
drag, startPoint x: 408, startPoint y: 258, endPoint x: 441, endPoint y: 258, distance: 32.5
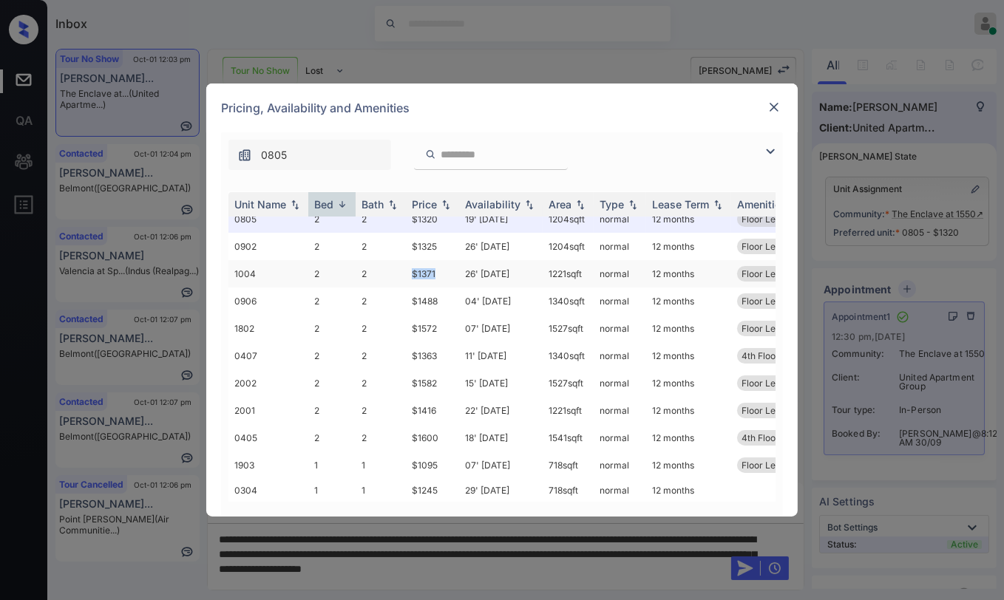
click at [441, 260] on td "$1371" at bounding box center [432, 273] width 53 height 27
drag, startPoint x: 411, startPoint y: 232, endPoint x: 441, endPoint y: 232, distance: 30.3
click at [441, 233] on td "$1325" at bounding box center [432, 246] width 53 height 27
copy td "$1325"
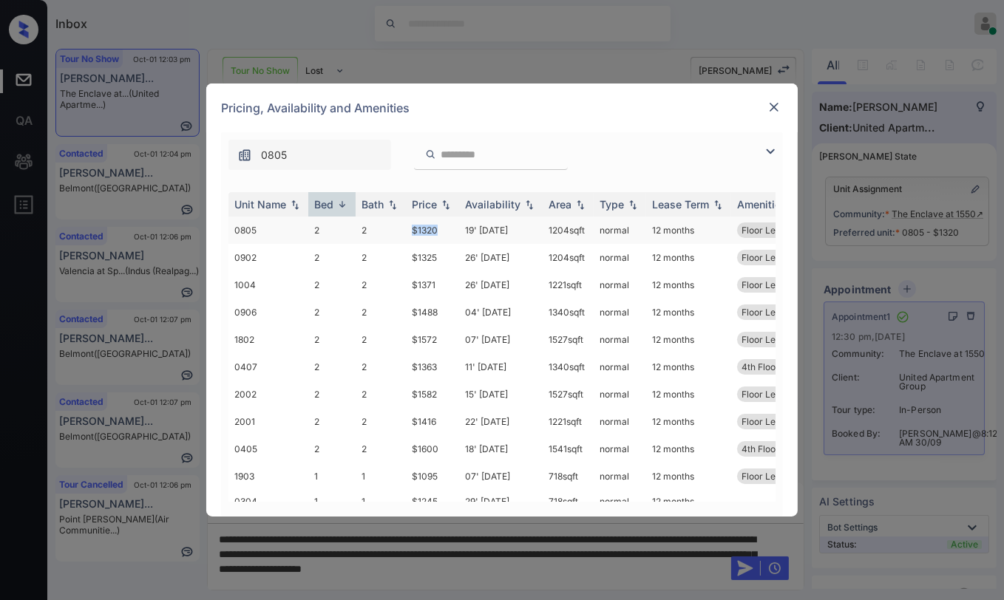
drag, startPoint x: 405, startPoint y: 230, endPoint x: 454, endPoint y: 232, distance: 48.8
click at [454, 232] on tr "0805 2 2 $1320 19' Sep 25 1204 sqft normal 12 months Floor Level 8" at bounding box center [614, 230] width 773 height 27
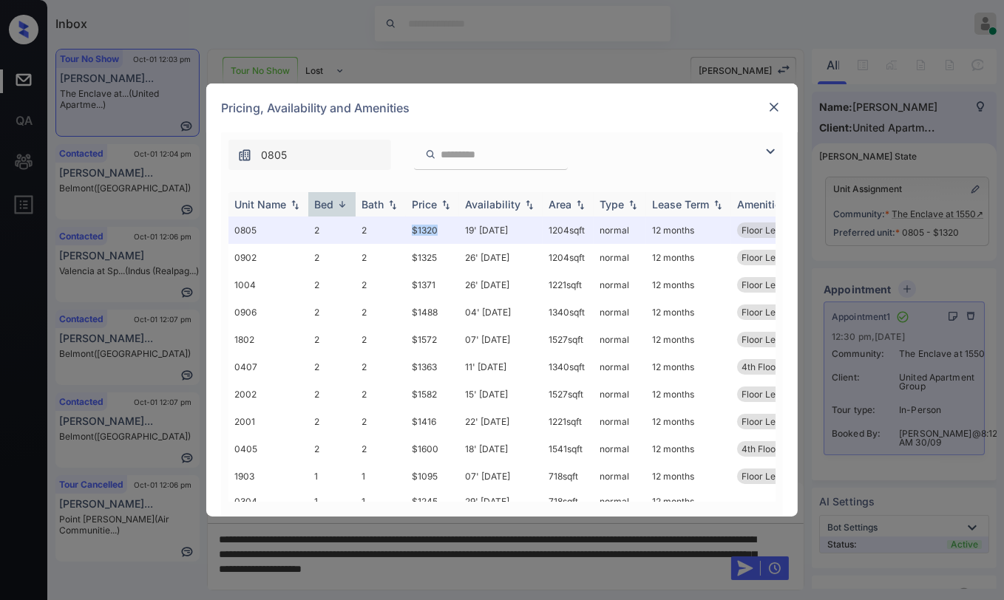
copy tr "$1320"
click at [774, 105] on img at bounding box center [774, 107] width 15 height 15
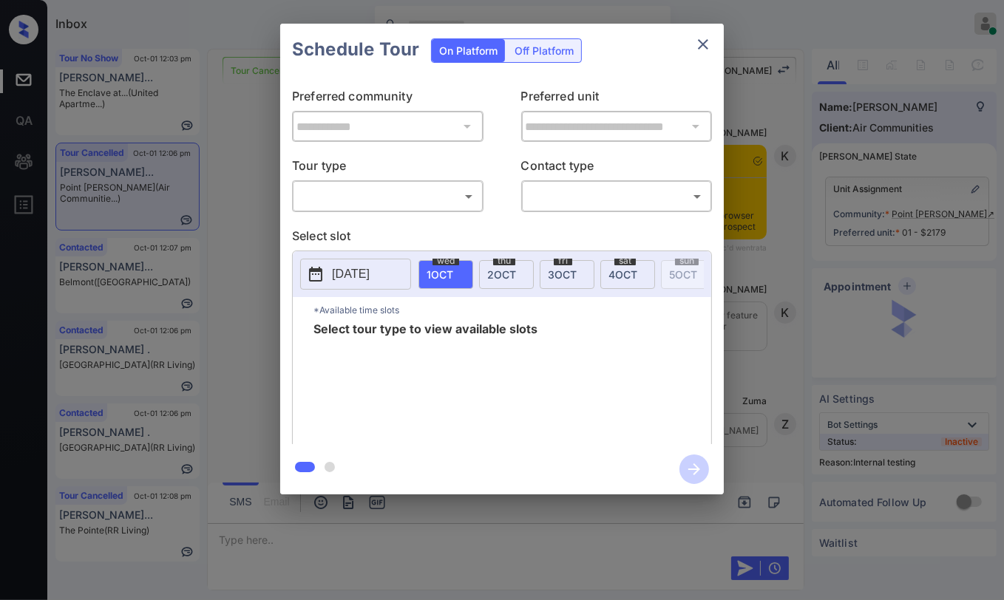
scroll to position [14277, 0]
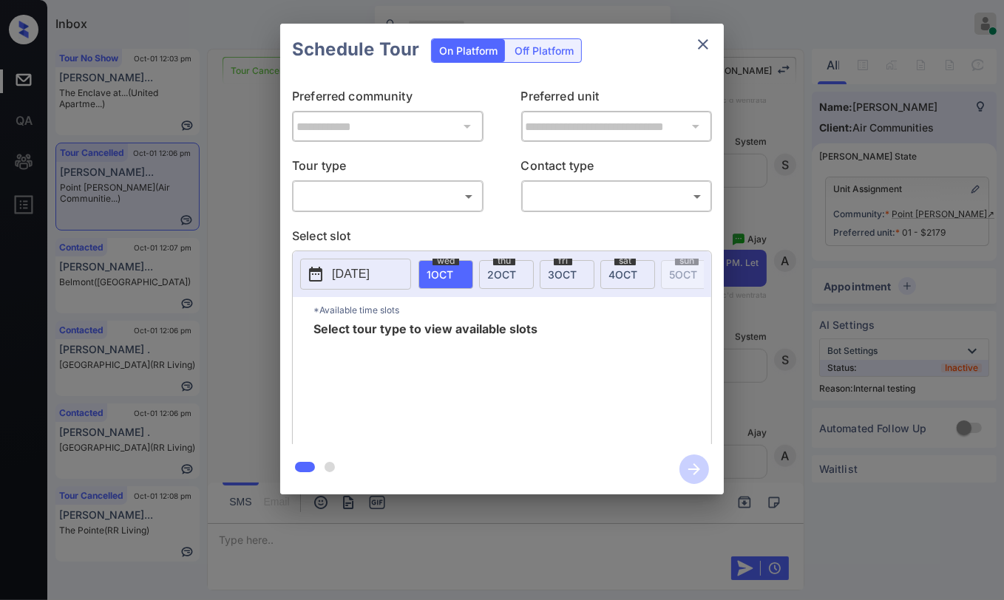
click at [330, 195] on body "Inbox [PERSON_NAME] [PERSON_NAME] Online Set yourself offline Set yourself on b…" at bounding box center [502, 300] width 1004 height 600
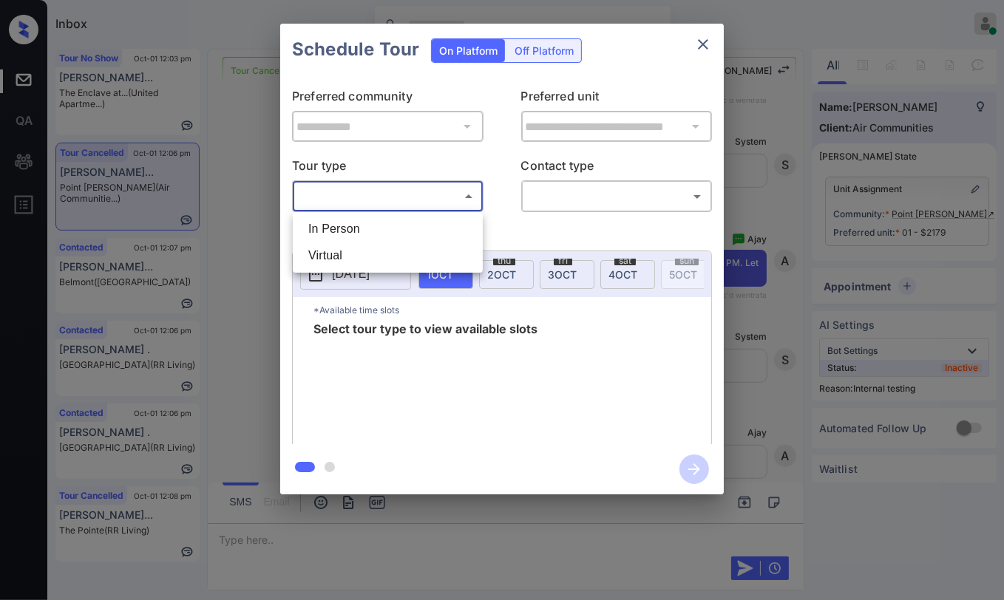
click at [336, 225] on li "In Person" at bounding box center [387, 229] width 183 height 27
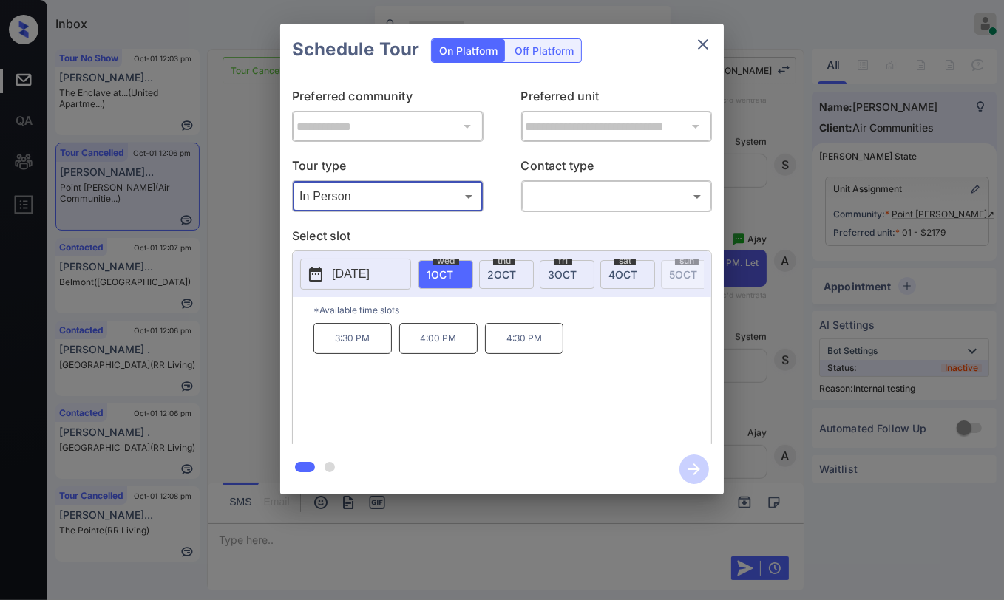
type input "********"
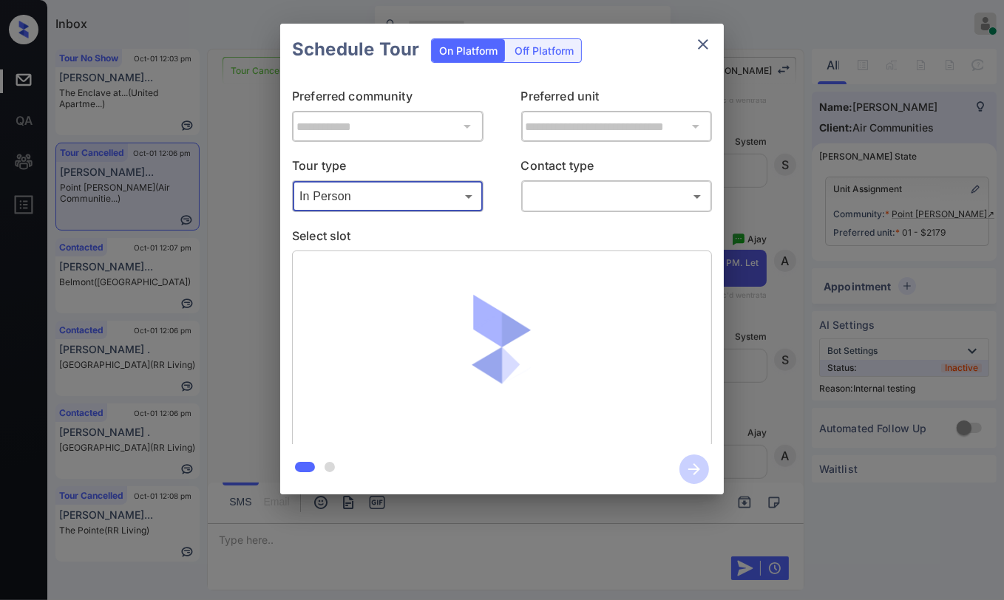
click at [611, 207] on body "Inbox [PERSON_NAME] [PERSON_NAME] Online Set yourself offline Set yourself on b…" at bounding box center [502, 300] width 1004 height 600
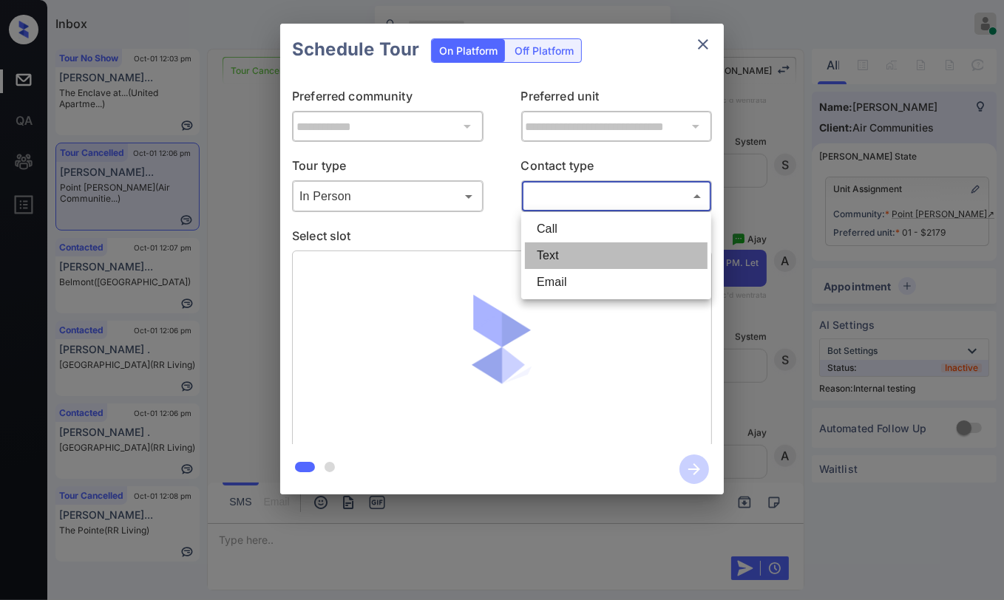
click at [553, 247] on li "Text" at bounding box center [616, 256] width 183 height 27
type input "****"
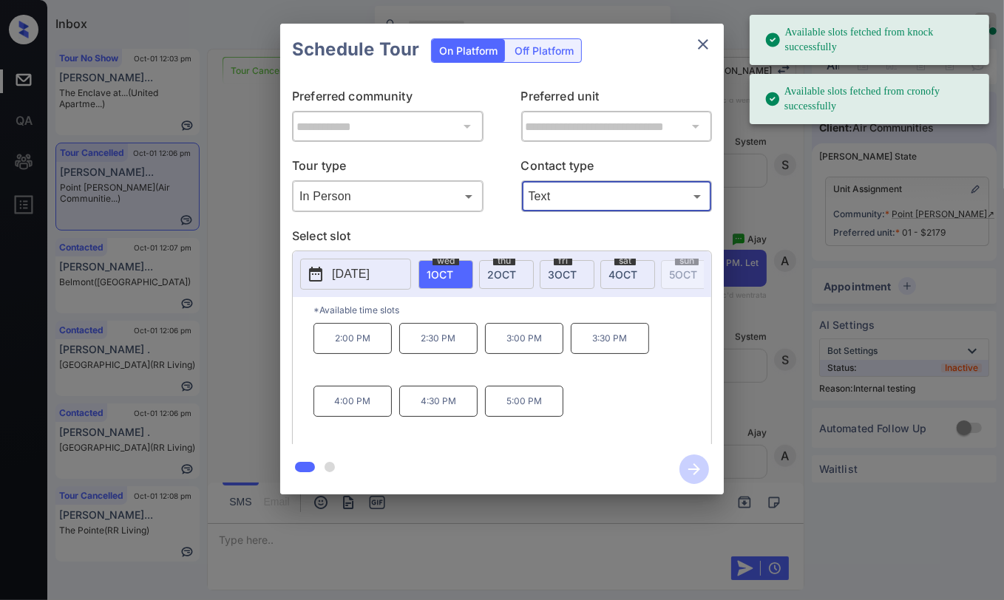
click at [351, 269] on p "[DATE]" at bounding box center [351, 274] width 38 height 18
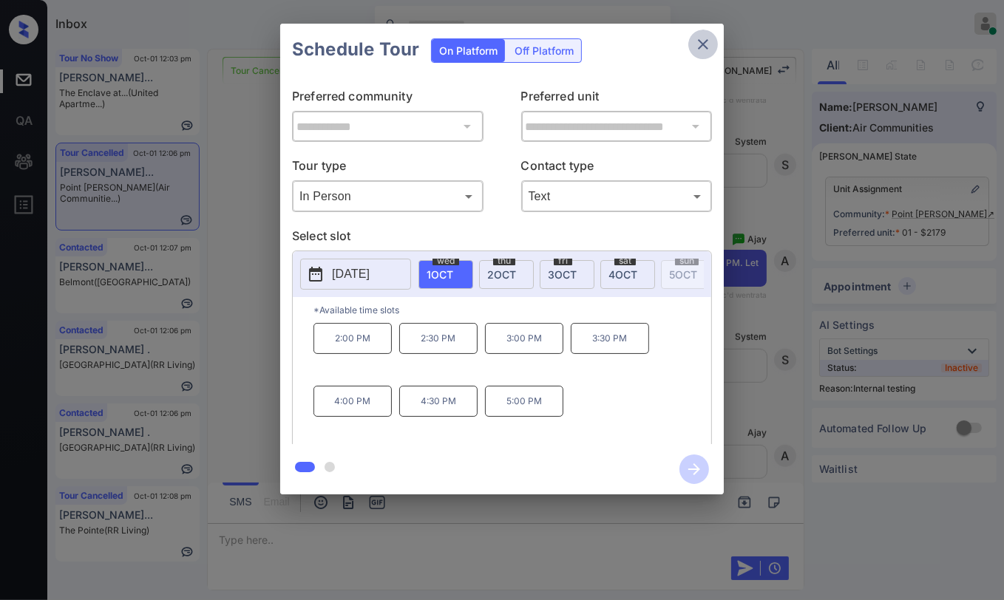
click at [703, 46] on icon "close" at bounding box center [703, 44] width 18 height 18
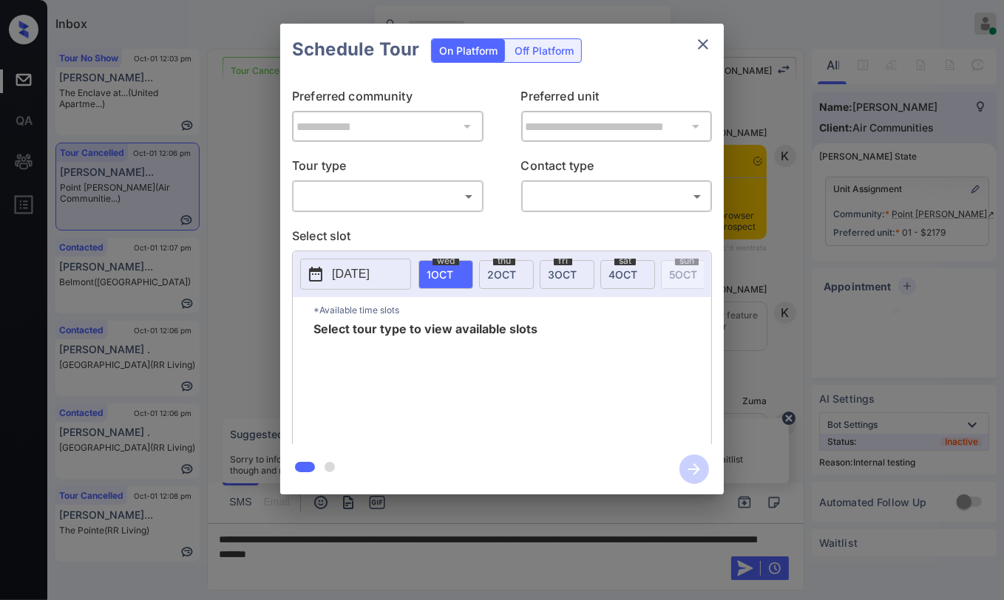
scroll to position [14277, 0]
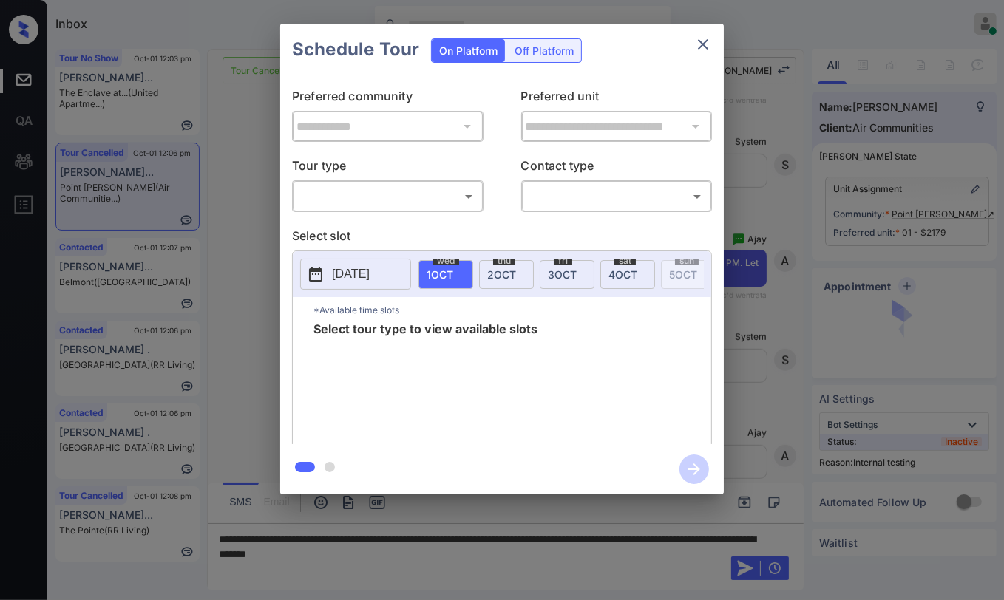
click at [317, 193] on body "Inbox [PERSON_NAME] [PERSON_NAME] Online Set yourself offline Set yourself on b…" at bounding box center [502, 300] width 1004 height 600
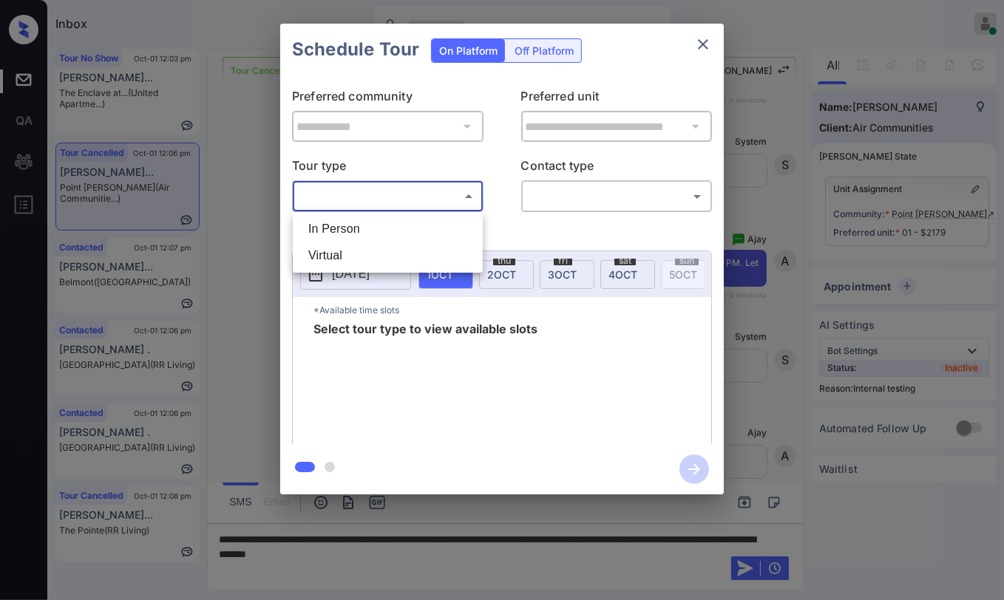
click at [330, 224] on li "In Person" at bounding box center [387, 229] width 183 height 27
type input "********"
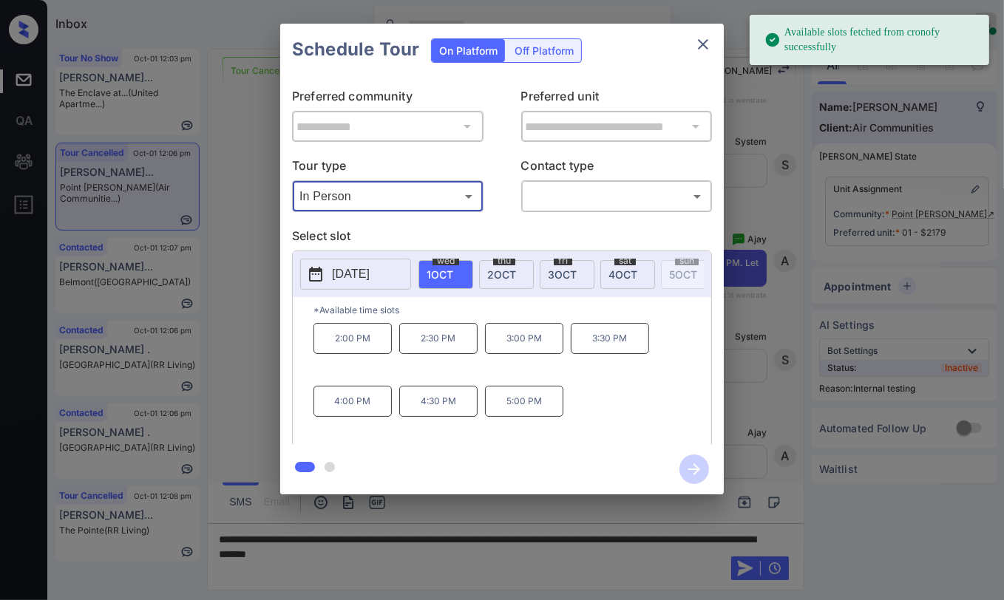
click at [370, 268] on p "[DATE]" at bounding box center [351, 274] width 38 height 18
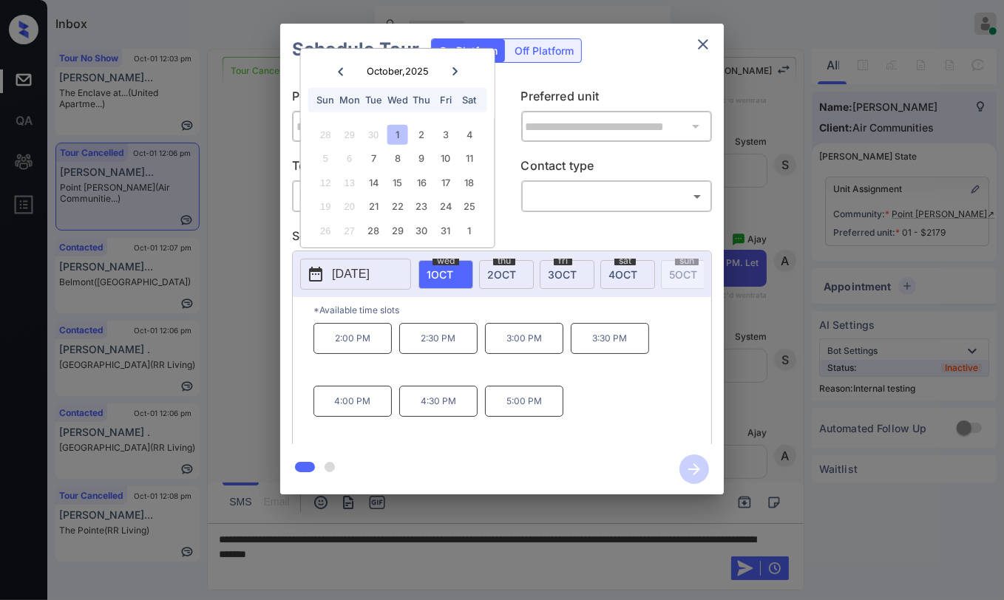
click at [702, 49] on icon "close" at bounding box center [703, 44] width 18 height 18
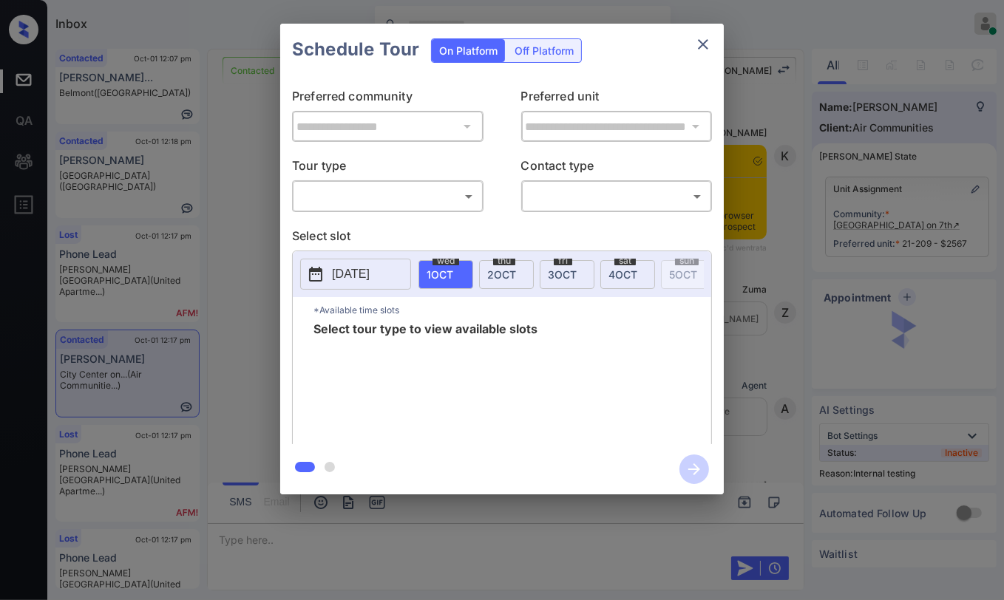
click at [348, 203] on body "Inbox [PERSON_NAME] [PERSON_NAME] Online Set yourself offline Set yourself on b…" at bounding box center [502, 300] width 1004 height 600
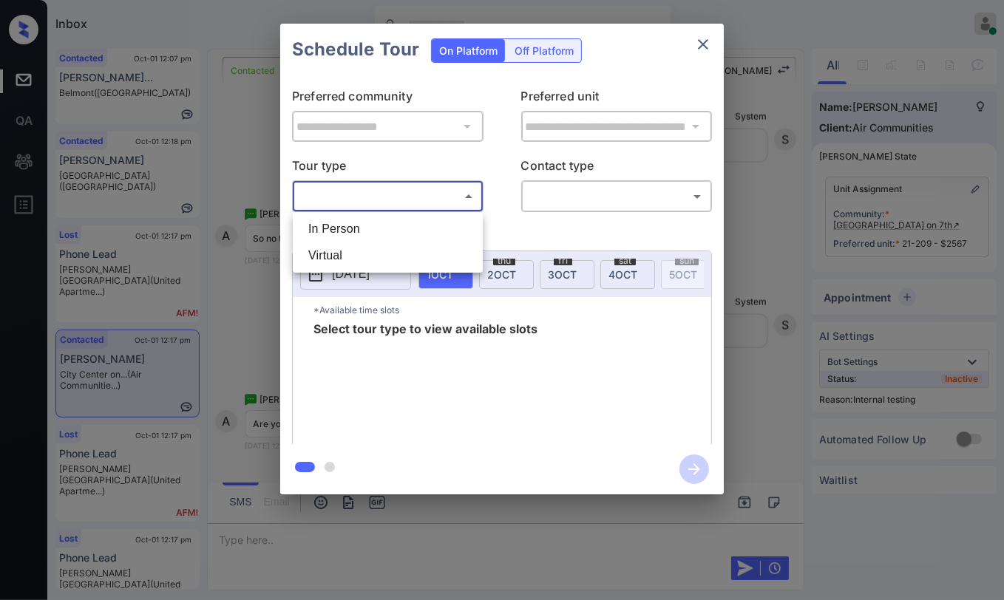
click at [353, 226] on li "In Person" at bounding box center [387, 229] width 183 height 27
type input "********"
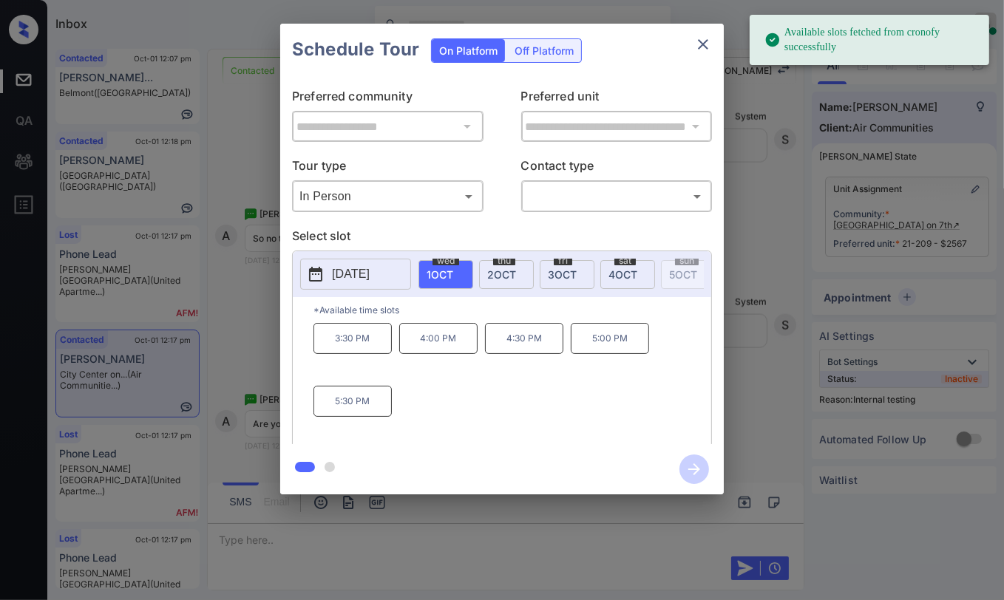
click at [362, 271] on p "[DATE]" at bounding box center [351, 274] width 38 height 18
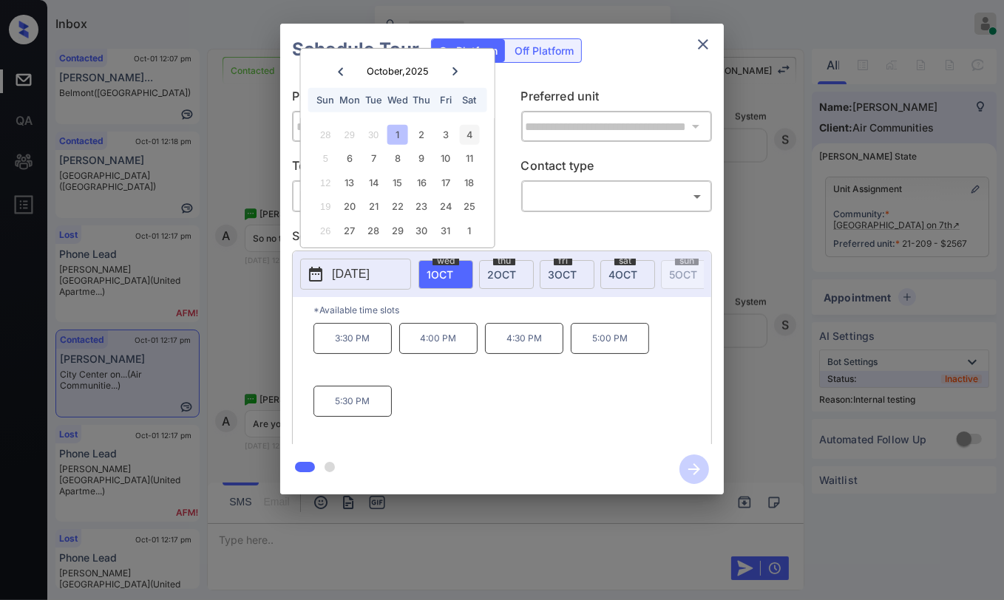
click at [467, 135] on div "4" at bounding box center [469, 135] width 20 height 20
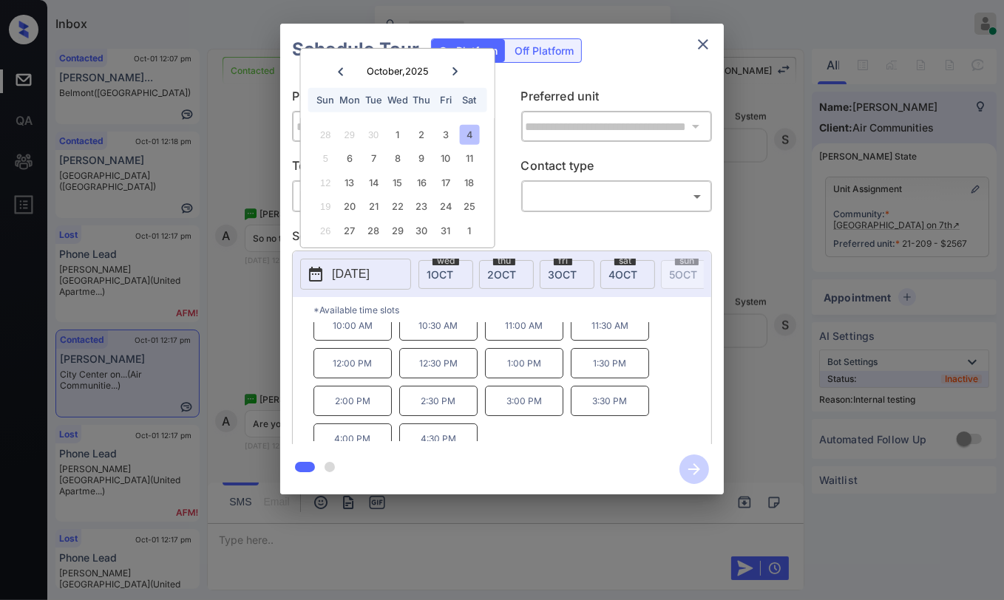
scroll to position [24, 0]
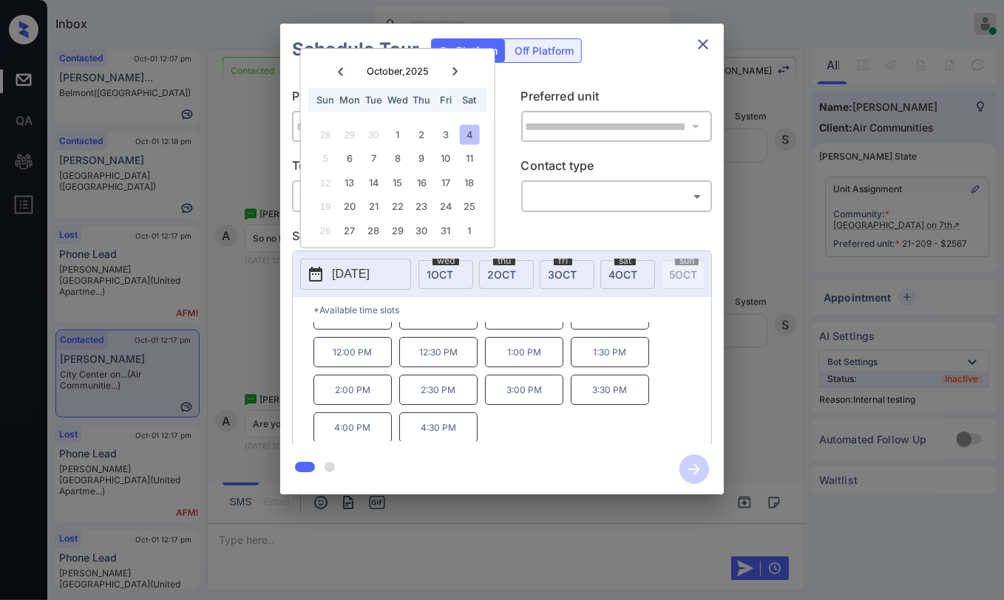
click at [702, 39] on icon "close" at bounding box center [703, 44] width 18 height 18
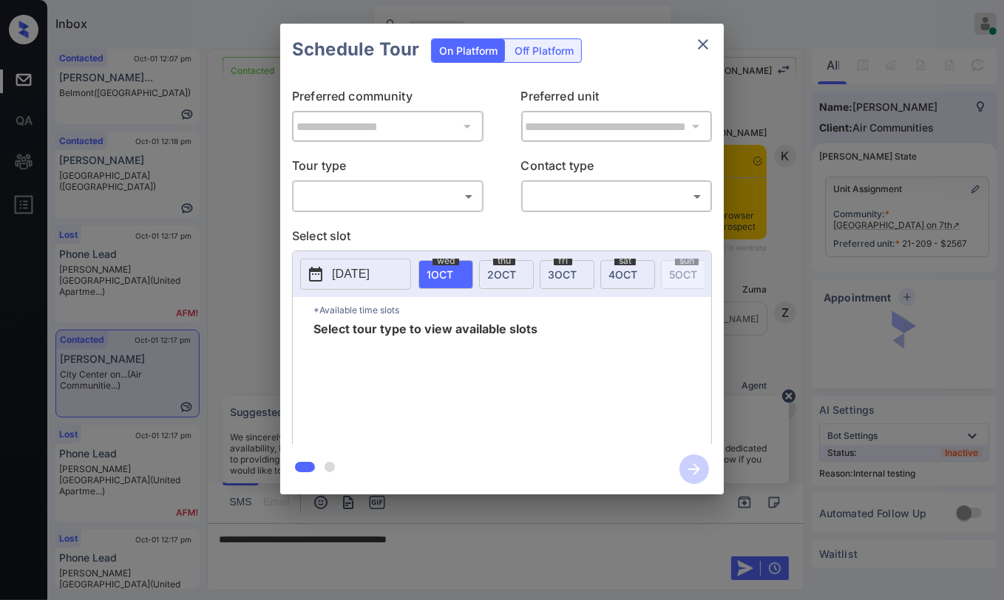
scroll to position [6472, 0]
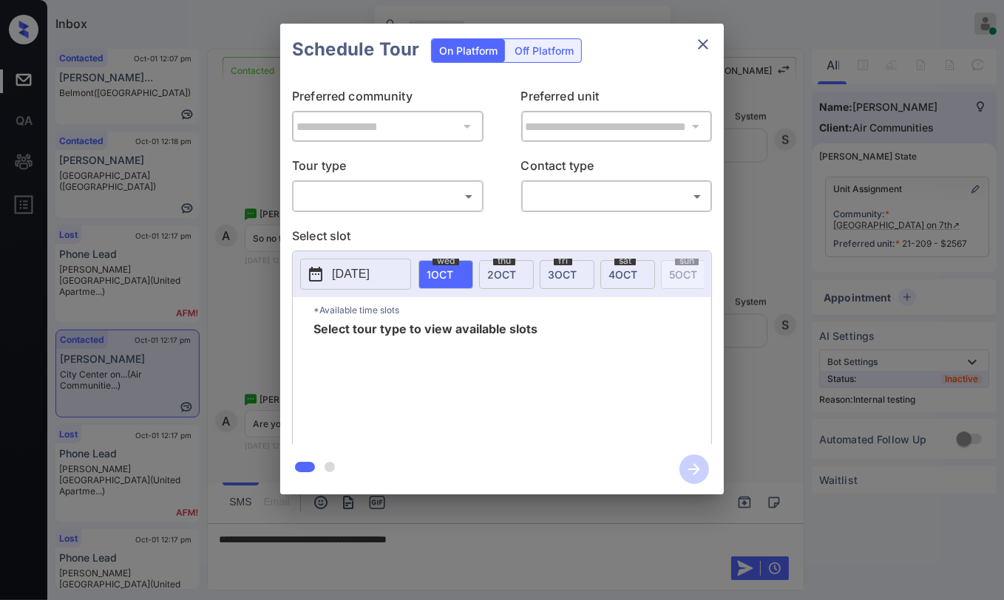
click at [464, 197] on body "Inbox Danielle Dela Cruz Online Set yourself offline Set yourself on break Prof…" at bounding box center [502, 300] width 1004 height 600
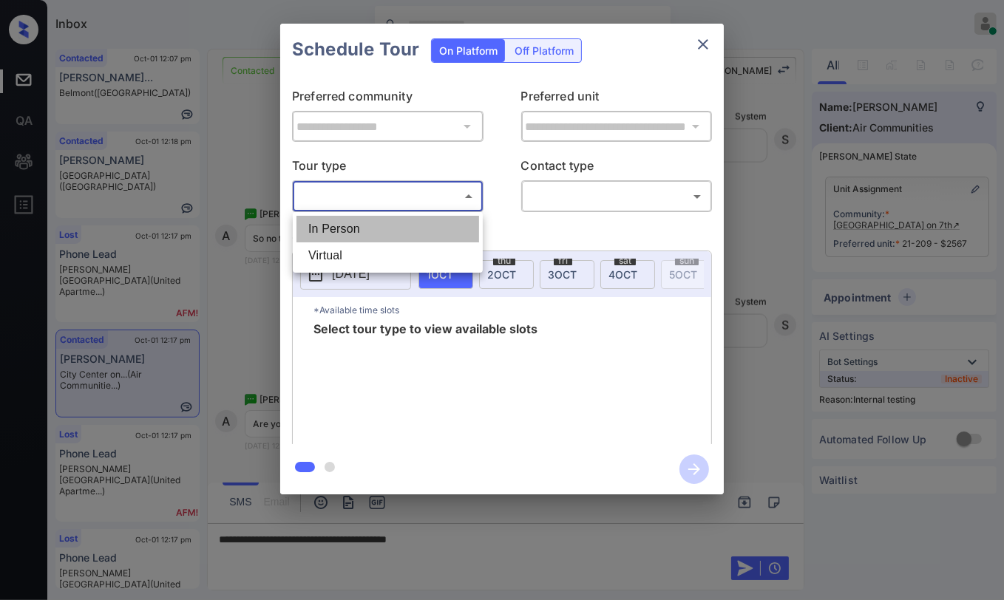
click at [390, 227] on li "In Person" at bounding box center [387, 229] width 183 height 27
type input "********"
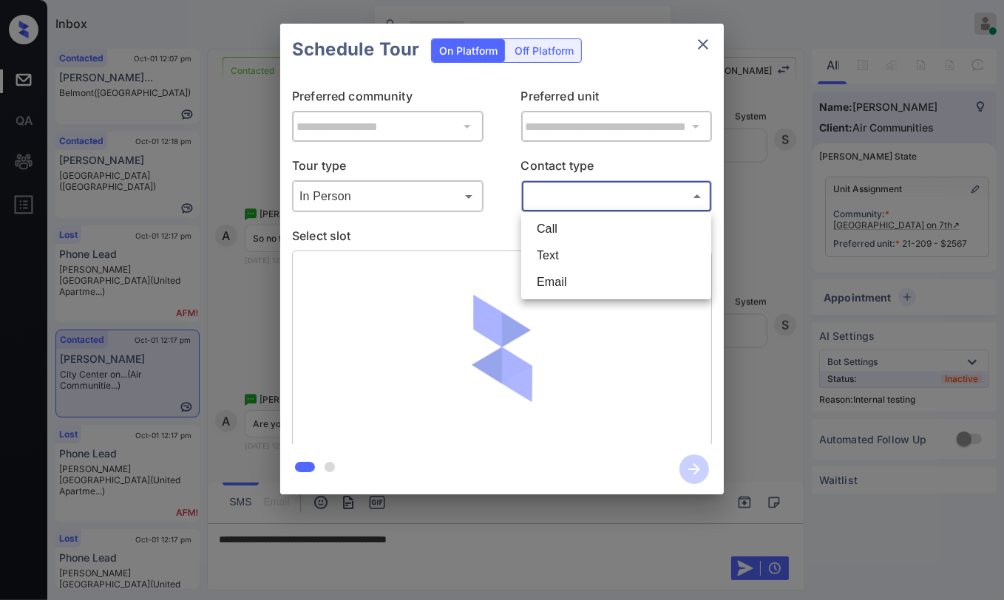
click at [597, 199] on body "Inbox Danielle Dela Cruz Online Set yourself offline Set yourself on break Prof…" at bounding box center [502, 300] width 1004 height 600
click at [594, 255] on li "Text" at bounding box center [616, 256] width 183 height 27
type input "****"
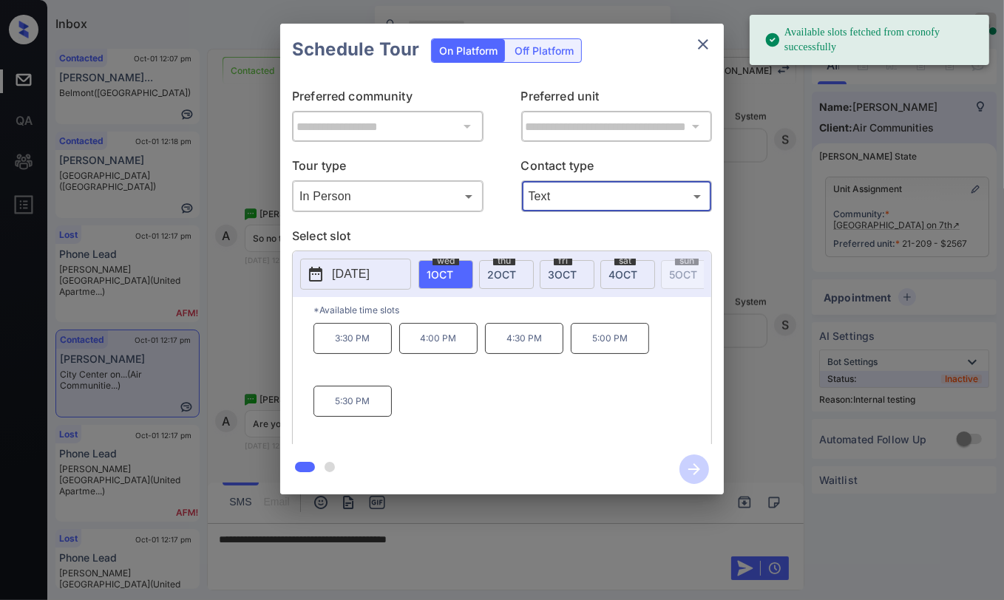
click at [629, 274] on span "4 OCT" at bounding box center [623, 274] width 29 height 13
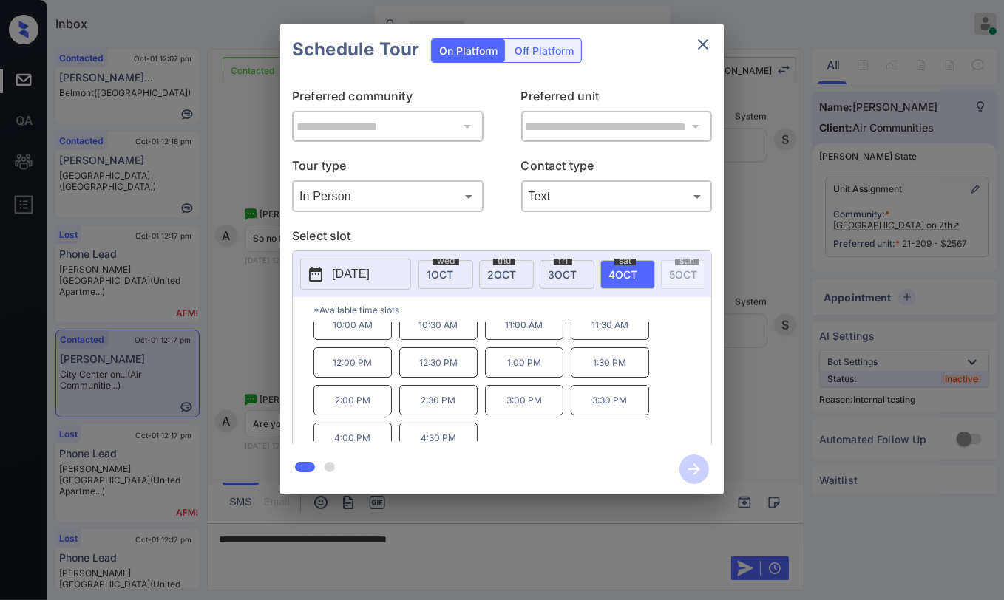
scroll to position [24, 0]
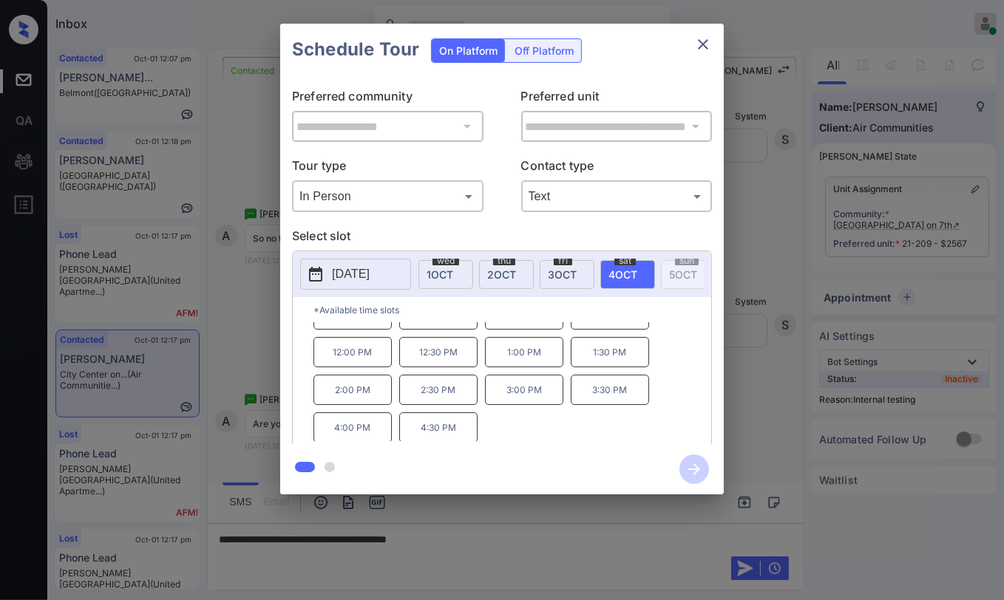
click at [707, 41] on icon "close" at bounding box center [703, 44] width 10 height 10
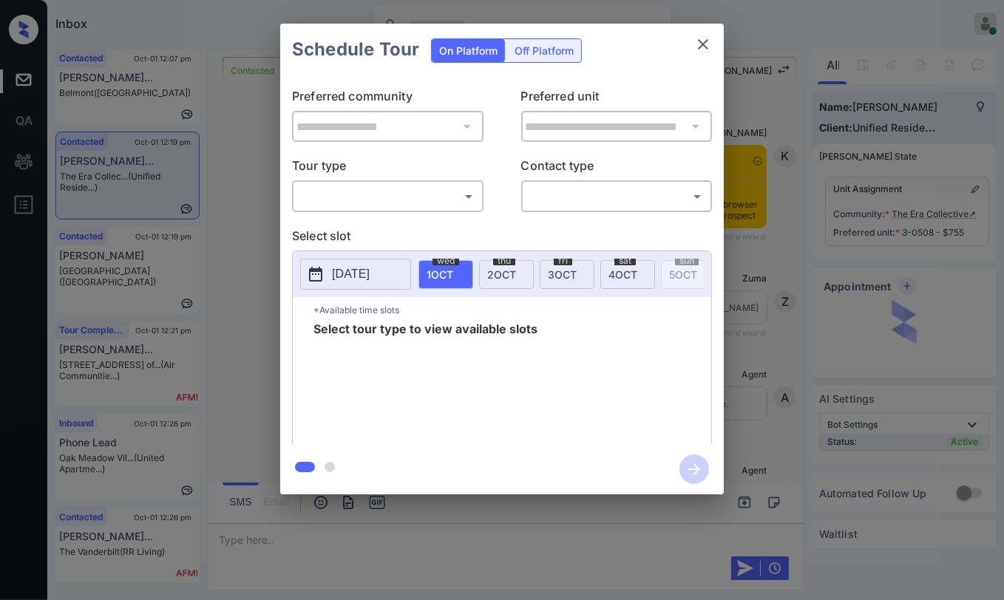
scroll to position [4180, 0]
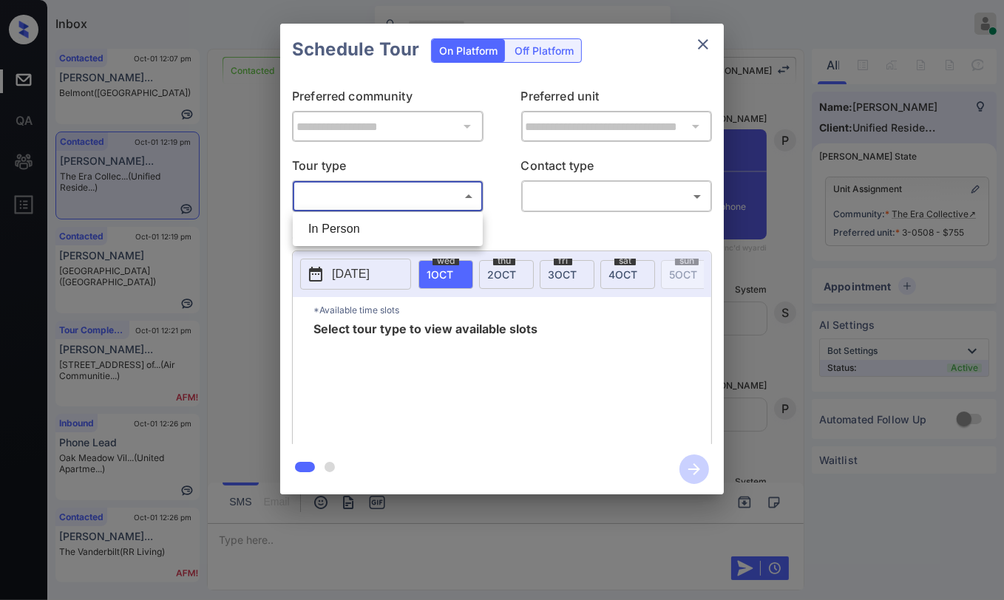
click at [409, 202] on body "Inbox [PERSON_NAME] [PERSON_NAME] Online Set yourself offline Set yourself on b…" at bounding box center [502, 300] width 1004 height 600
click at [381, 228] on li "In Person" at bounding box center [387, 229] width 183 height 27
type input "********"
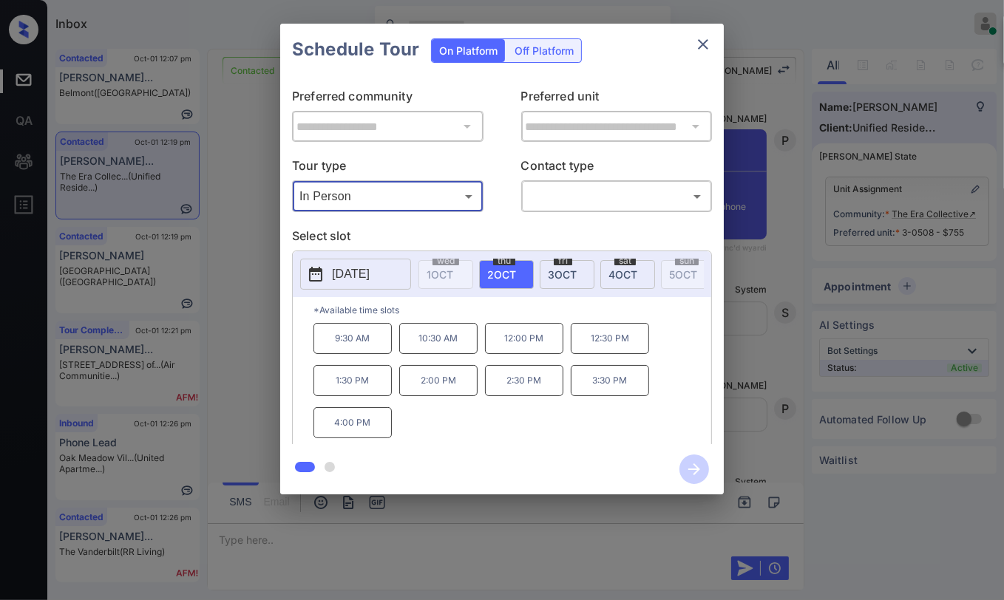
click at [707, 41] on icon "close" at bounding box center [703, 44] width 10 height 10
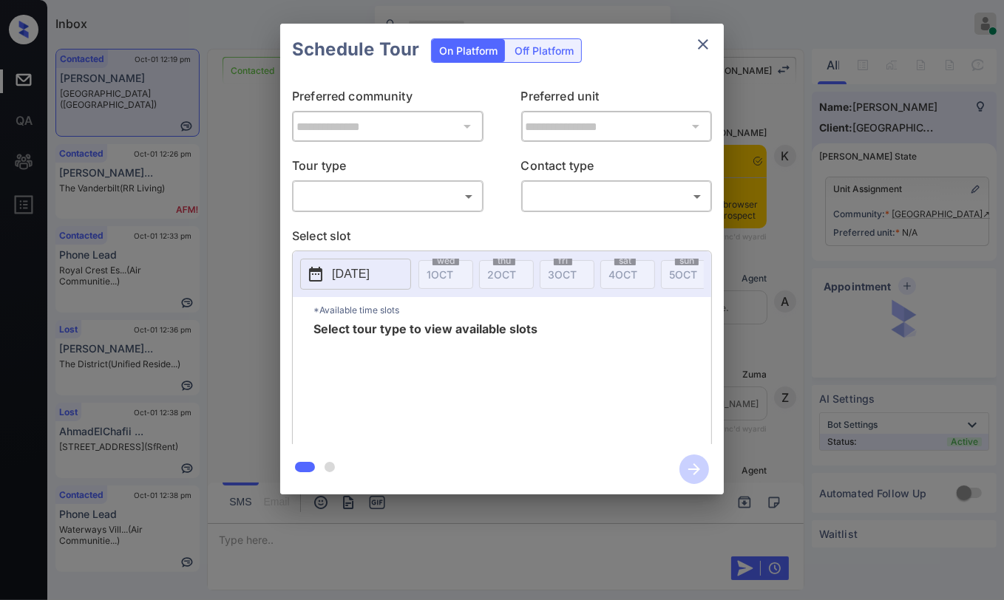
scroll to position [4476, 0]
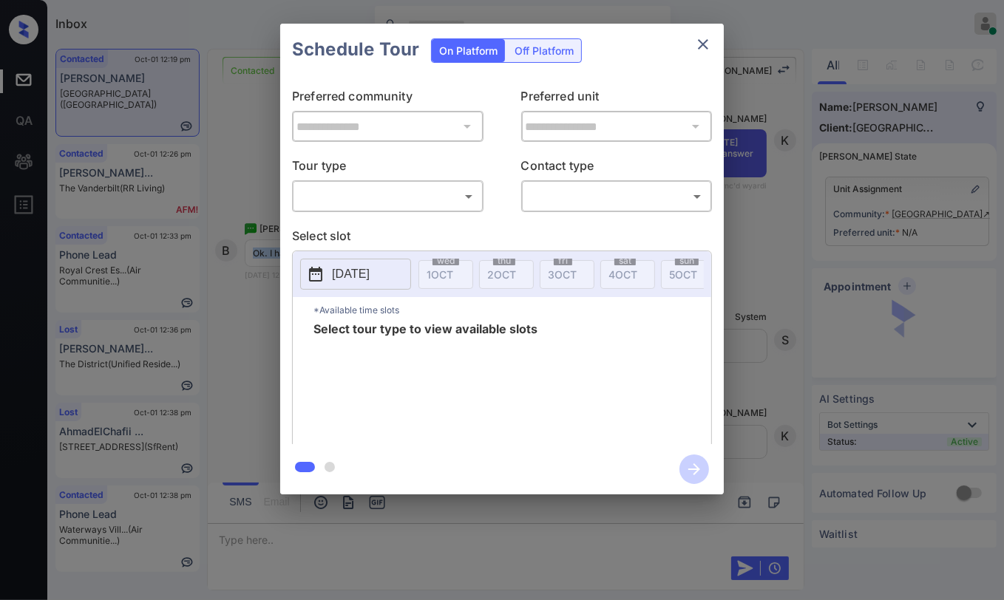
click at [369, 191] on body "Inbox [PERSON_NAME] [PERSON_NAME] Online Set yourself offline Set yourself on b…" at bounding box center [502, 300] width 1004 height 600
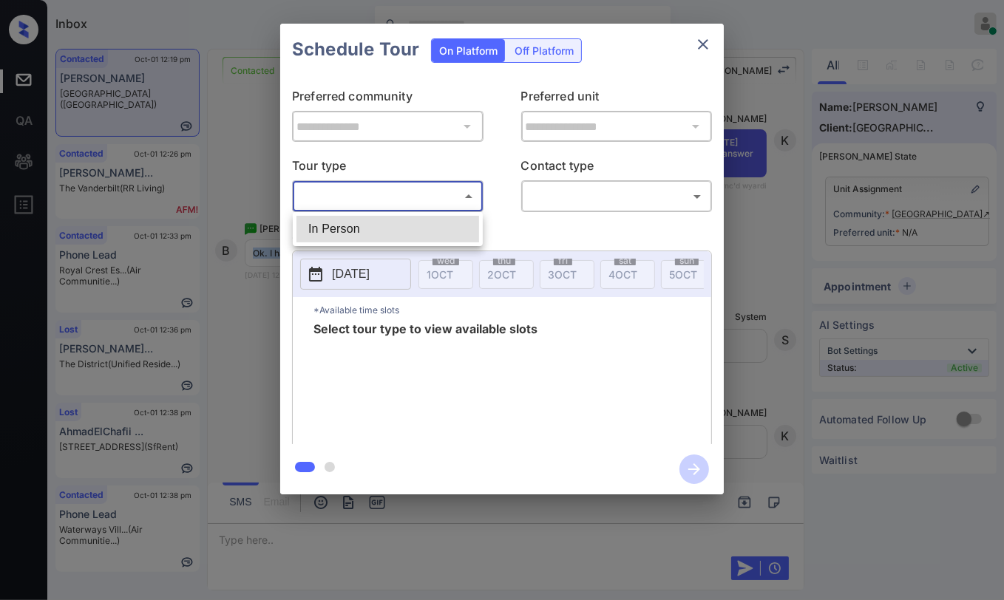
click at [353, 225] on li "In Person" at bounding box center [387, 229] width 183 height 27
type input "********"
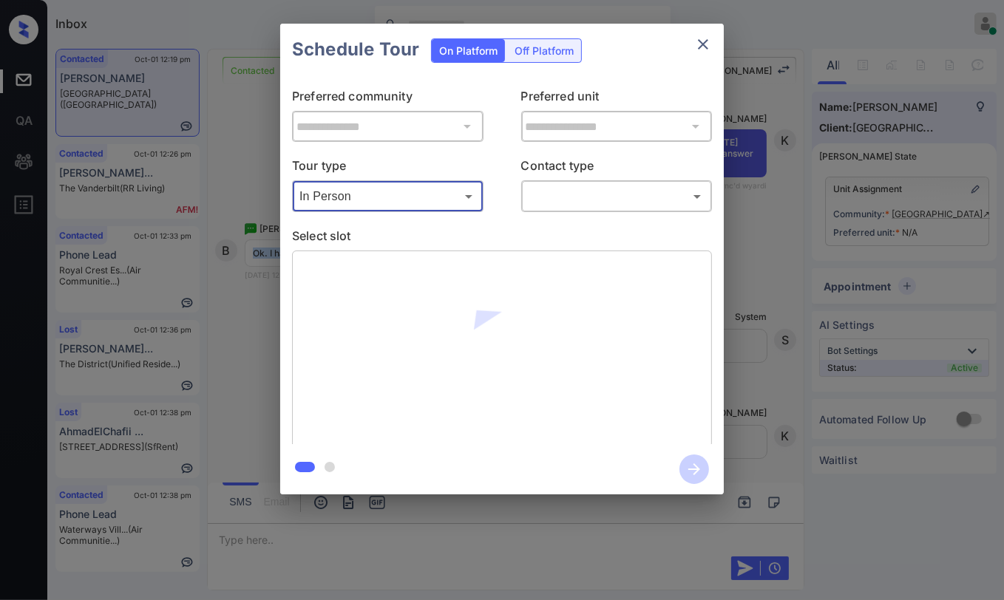
click at [627, 191] on body "Inbox [PERSON_NAME] [PERSON_NAME] Online Set yourself offline Set yourself on b…" at bounding box center [502, 300] width 1004 height 600
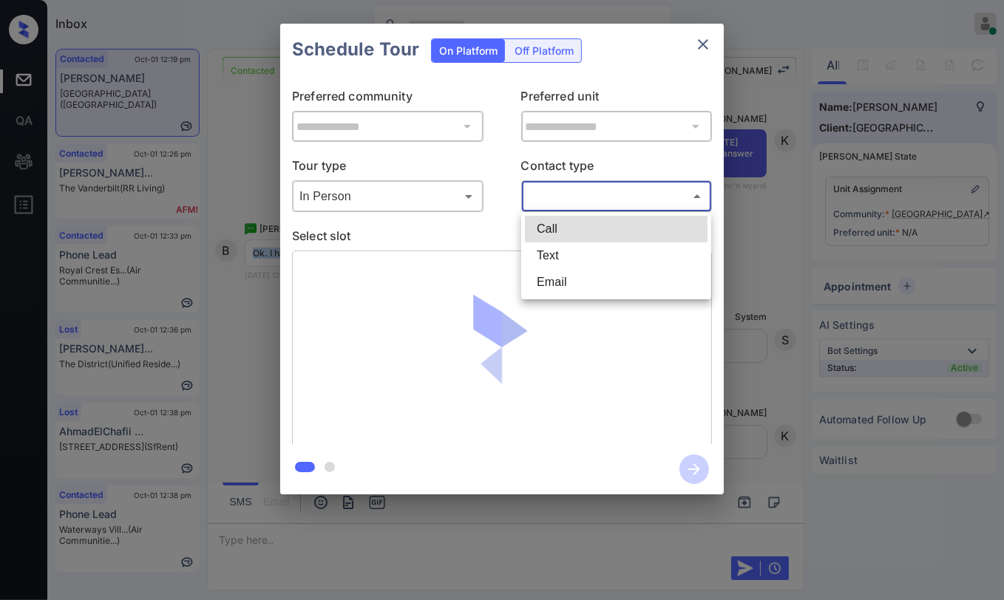
click at [566, 248] on li "Text" at bounding box center [616, 256] width 183 height 27
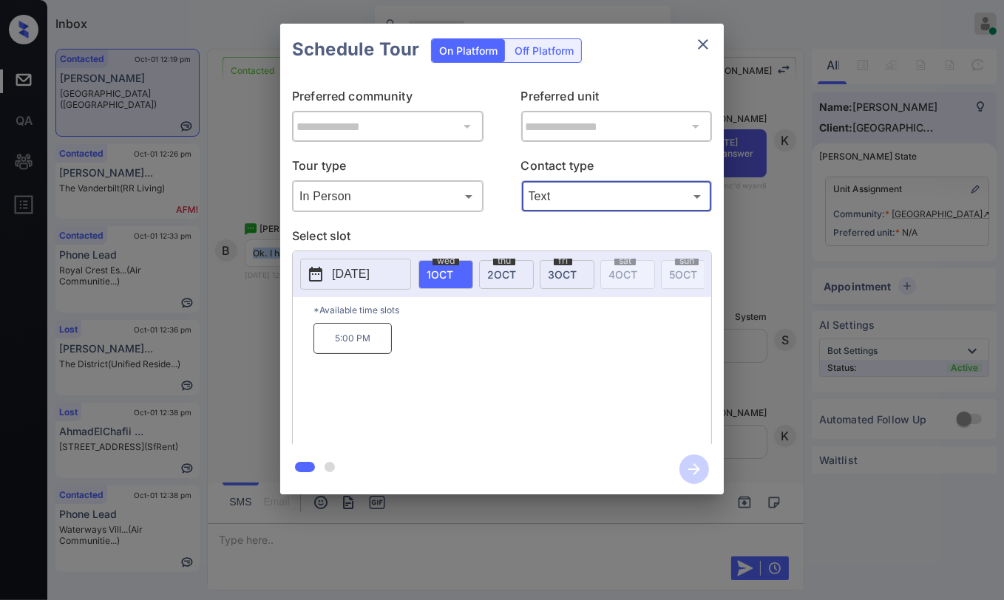
type input "****"
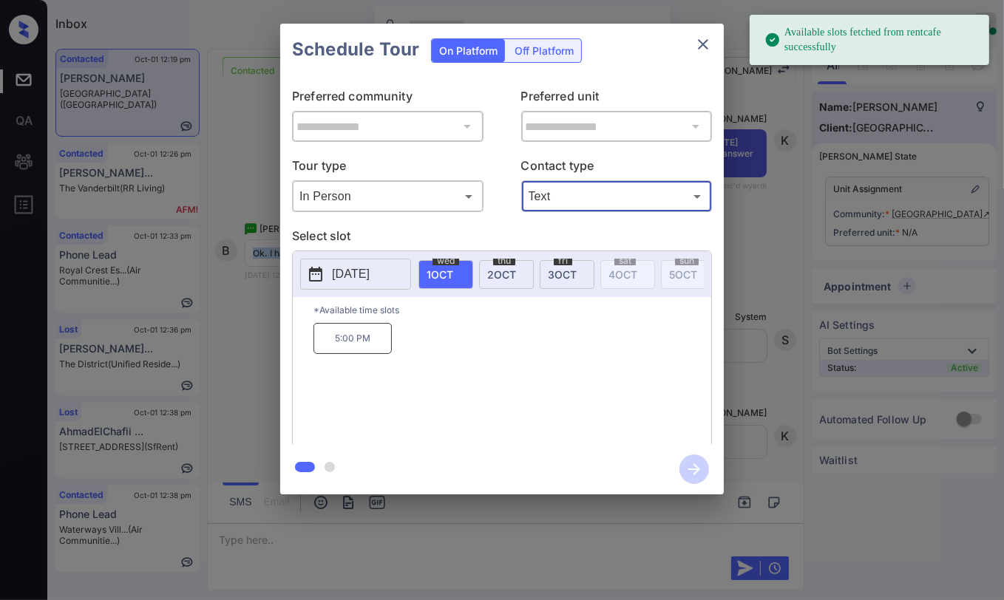
click at [355, 271] on p "[DATE]" at bounding box center [351, 274] width 38 height 18
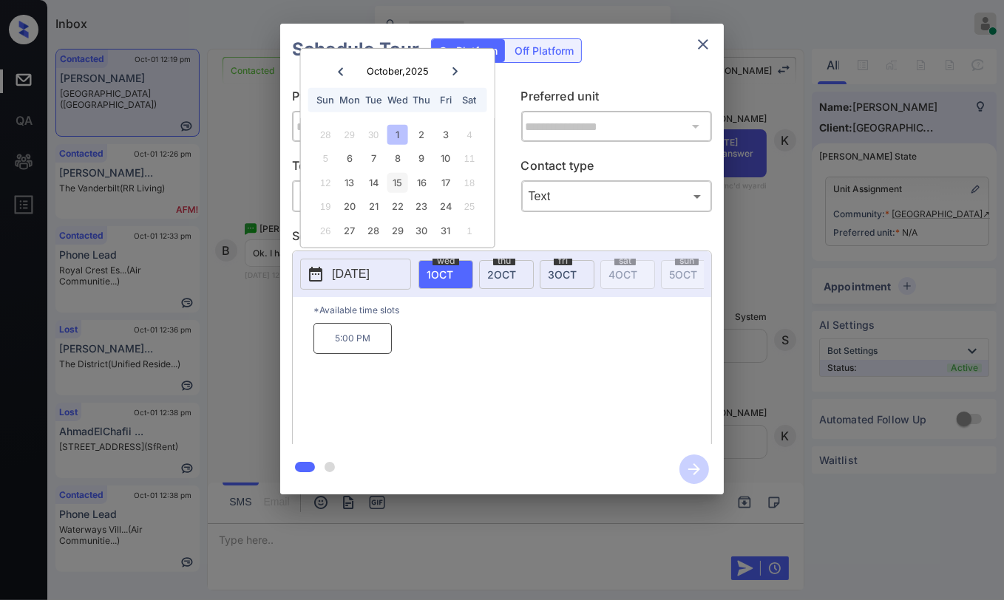
click at [391, 182] on div "15" at bounding box center [397, 183] width 20 height 20
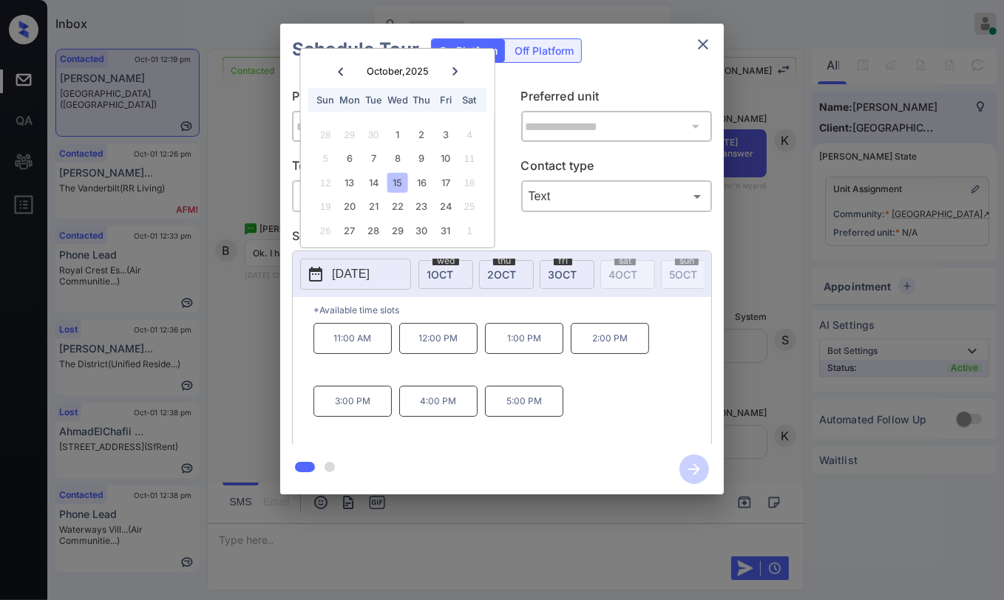
click at [699, 38] on icon "close" at bounding box center [703, 44] width 18 height 18
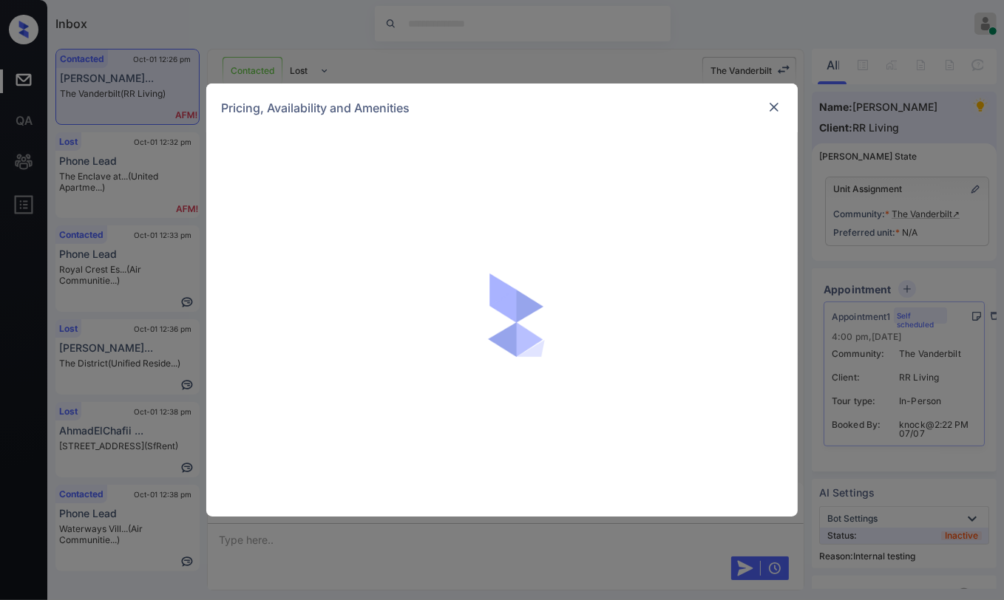
scroll to position [5128, 0]
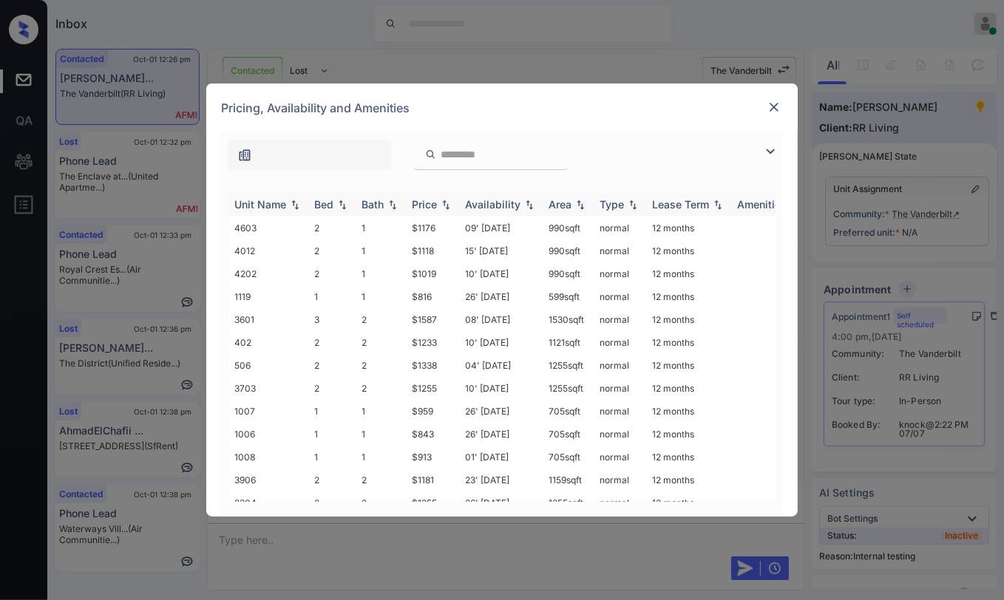
click at [314, 203] on div "Bed" at bounding box center [323, 204] width 19 height 13
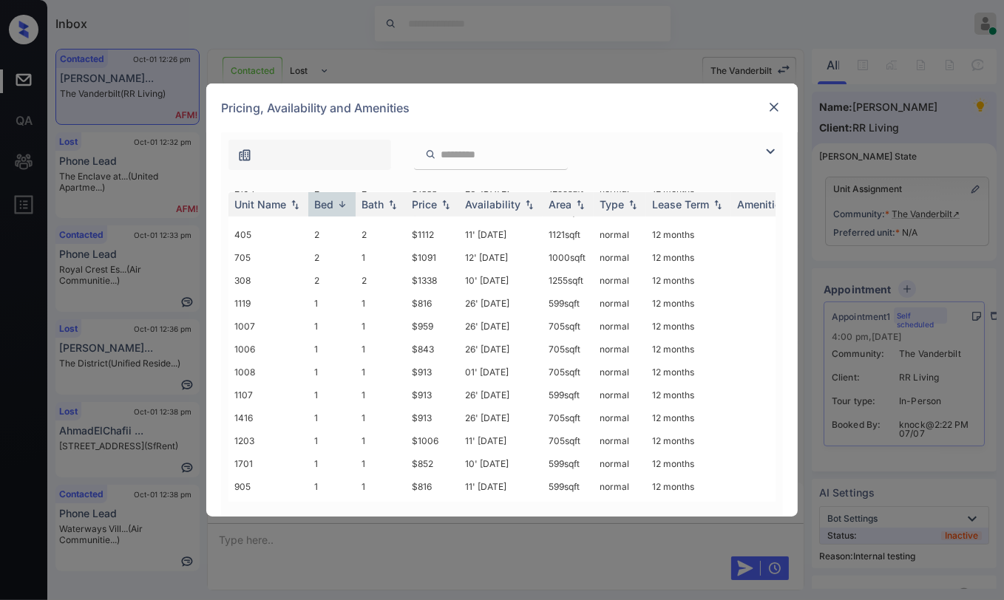
scroll to position [424, 0]
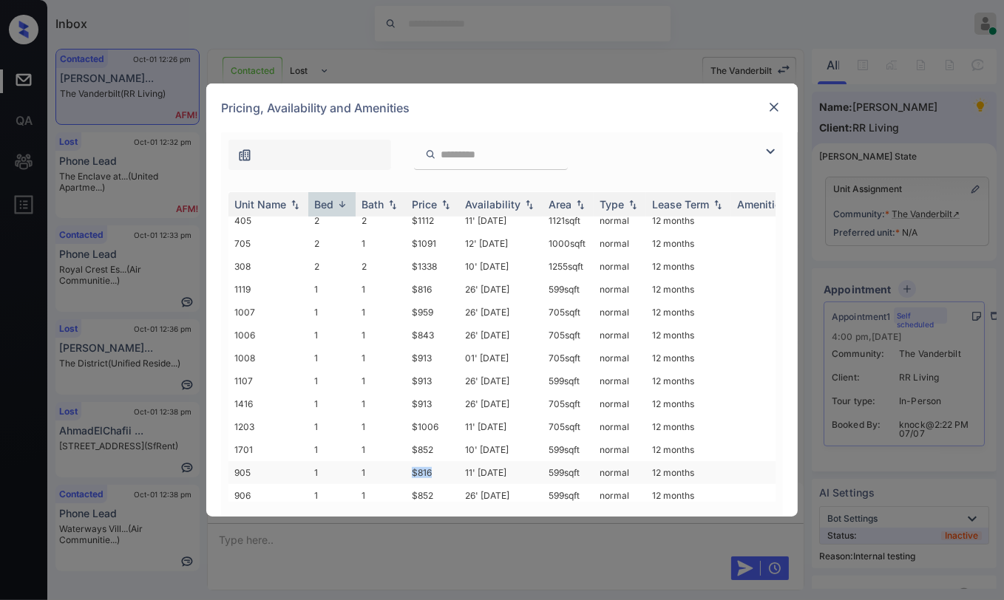
drag, startPoint x: 410, startPoint y: 457, endPoint x: 430, endPoint y: 456, distance: 20.0
click at [430, 461] on td "$816" at bounding box center [432, 472] width 53 height 23
copy td "$816"
click at [775, 109] on img at bounding box center [774, 107] width 15 height 15
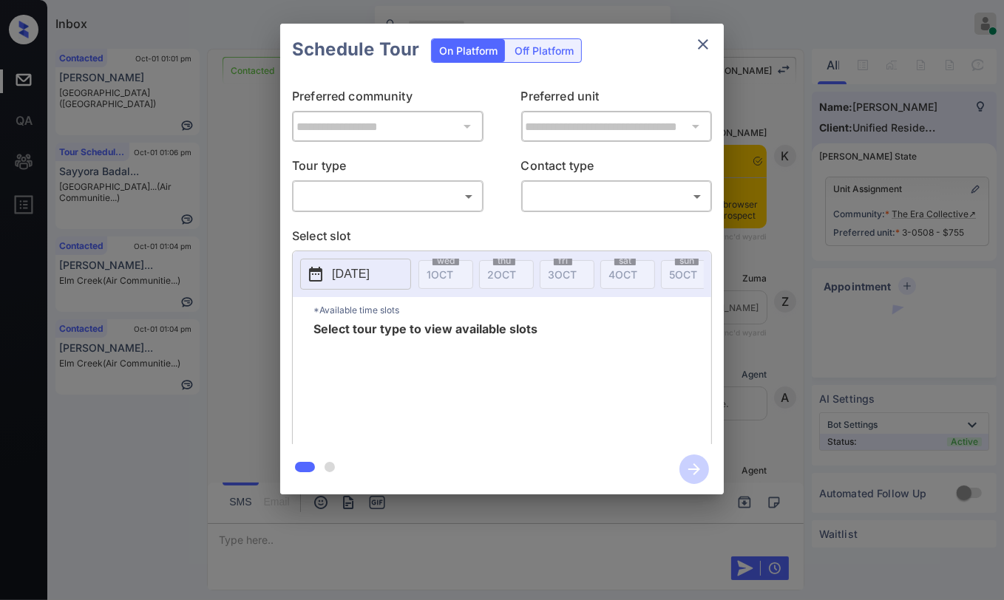
scroll to position [5170, 0]
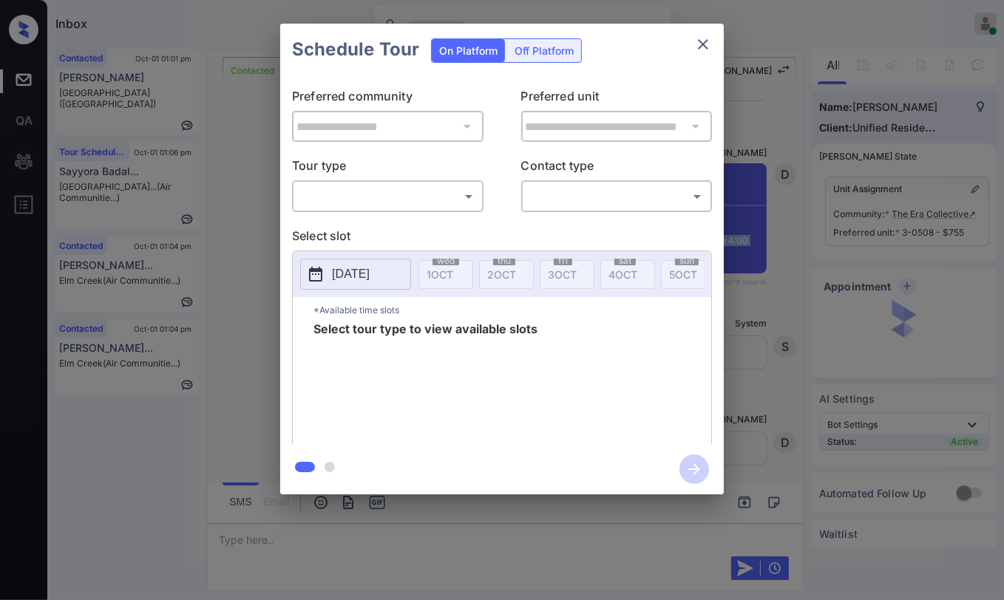
click at [379, 191] on body "Inbox [PERSON_NAME] [PERSON_NAME] Online Set yourself offline Set yourself on b…" at bounding box center [502, 300] width 1004 height 600
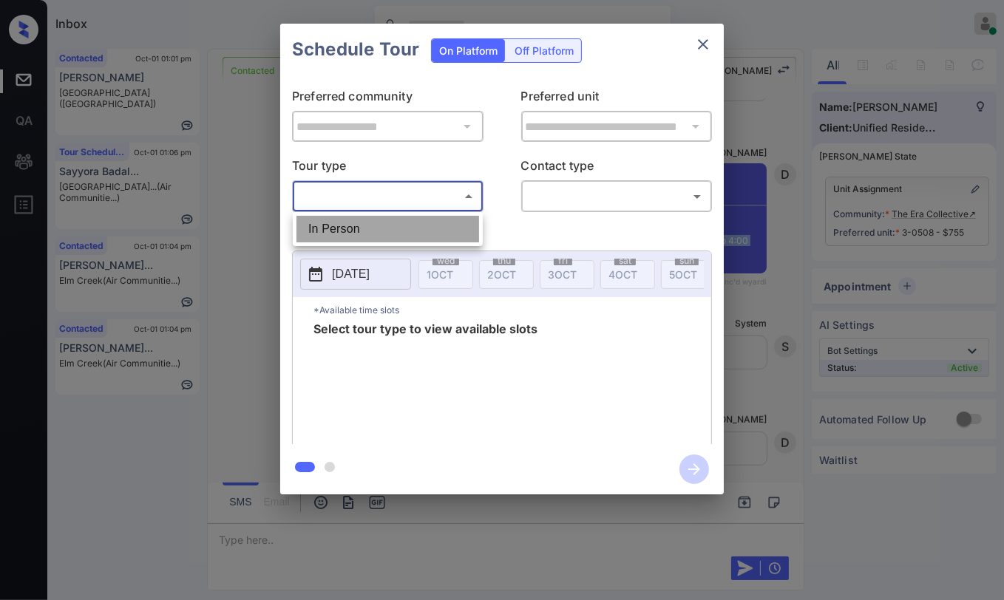
click at [353, 219] on li "In Person" at bounding box center [387, 229] width 183 height 27
type input "********"
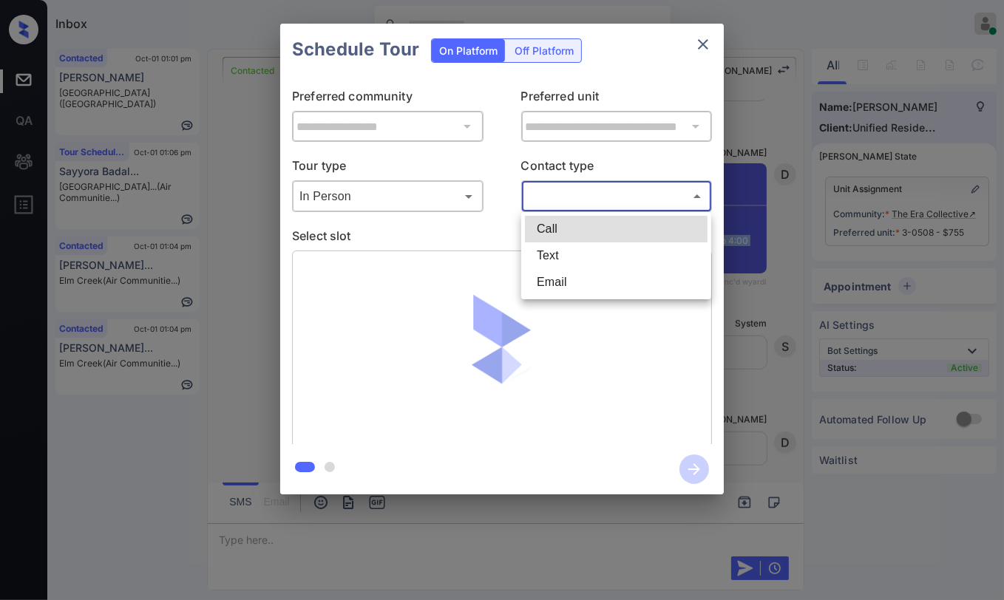
click at [639, 194] on body "Inbox Danielle Dela Cruz Online Set yourself offline Set yourself on break Prof…" at bounding box center [502, 300] width 1004 height 600
click at [565, 248] on li "Text" at bounding box center [616, 256] width 183 height 27
type input "****"
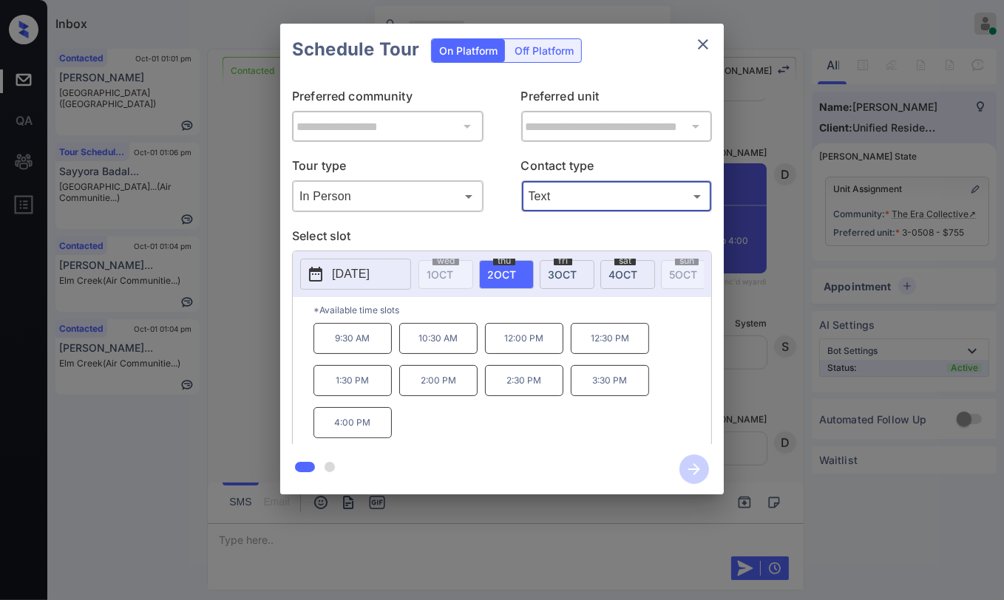
click at [614, 381] on p "3:30 PM" at bounding box center [610, 380] width 78 height 31
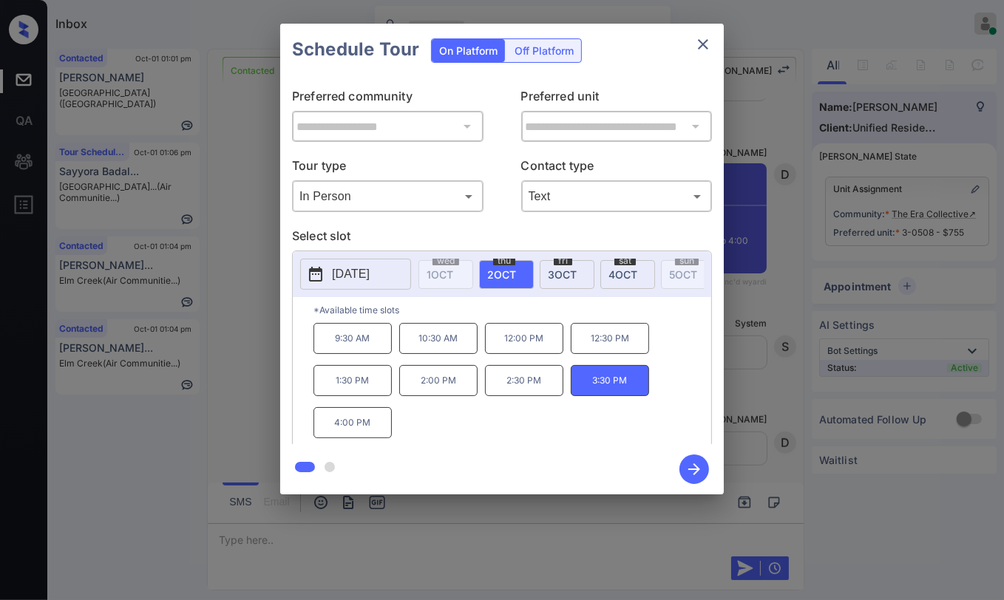
click at [693, 457] on icon "button" at bounding box center [694, 470] width 30 height 30
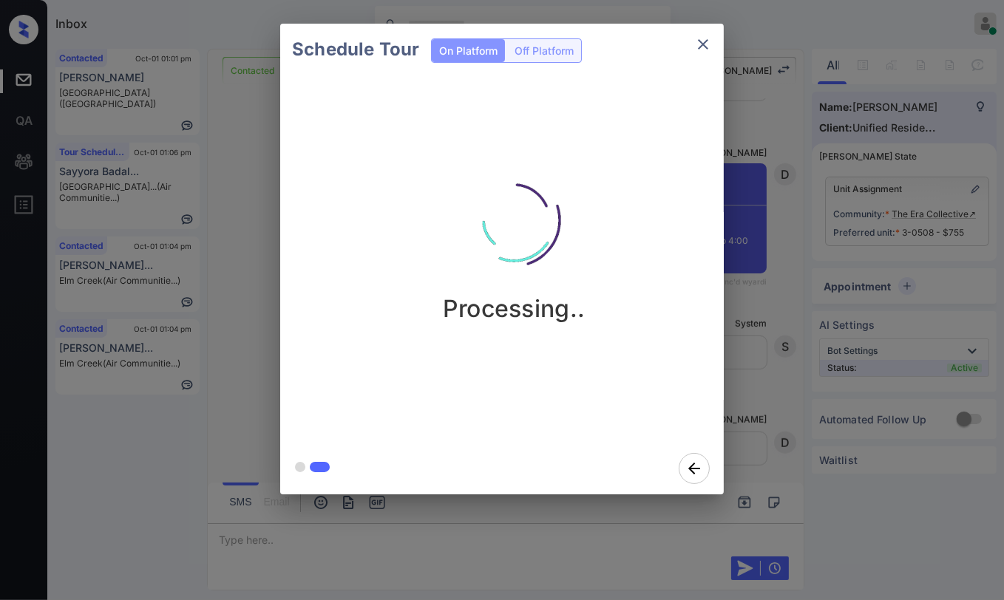
click at [220, 263] on div "Schedule Tour On Platform Off Platform Processing.." at bounding box center [502, 259] width 1004 height 518
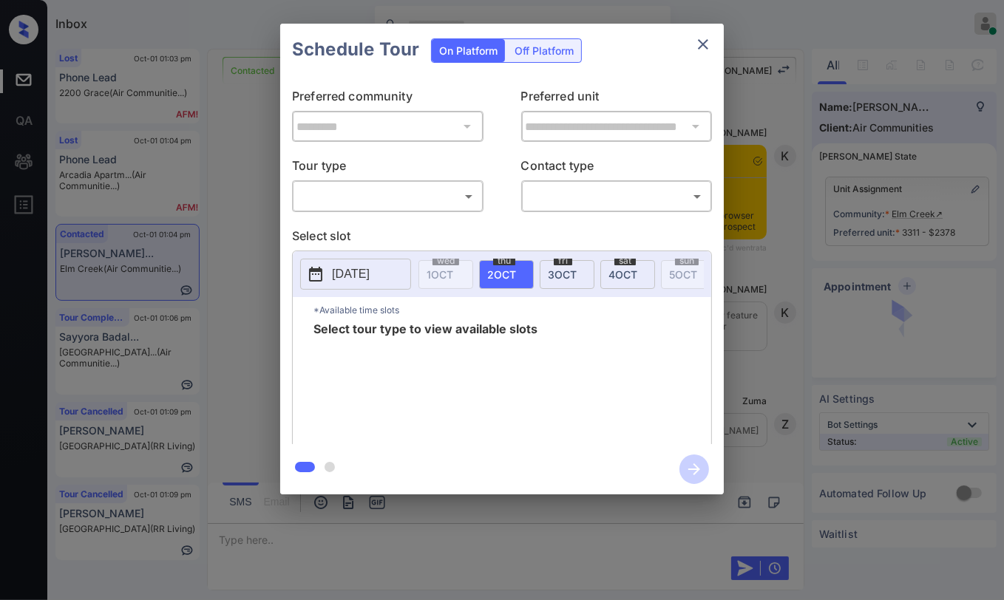
scroll to position [2722, 0]
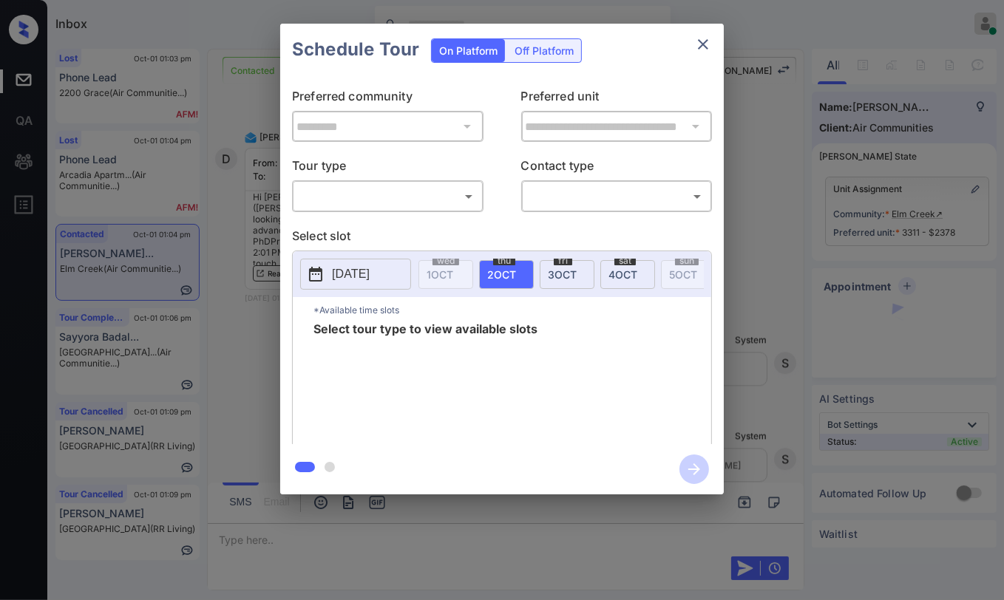
click at [367, 206] on body "Inbox Danielle Dela Cruz Online Set yourself offline Set yourself on break Prof…" at bounding box center [502, 300] width 1004 height 600
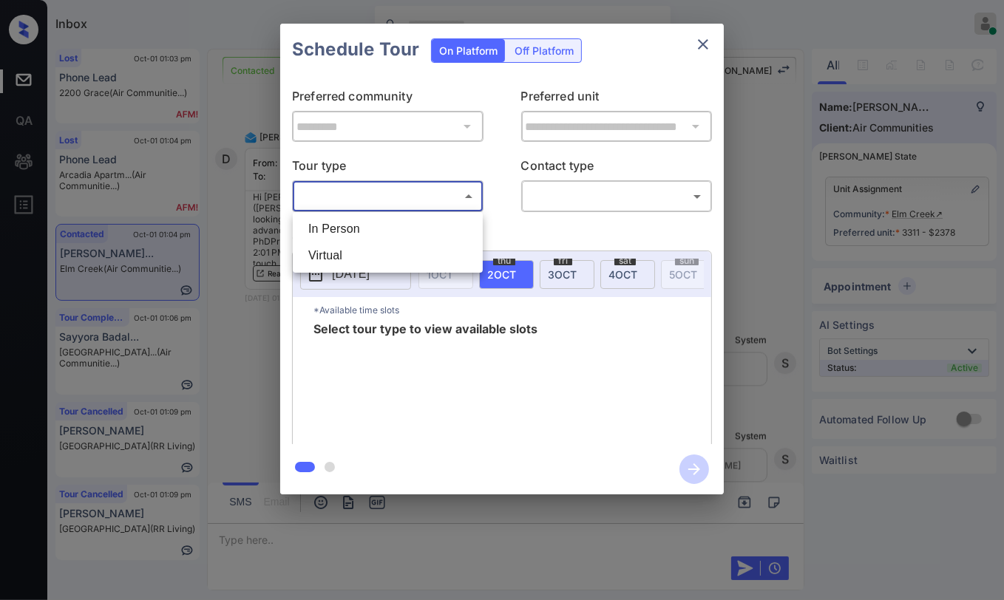
click at [334, 225] on li "In Person" at bounding box center [387, 229] width 183 height 27
type input "********"
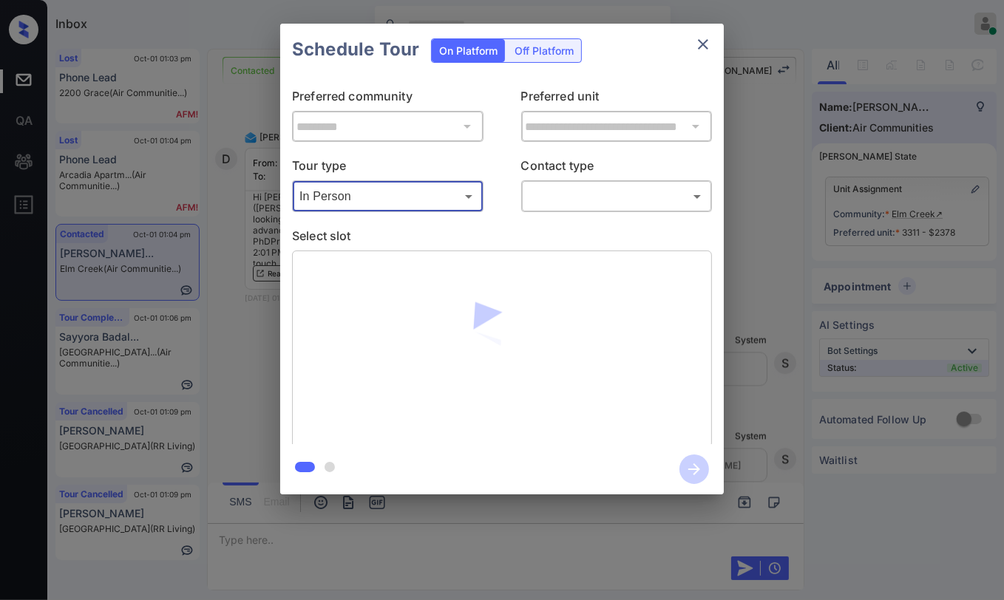
click at [568, 217] on div "**********" at bounding box center [502, 259] width 444 height 369
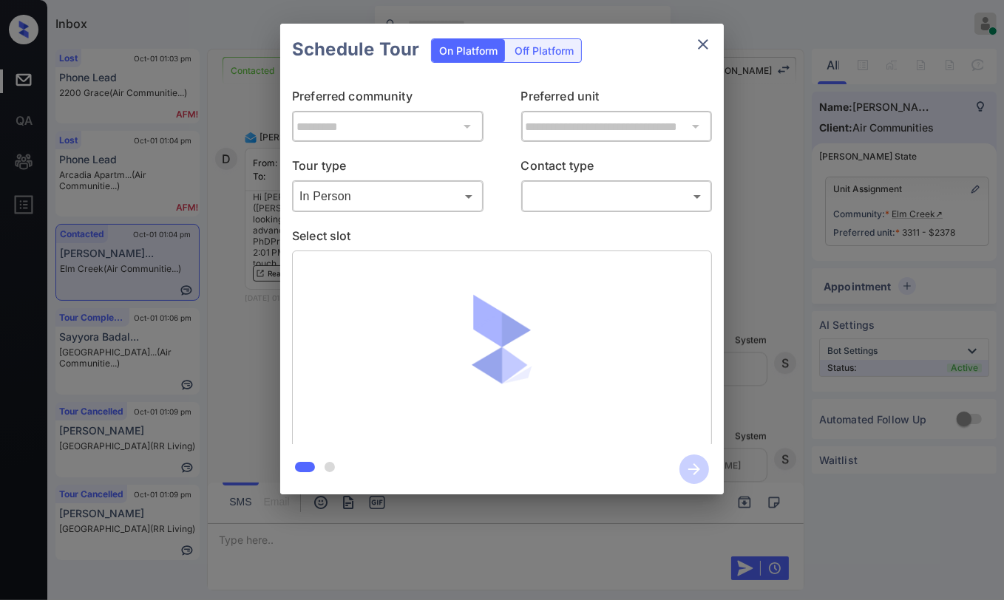
click at [569, 203] on body "Inbox Danielle Dela Cruz Online Set yourself offline Set yourself on break Prof…" at bounding box center [502, 300] width 1004 height 600
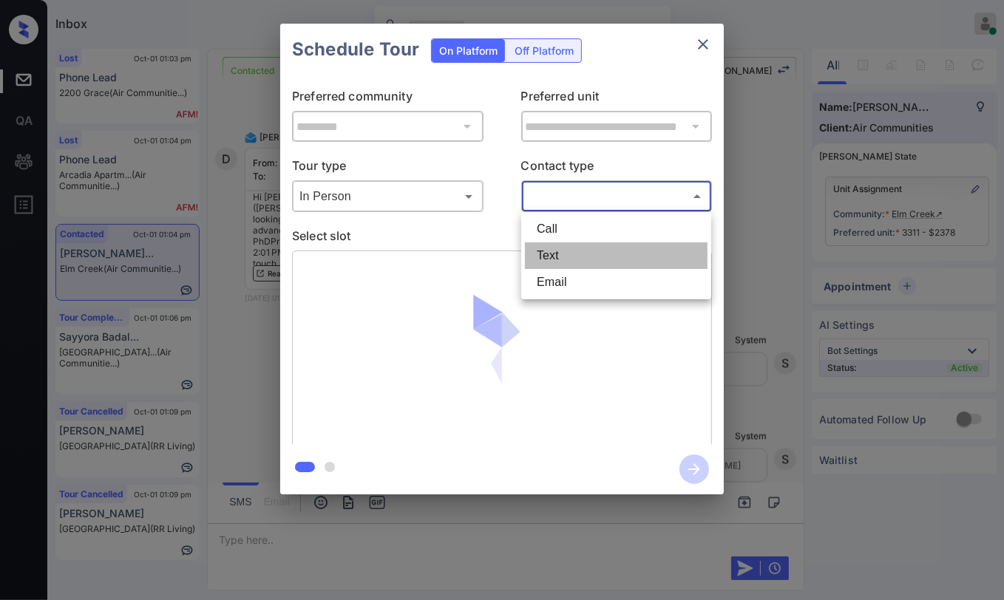
click at [541, 264] on li "Text" at bounding box center [616, 256] width 183 height 27
type input "****"
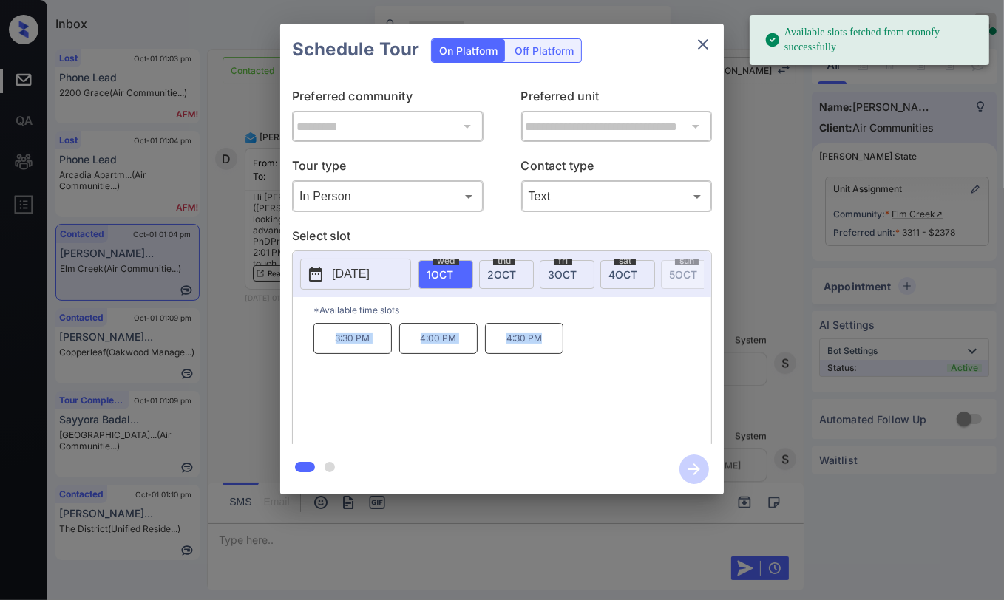
drag, startPoint x: 327, startPoint y: 347, endPoint x: 572, endPoint y: 339, distance: 244.9
click at [572, 339] on div "3:30 PM 4:00 PM 4:30 PM" at bounding box center [512, 382] width 398 height 118
copy div "3:30 PM 4:00 PM 4:30 PM"
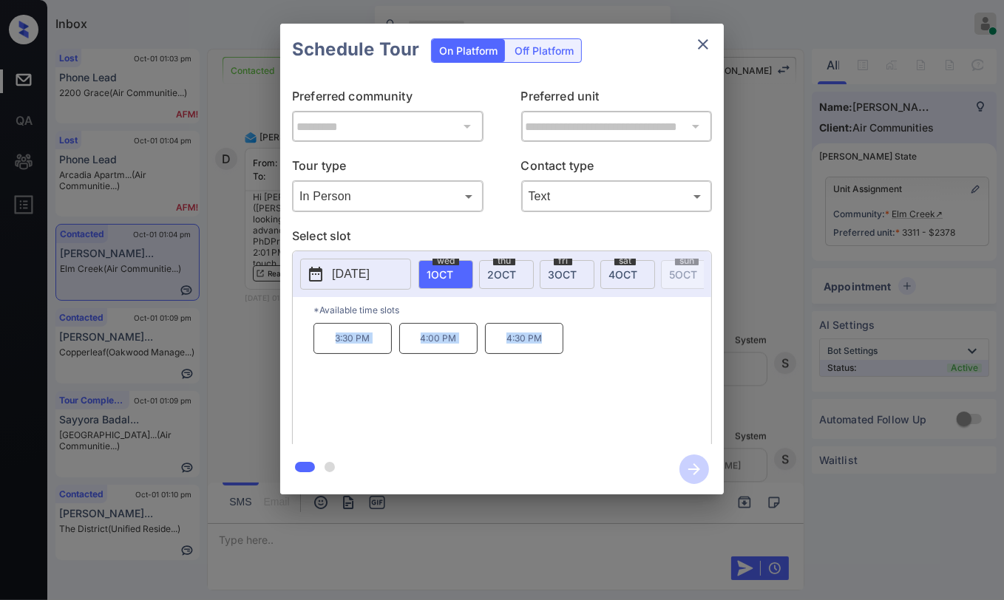
click at [699, 44] on icon "close" at bounding box center [703, 44] width 18 height 18
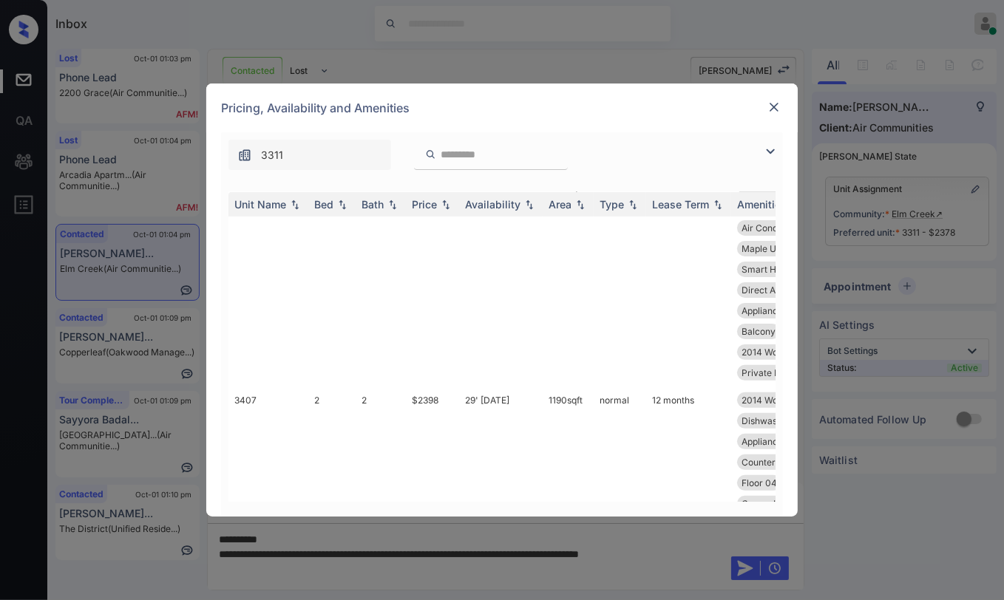
scroll to position [410, 0]
click at [775, 104] on img at bounding box center [774, 107] width 15 height 15
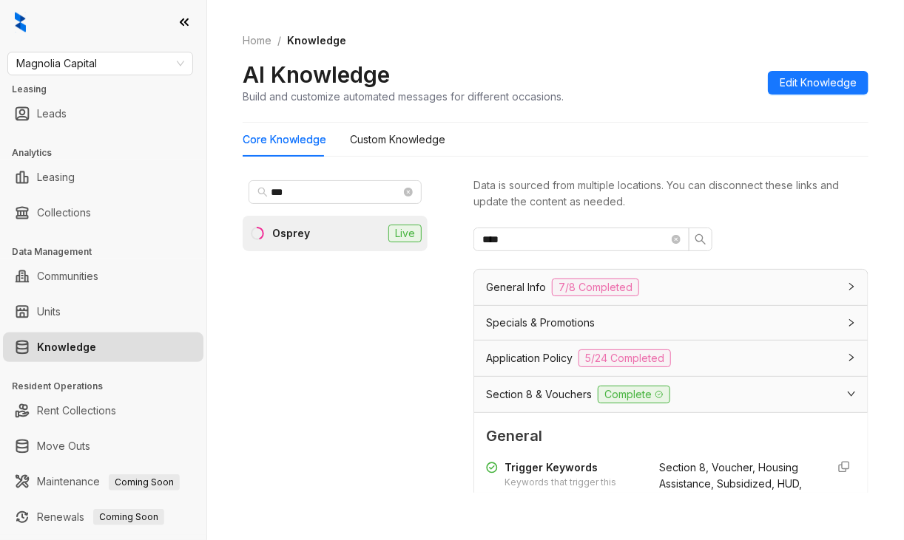
scroll to position [665, 0]
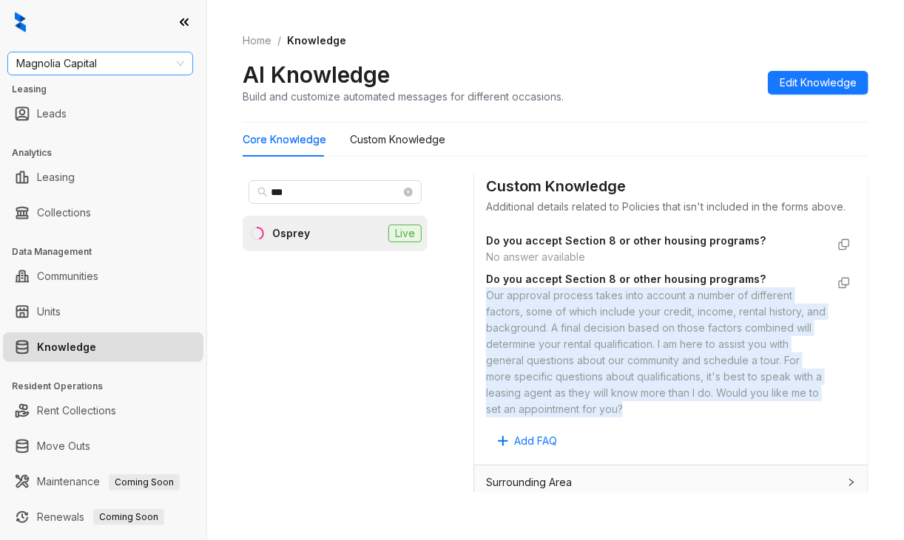
click at [99, 69] on span "Magnolia Capital" at bounding box center [100, 63] width 168 height 22
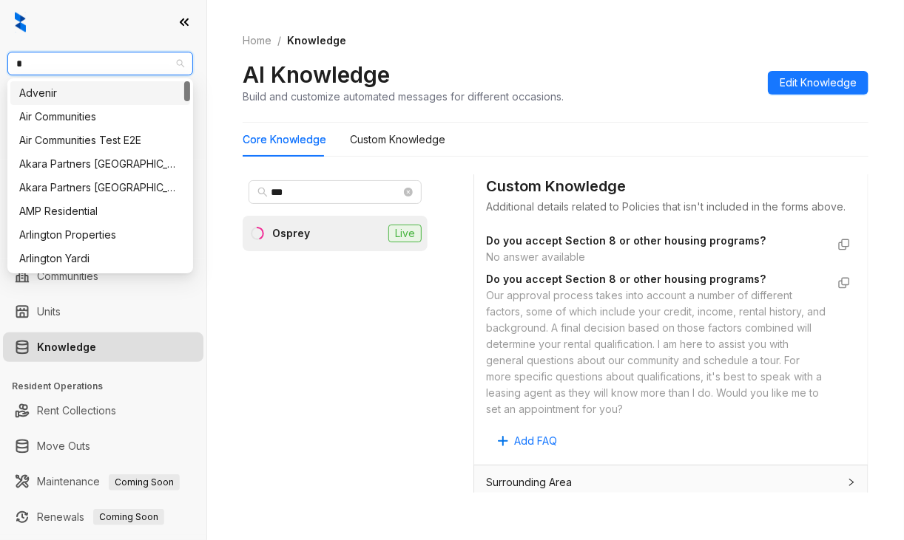
type input "**"
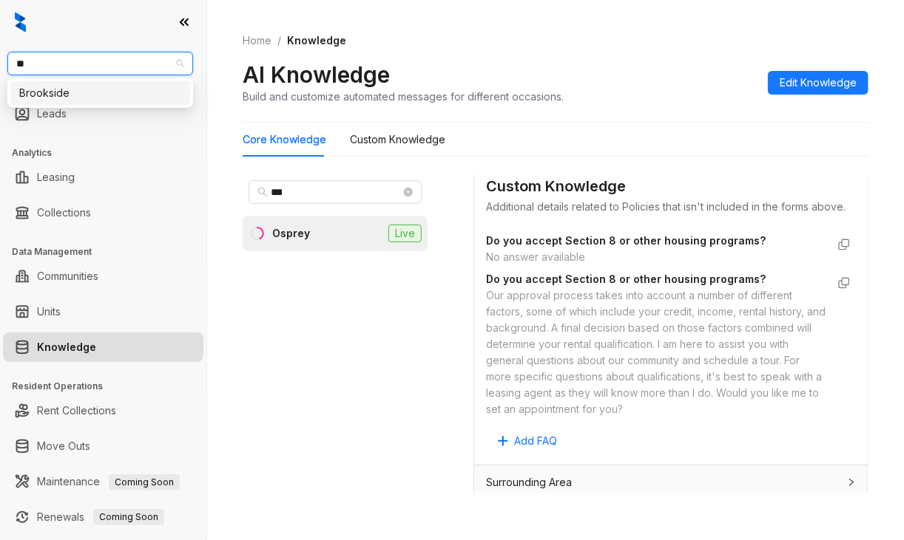
click at [74, 93] on div "Brookside" at bounding box center [100, 93] width 162 height 16
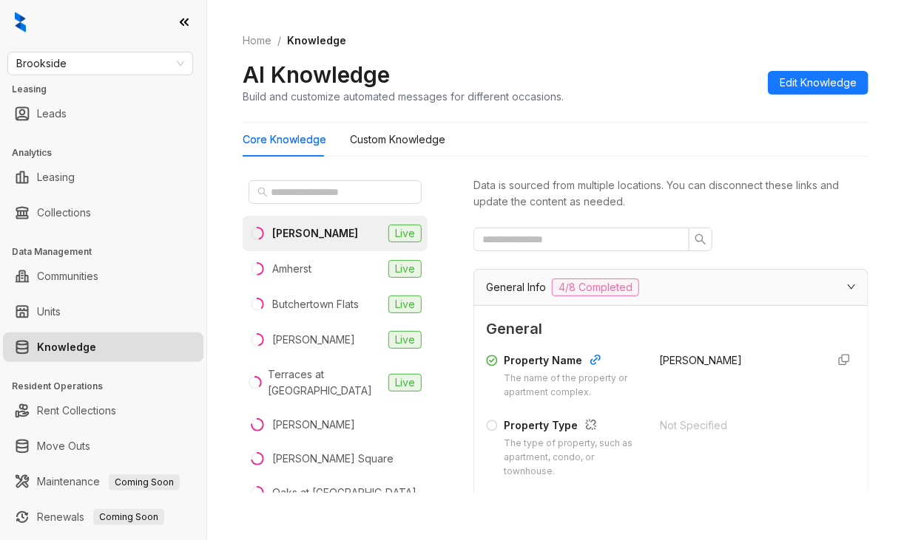
click at [43, 24] on div at bounding box center [103, 22] width 206 height 44
click at [345, 193] on input "text" at bounding box center [336, 192] width 130 height 16
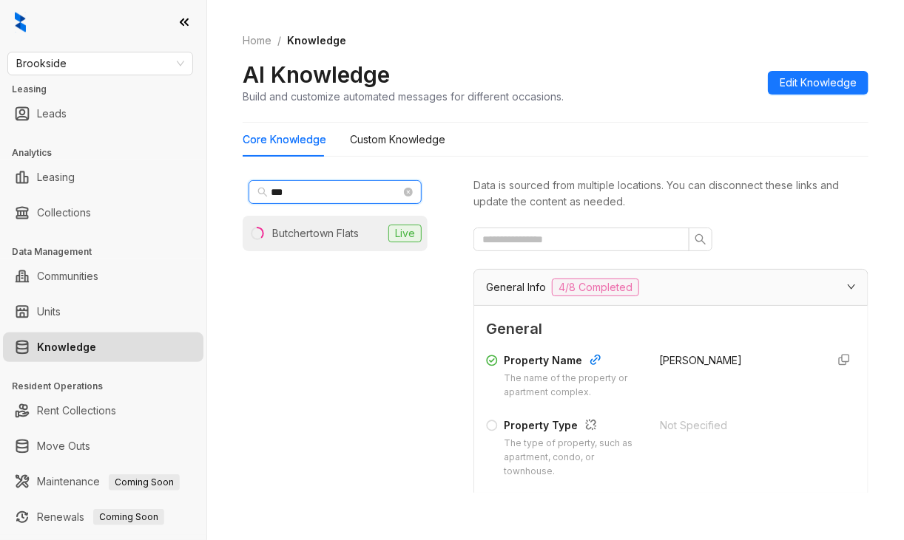
type input "***"
click at [320, 230] on div "Butchertown Flats" at bounding box center [315, 234] width 87 height 16
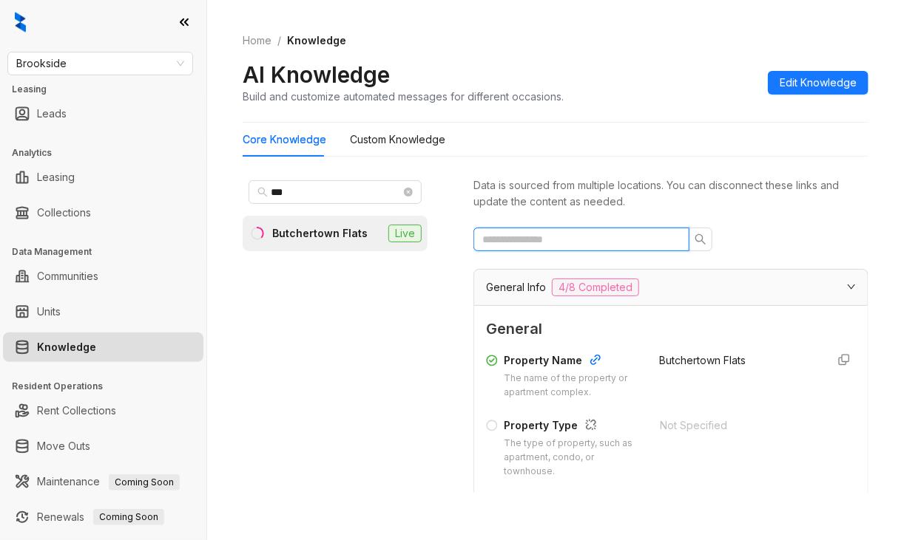
click at [549, 243] on input "text" at bounding box center [575, 239] width 186 height 16
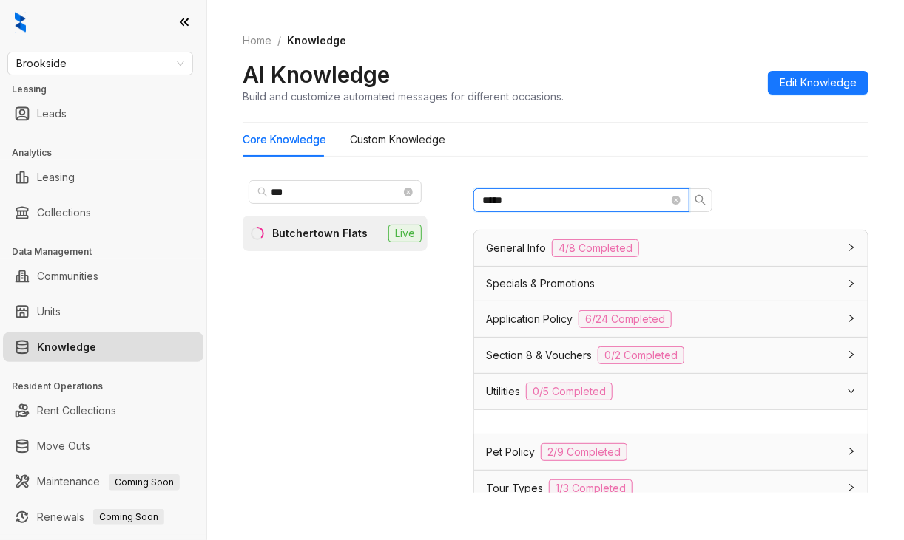
scroll to position [38, 0]
type input "*****"
click at [674, 389] on div "Utilities 0/5 Completed" at bounding box center [662, 393] width 352 height 18
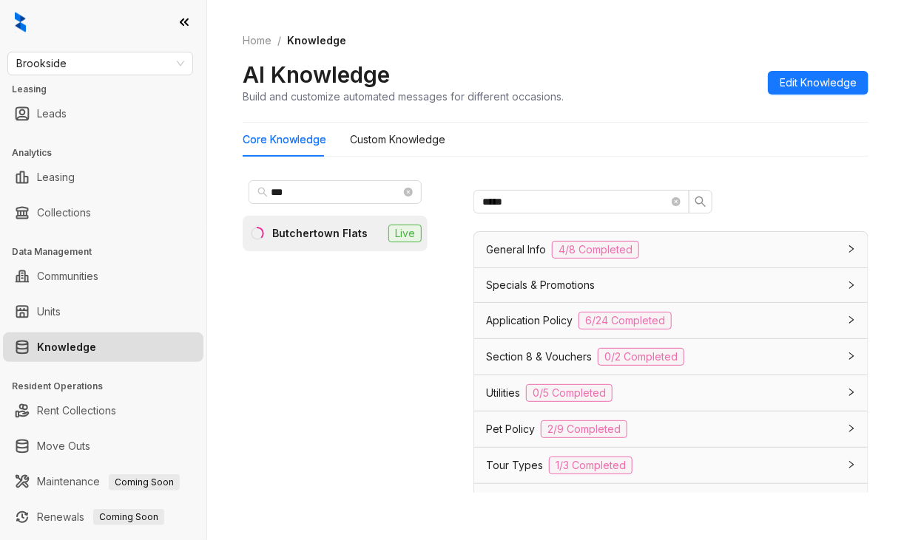
click at [673, 389] on div "Utilities 0/5 Completed" at bounding box center [662, 393] width 352 height 18
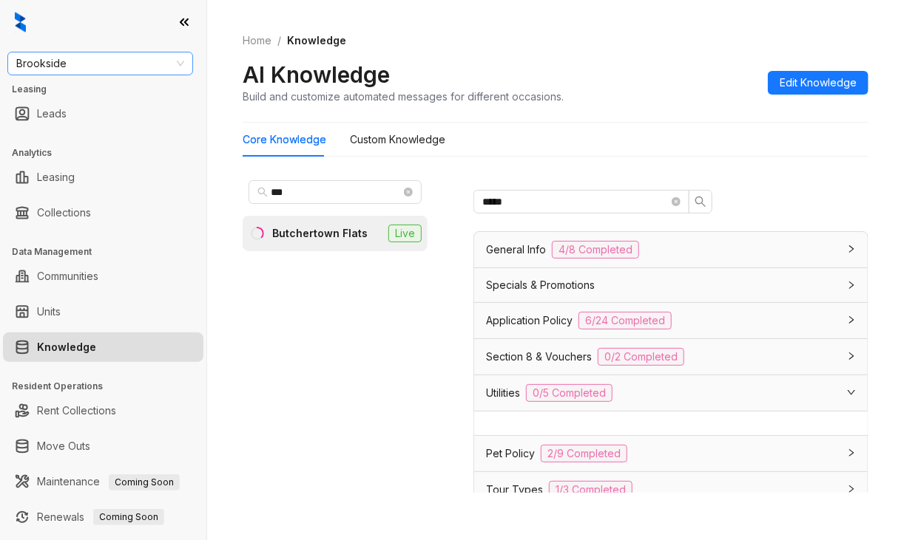
click at [119, 61] on span "Brookside" at bounding box center [100, 63] width 168 height 22
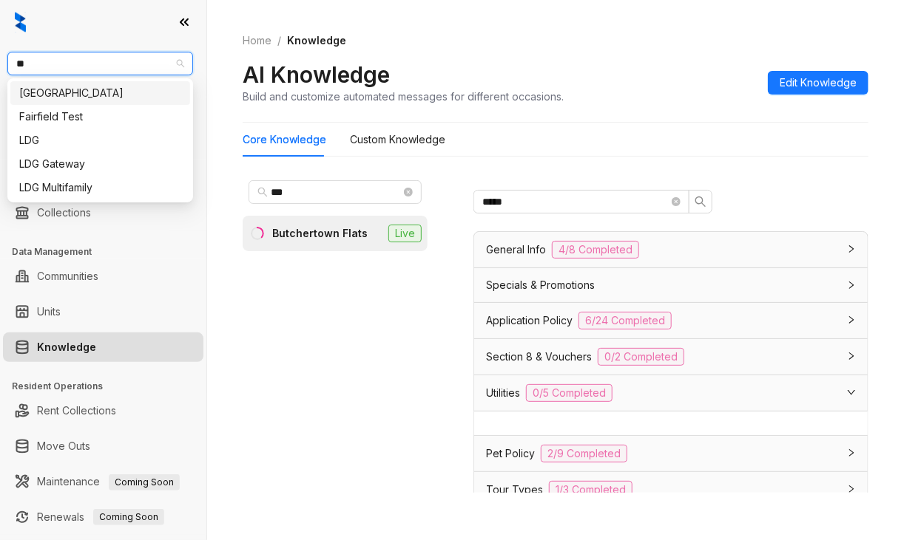
type input "***"
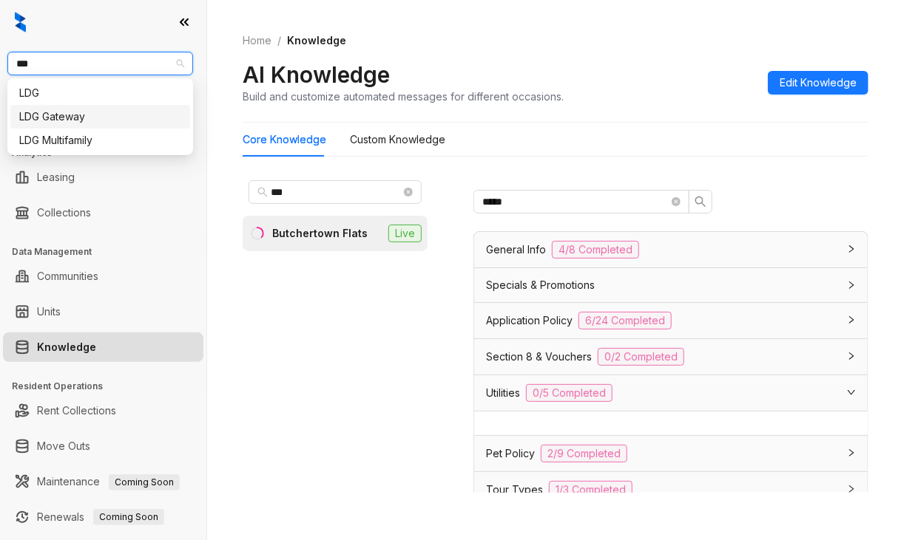
click at [65, 113] on div "LDG Gateway" at bounding box center [100, 117] width 162 height 16
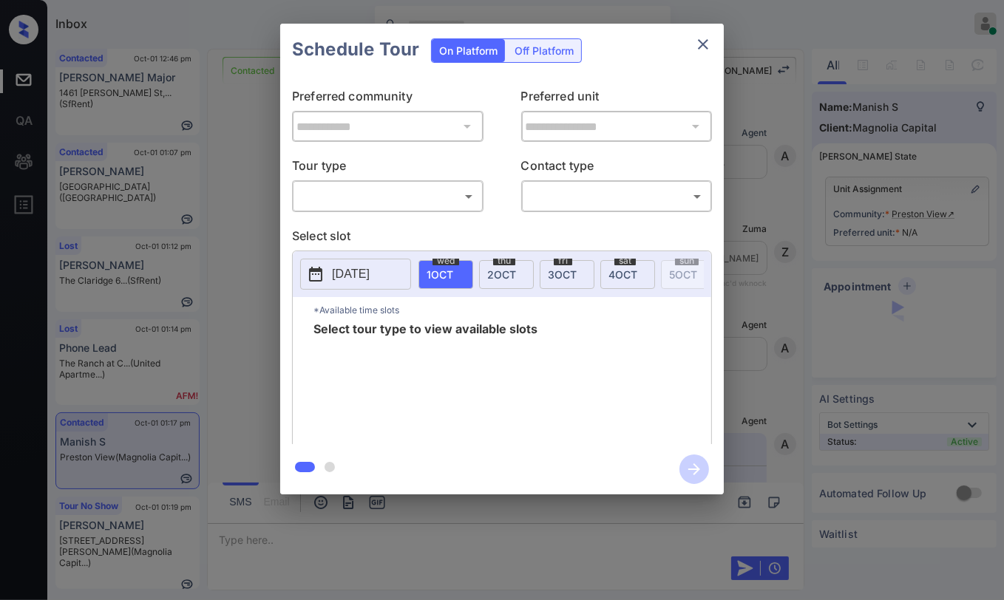
click at [418, 206] on body "Inbox [PERSON_NAME] [PERSON_NAME] Online Set yourself offline Set yourself on b…" at bounding box center [502, 300] width 1004 height 600
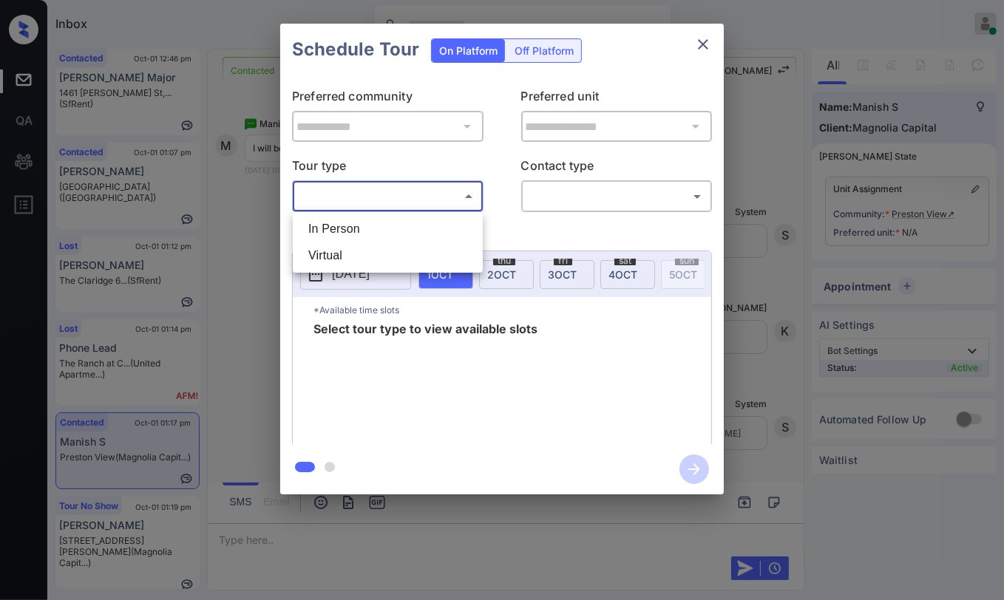
click at [696, 44] on div at bounding box center [502, 300] width 1004 height 600
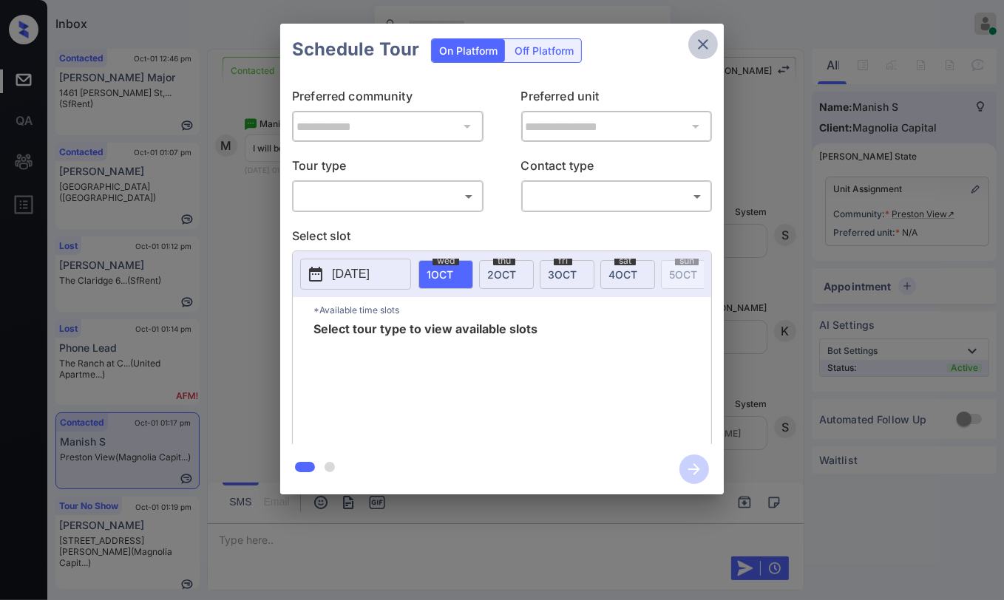
click at [710, 40] on icon "close" at bounding box center [703, 44] width 18 height 18
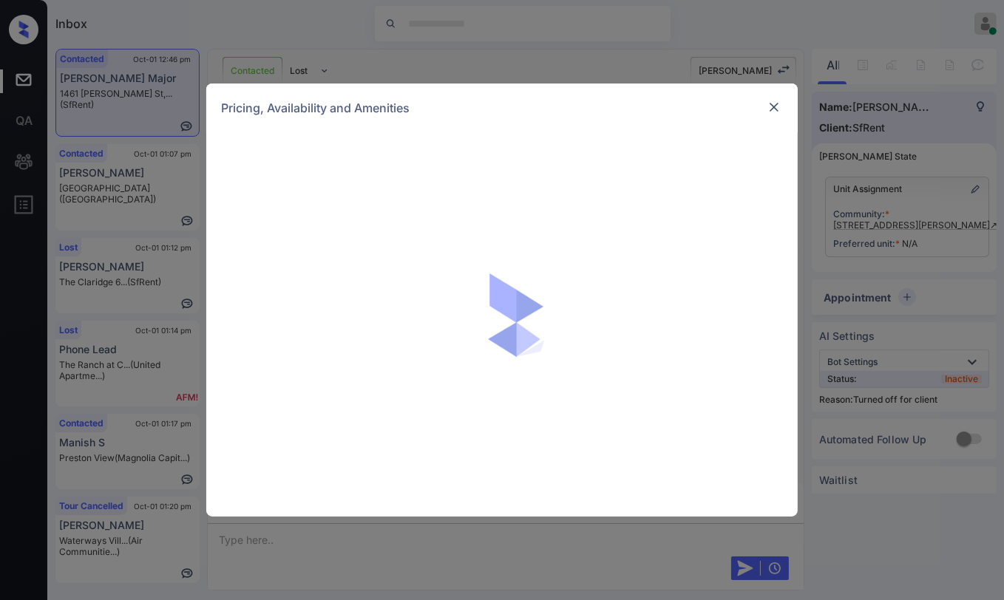
scroll to position [442, 0]
click at [775, 111] on img at bounding box center [774, 107] width 15 height 15
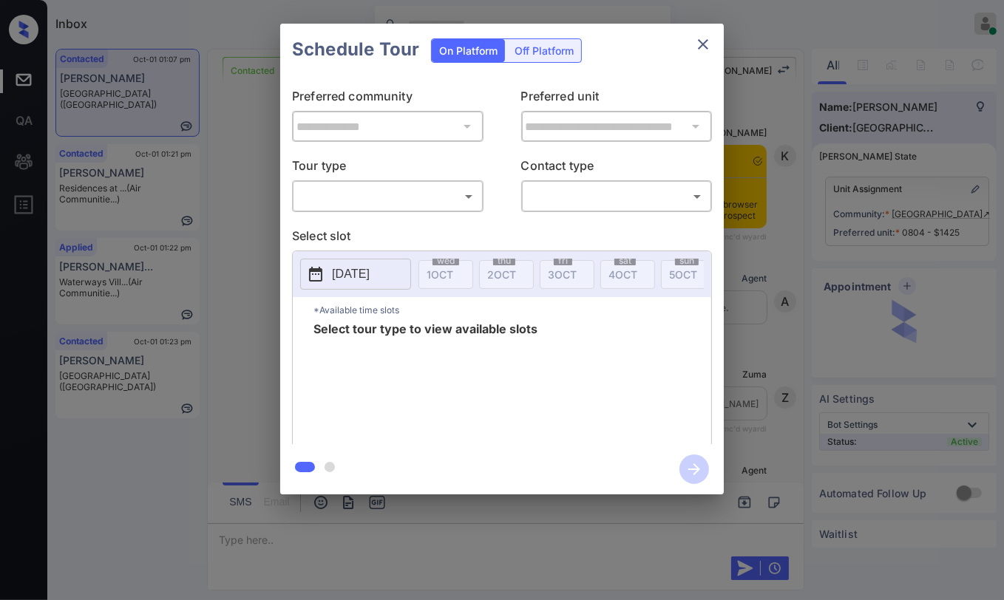
scroll to position [4732, 0]
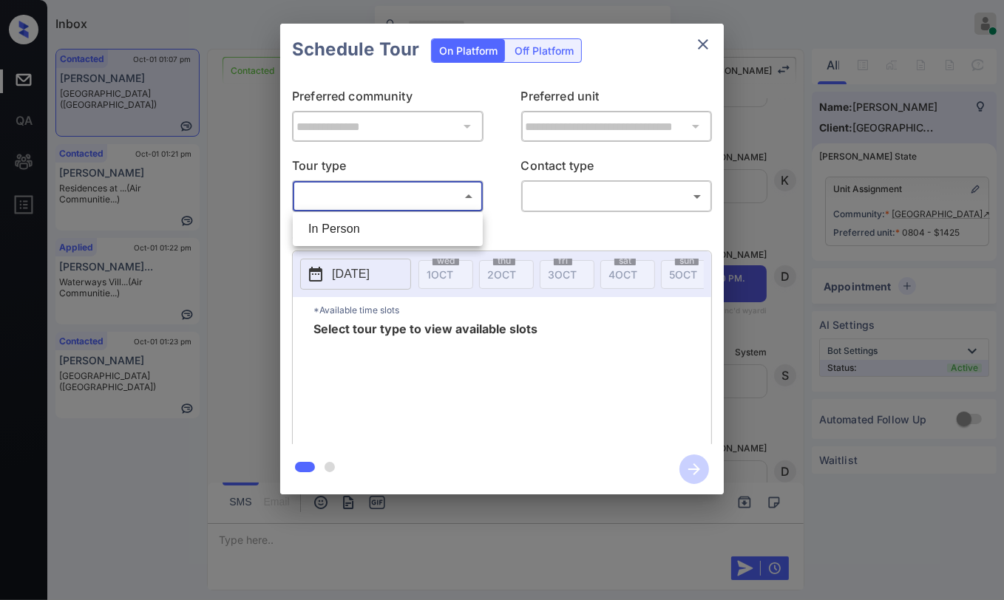
click at [407, 196] on body "Inbox Danielle Dela Cruz Online Set yourself offline Set yourself on break Prof…" at bounding box center [502, 300] width 1004 height 600
click at [367, 231] on li "In Person" at bounding box center [387, 229] width 183 height 27
type input "********"
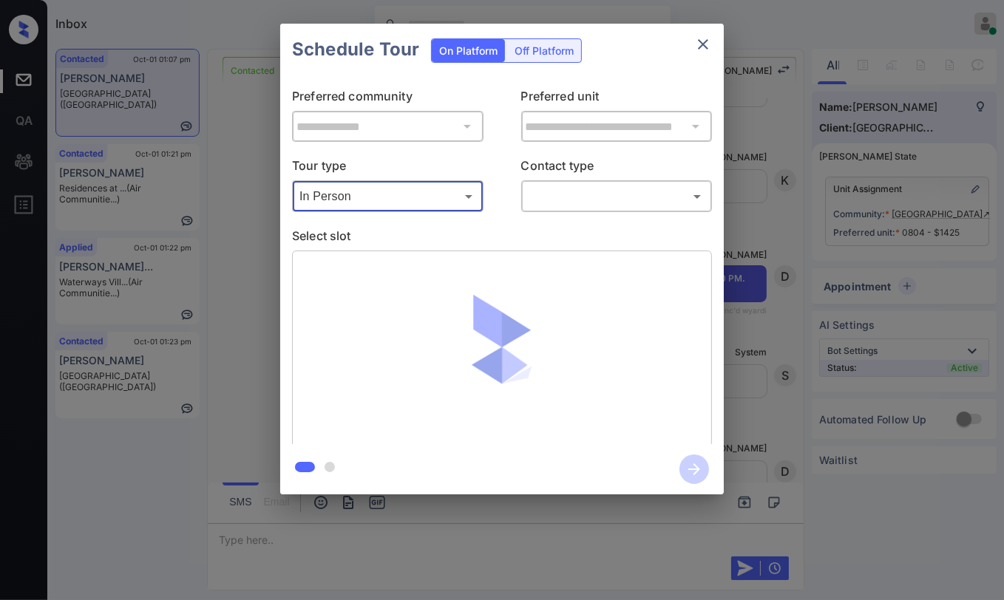
click at [558, 204] on body "Inbox Danielle Dela Cruz Online Set yourself offline Set yourself on break Prof…" at bounding box center [502, 300] width 1004 height 600
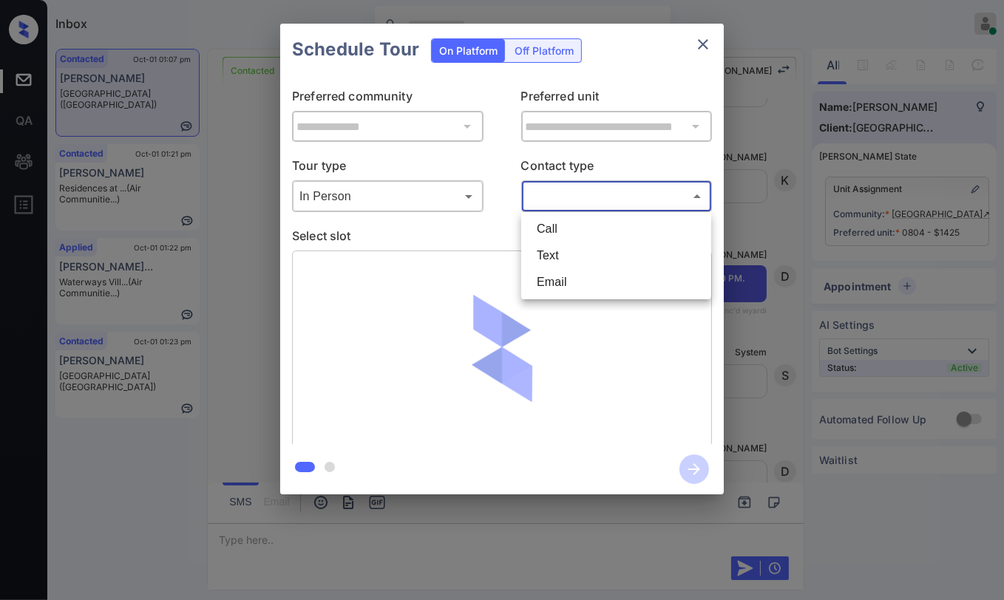
click at [556, 257] on li "Text" at bounding box center [616, 256] width 183 height 27
type input "****"
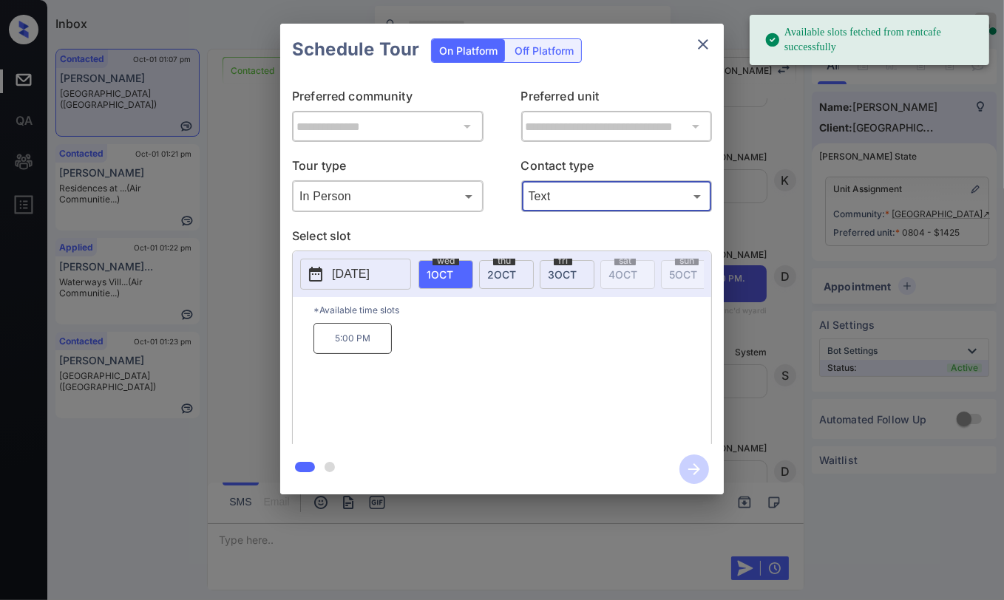
click at [368, 272] on p "2025-10-01" at bounding box center [351, 274] width 38 height 18
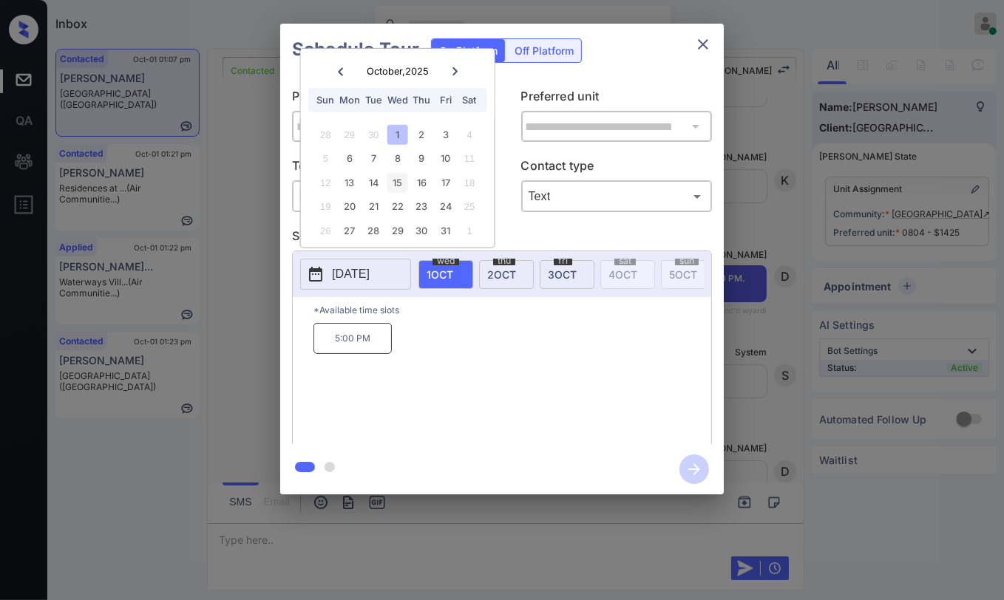
click at [396, 180] on div "15" at bounding box center [397, 183] width 20 height 20
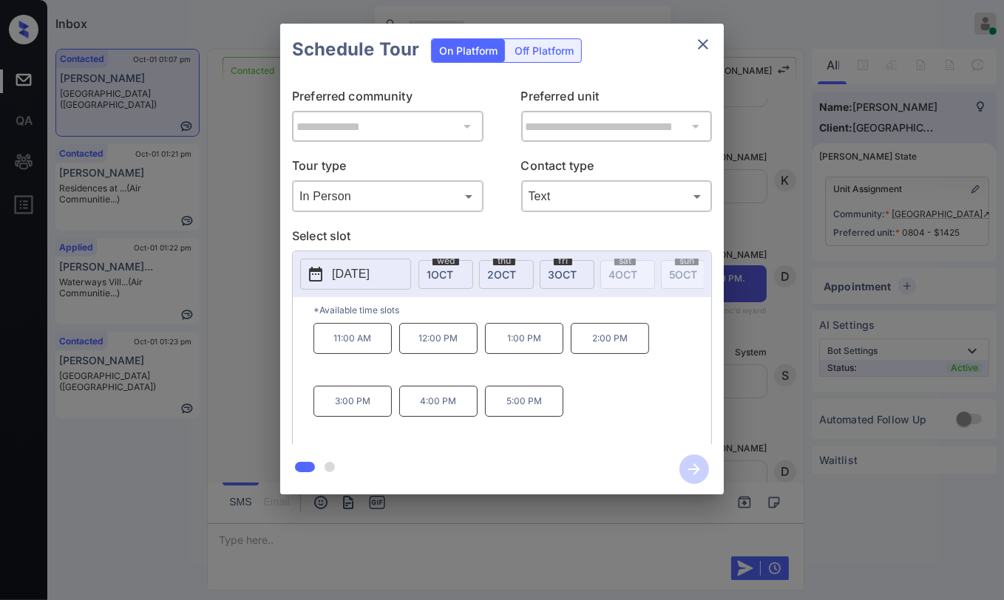
click at [519, 350] on p "1:00 PM" at bounding box center [524, 338] width 78 height 31
click at [696, 464] on icon "button" at bounding box center [694, 470] width 30 height 30
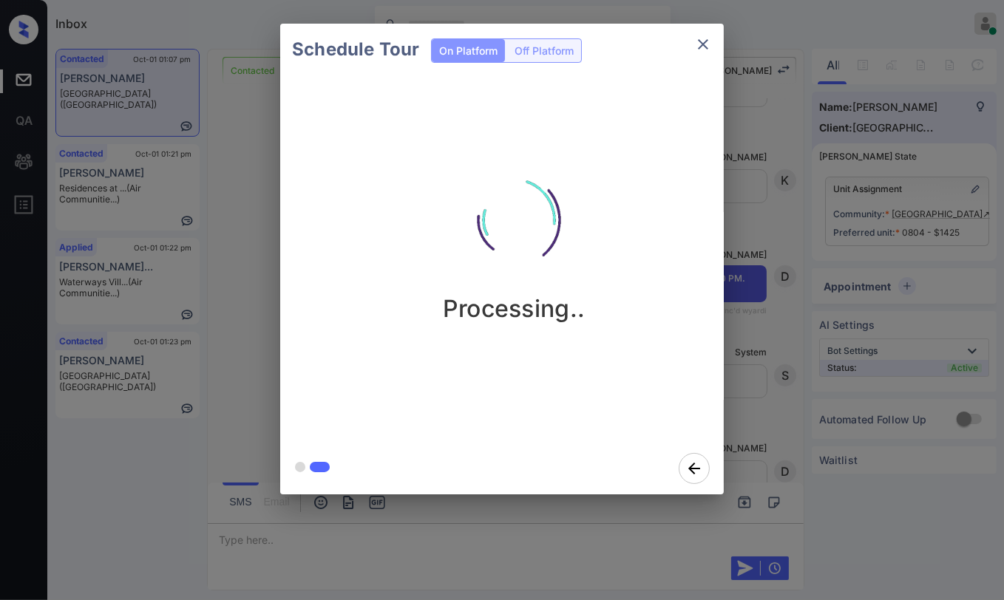
click at [263, 204] on div "Schedule Tour On Platform Off Platform Processing.." at bounding box center [502, 259] width 1004 height 518
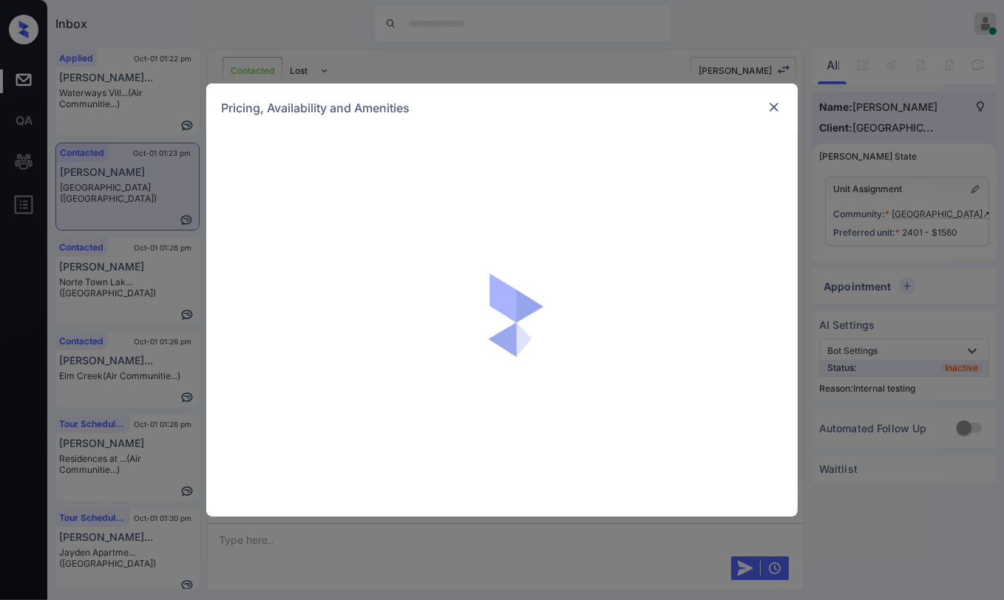
scroll to position [2588, 0]
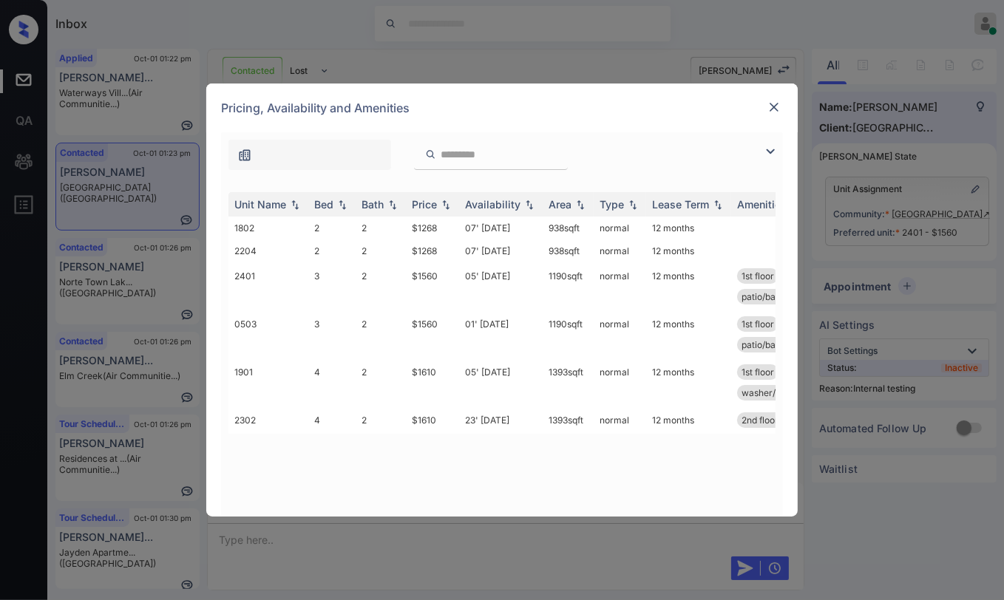
click at [769, 106] on img at bounding box center [774, 107] width 15 height 15
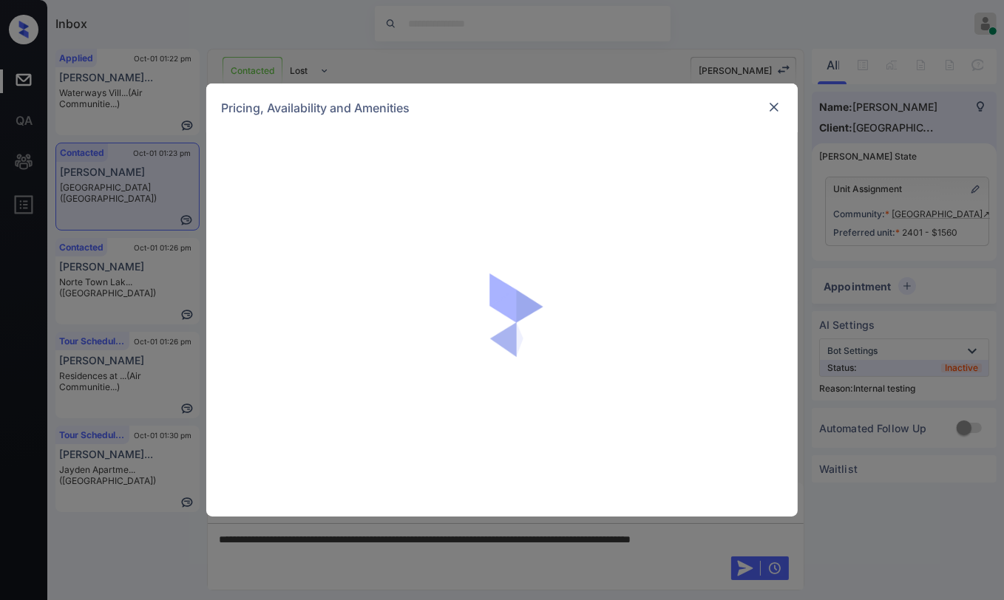
scroll to position [2588, 0]
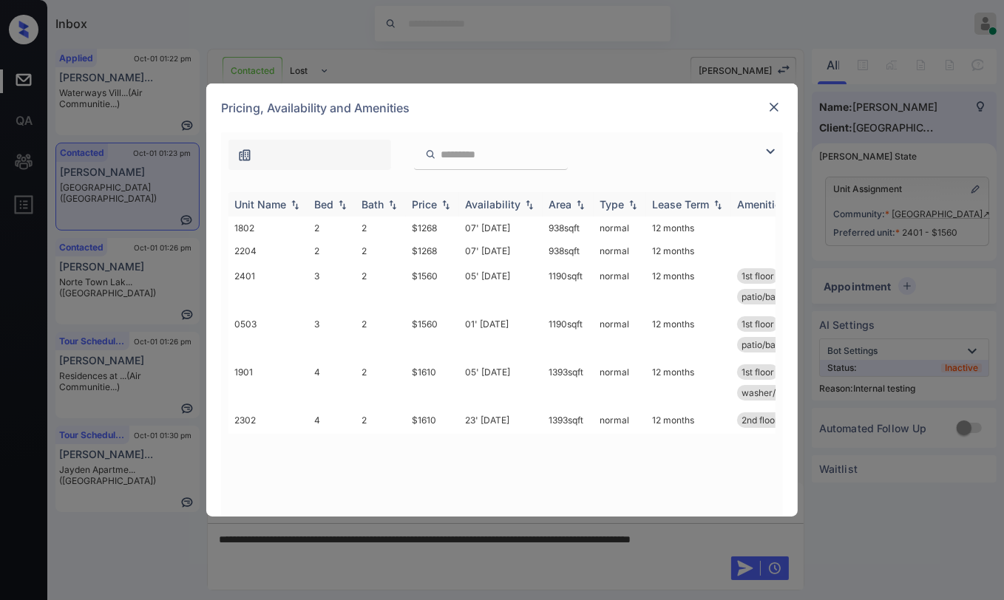
click at [325, 204] on div "Bed" at bounding box center [323, 204] width 19 height 13
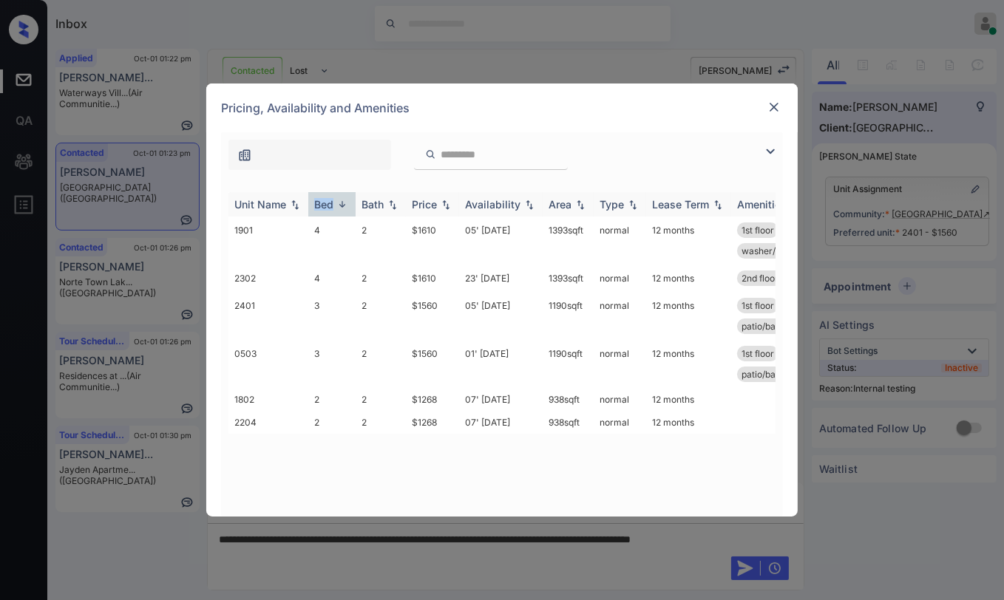
click at [325, 204] on div "Bed" at bounding box center [323, 204] width 19 height 13
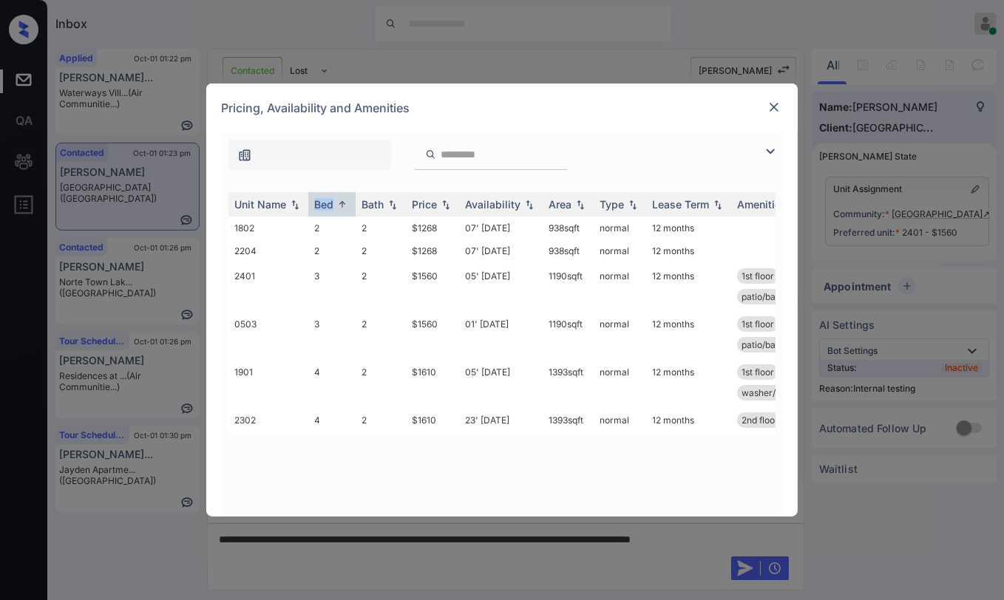
click at [775, 109] on img at bounding box center [774, 107] width 15 height 15
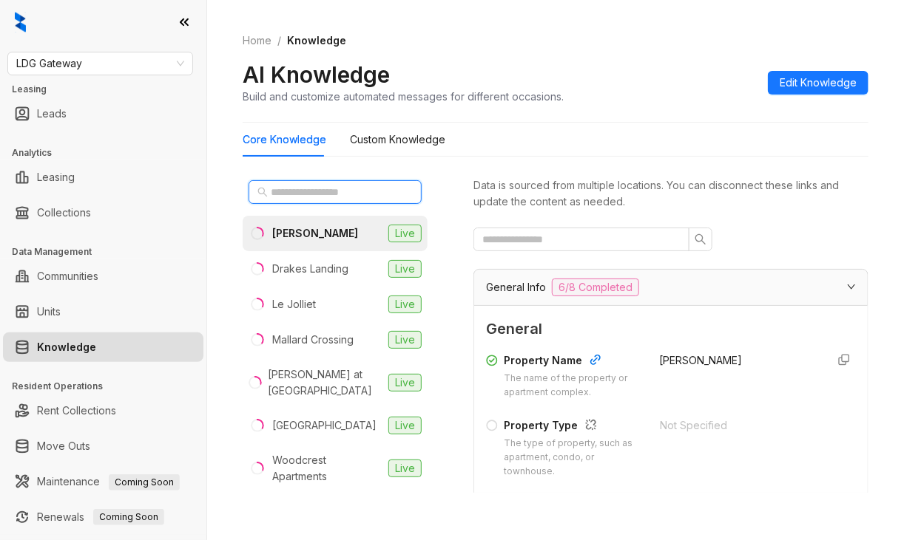
click at [305, 194] on input "text" at bounding box center [336, 192] width 130 height 16
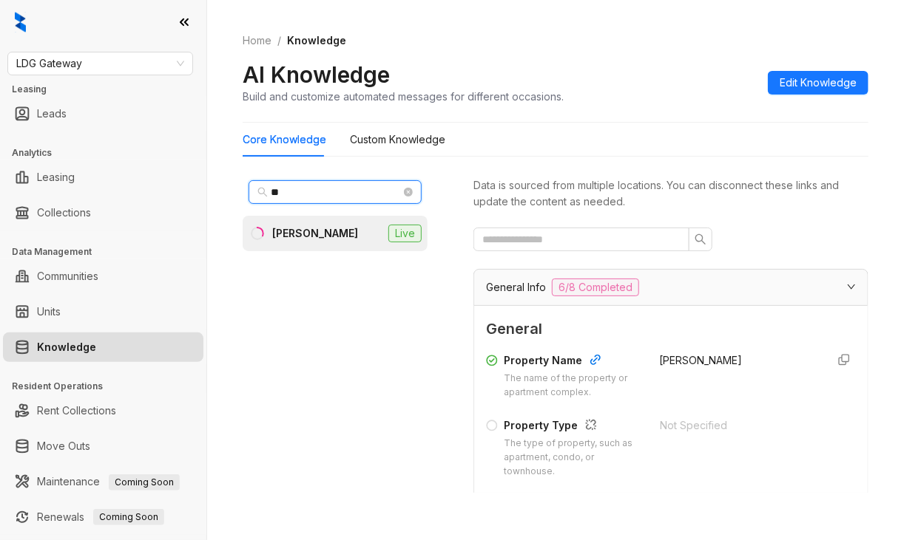
type input "**"
click at [293, 239] on div "[PERSON_NAME]" at bounding box center [315, 234] width 86 height 16
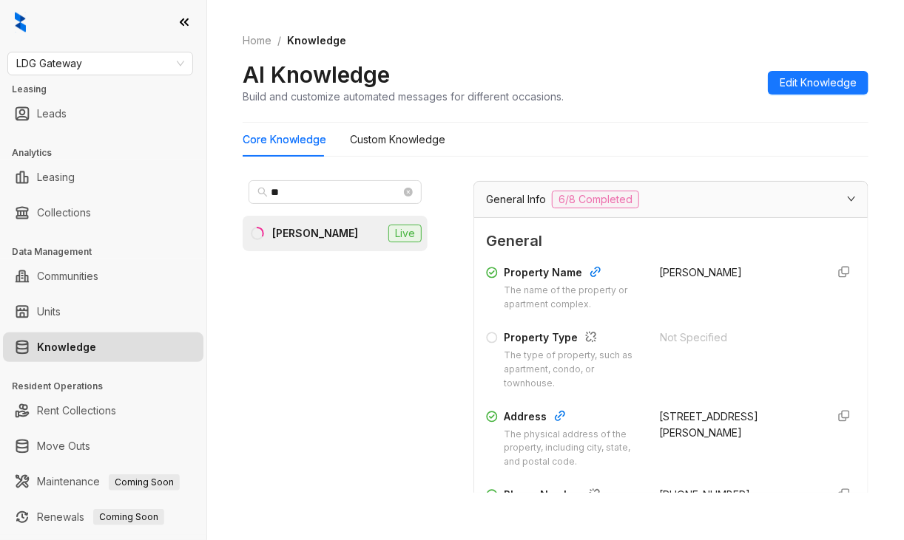
scroll to position [296, 0]
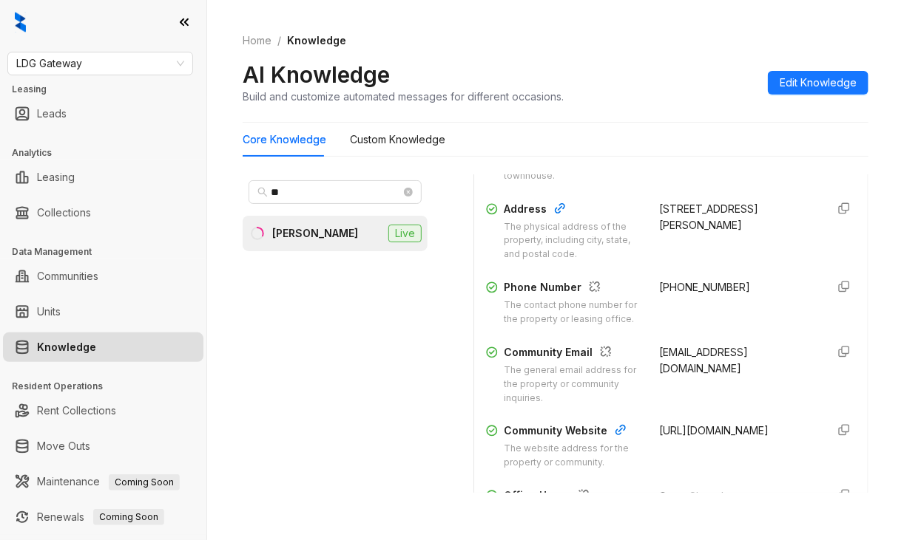
click at [679, 281] on span "+13372279772" at bounding box center [704, 287] width 91 height 13
click at [677, 279] on div "+13372279772" at bounding box center [736, 302] width 155 height 47
drag, startPoint x: 651, startPoint y: 281, endPoint x: 639, endPoint y: 288, distance: 13.6
click at [659, 281] on span "+13372279772" at bounding box center [704, 287] width 91 height 13
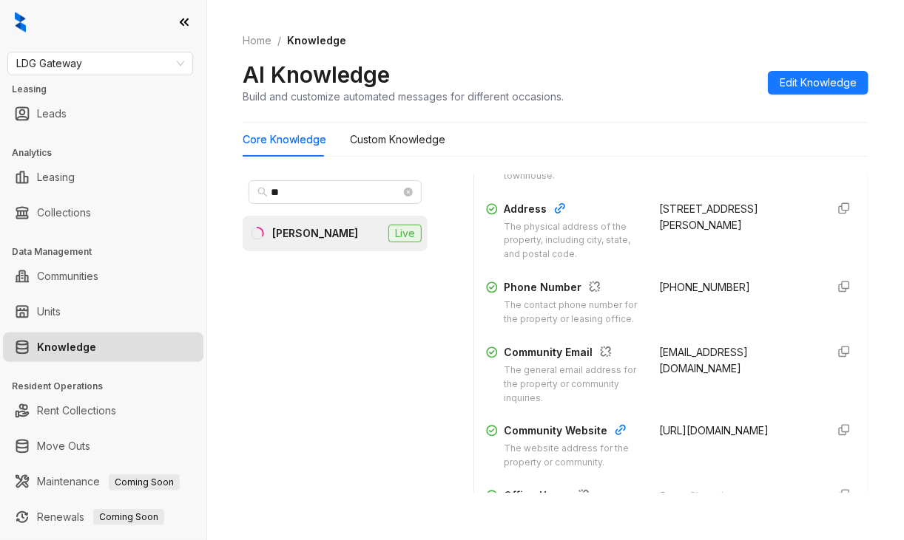
click at [659, 281] on span "+13372279772" at bounding box center [704, 287] width 91 height 13
drag, startPoint x: 643, startPoint y: 280, endPoint x: 746, endPoint y: 280, distance: 102.8
click at [713, 285] on span "+13372279772" at bounding box center [704, 287] width 91 height 13
copy div "+13372279772"
click at [0, 71] on div "LDG Gateway Leasing Leads Analytics Leasing Collections Data Management Communi…" at bounding box center [103, 270] width 206 height 540
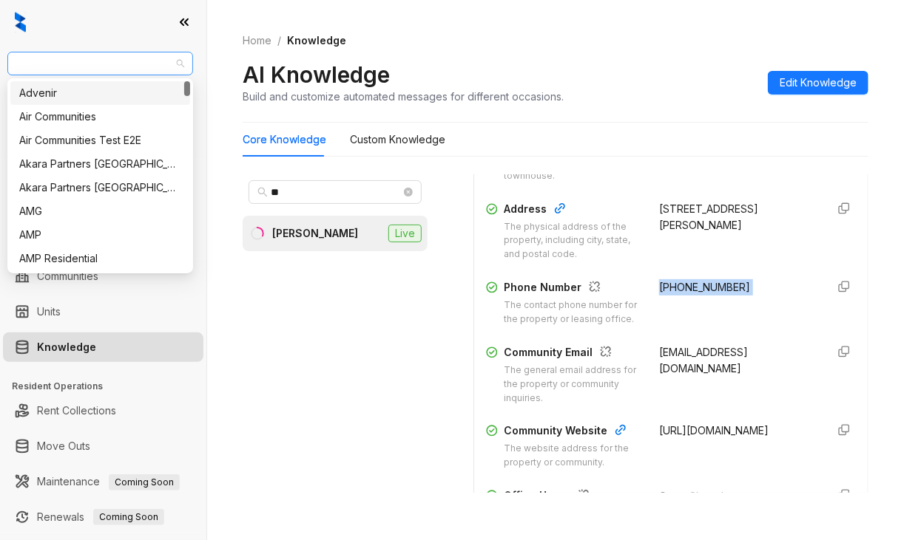
click at [68, 68] on span "LDG Gateway" at bounding box center [100, 63] width 168 height 22
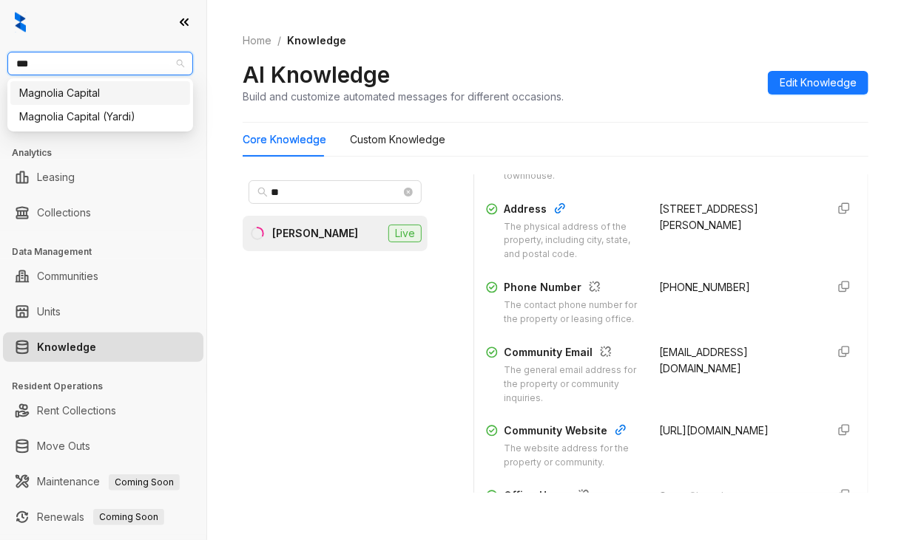
type input "****"
drag, startPoint x: 65, startPoint y: 89, endPoint x: 92, endPoint y: 51, distance: 46.2
click at [64, 89] on div "Magnolia Capital" at bounding box center [100, 93] width 162 height 16
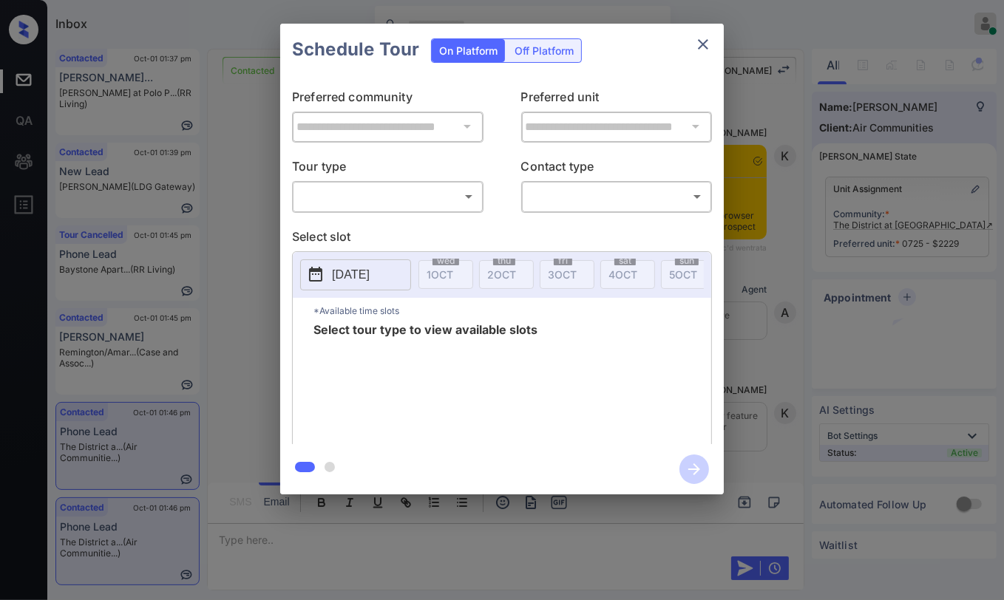
scroll to position [31, 0]
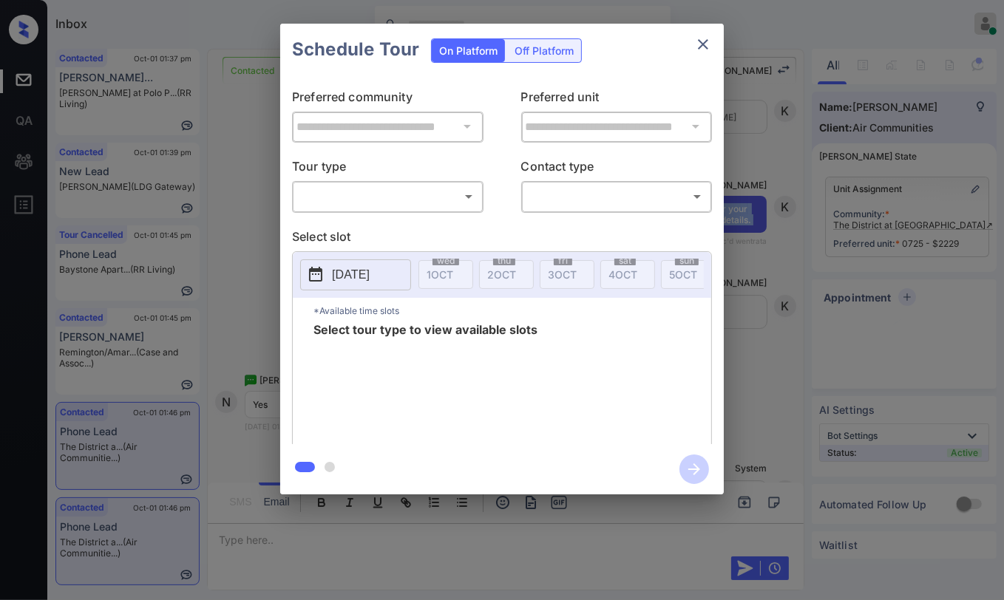
click at [397, 202] on body "Inbox Danielle Dela Cruz Online Set yourself offline Set yourself on break Prof…" at bounding box center [502, 300] width 1004 height 600
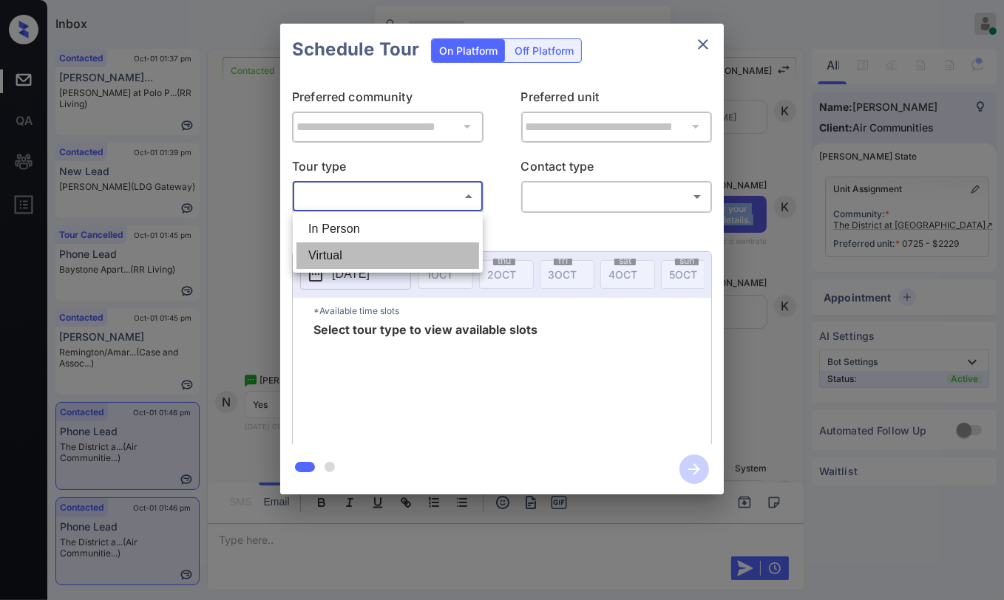
click at [331, 253] on li "Virtual" at bounding box center [387, 256] width 183 height 27
type input "*******"
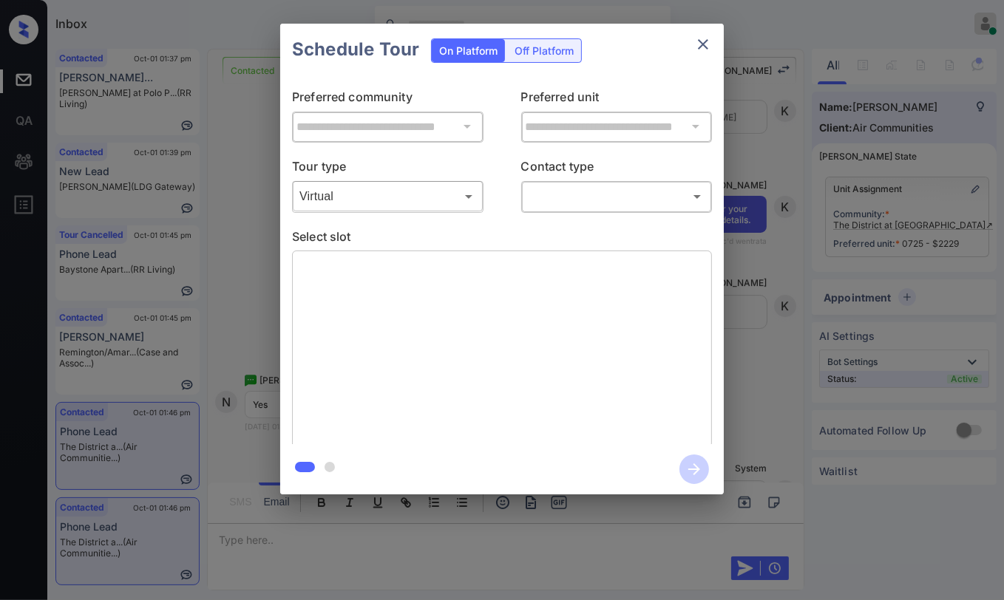
click at [586, 197] on div at bounding box center [502, 300] width 1004 height 600
click at [564, 192] on body "Inbox Danielle Dela Cruz Online Set yourself offline Set yourself on break Prof…" at bounding box center [502, 300] width 1004 height 600
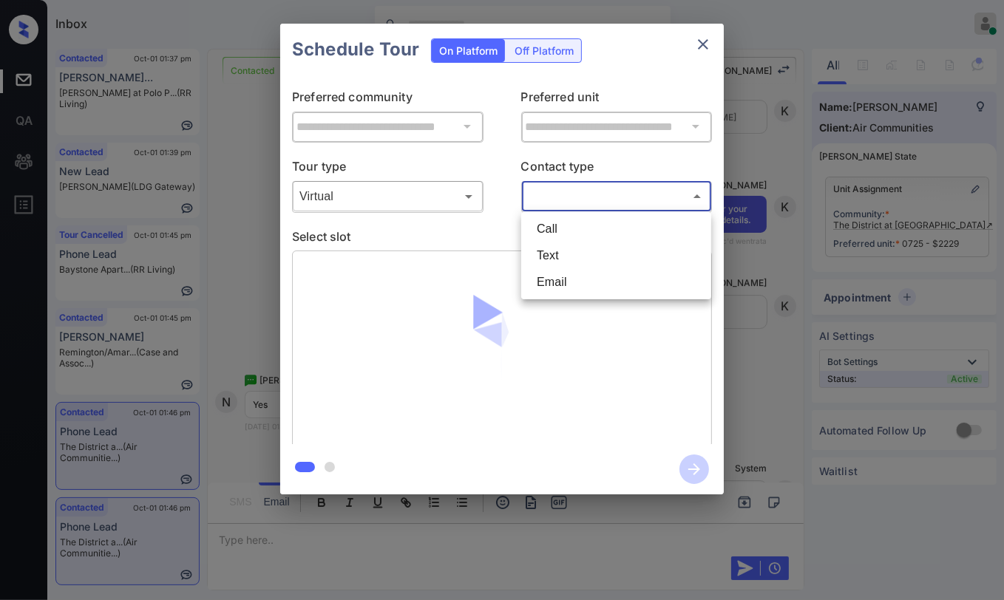
click at [560, 251] on li "Text" at bounding box center [616, 256] width 183 height 27
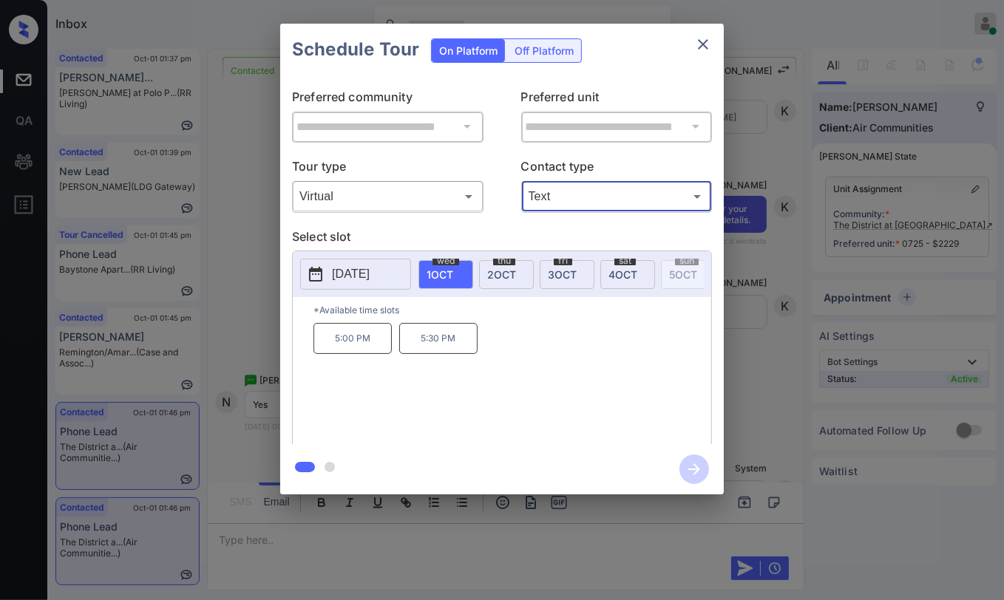
type input "****"
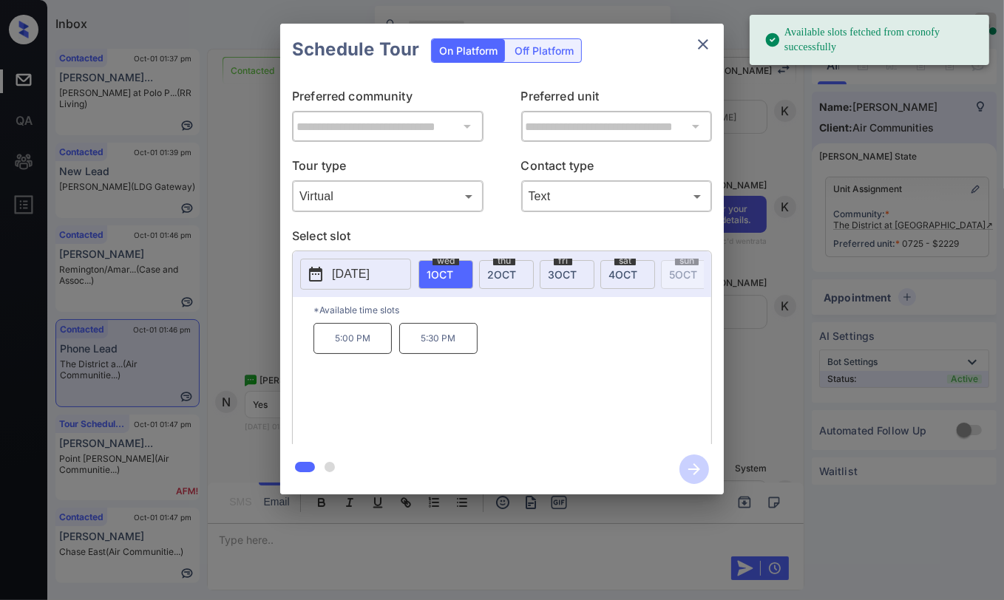
click at [365, 348] on p "5:00 PM" at bounding box center [352, 338] width 78 height 31
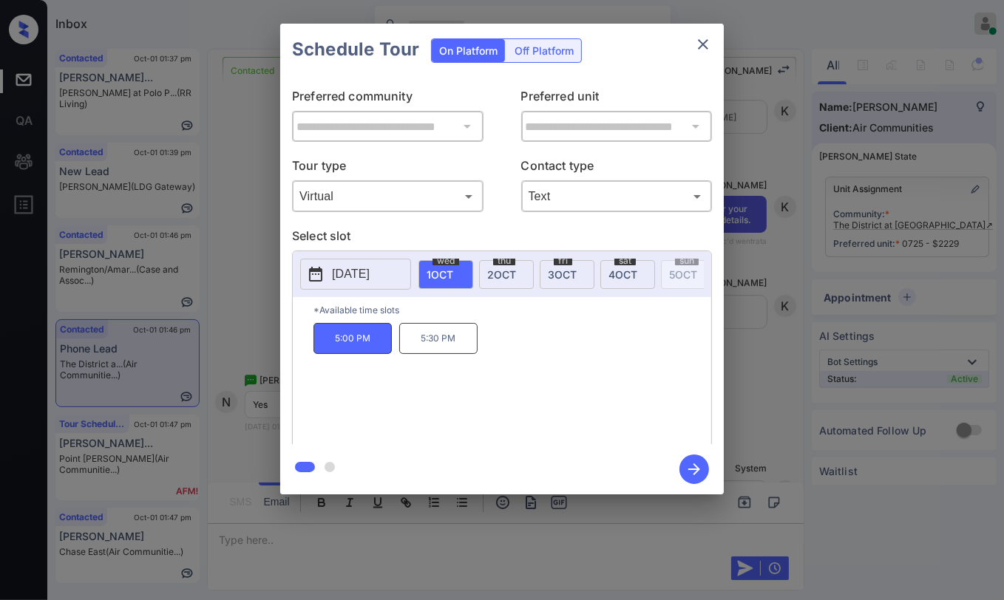
click at [697, 466] on icon "button" at bounding box center [694, 470] width 30 height 30
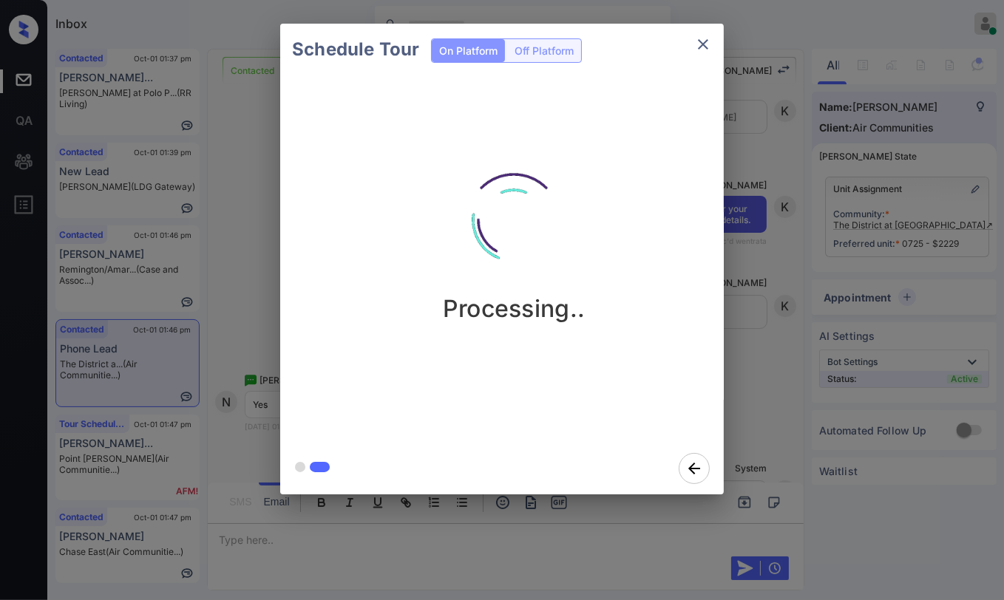
click at [246, 159] on div "Schedule Tour On Platform Off Platform Processing.." at bounding box center [502, 259] width 1004 height 518
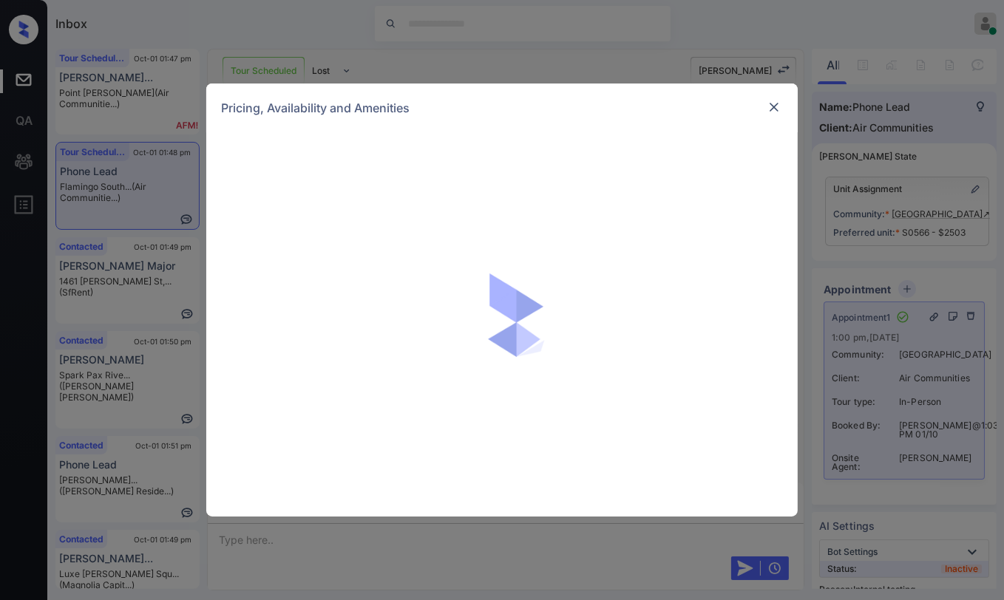
scroll to position [31, 0]
click at [773, 108] on img at bounding box center [774, 107] width 15 height 15
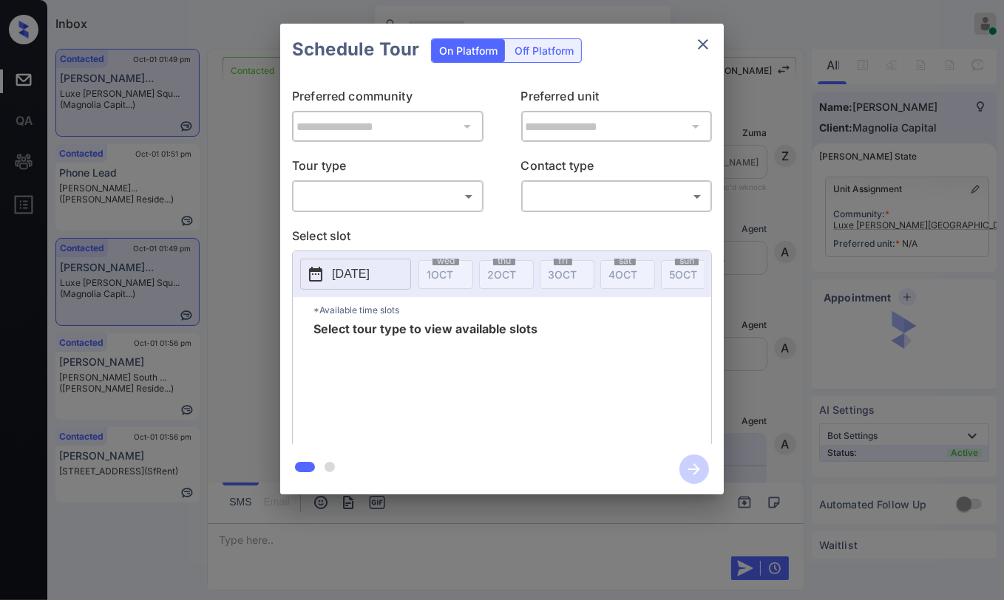
click at [402, 195] on body "Inbox Danielle Dela Cruz Online Set yourself offline Set yourself on break Prof…" at bounding box center [502, 300] width 1004 height 600
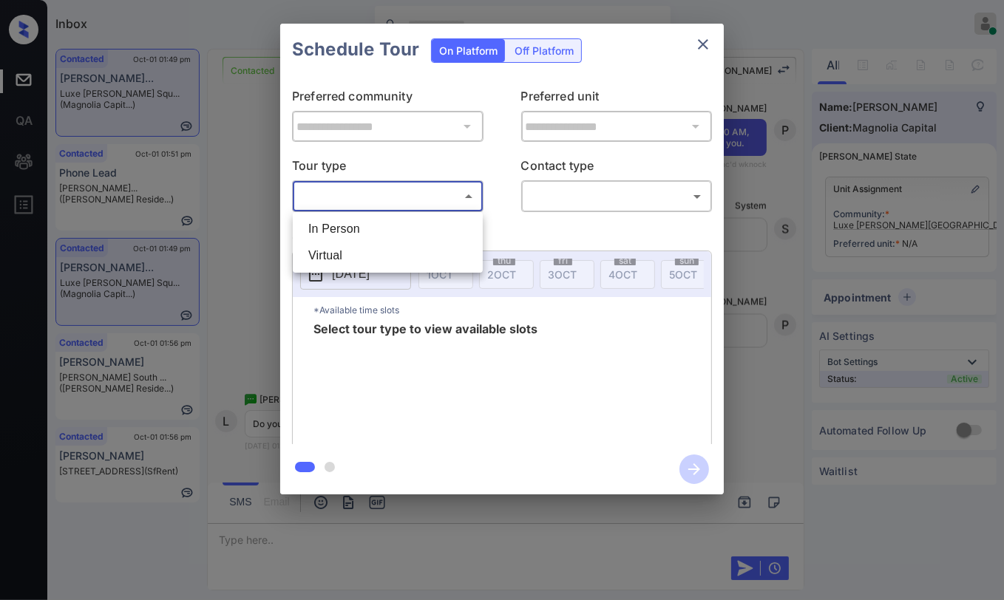
click at [715, 47] on div at bounding box center [502, 300] width 1004 height 600
click at [708, 38] on icon "close" at bounding box center [703, 44] width 18 height 18
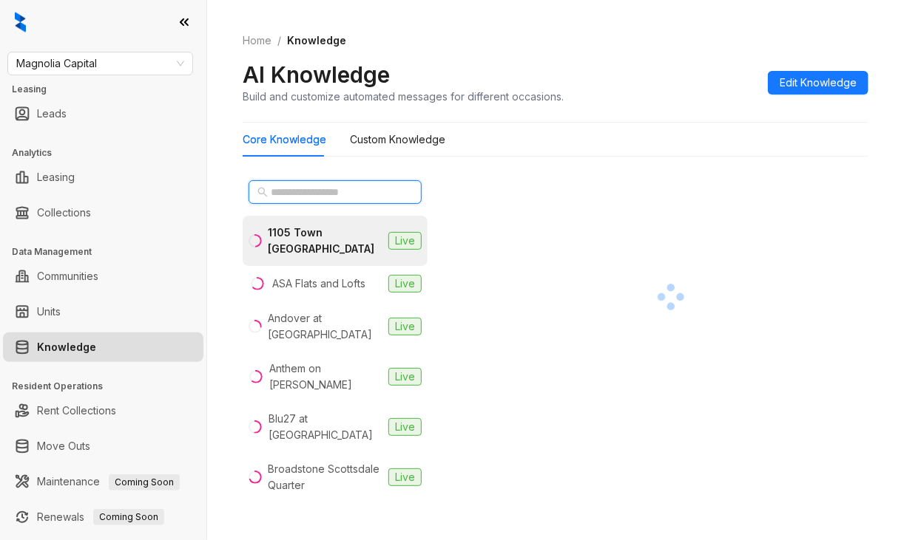
click at [299, 197] on input "text" at bounding box center [336, 192] width 130 height 16
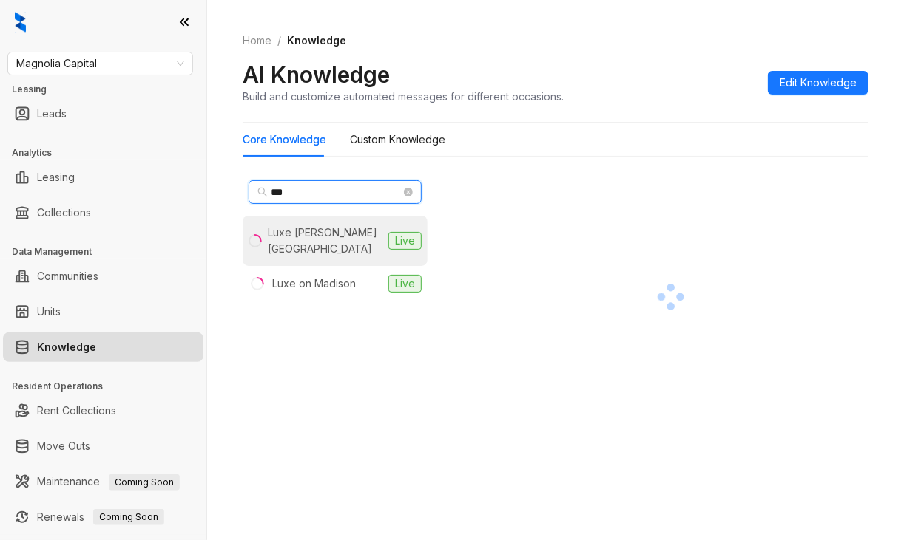
type input "***"
click at [348, 239] on div "Luxe [PERSON_NAME][GEOGRAPHIC_DATA]" at bounding box center [325, 241] width 115 height 33
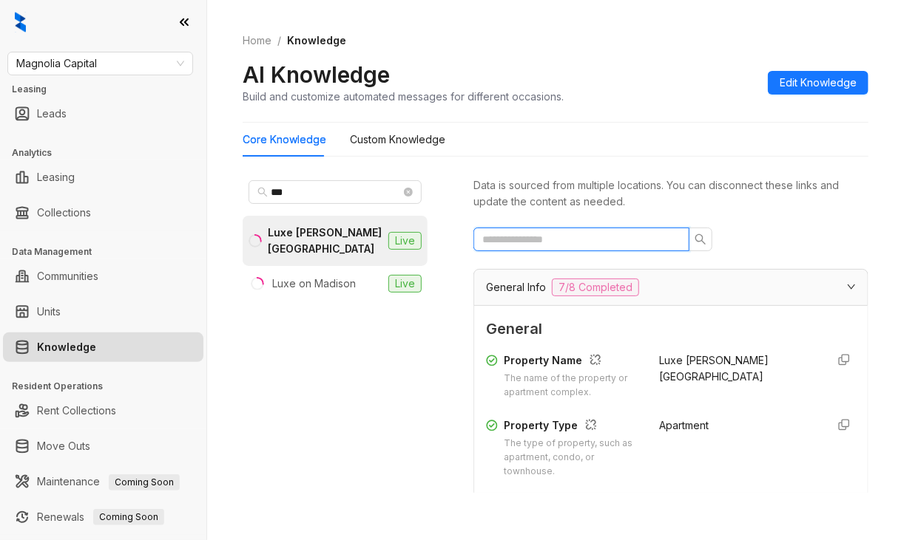
click at [540, 234] on input "text" at bounding box center [575, 239] width 186 height 16
type input "*"
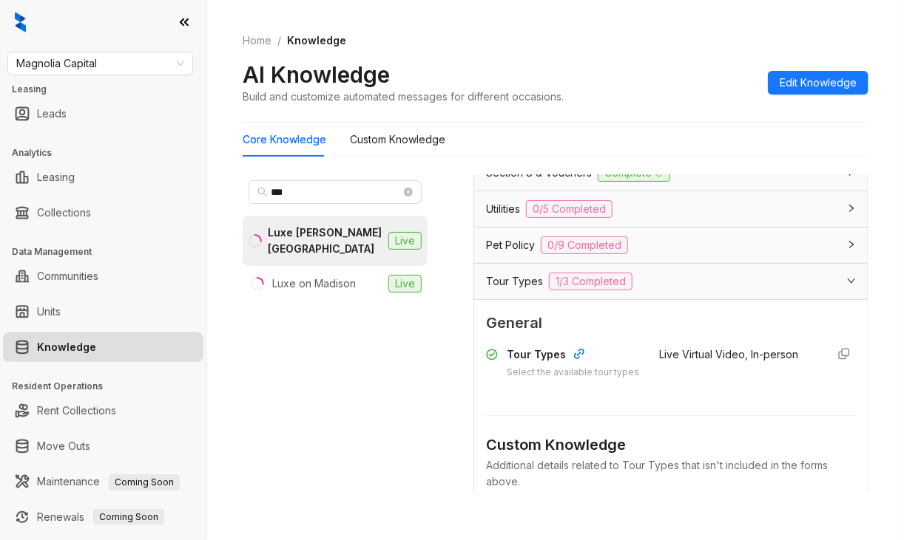
scroll to position [370, 0]
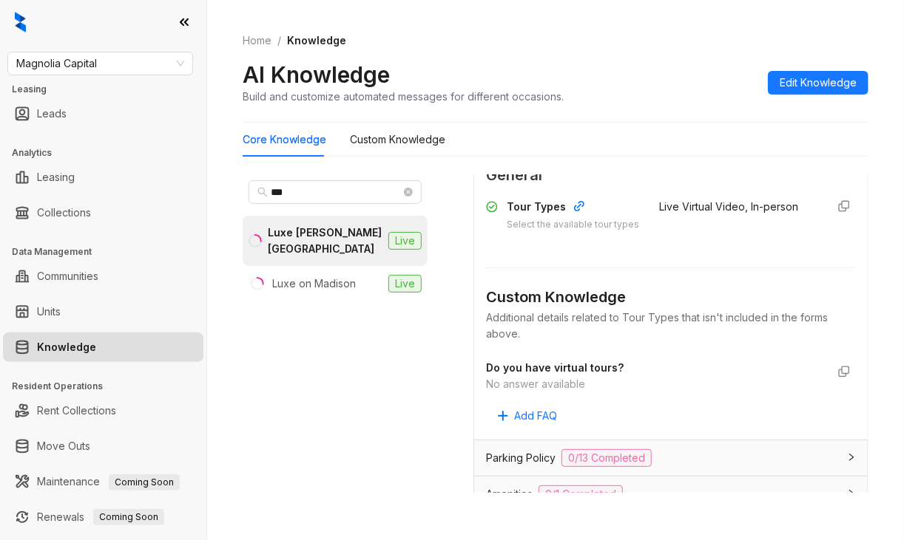
type input "***"
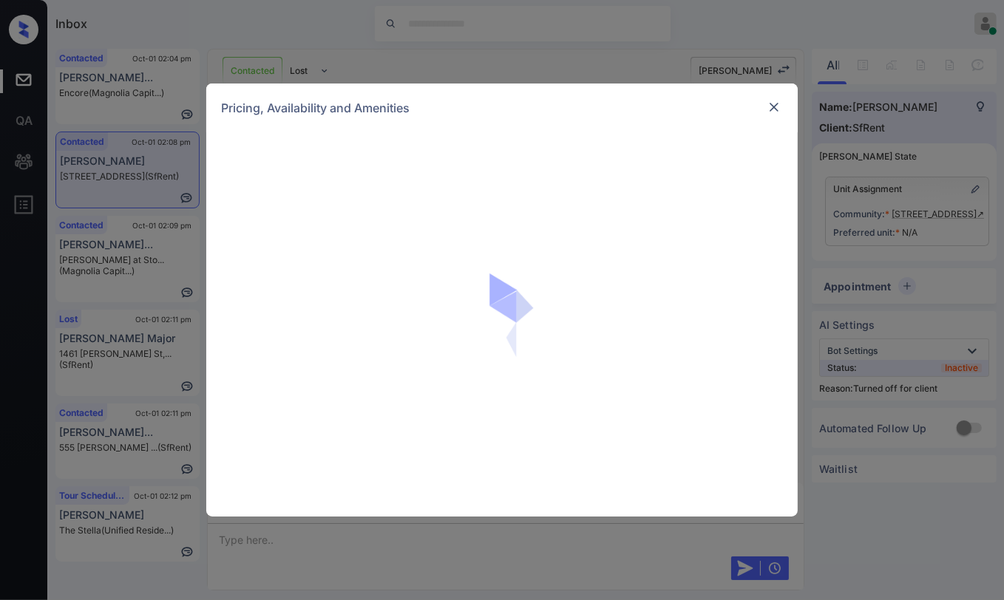
scroll to position [1682, 0]
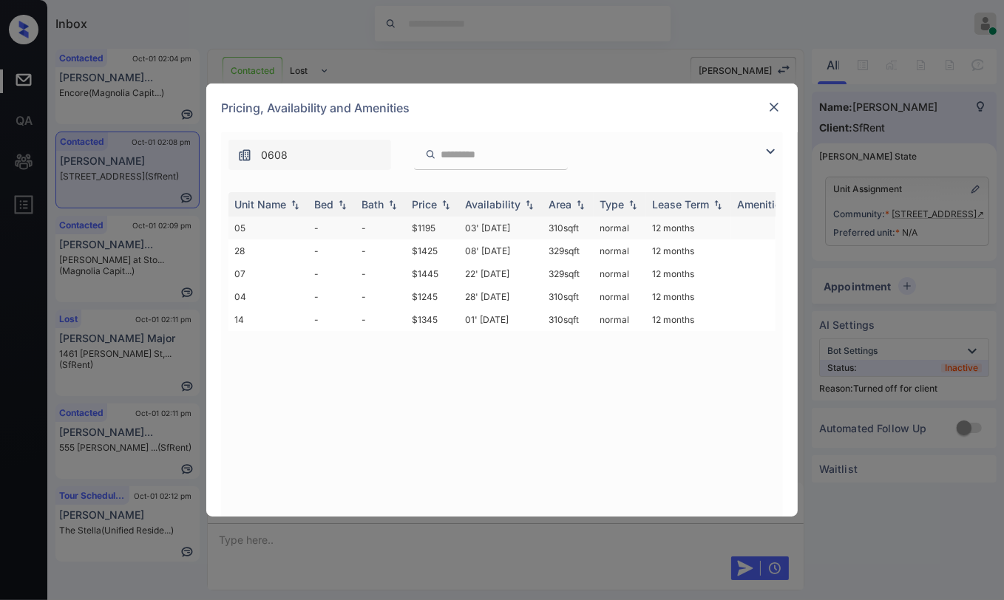
click at [367, 231] on td "-" at bounding box center [381, 228] width 50 height 23
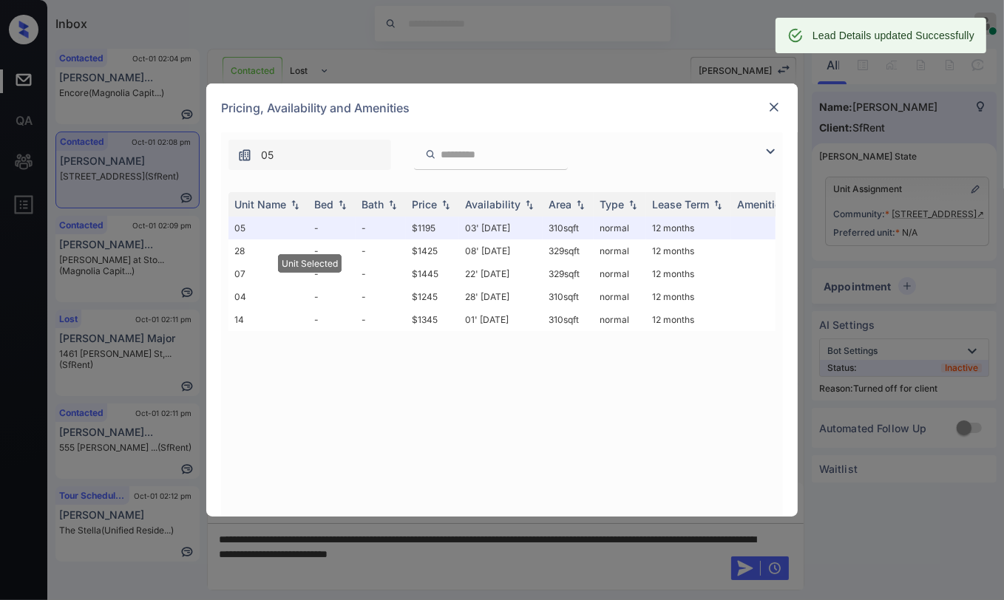
click at [767, 103] on img at bounding box center [774, 107] width 15 height 15
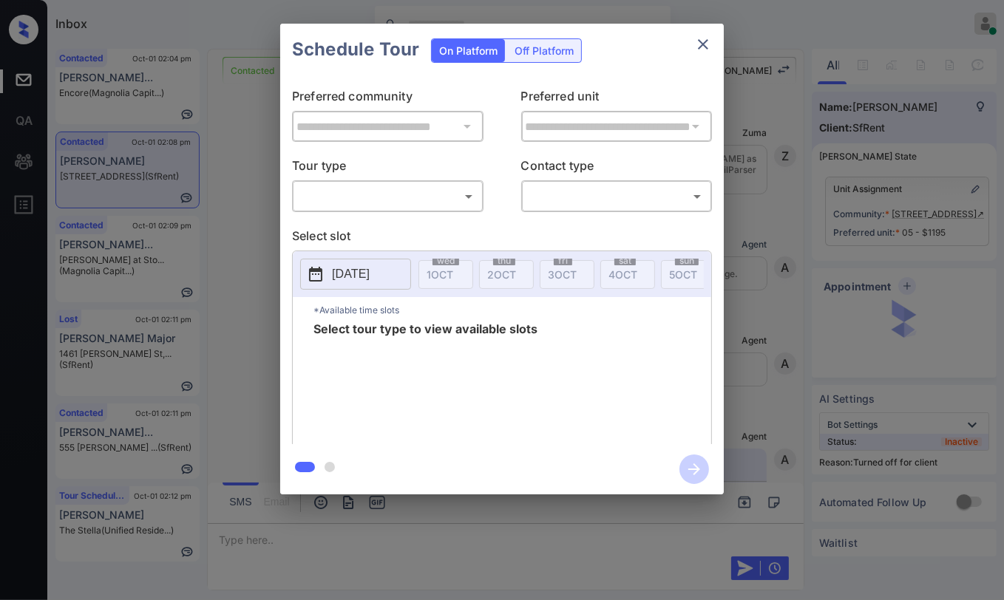
scroll to position [1682, 0]
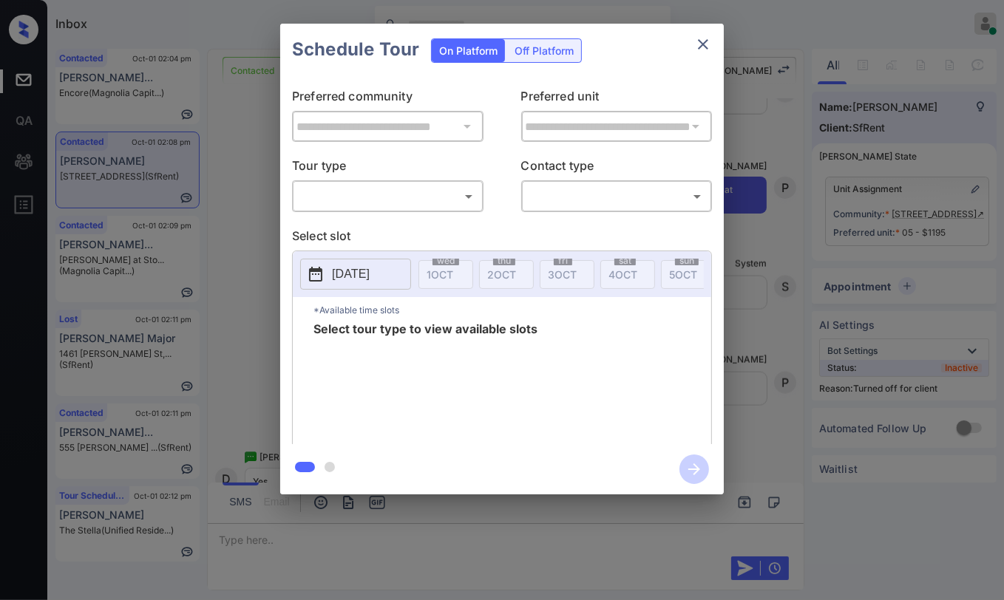
click at [560, 51] on div "Off Platform" at bounding box center [544, 50] width 74 height 23
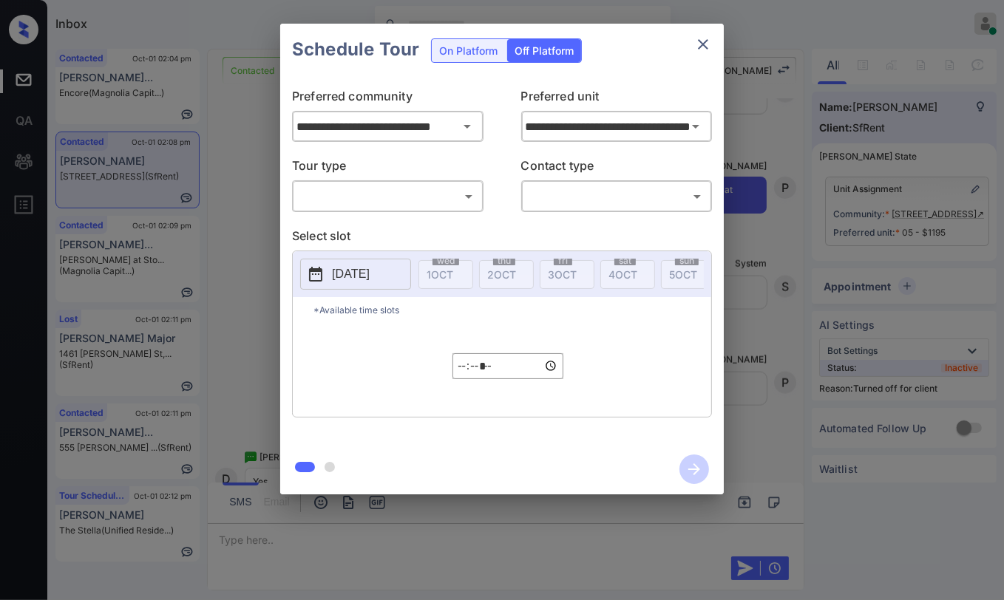
click at [365, 191] on body "Inbox Danielle Dela Cruz Online Set yourself offline Set yourself on break Prof…" at bounding box center [502, 300] width 1004 height 600
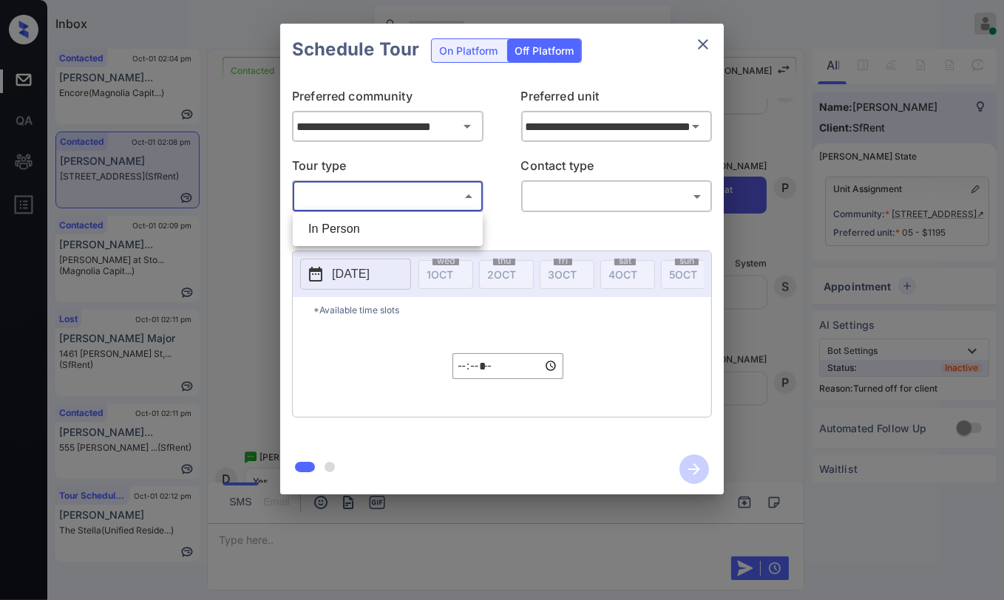
click at [359, 229] on li "In Person" at bounding box center [387, 229] width 183 height 27
type input "********"
click at [595, 192] on body "Inbox Danielle Dela Cruz Online Set yourself offline Set yourself on break Prof…" at bounding box center [502, 300] width 1004 height 600
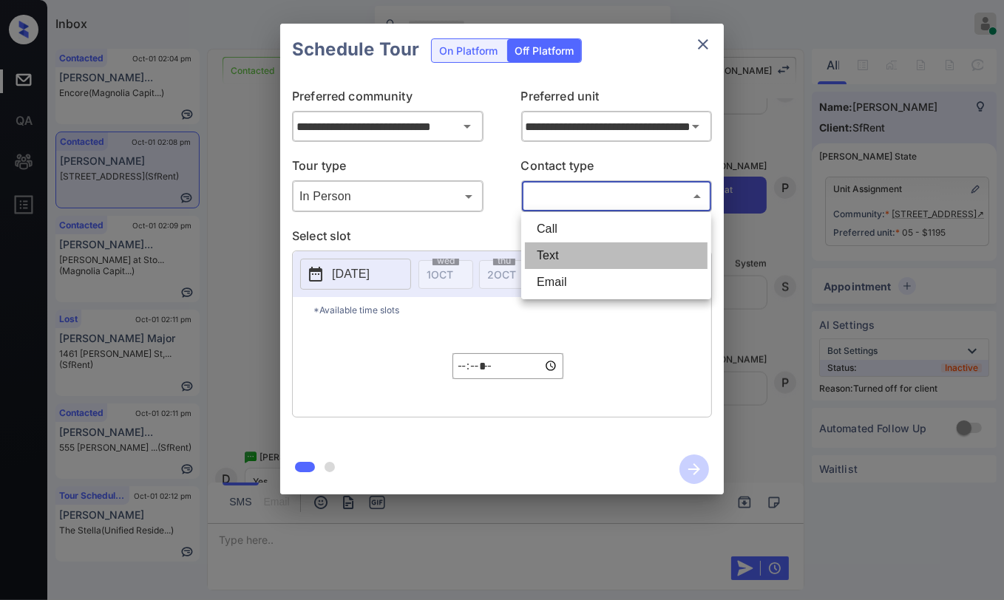
click at [560, 243] on li "Text" at bounding box center [616, 256] width 183 height 27
type input "****"
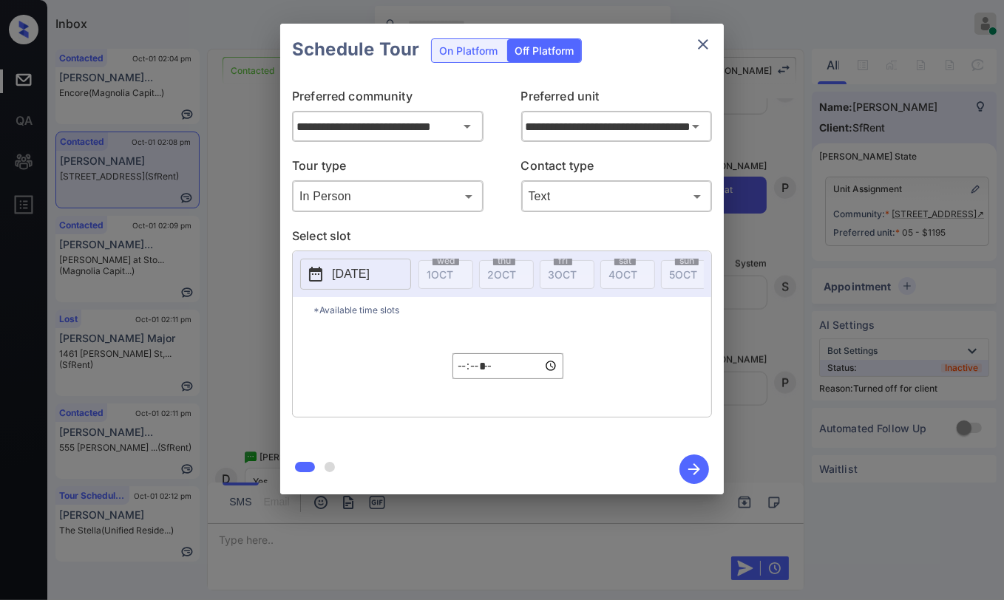
click at [370, 268] on p "2025-10-01" at bounding box center [351, 274] width 38 height 18
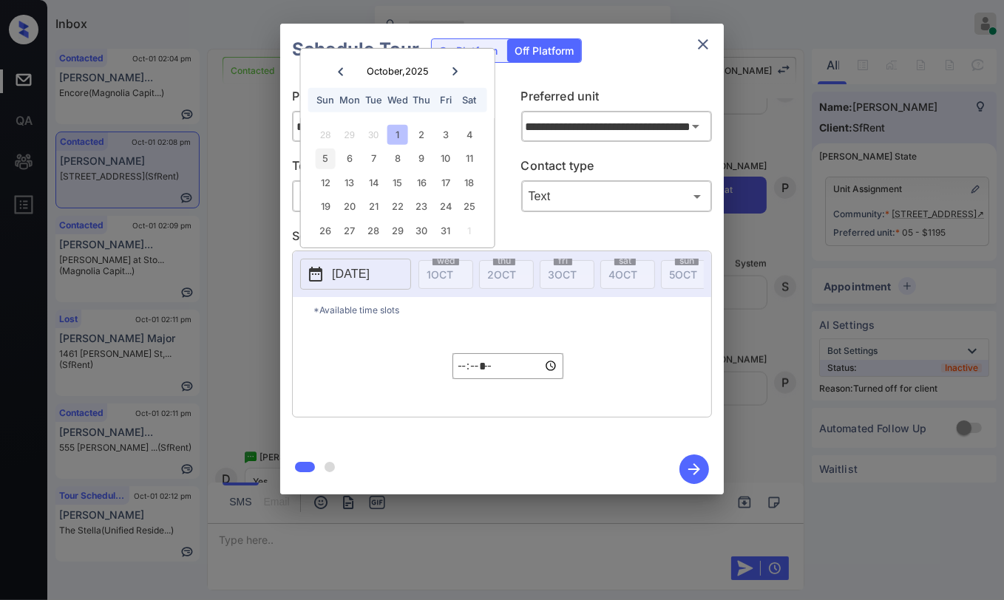
click at [329, 161] on div "5" at bounding box center [326, 159] width 20 height 20
click at [458, 368] on input "*****" at bounding box center [507, 366] width 111 height 26
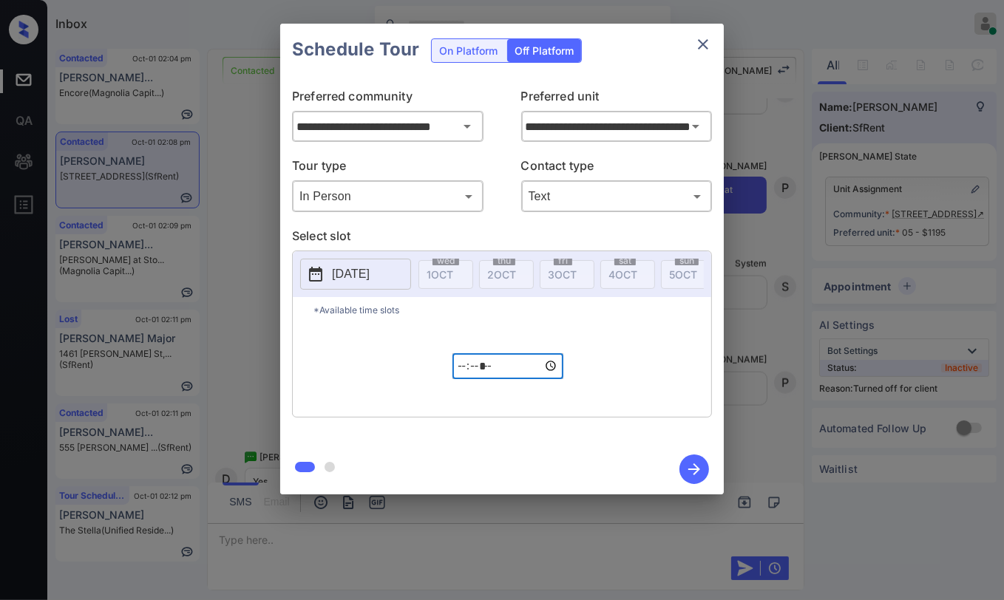
type input "*****"
click at [643, 368] on div "*Available time slots ***** ​" at bounding box center [502, 357] width 418 height 120
click at [692, 476] on icon "button" at bounding box center [694, 470] width 30 height 30
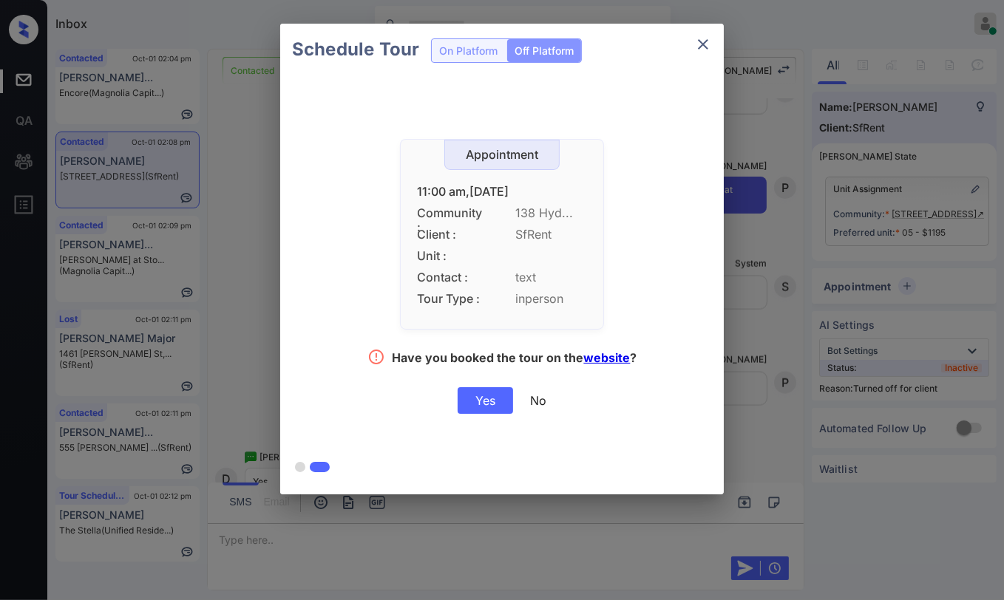
click at [484, 395] on div "Yes" at bounding box center [485, 400] width 55 height 27
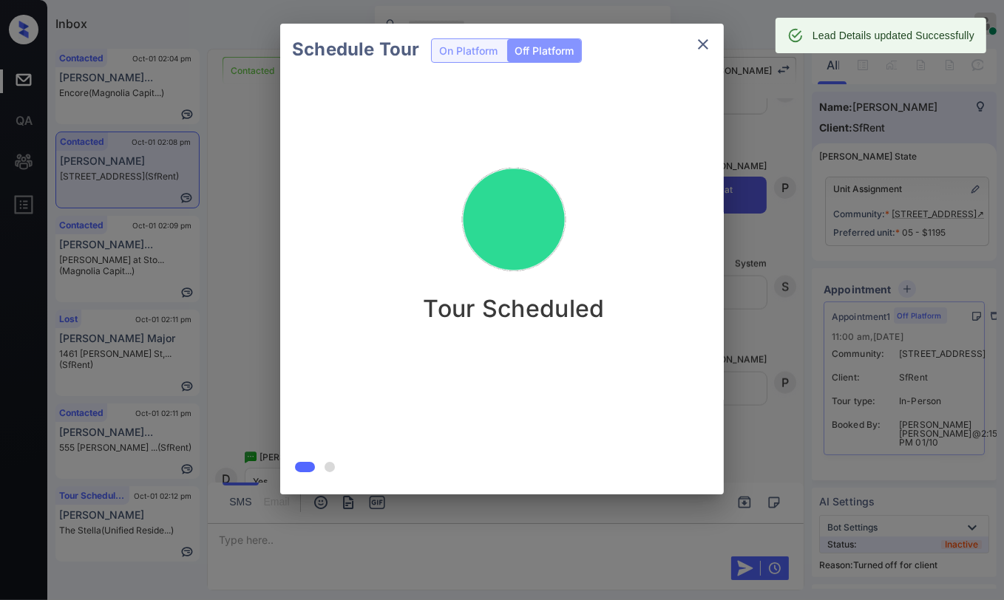
click at [248, 163] on div "Schedule Tour On Platform Off Platform Tour Scheduled" at bounding box center [502, 259] width 1004 height 518
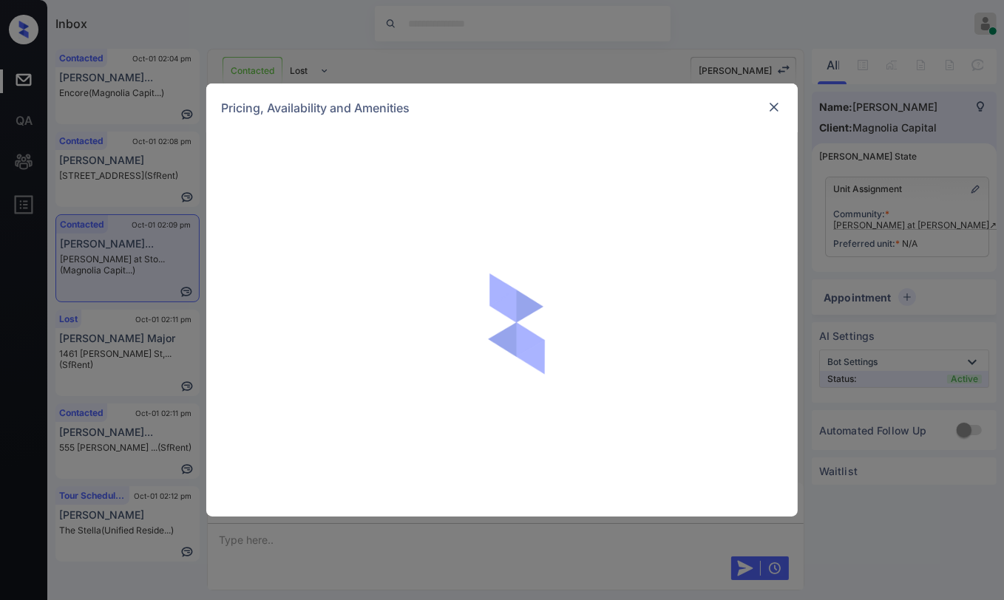
scroll to position [1596, 0]
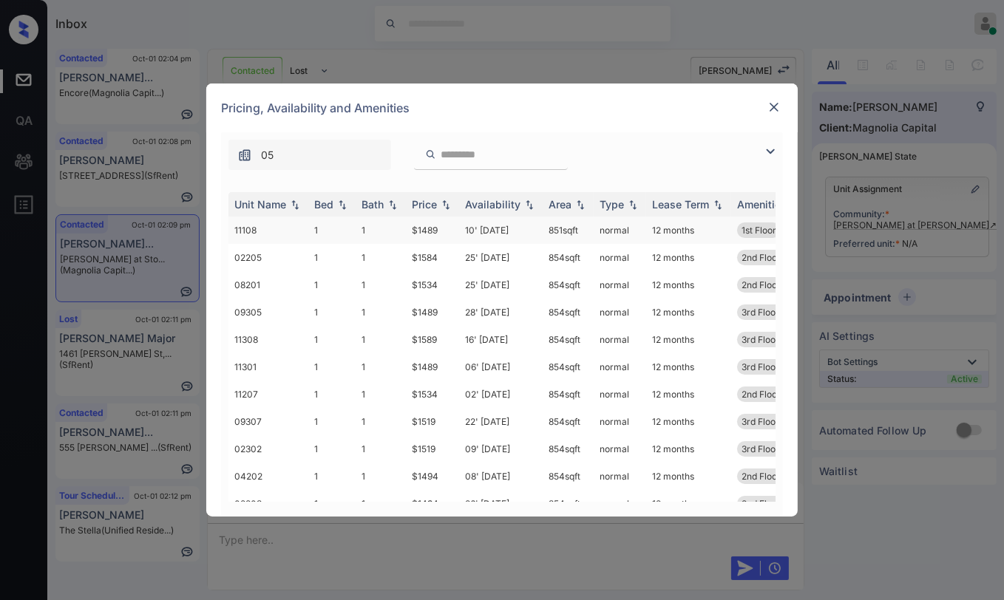
click at [425, 231] on td "$1489" at bounding box center [432, 230] width 53 height 27
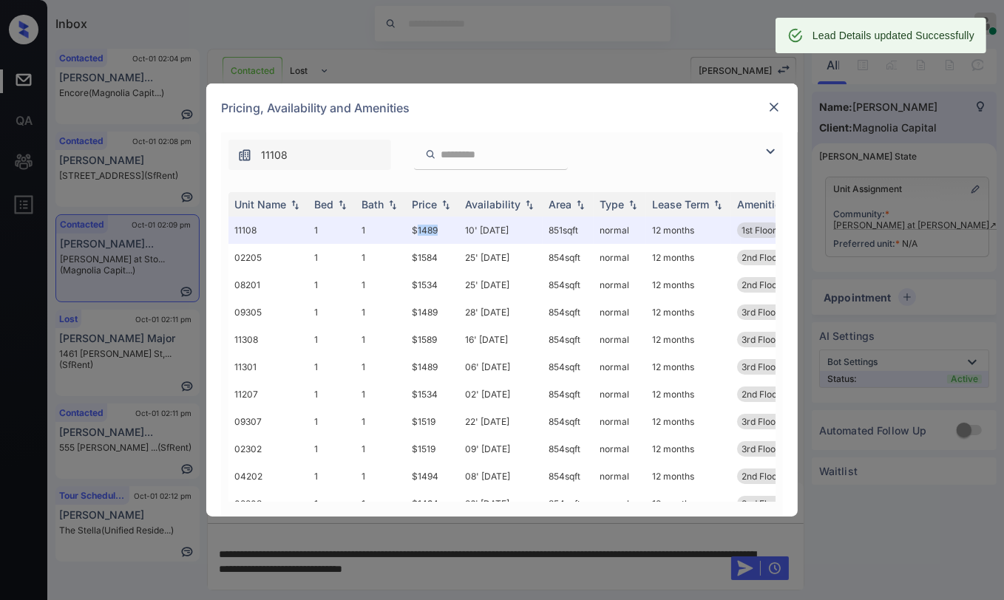
click at [767, 107] on img at bounding box center [774, 107] width 15 height 15
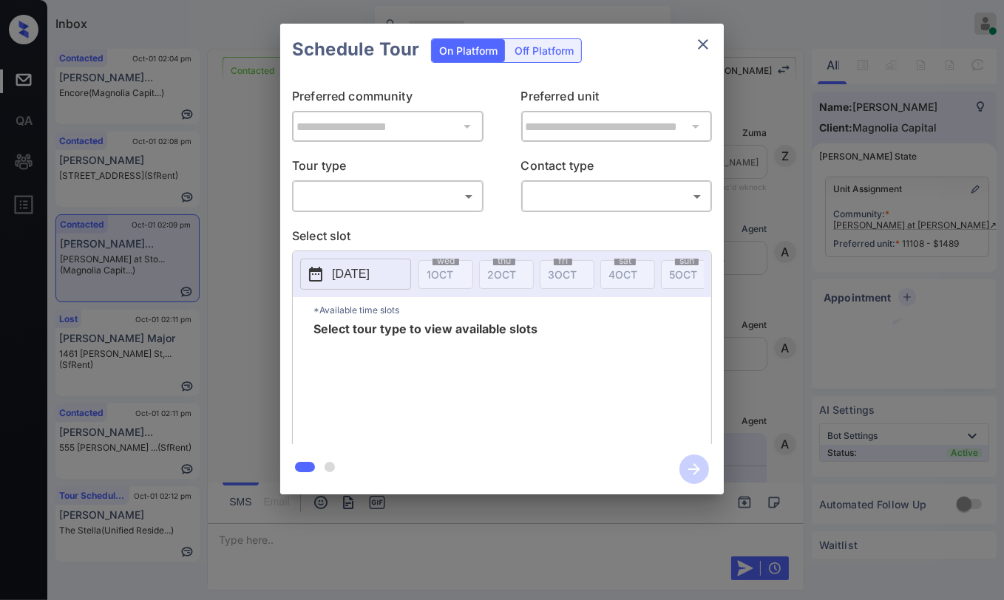
scroll to position [1610, 0]
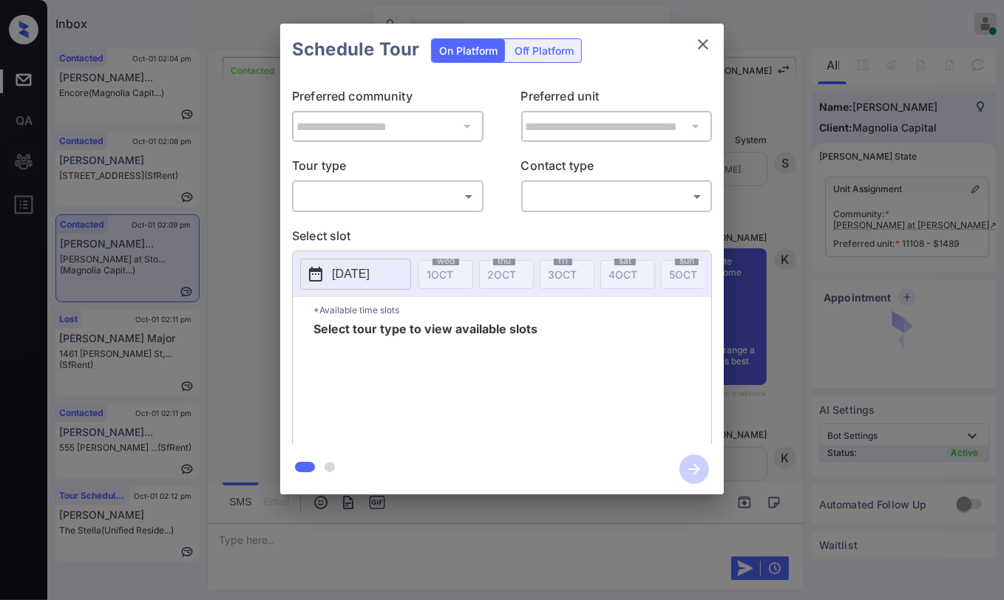
click at [442, 198] on body "Inbox [PERSON_NAME] [PERSON_NAME] Online Set yourself offline Set yourself on b…" at bounding box center [502, 300] width 1004 height 600
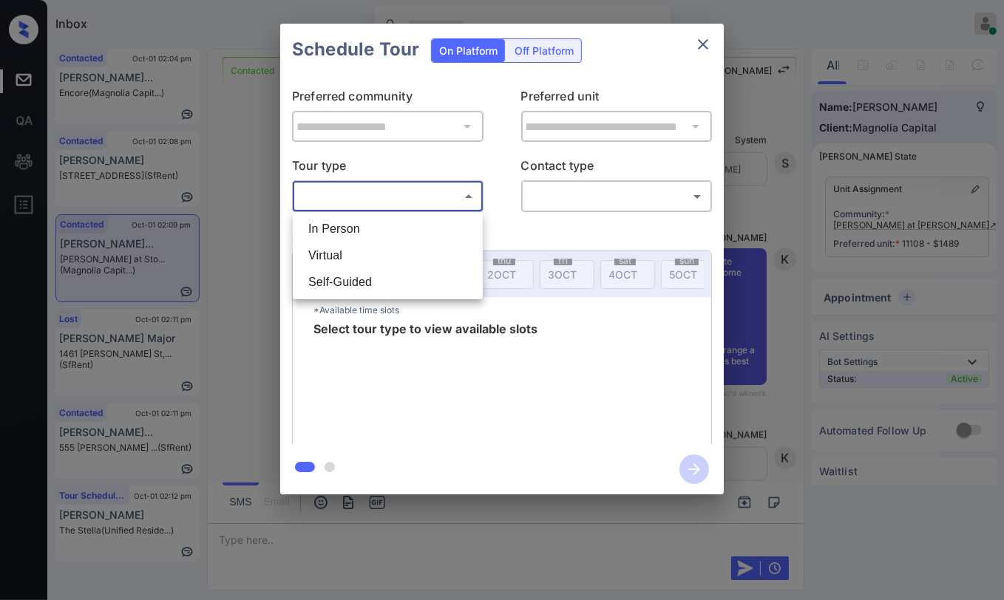
click at [367, 232] on li "In Person" at bounding box center [387, 229] width 183 height 27
type input "********"
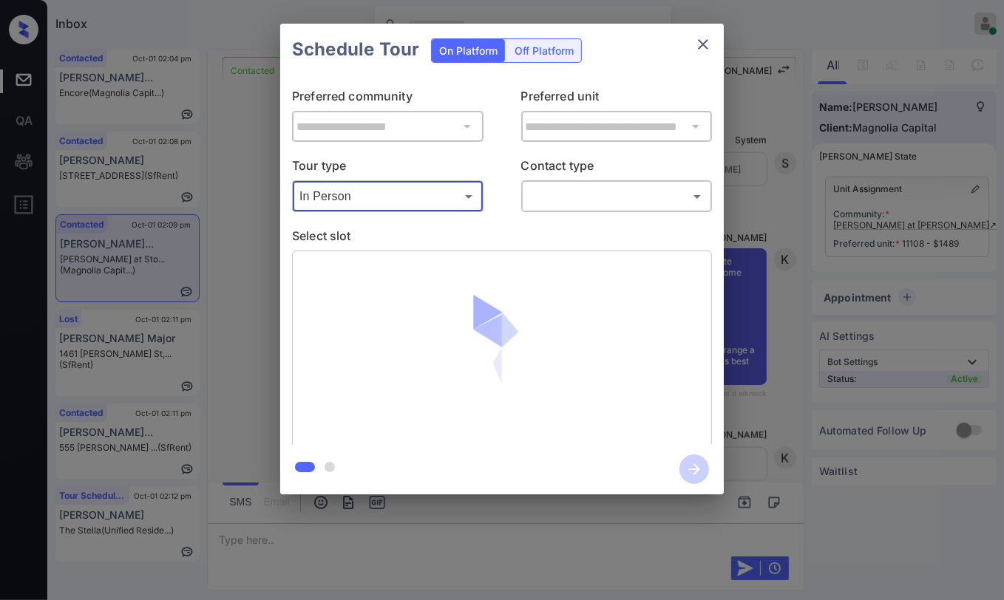
click at [652, 191] on body "Inbox [PERSON_NAME] [PERSON_NAME] Online Set yourself offline Set yourself on b…" at bounding box center [502, 300] width 1004 height 600
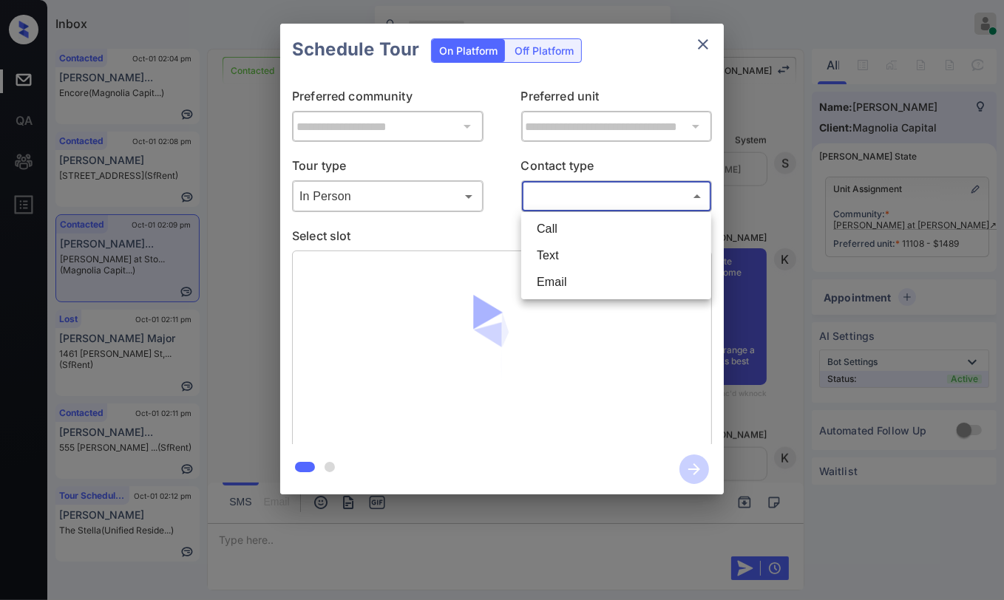
click at [568, 256] on li "Text" at bounding box center [616, 256] width 183 height 27
type input "****"
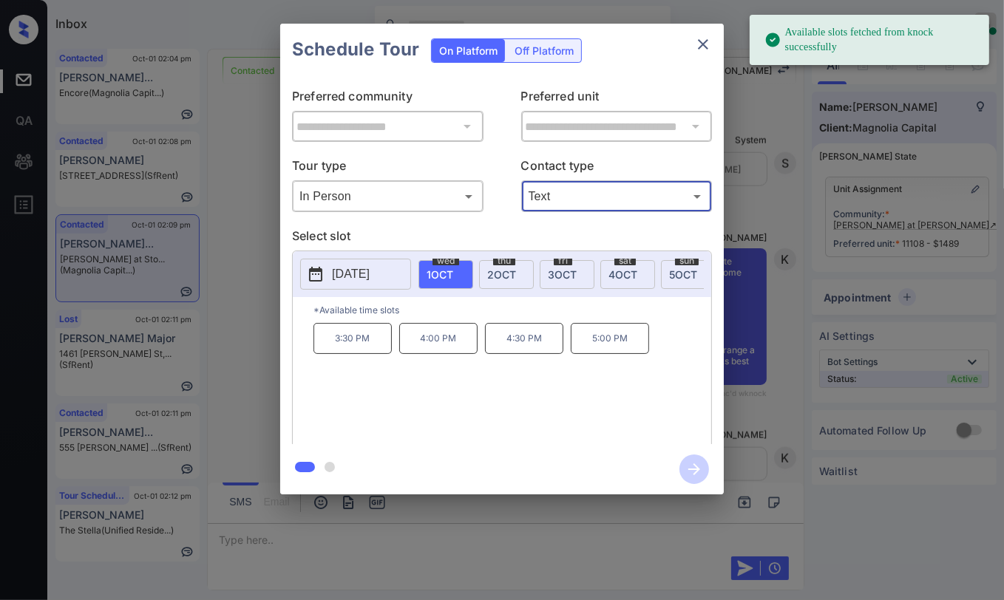
click at [370, 274] on p "[DATE]" at bounding box center [351, 274] width 38 height 18
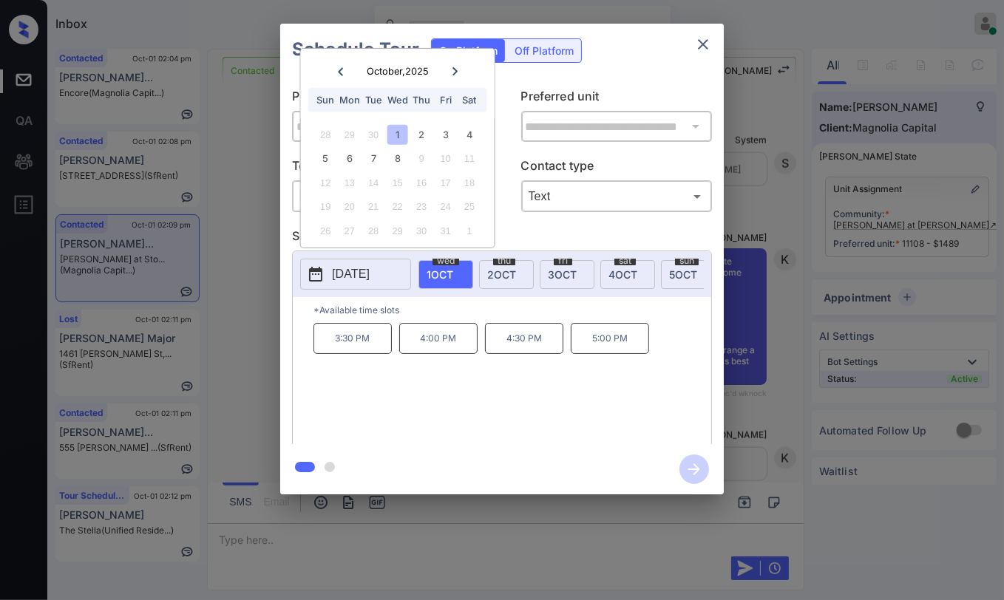
click at [711, 44] on icon "close" at bounding box center [703, 44] width 18 height 18
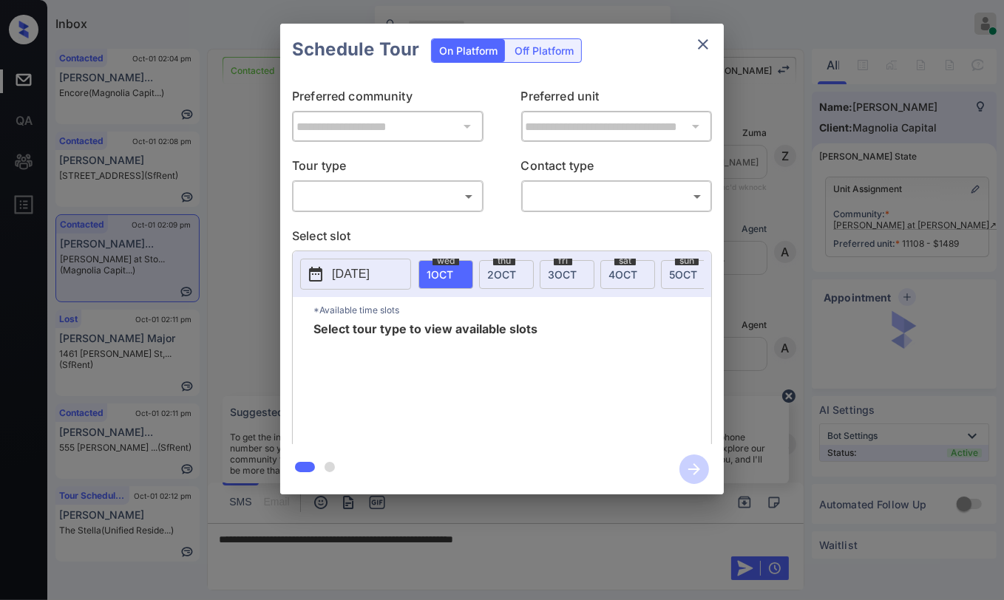
scroll to position [624, 0]
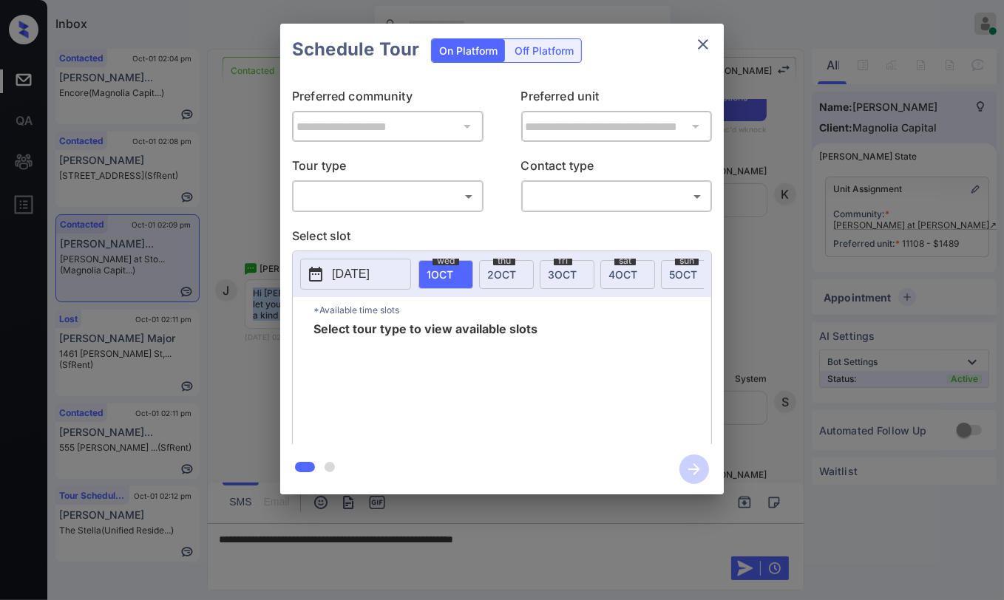
click at [373, 197] on body "Inbox [PERSON_NAME] [PERSON_NAME] Online Set yourself offline Set yourself on b…" at bounding box center [502, 300] width 1004 height 600
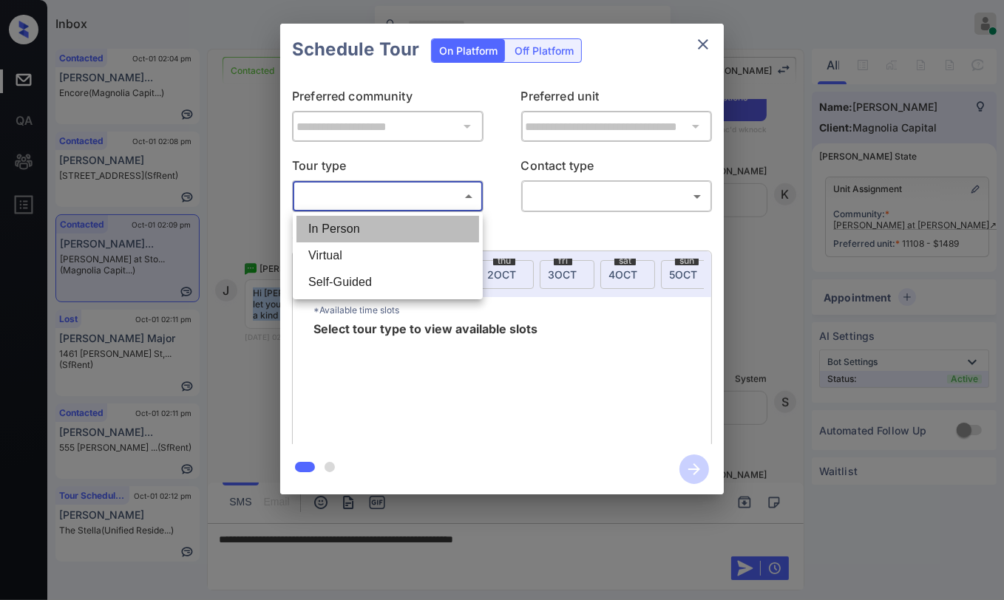
click at [349, 226] on li "In Person" at bounding box center [387, 229] width 183 height 27
type input "********"
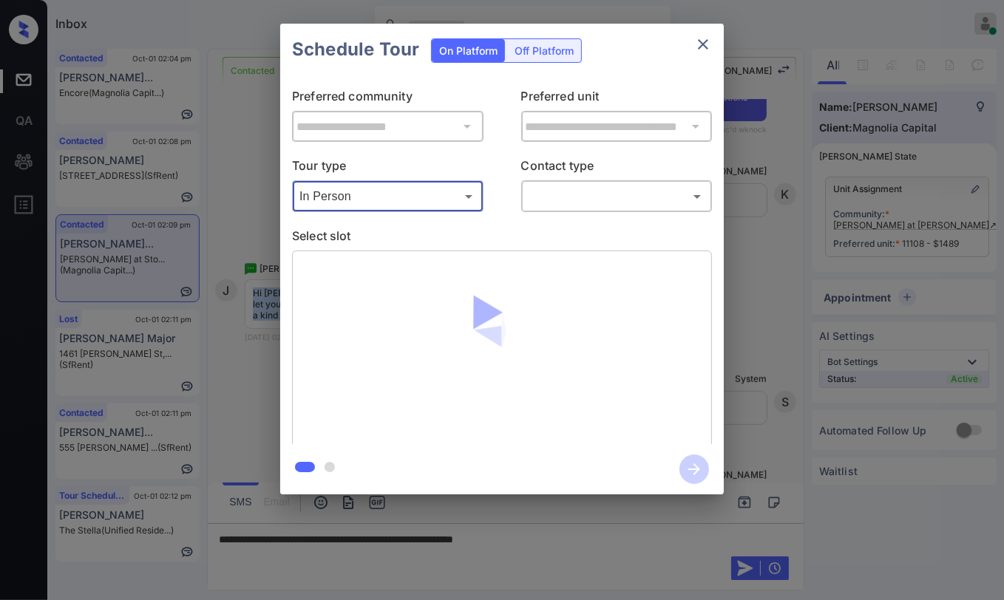
click at [610, 191] on body "Inbox Danielle Dela Cruz Online Set yourself offline Set yourself on break Prof…" at bounding box center [502, 300] width 1004 height 600
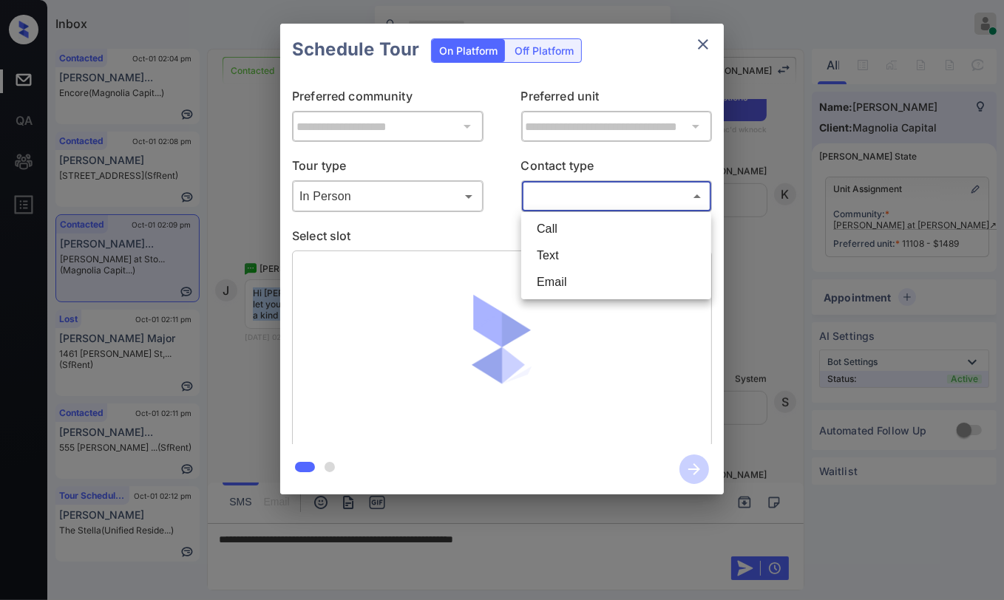
click at [554, 251] on li "Text" at bounding box center [616, 256] width 183 height 27
type input "****"
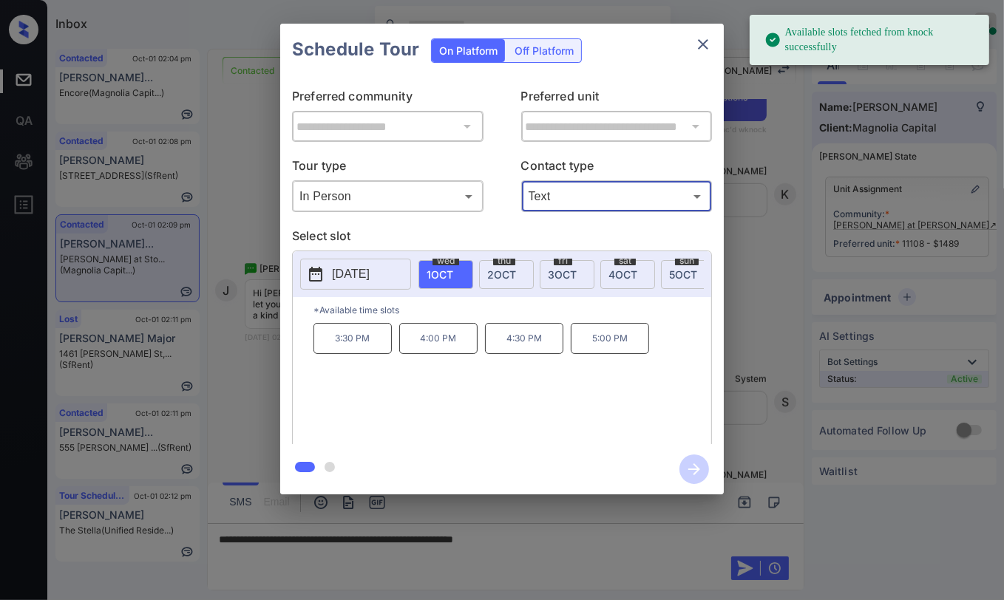
click at [529, 345] on p "4:30 PM" at bounding box center [524, 338] width 78 height 31
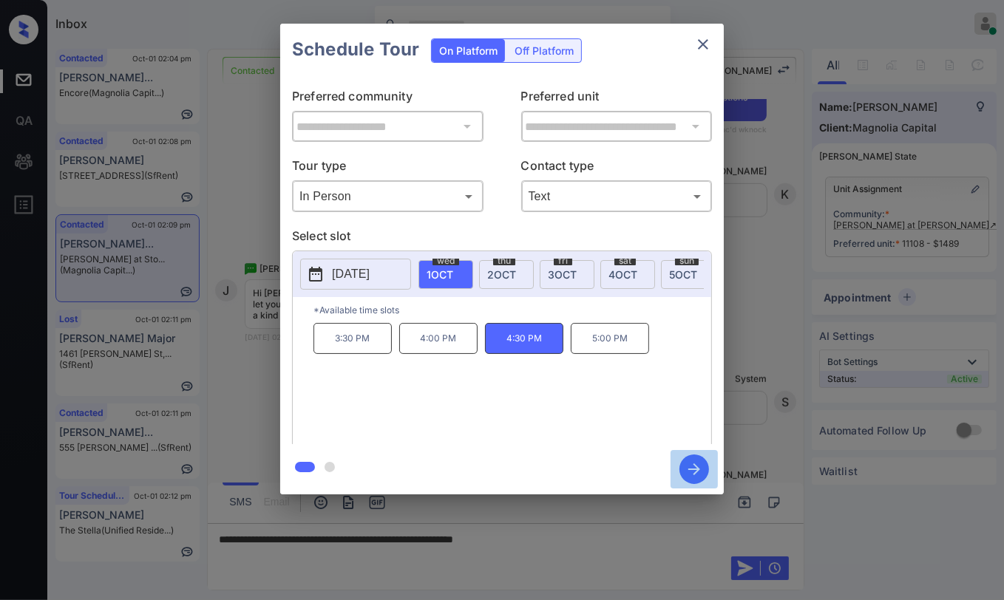
click at [690, 471] on icon "button" at bounding box center [694, 470] width 30 height 30
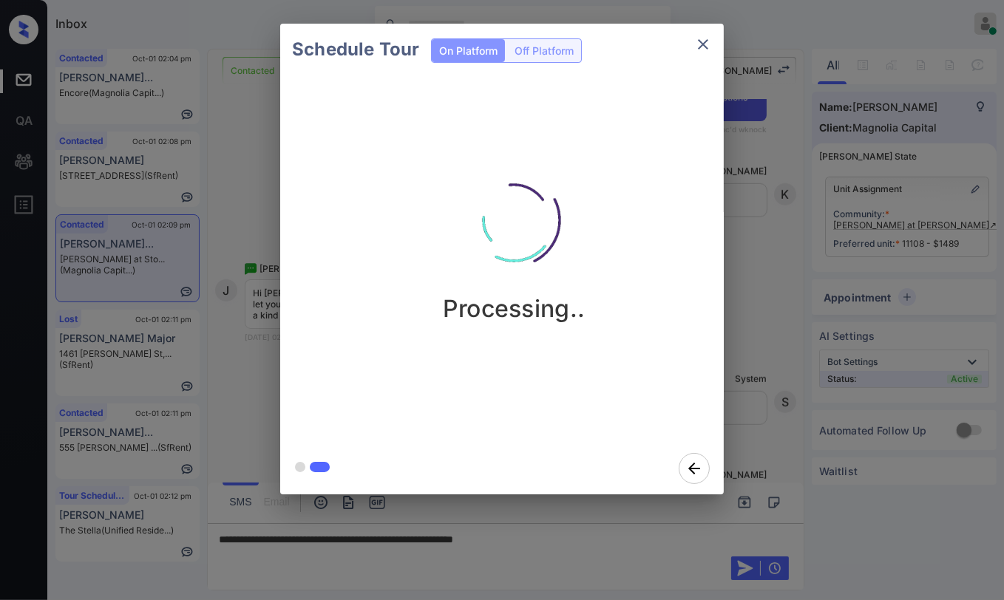
click at [219, 350] on div "Schedule Tour On Platform Off Platform Processing.." at bounding box center [502, 259] width 1004 height 518
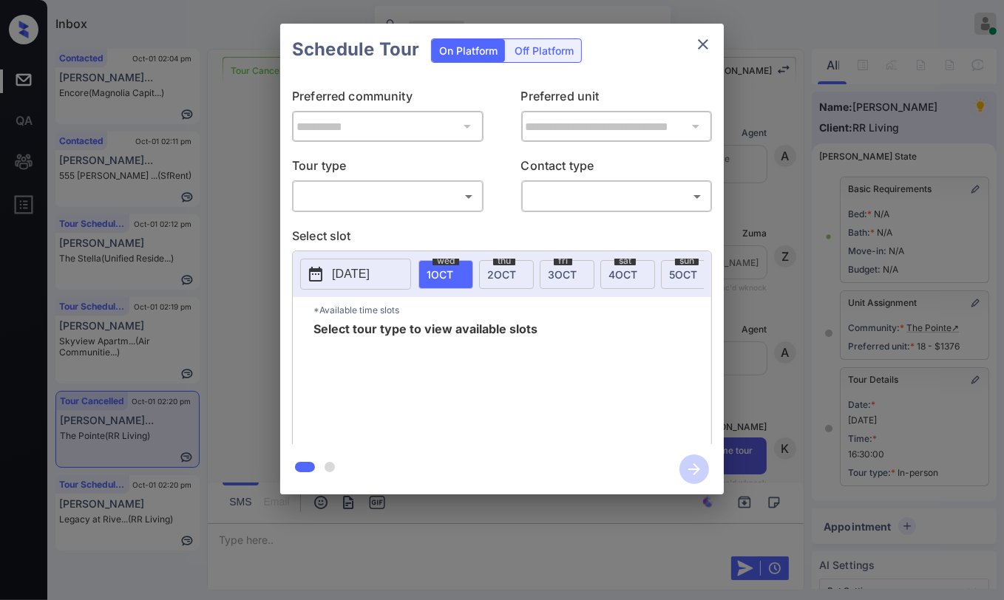
scroll to position [9723, 0]
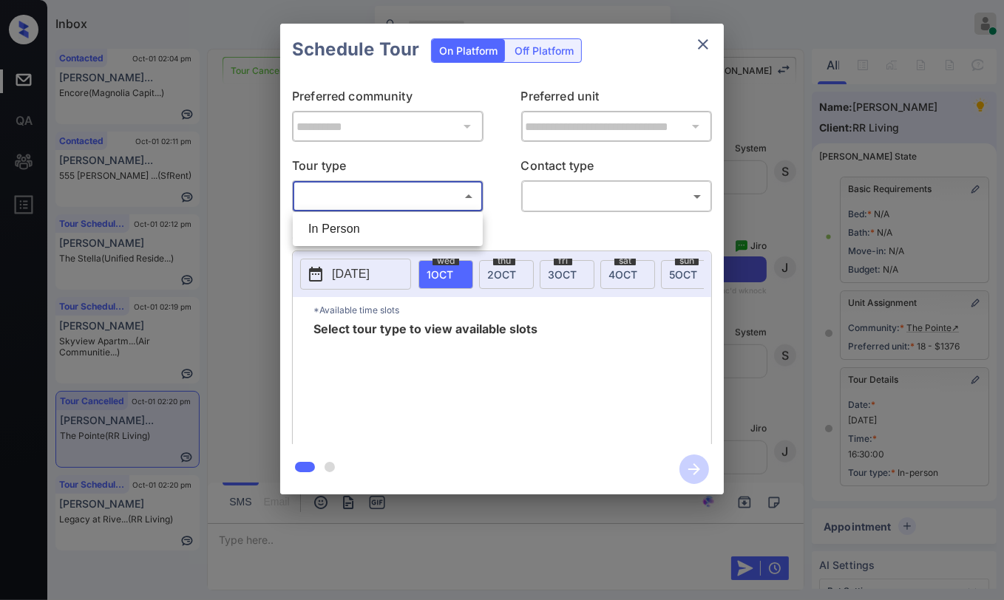
click at [370, 203] on body "Inbox [PERSON_NAME] [PERSON_NAME] Online Set yourself offline Set yourself on b…" at bounding box center [502, 300] width 1004 height 600
click at [352, 227] on li "In Person" at bounding box center [387, 229] width 183 height 27
type input "********"
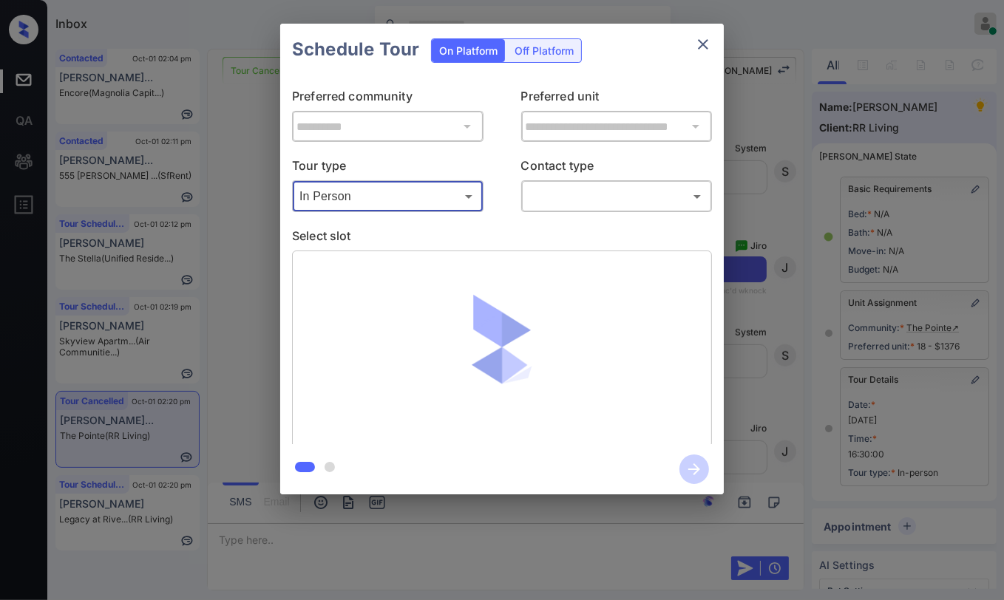
click at [659, 194] on body "Inbox Danielle Dela Cruz Online Set yourself offline Set yourself on break Prof…" at bounding box center [502, 300] width 1004 height 600
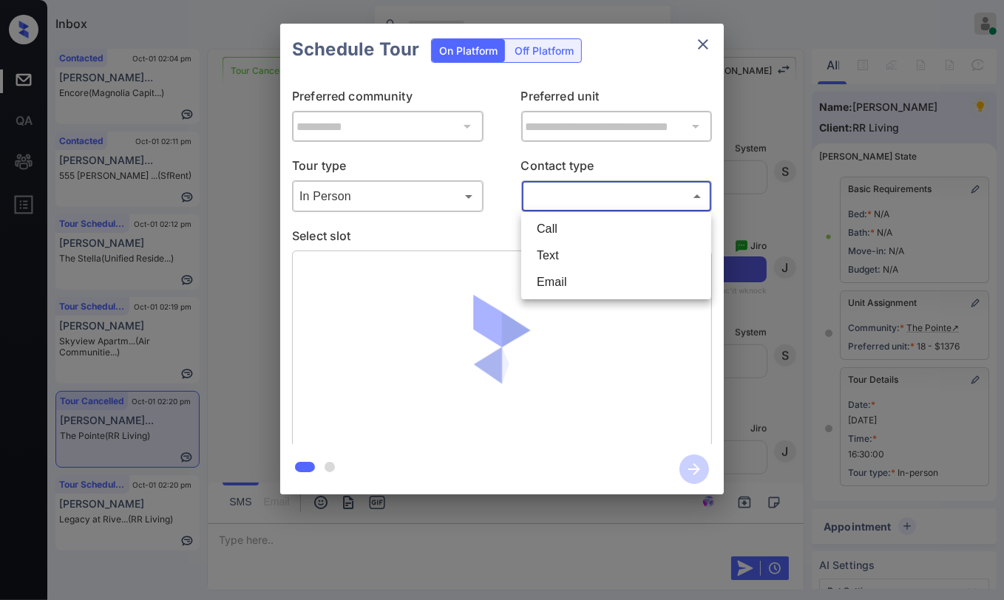
click at [563, 253] on li "Text" at bounding box center [616, 256] width 183 height 27
type input "****"
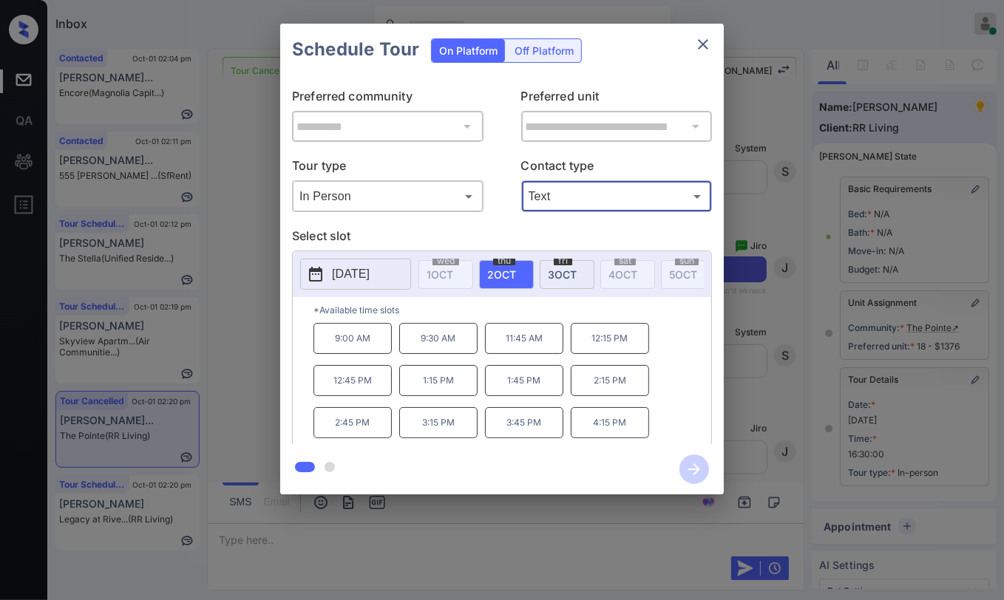
click at [511, 424] on p "3:45 PM" at bounding box center [524, 422] width 78 height 31
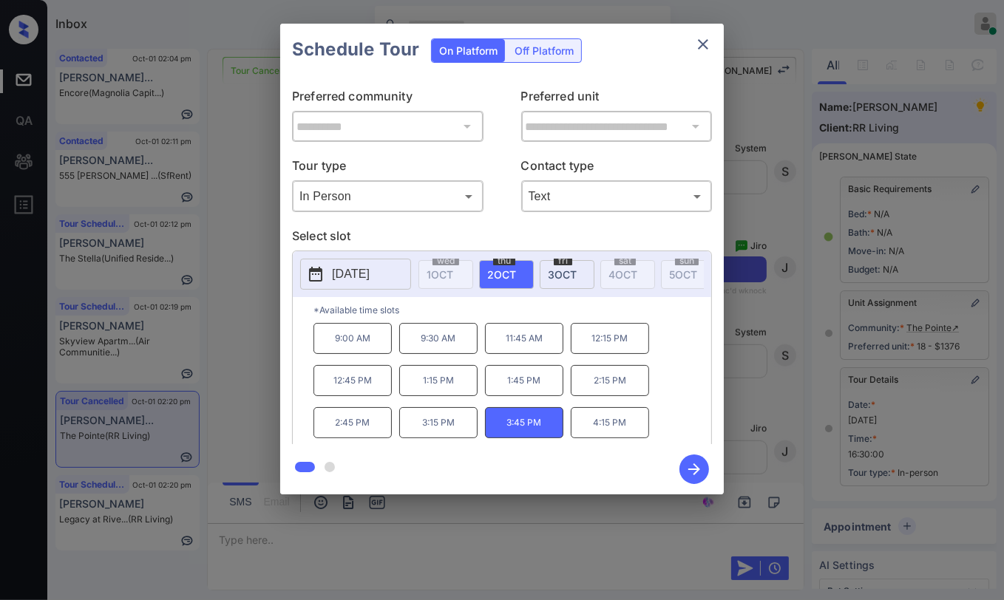
click at [696, 468] on icon "button" at bounding box center [694, 470] width 30 height 30
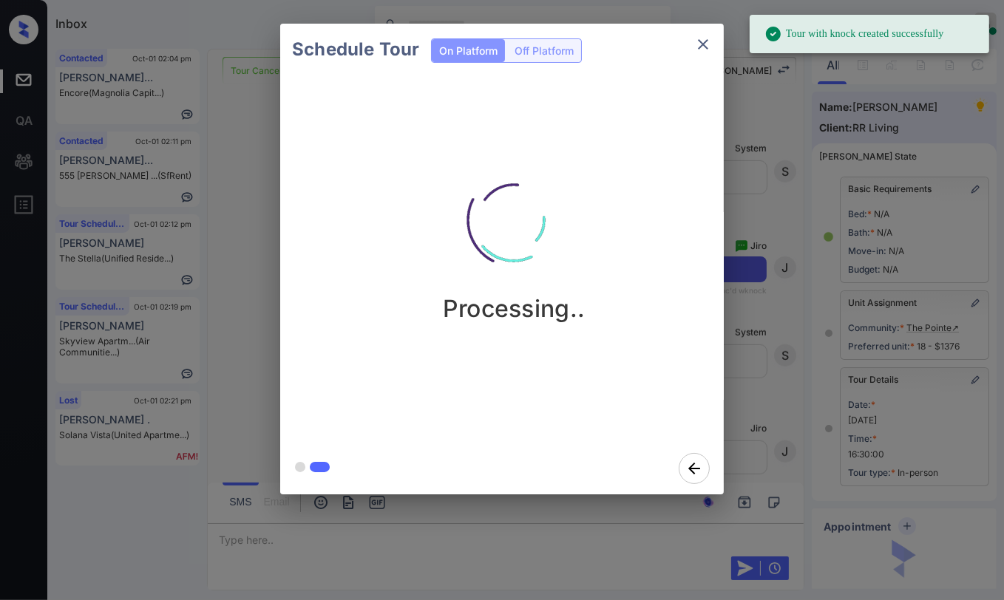
click at [250, 218] on div "Schedule Tour On Platform Off Platform Processing.." at bounding box center [502, 259] width 1004 height 518
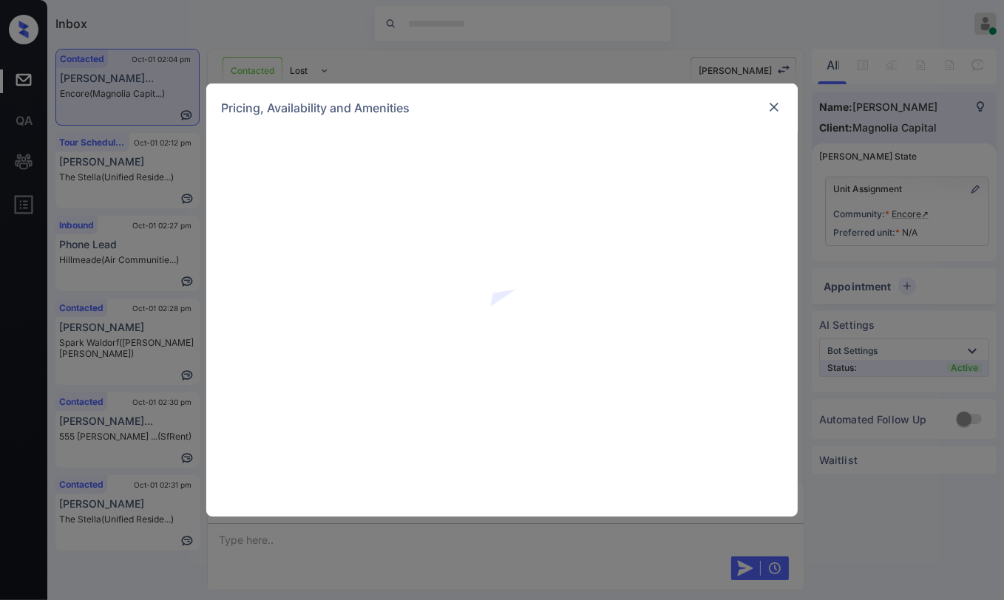
scroll to position [3941, 0]
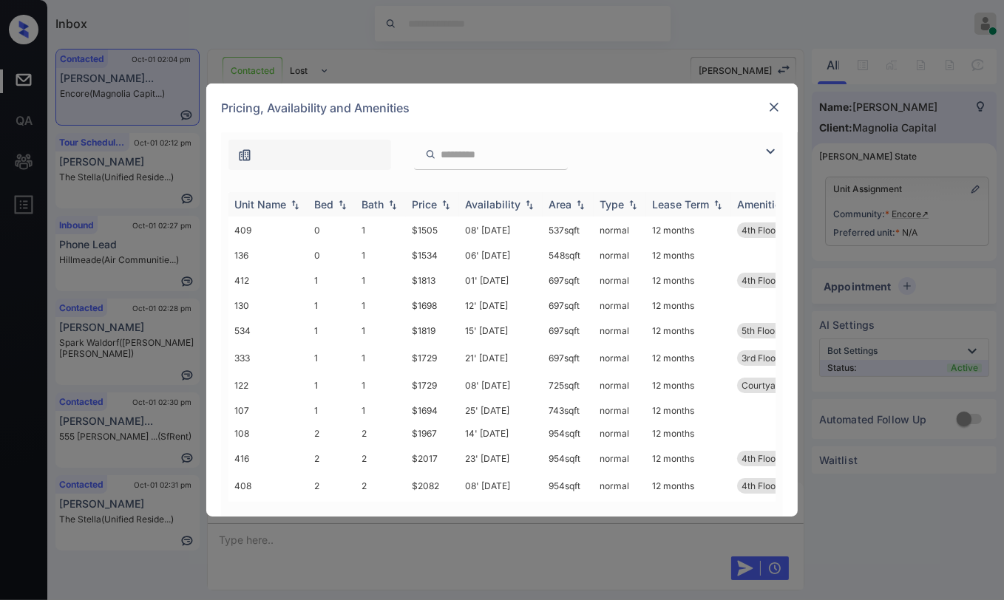
click at [310, 209] on th "Bed" at bounding box center [331, 204] width 47 height 24
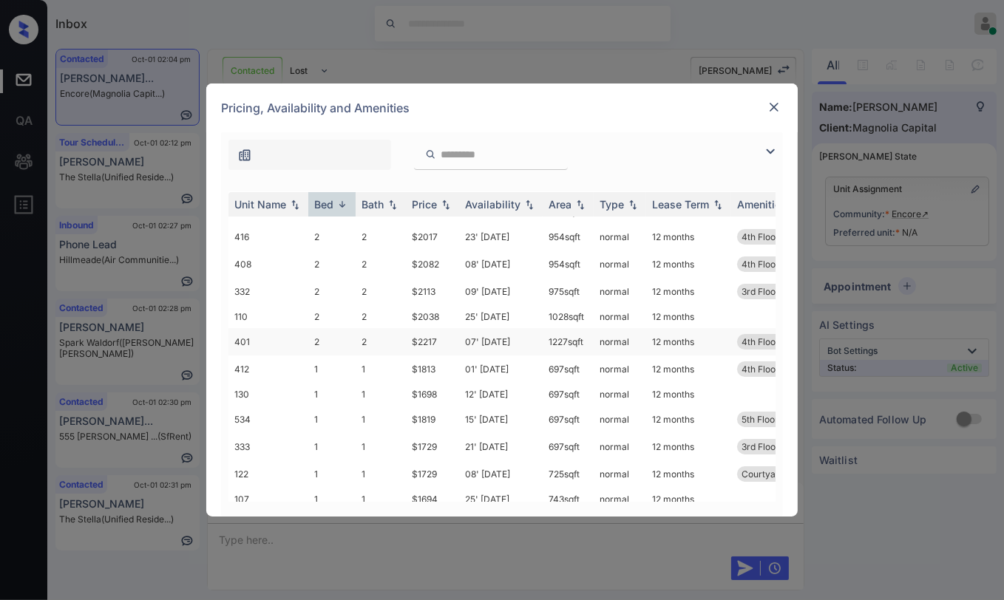
scroll to position [0, 0]
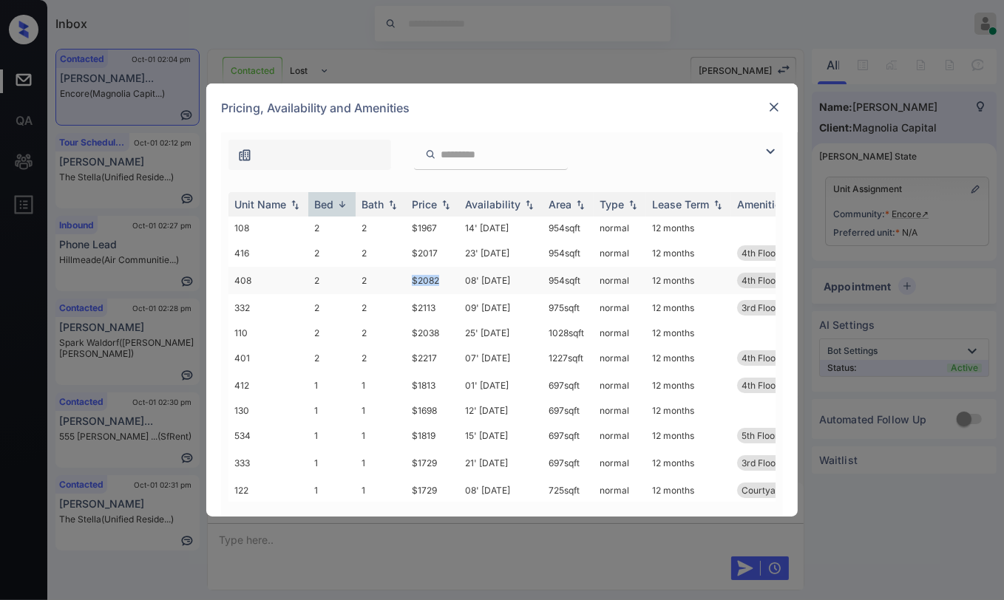
drag, startPoint x: 410, startPoint y: 275, endPoint x: 454, endPoint y: 279, distance: 44.5
click at [454, 279] on td "$2082" at bounding box center [432, 280] width 53 height 27
copy td "$2082"
drag, startPoint x: 408, startPoint y: 249, endPoint x: 441, endPoint y: 249, distance: 32.5
click at [441, 249] on td "$2017" at bounding box center [432, 253] width 53 height 27
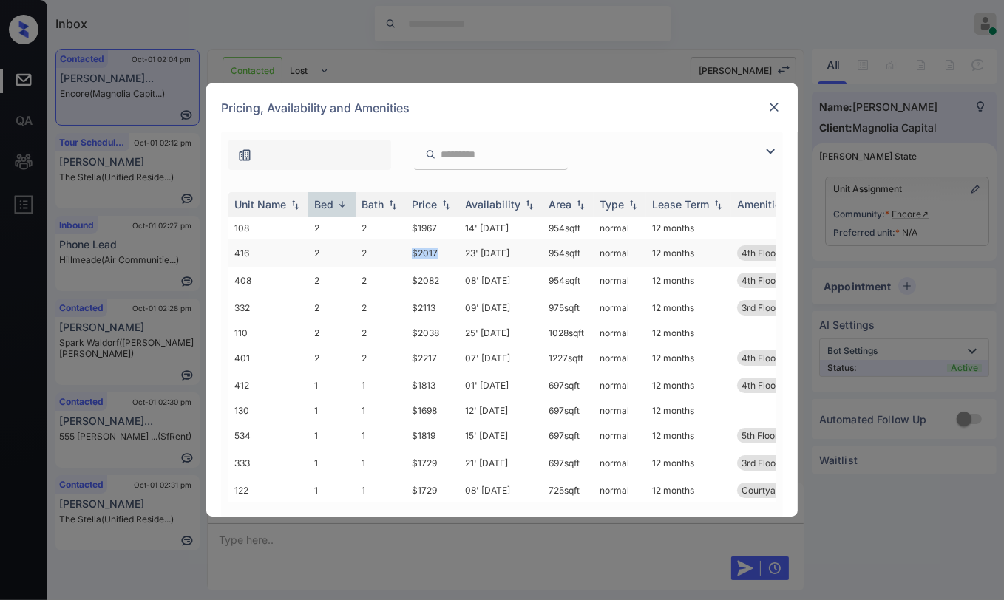
copy td "$2017"
click at [767, 112] on img at bounding box center [774, 107] width 15 height 15
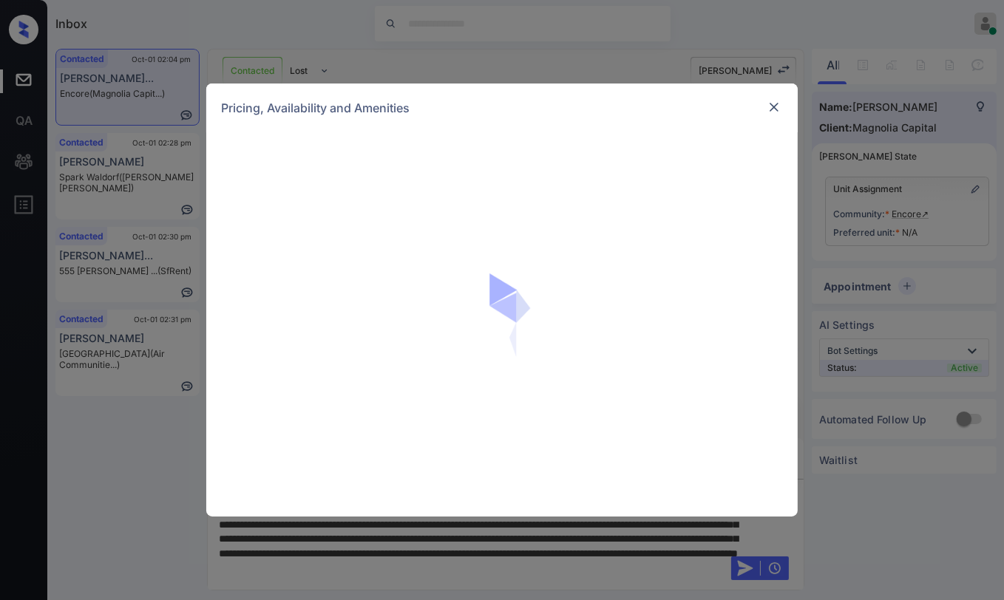
scroll to position [4202, 0]
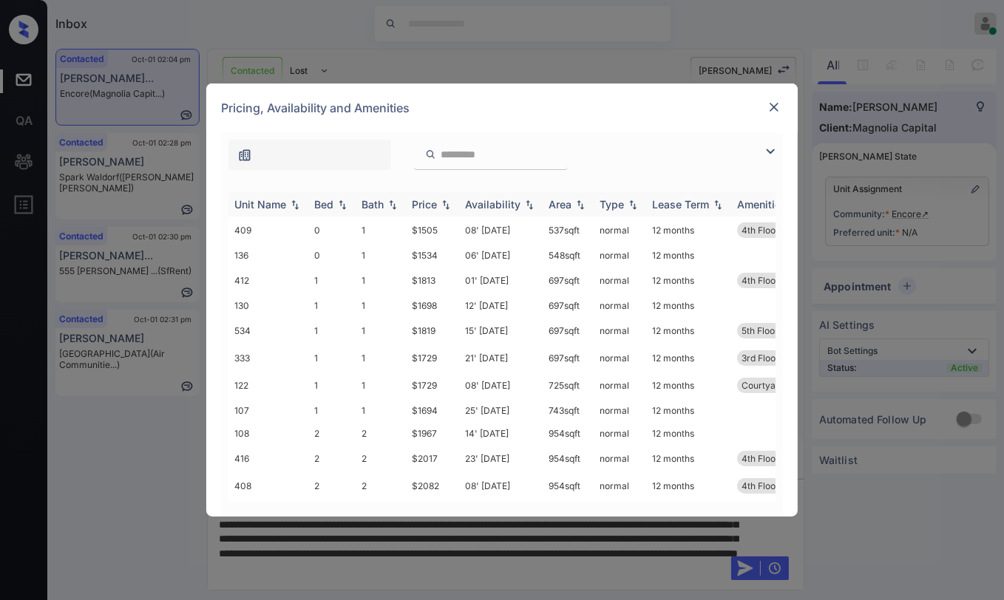
click at [328, 201] on div "Bed" at bounding box center [323, 204] width 19 height 13
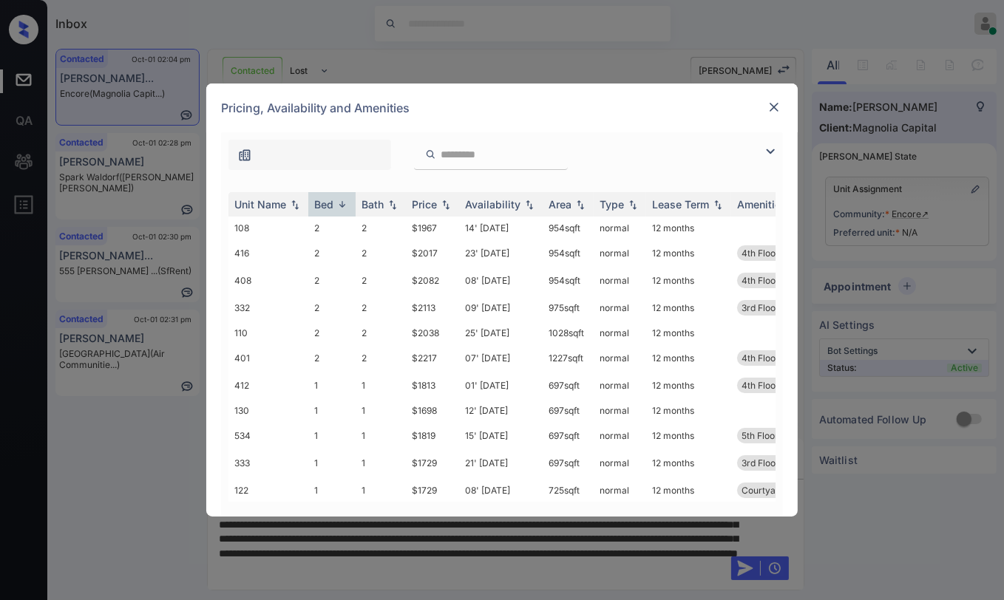
click at [774, 104] on img at bounding box center [774, 107] width 15 height 15
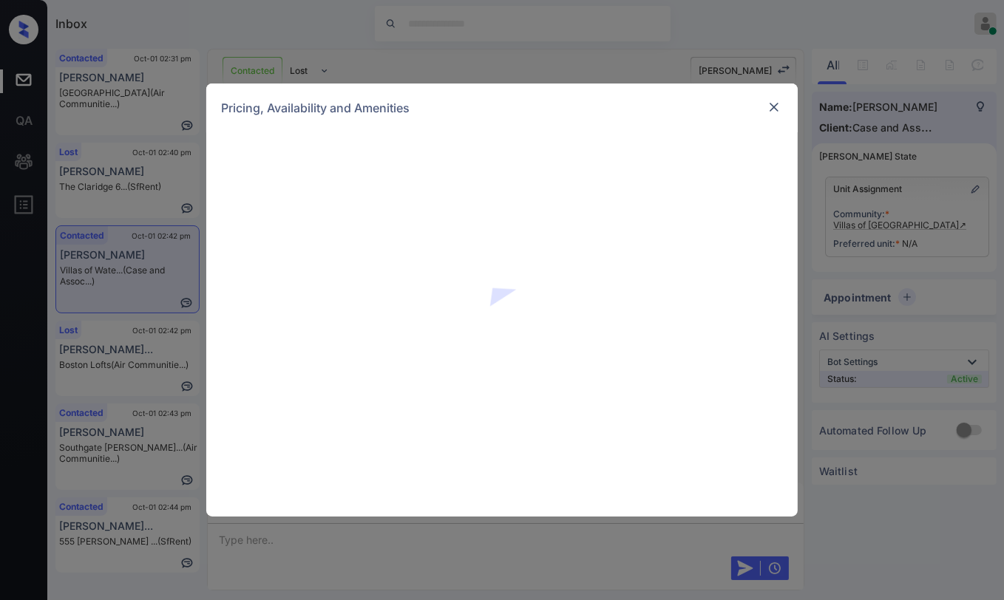
scroll to position [1340, 0]
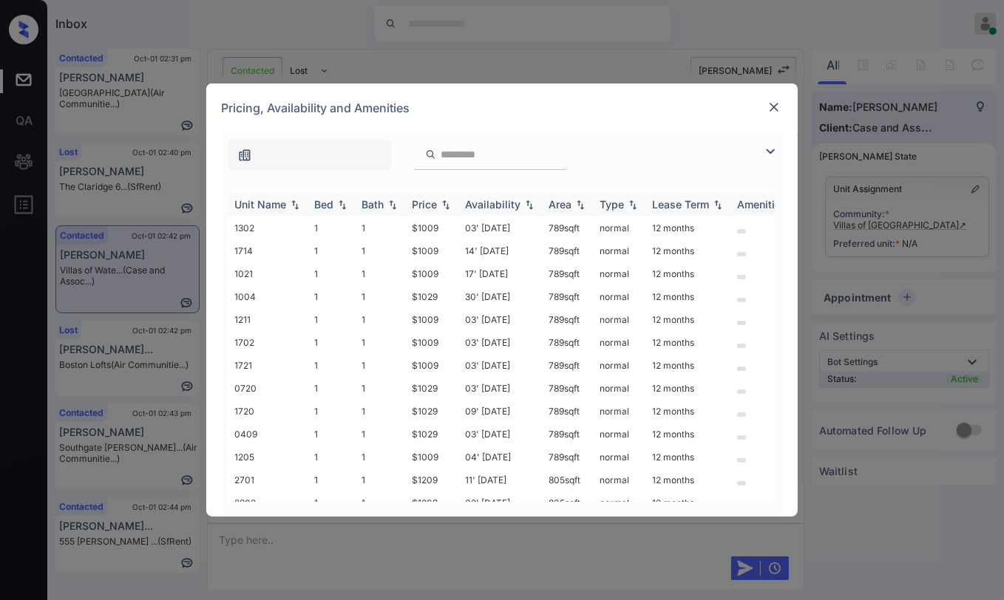
click at [327, 203] on div "Bed" at bounding box center [323, 204] width 19 height 13
click at [774, 101] on img at bounding box center [774, 107] width 15 height 15
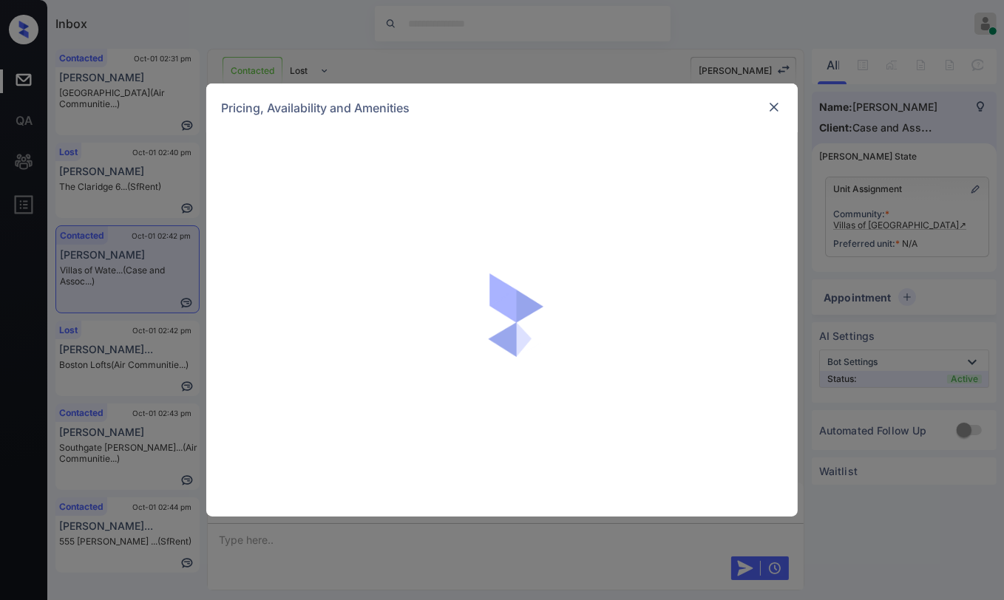
scroll to position [1340, 0]
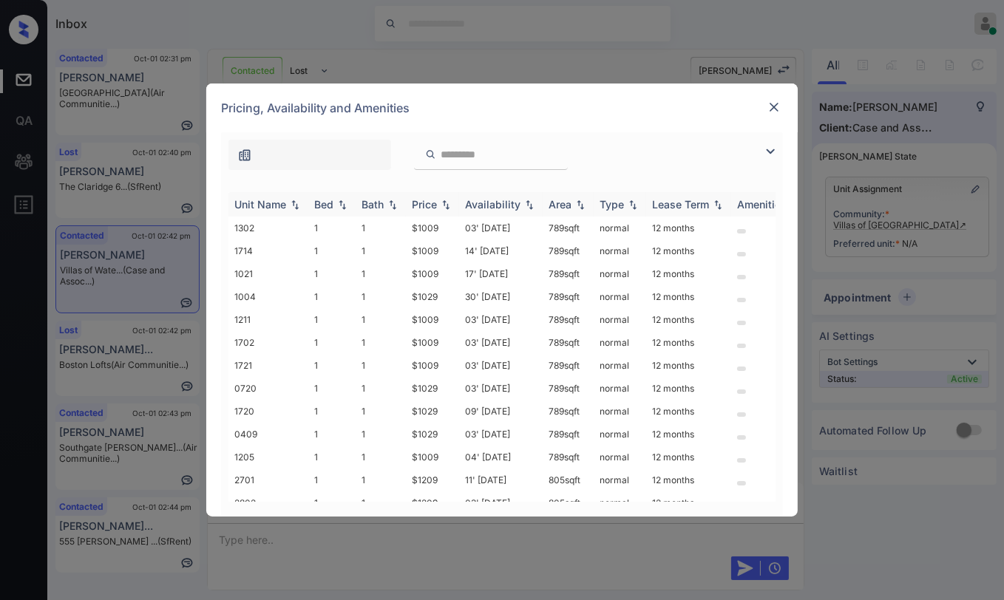
click at [322, 198] on div "Bed" at bounding box center [323, 204] width 19 height 13
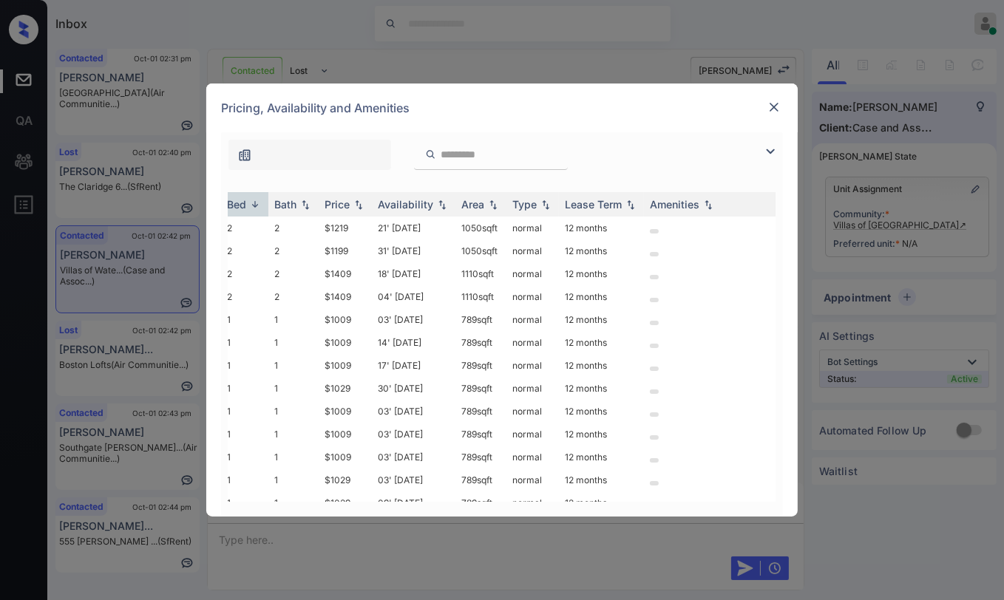
scroll to position [0, 0]
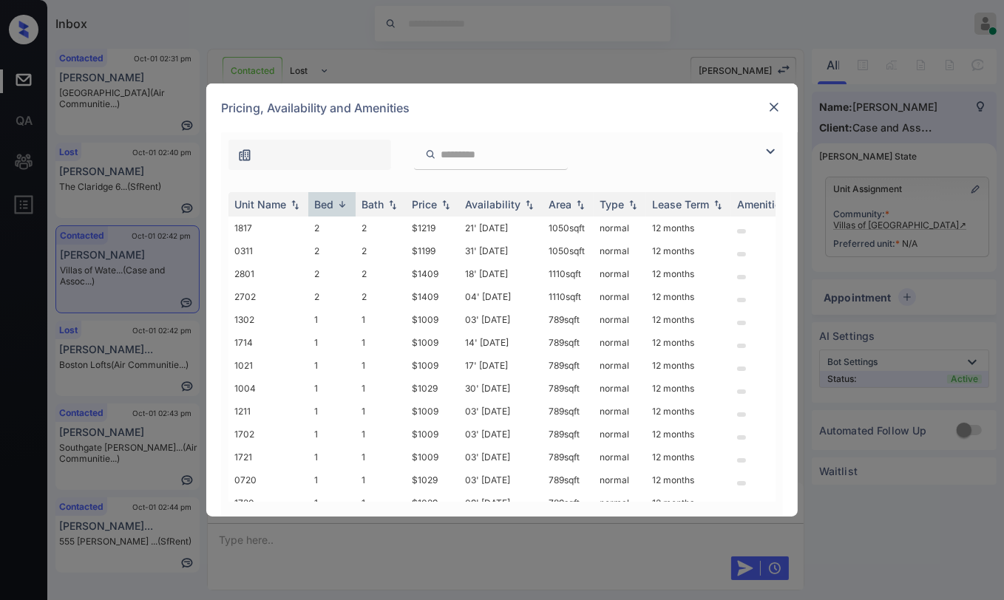
click at [771, 104] on img at bounding box center [774, 107] width 15 height 15
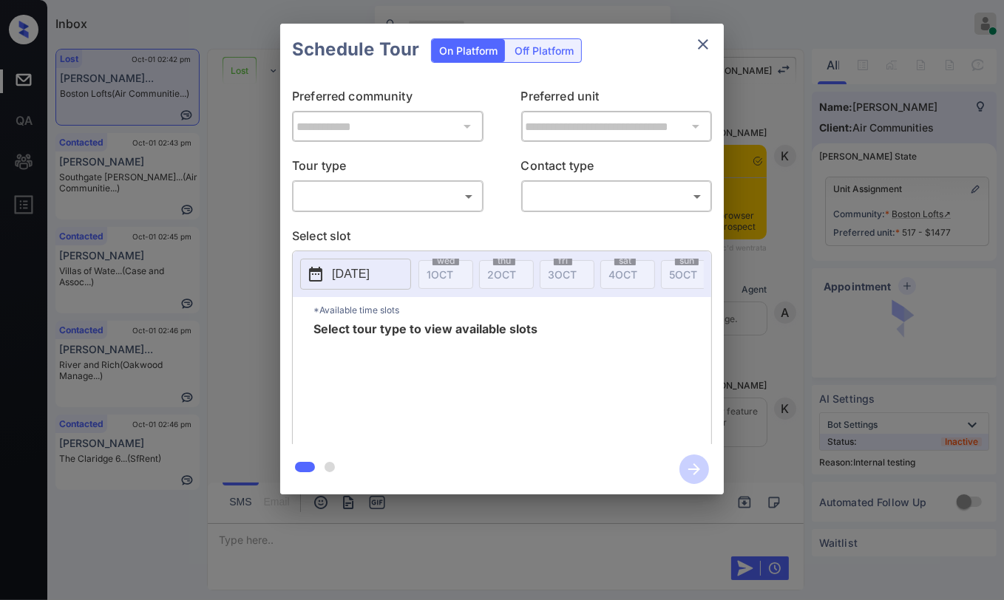
scroll to position [7977, 0]
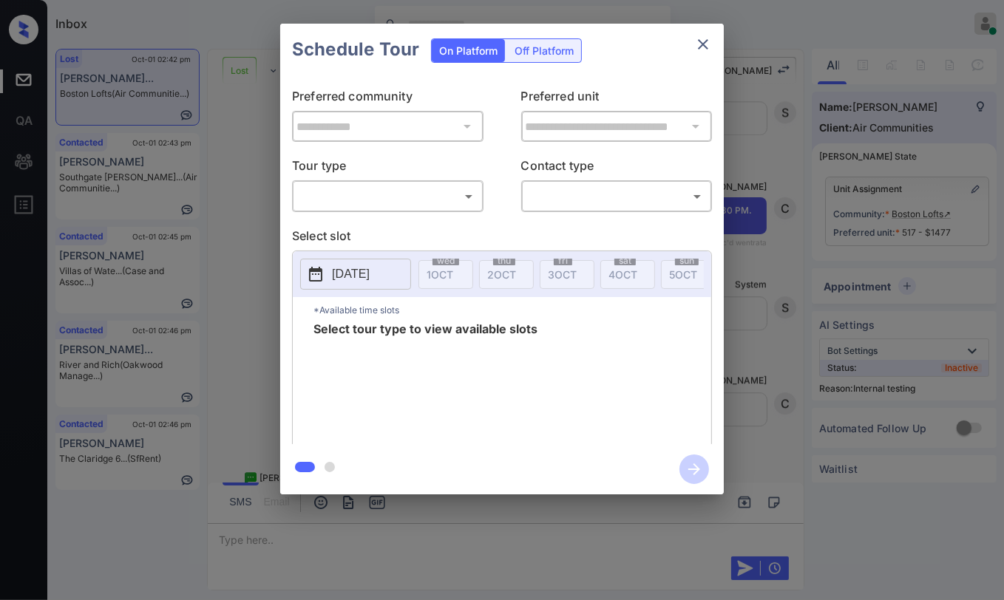
click at [373, 190] on body "Inbox Danielle Dela Cruz Online Set yourself offline Set yourself on break Prof…" at bounding box center [502, 300] width 1004 height 600
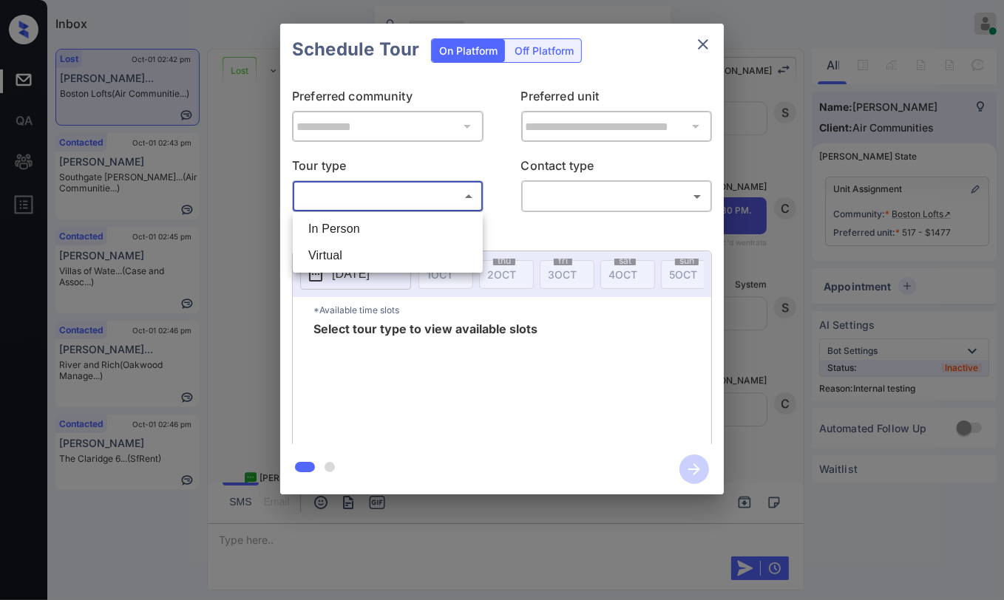
click at [366, 225] on li "In Person" at bounding box center [387, 229] width 183 height 27
type input "********"
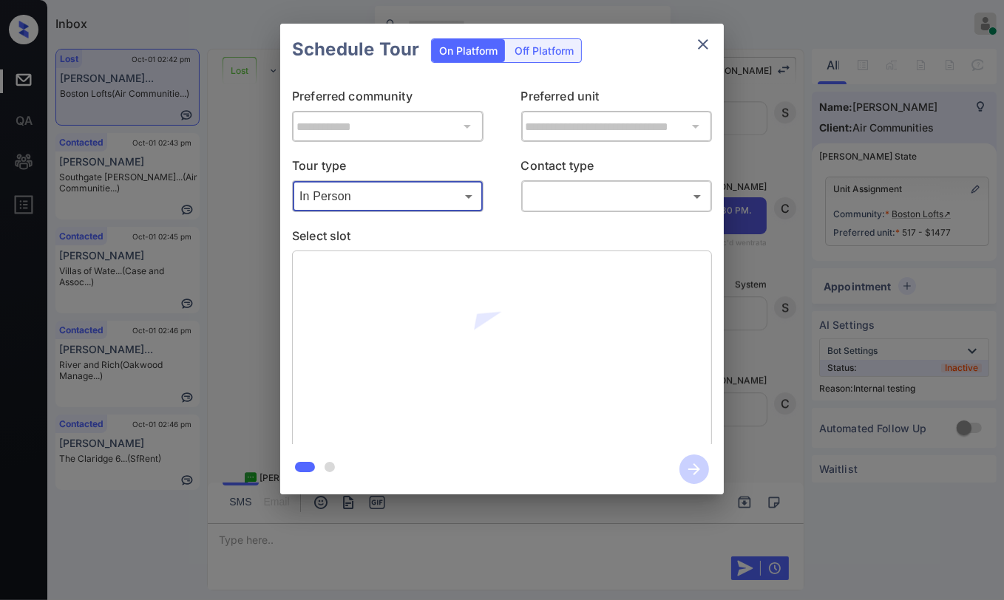
click at [611, 193] on body "Inbox Danielle Dela Cruz Online Set yourself offline Set yourself on break Prof…" at bounding box center [502, 300] width 1004 height 600
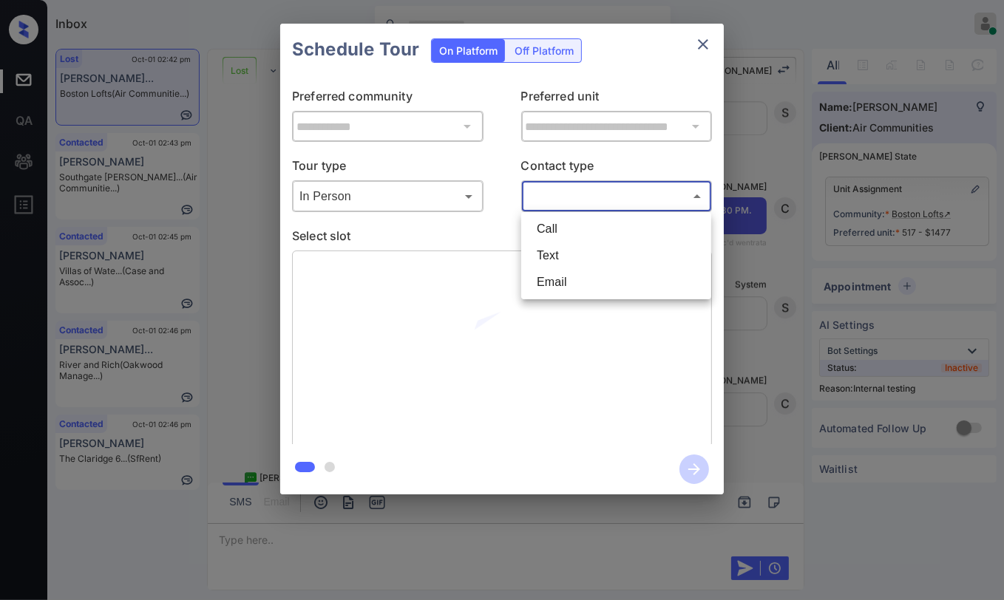
click at [563, 251] on li "Text" at bounding box center [616, 256] width 183 height 27
type input "****"
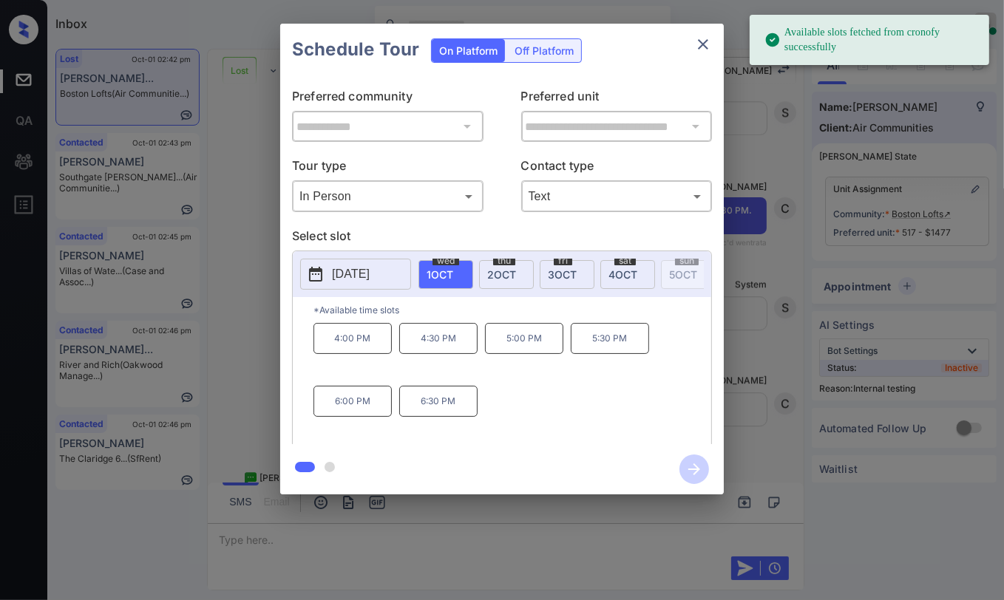
click at [505, 273] on span "2 OCT" at bounding box center [501, 274] width 29 height 13
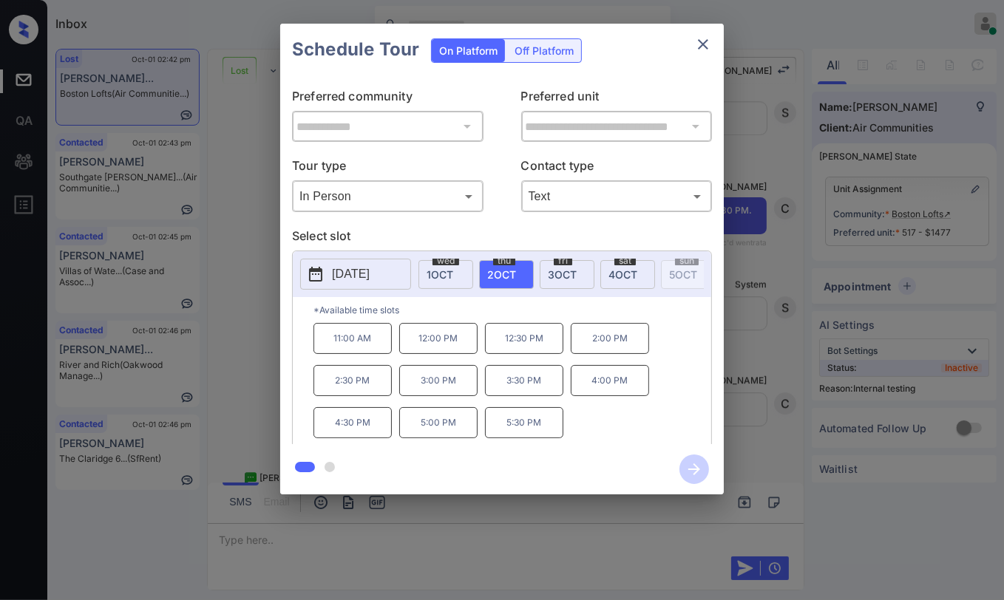
click at [356, 346] on p "11:00 AM" at bounding box center [352, 338] width 78 height 31
click at [694, 473] on icon "button" at bounding box center [694, 470] width 30 height 30
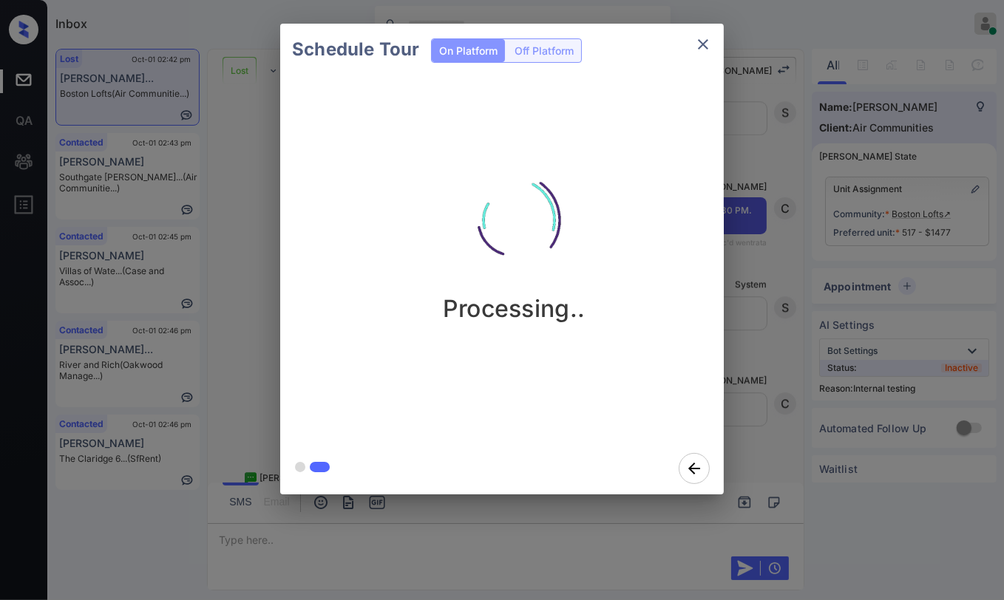
click at [231, 248] on div "Schedule Tour On Platform Off Platform Processing.." at bounding box center [502, 259] width 1004 height 518
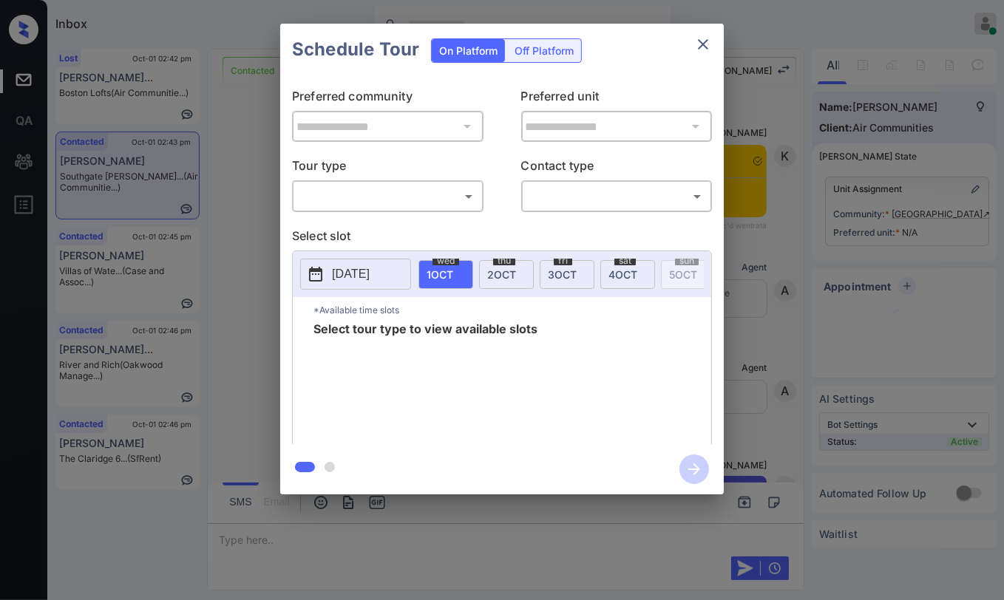
scroll to position [5119, 0]
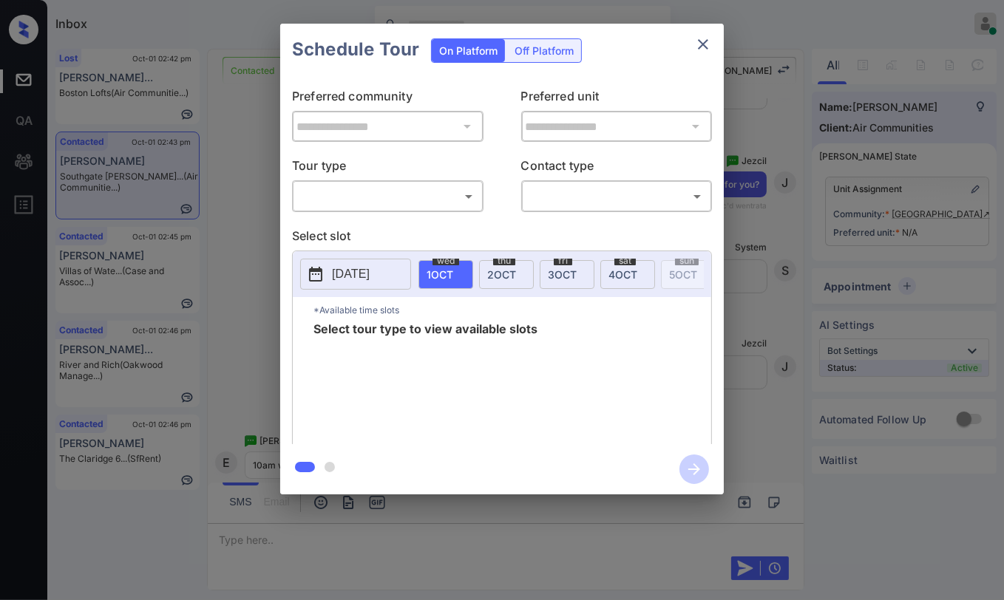
click at [708, 48] on icon "close" at bounding box center [703, 44] width 18 height 18
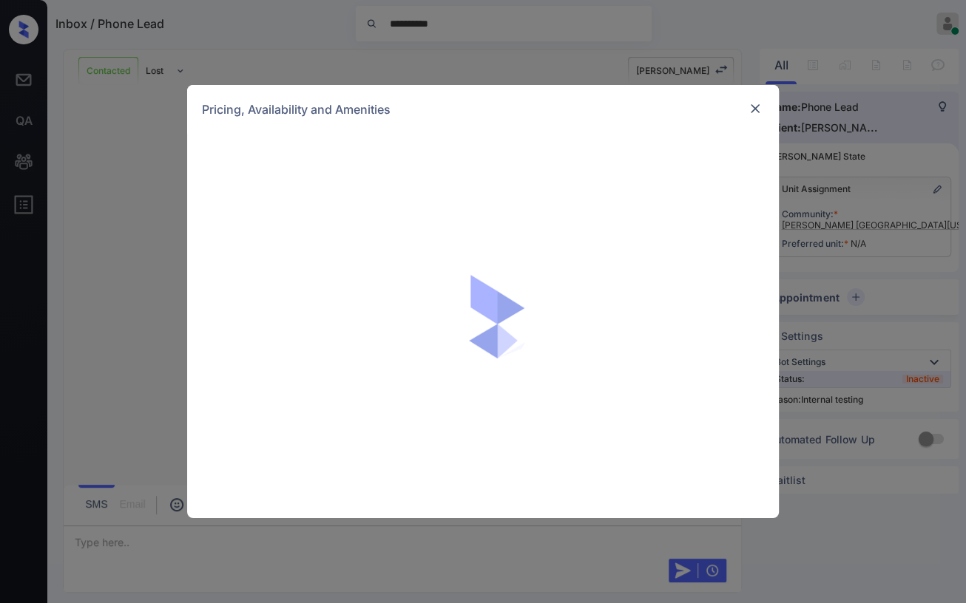
scroll to position [1811, 0]
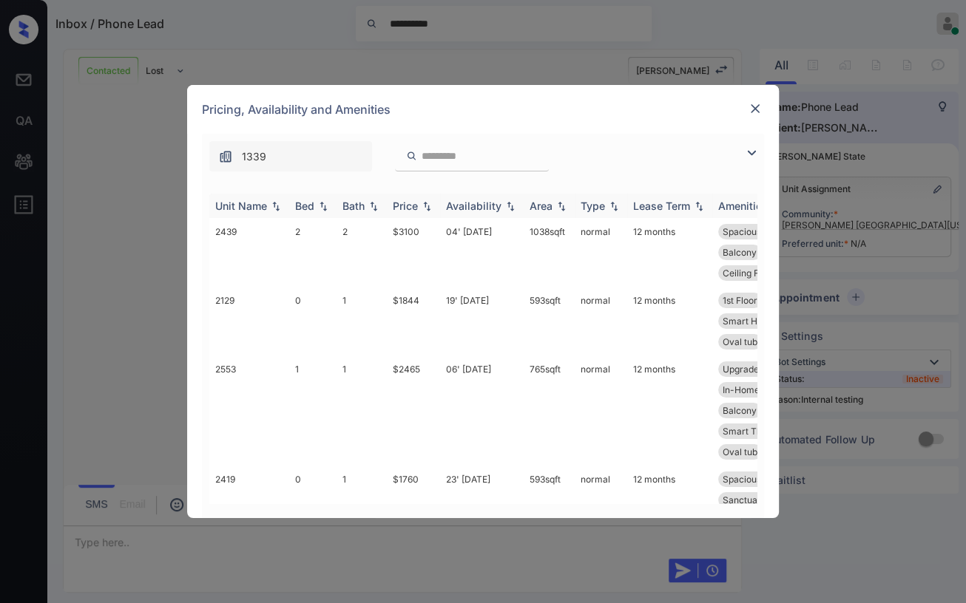
click at [306, 208] on div "Bed" at bounding box center [304, 206] width 19 height 13
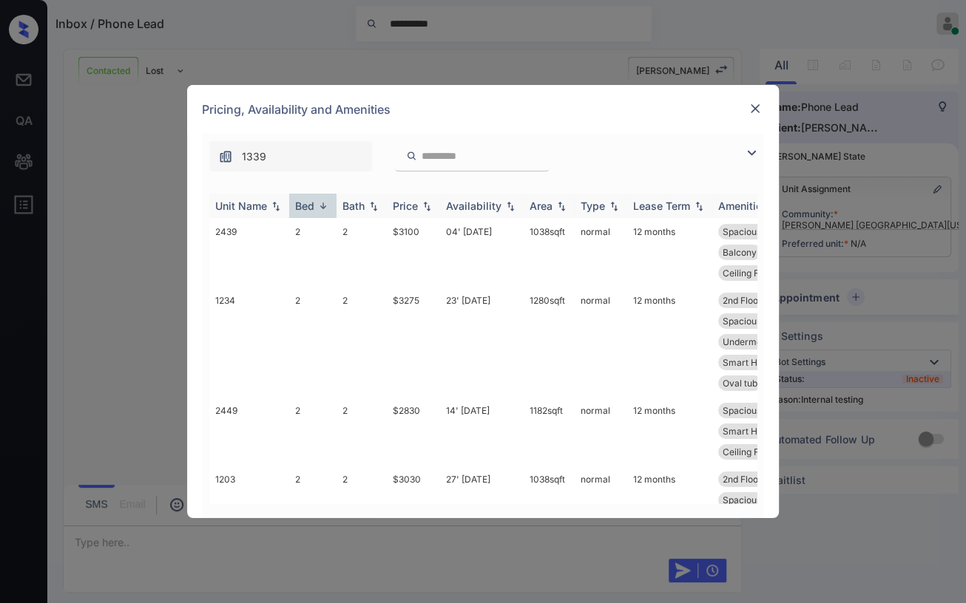
click at [306, 208] on div "Bed" at bounding box center [304, 206] width 19 height 13
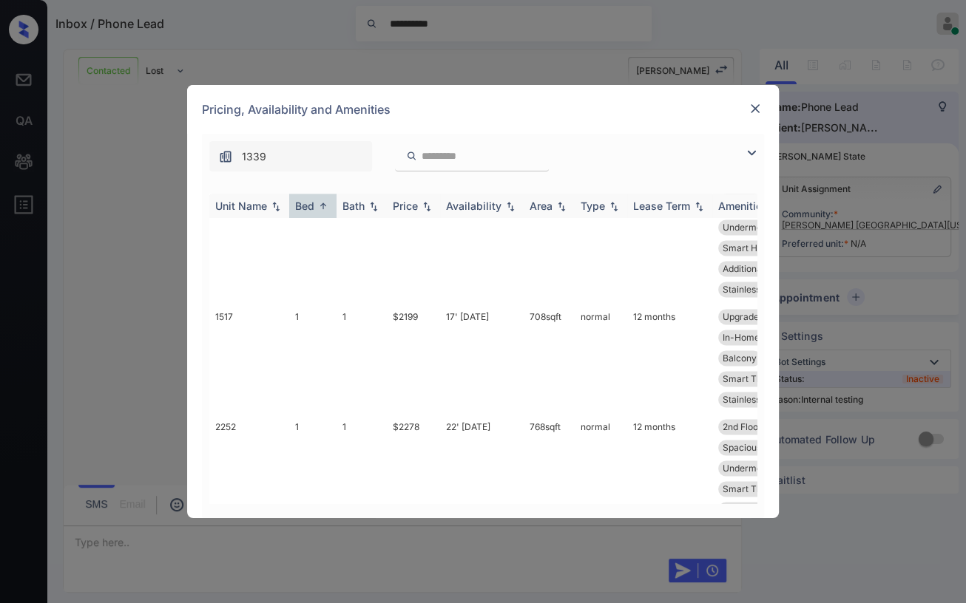
click at [301, 204] on div "Bed" at bounding box center [304, 206] width 19 height 13
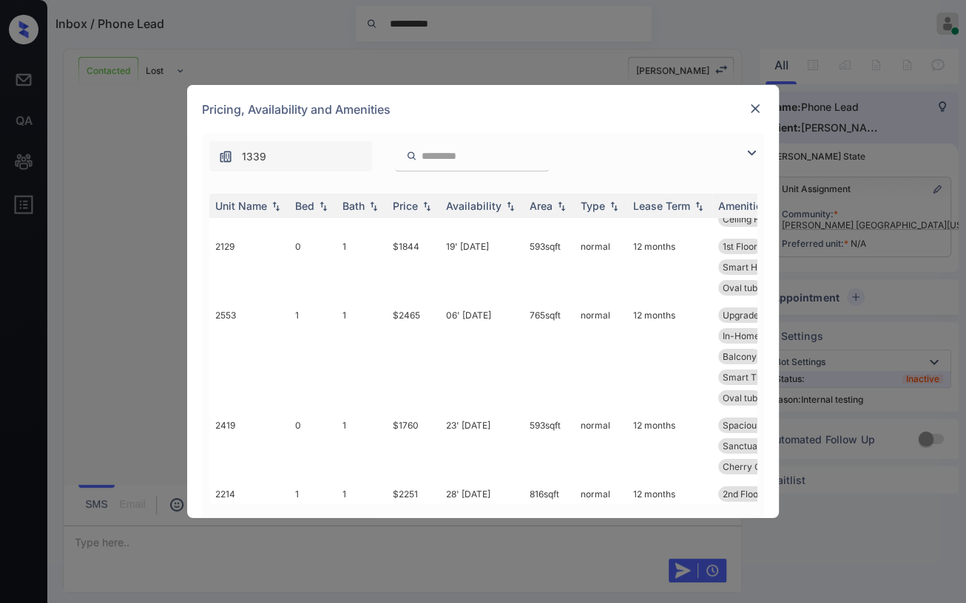
scroll to position [0, 0]
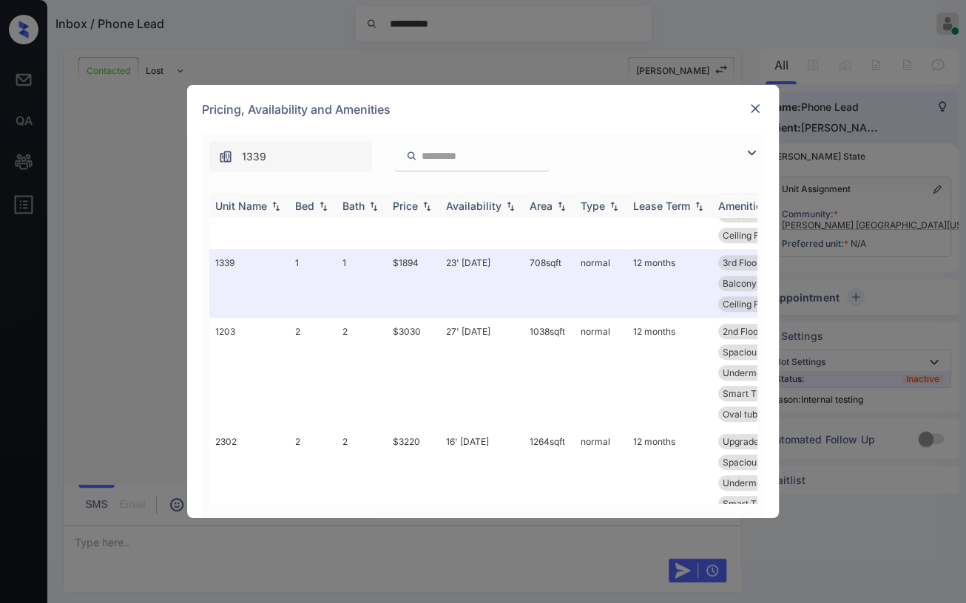
click at [299, 209] on div "Bed" at bounding box center [304, 206] width 19 height 13
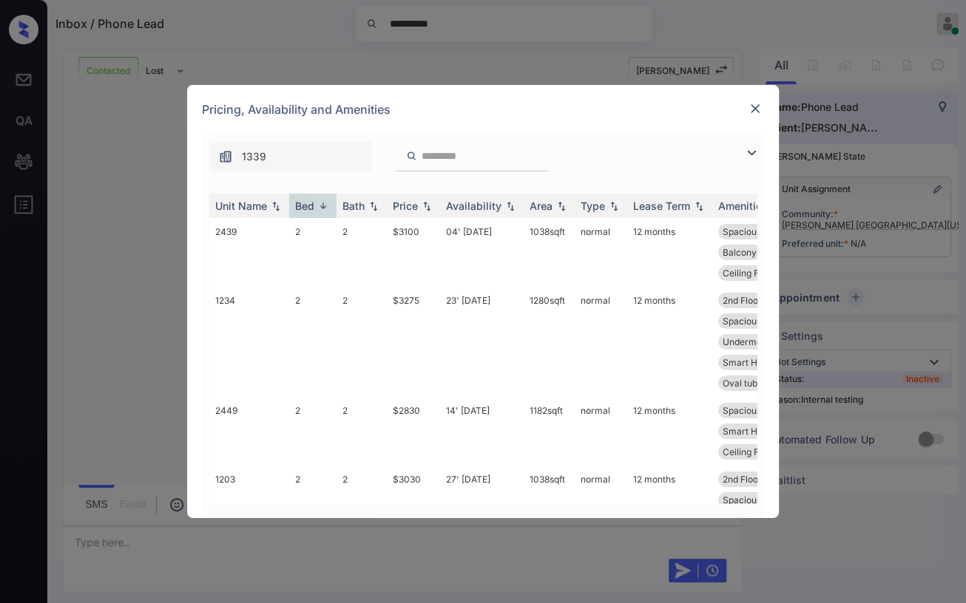
click at [756, 104] on img at bounding box center [755, 108] width 15 height 15
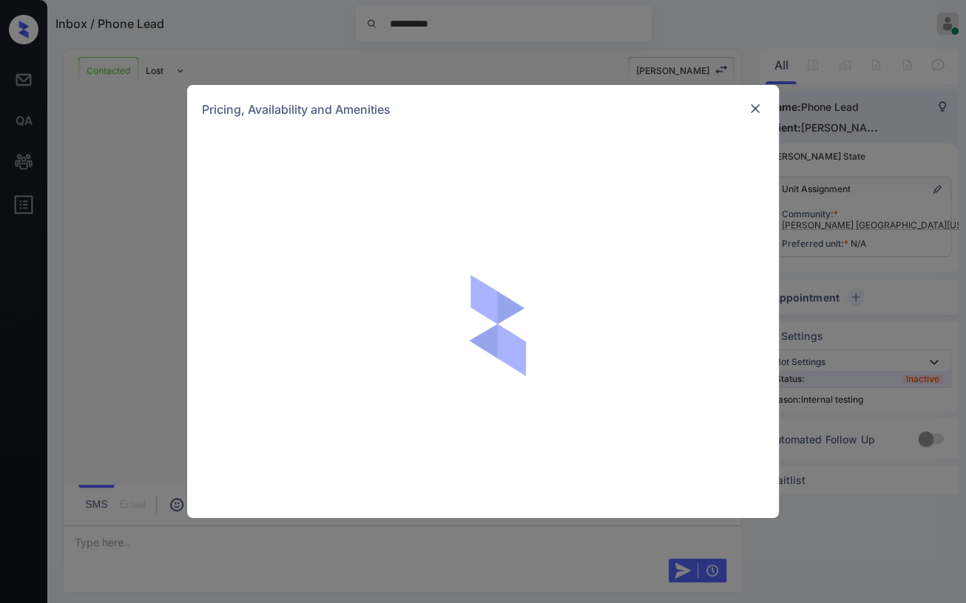
scroll to position [1811, 0]
click at [753, 106] on img at bounding box center [755, 108] width 15 height 15
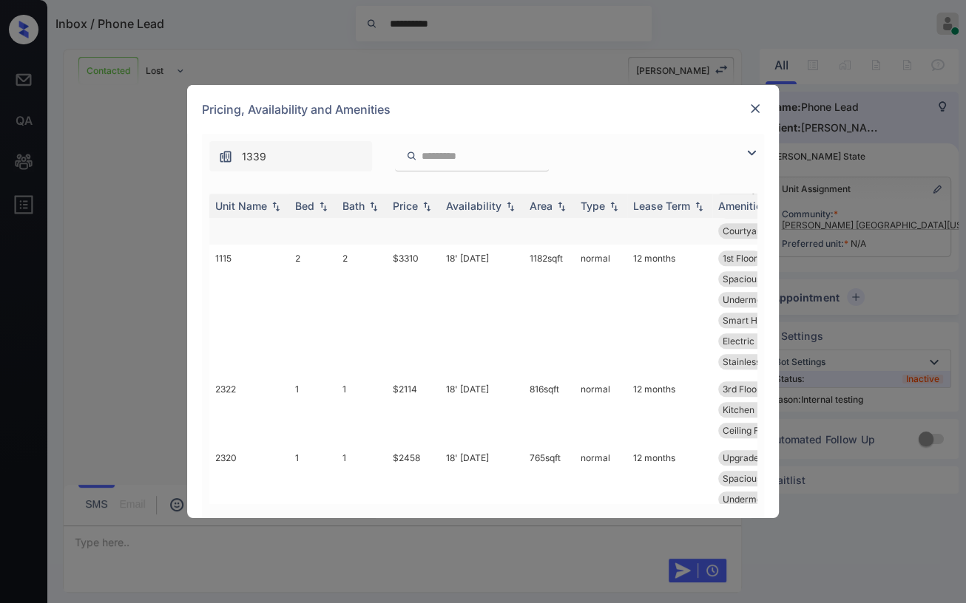
scroll to position [1150, 0]
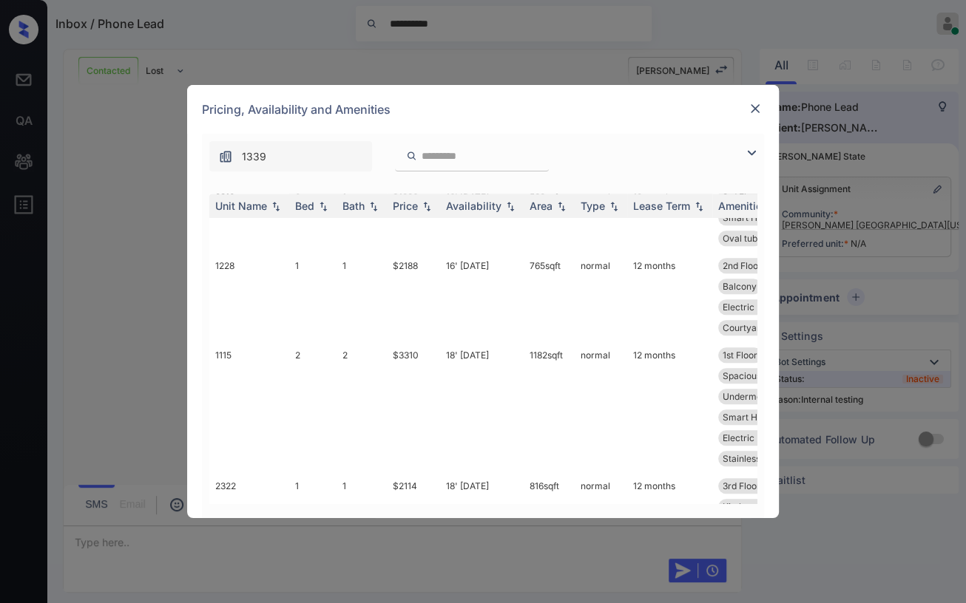
click at [752, 106] on img at bounding box center [755, 108] width 15 height 15
